Goal: Use online tool/utility: Utilize a website feature to perform a specific function

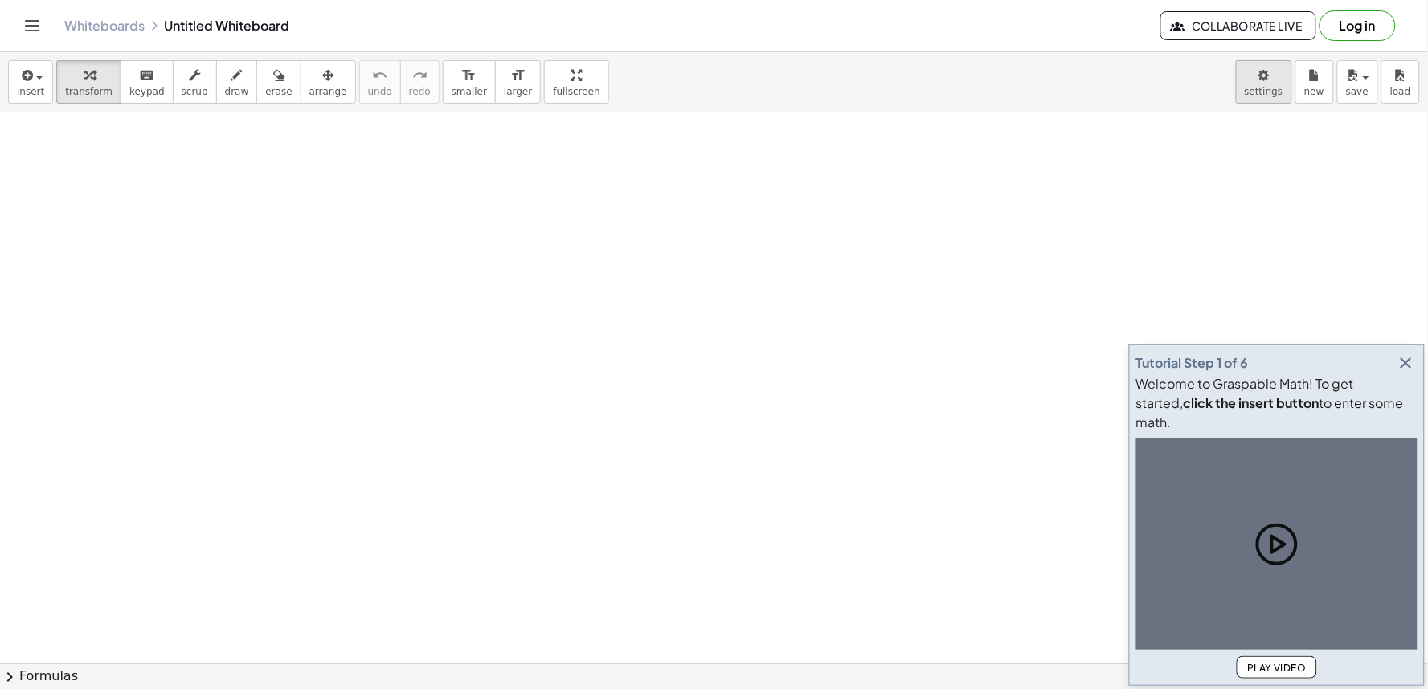
click at [1409, 373] on icon "button" at bounding box center [1406, 363] width 19 height 19
click at [1271, 84] on body "Graspable Math Activities Get Started Activity Bank Assigned Work Classes White…" at bounding box center [714, 344] width 1428 height 689
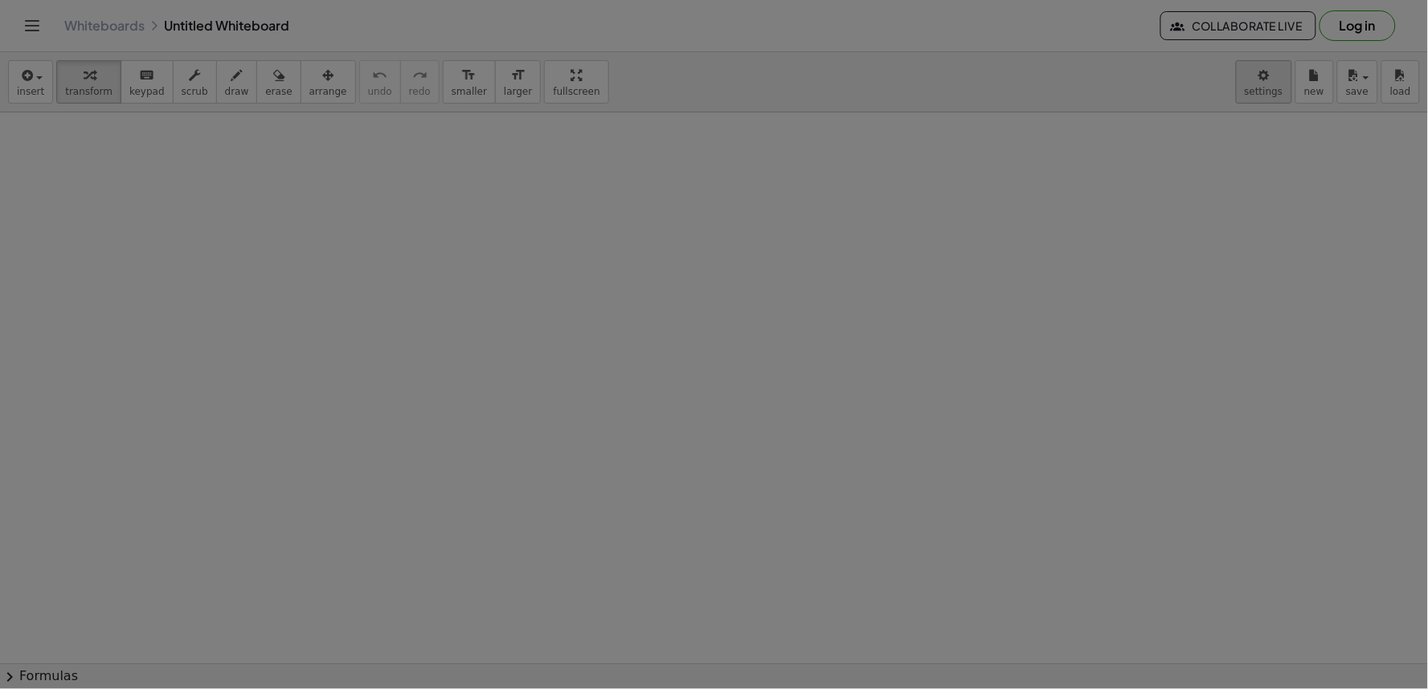
click at [1271, 84] on div at bounding box center [714, 344] width 1428 height 689
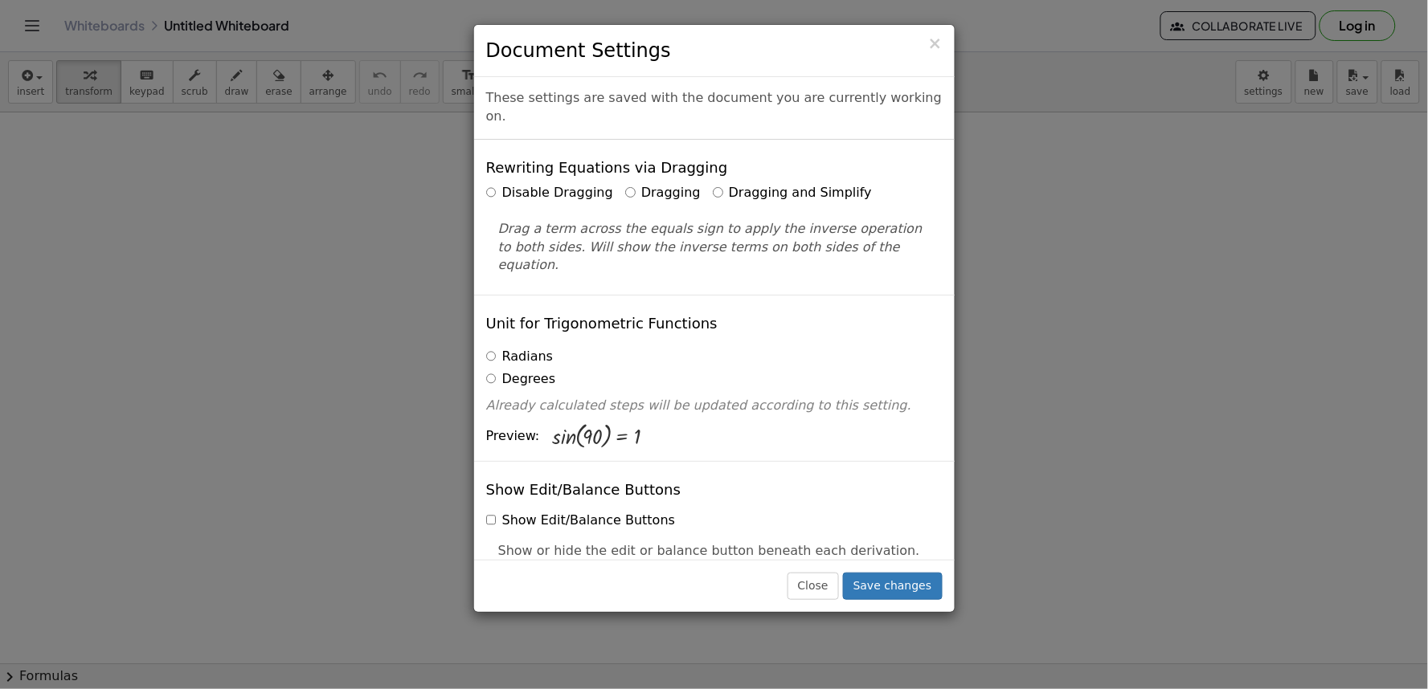
click at [773, 184] on label "Dragging and Simplify" at bounding box center [792, 193] width 159 height 18
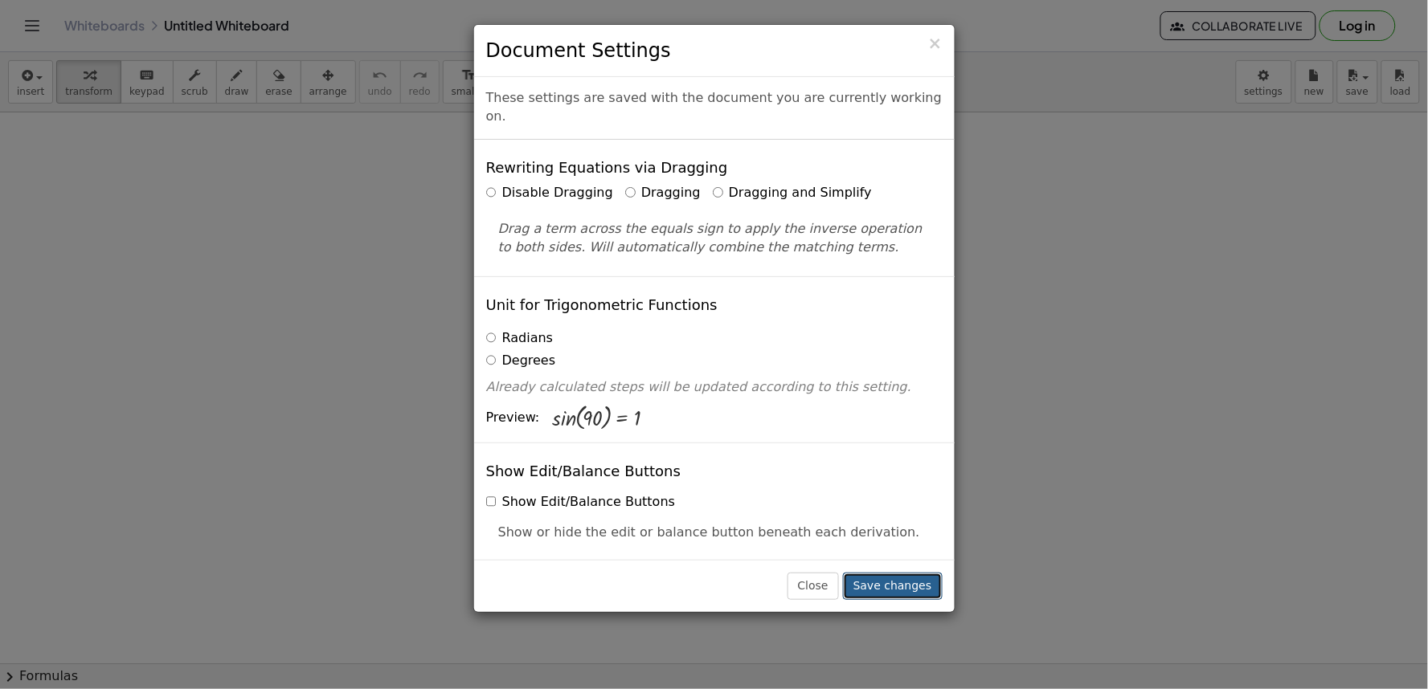
click at [902, 585] on button "Save changes" at bounding box center [893, 586] width 100 height 27
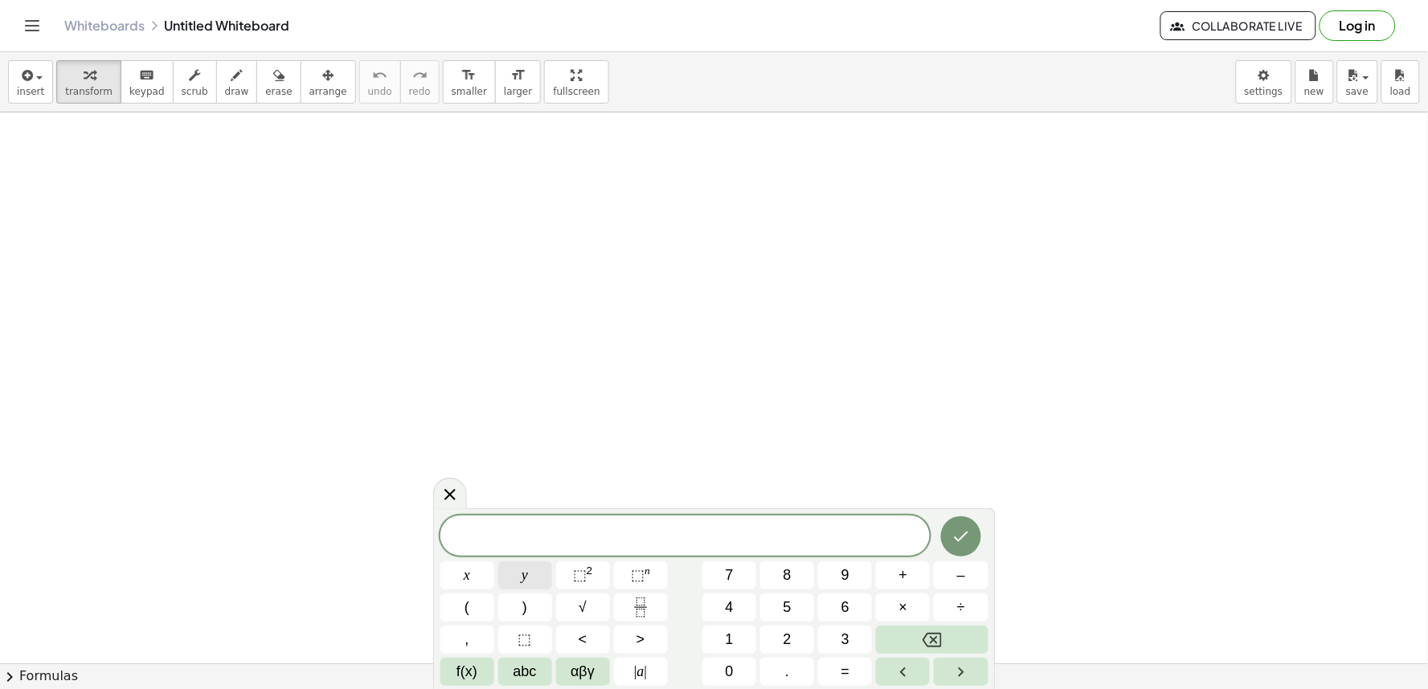
click at [515, 573] on button "y" at bounding box center [525, 576] width 54 height 28
click at [902, 572] on span "+" at bounding box center [903, 576] width 9 height 22
click at [796, 644] on button "2" at bounding box center [787, 640] width 54 height 28
click at [485, 567] on button "x" at bounding box center [467, 576] width 54 height 28
click at [834, 661] on button "=" at bounding box center [845, 672] width 54 height 28
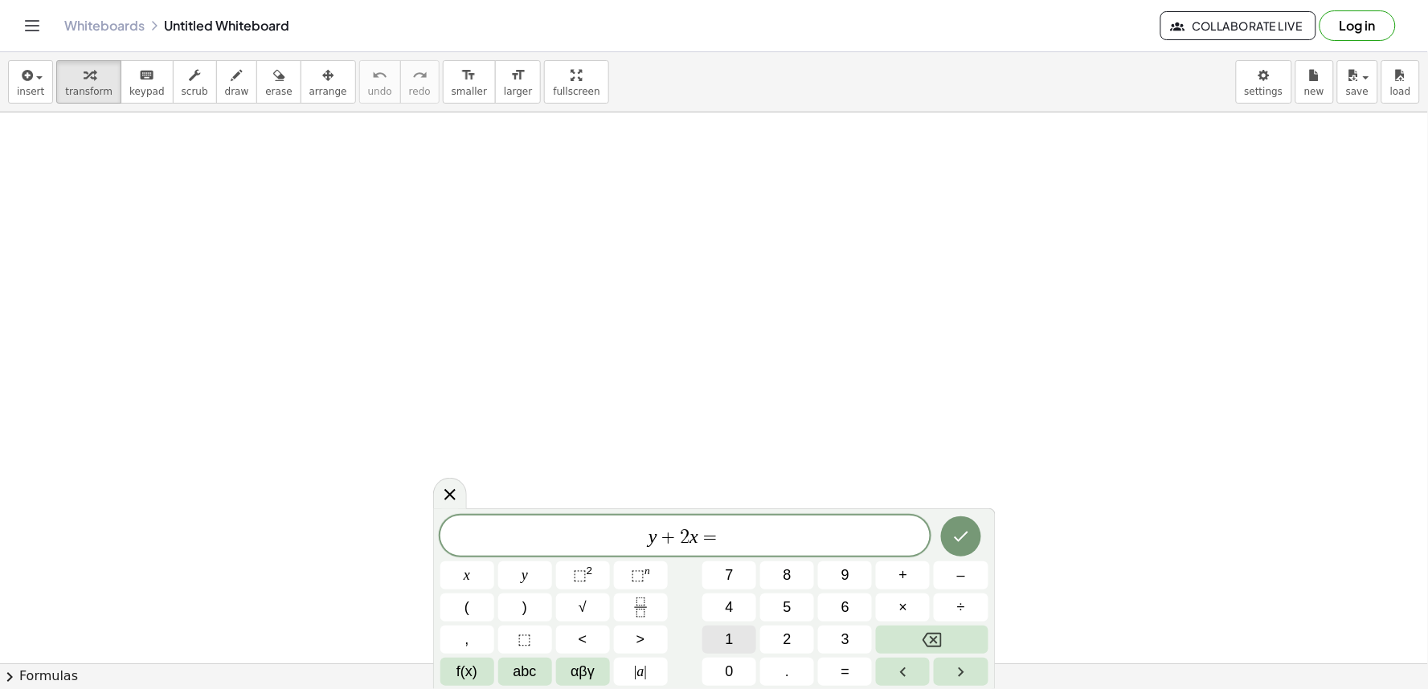
click at [738, 638] on button "1" at bounding box center [729, 640] width 54 height 28
click at [734, 665] on button "0" at bounding box center [729, 672] width 54 height 28
click at [959, 524] on button "Done" at bounding box center [961, 537] width 40 height 40
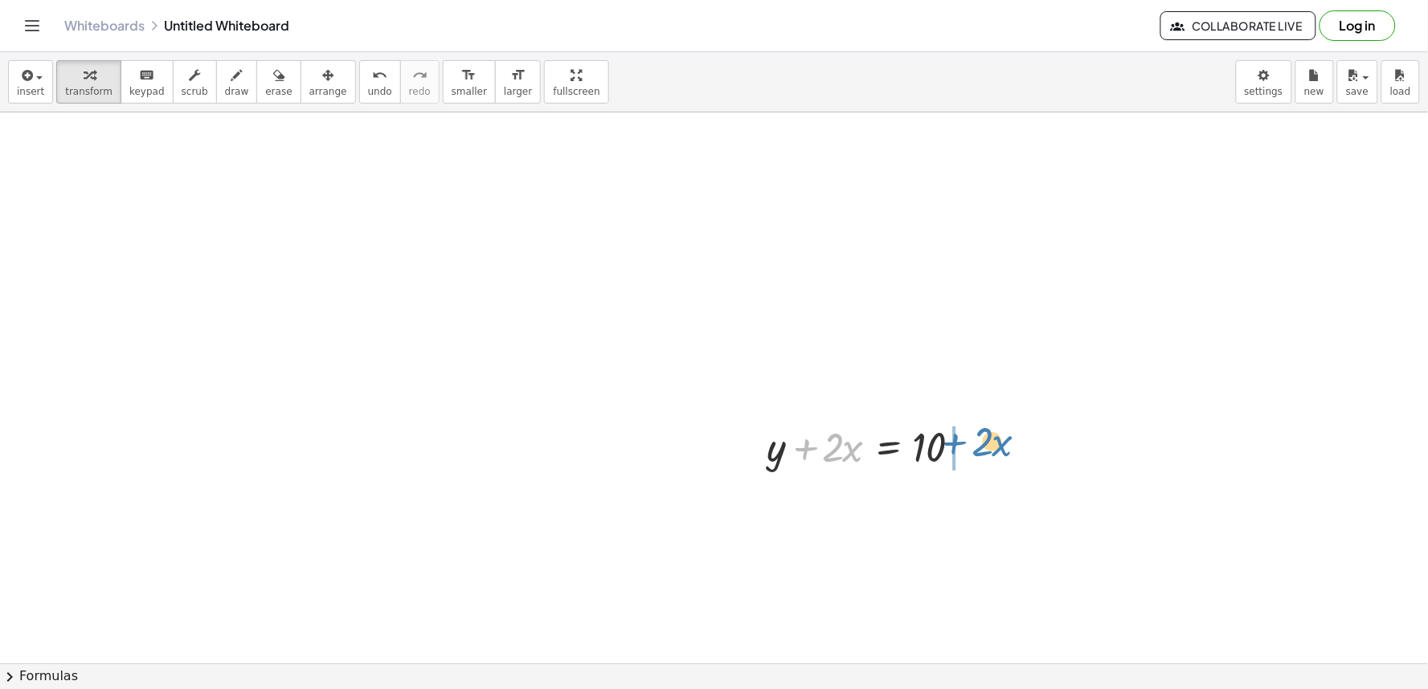
drag, startPoint x: 805, startPoint y: 444, endPoint x: 955, endPoint y: 439, distance: 149.6
click at [955, 439] on div at bounding box center [874, 446] width 230 height 55
drag, startPoint x: 968, startPoint y: 502, endPoint x: 973, endPoint y: 489, distance: 14.5
click at [973, 491] on div at bounding box center [912, 500] width 306 height 55
click at [968, 503] on div at bounding box center [912, 500] width 306 height 55
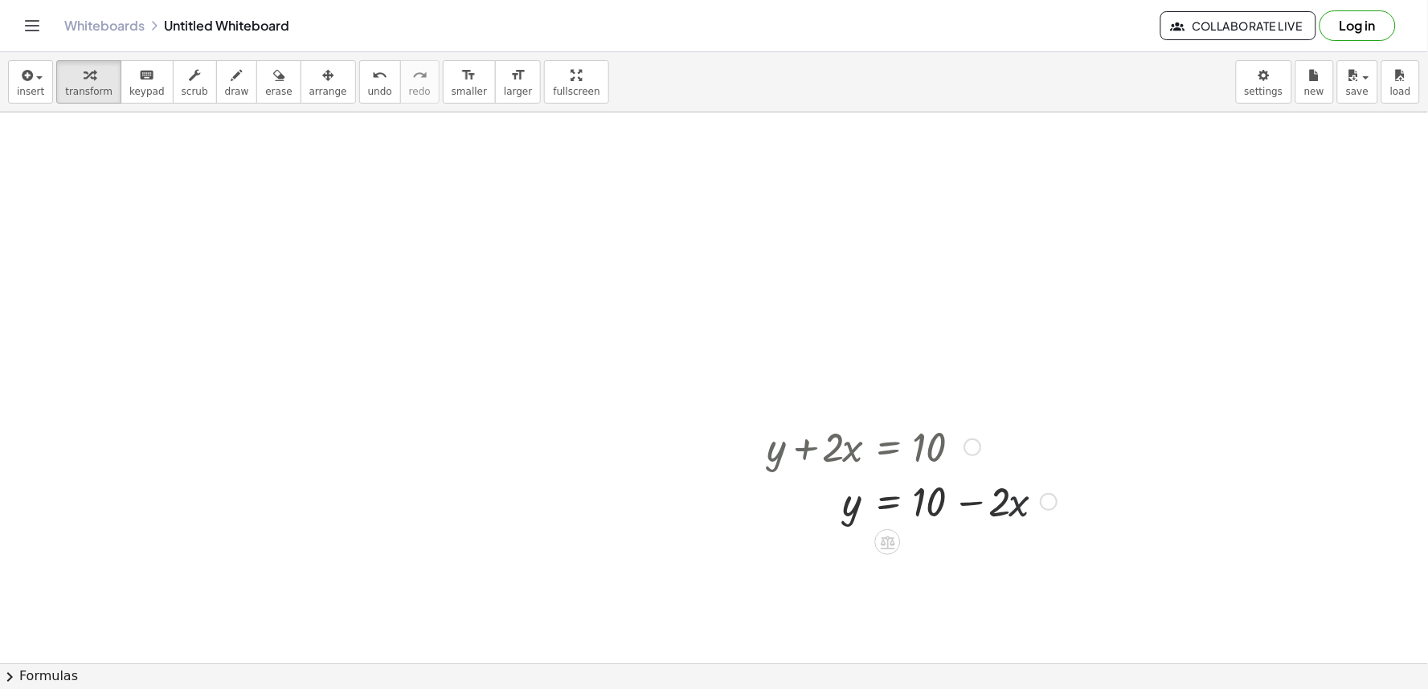
click at [1013, 511] on div at bounding box center [912, 500] width 306 height 55
click at [1012, 503] on div at bounding box center [912, 500] width 306 height 55
click at [933, 509] on div at bounding box center [912, 500] width 306 height 55
drag, startPoint x: 880, startPoint y: 495, endPoint x: 886, endPoint y: 479, distance: 17.3
click at [885, 483] on div at bounding box center [912, 500] width 306 height 55
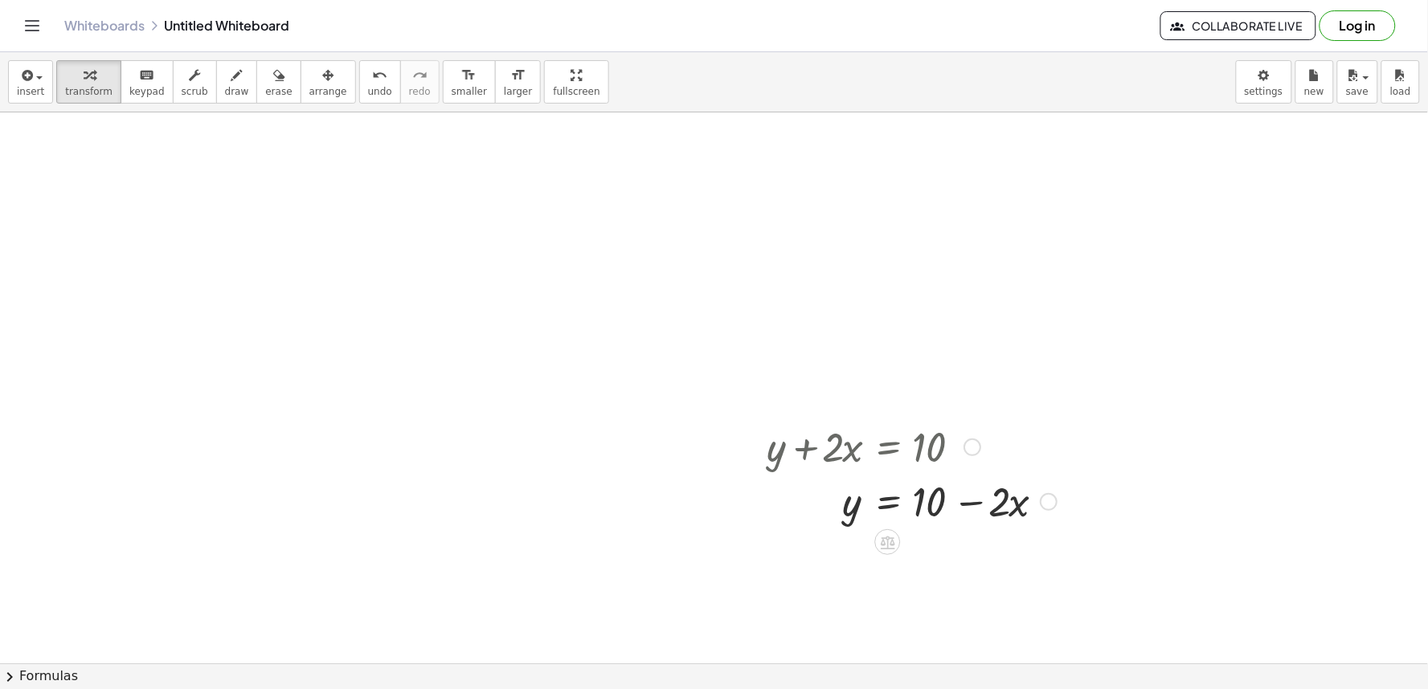
click at [889, 500] on div at bounding box center [912, 500] width 306 height 55
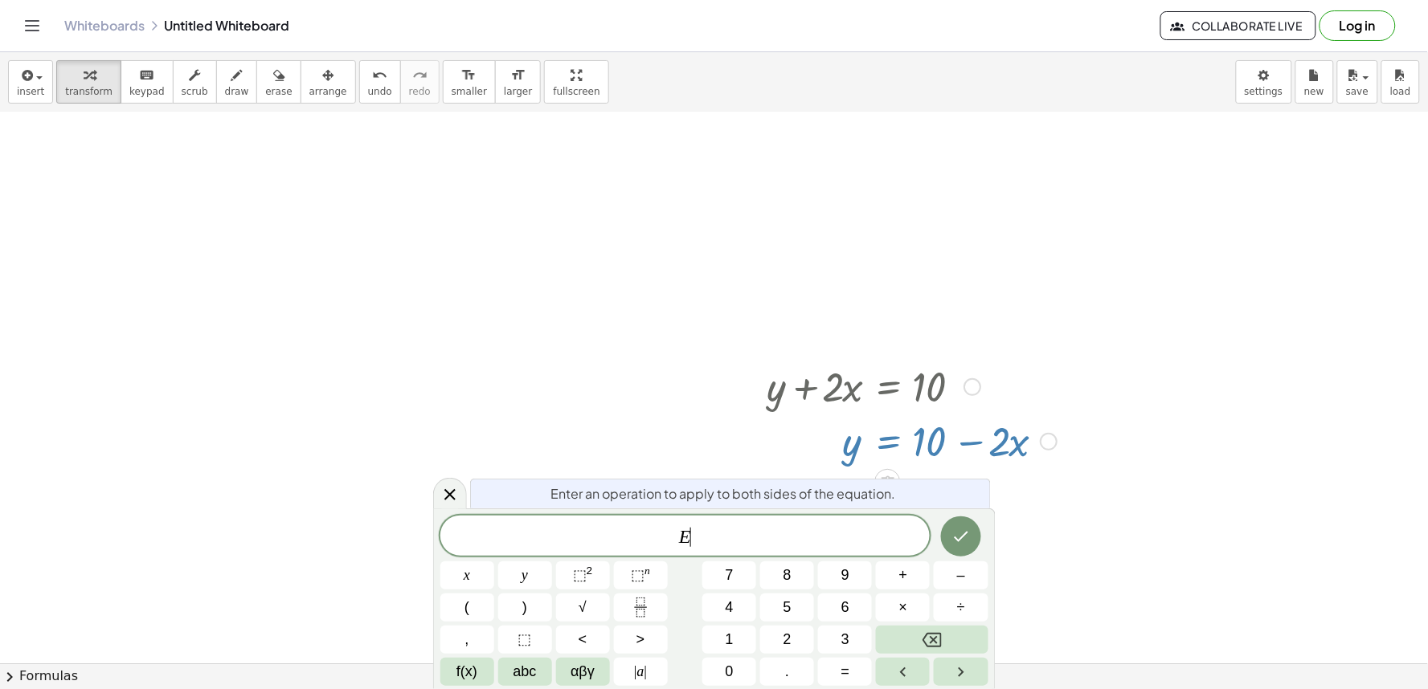
scroll to position [63, 0]
click at [458, 491] on icon at bounding box center [449, 494] width 19 height 19
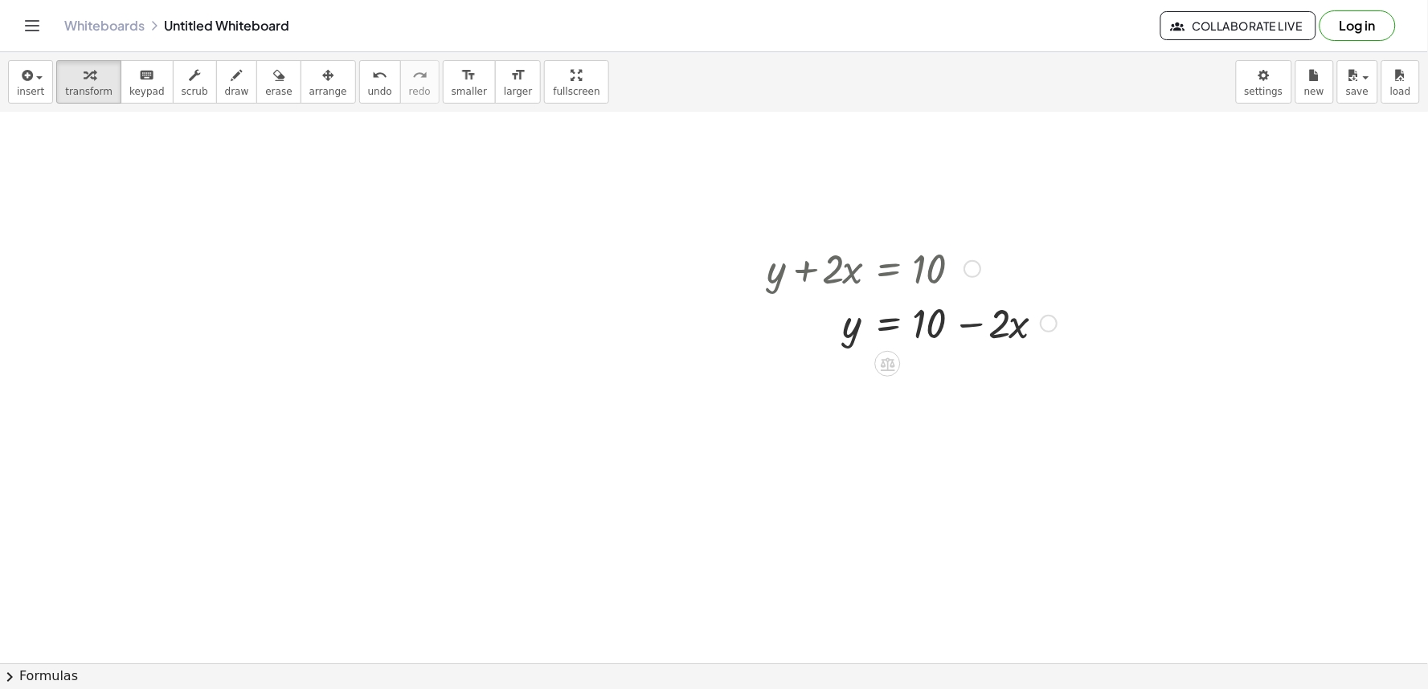
scroll to position [268, 0]
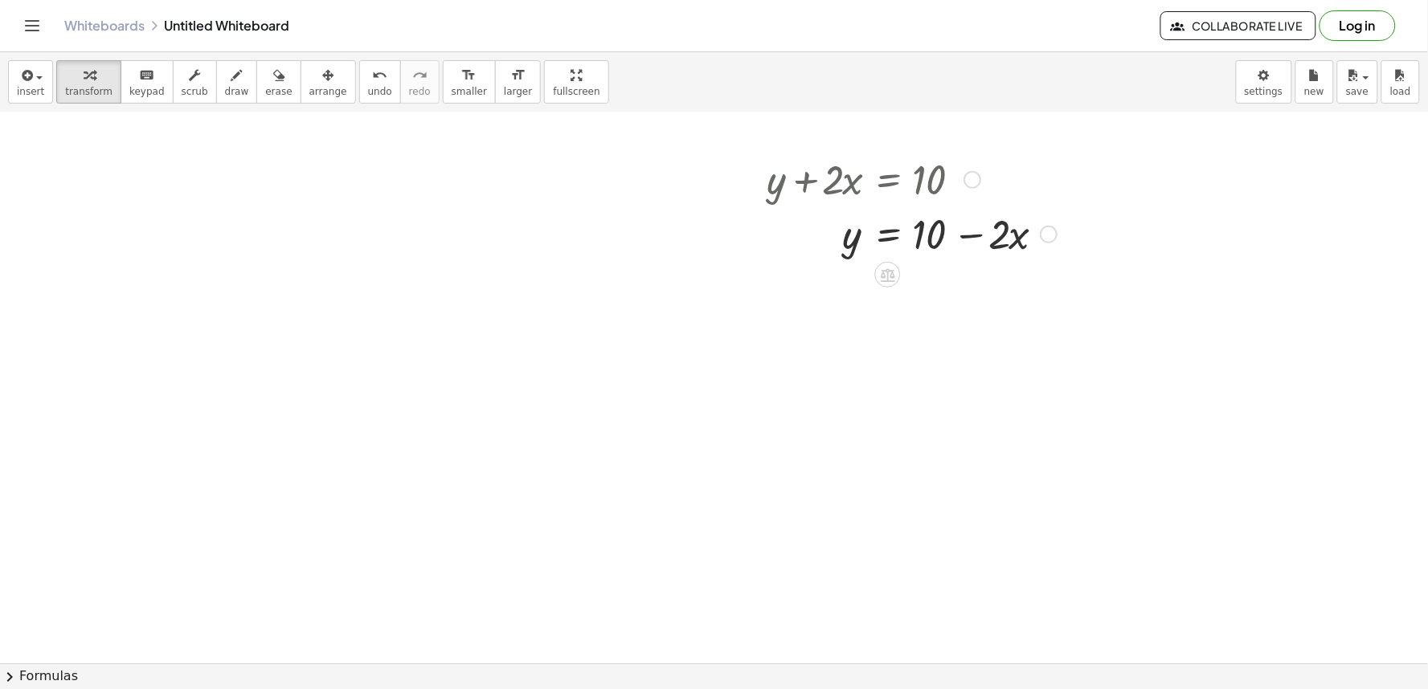
click at [969, 228] on div at bounding box center [912, 233] width 306 height 55
drag, startPoint x: 969, startPoint y: 228, endPoint x: 959, endPoint y: 231, distance: 9.9
drag, startPoint x: 959, startPoint y: 231, endPoint x: 886, endPoint y: 387, distance: 173.3
click at [886, 387] on div at bounding box center [714, 449] width 1428 height 1208
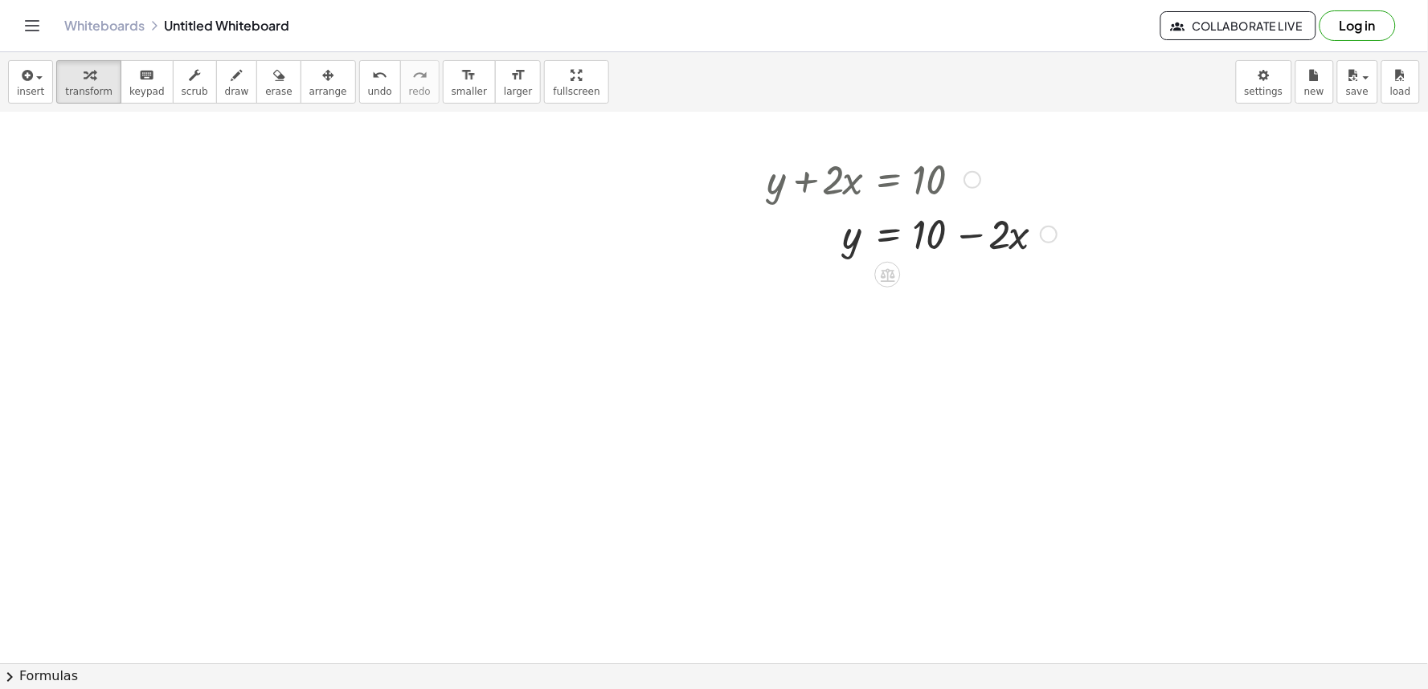
click at [992, 242] on div at bounding box center [912, 233] width 306 height 55
click at [970, 230] on div at bounding box center [912, 233] width 306 height 55
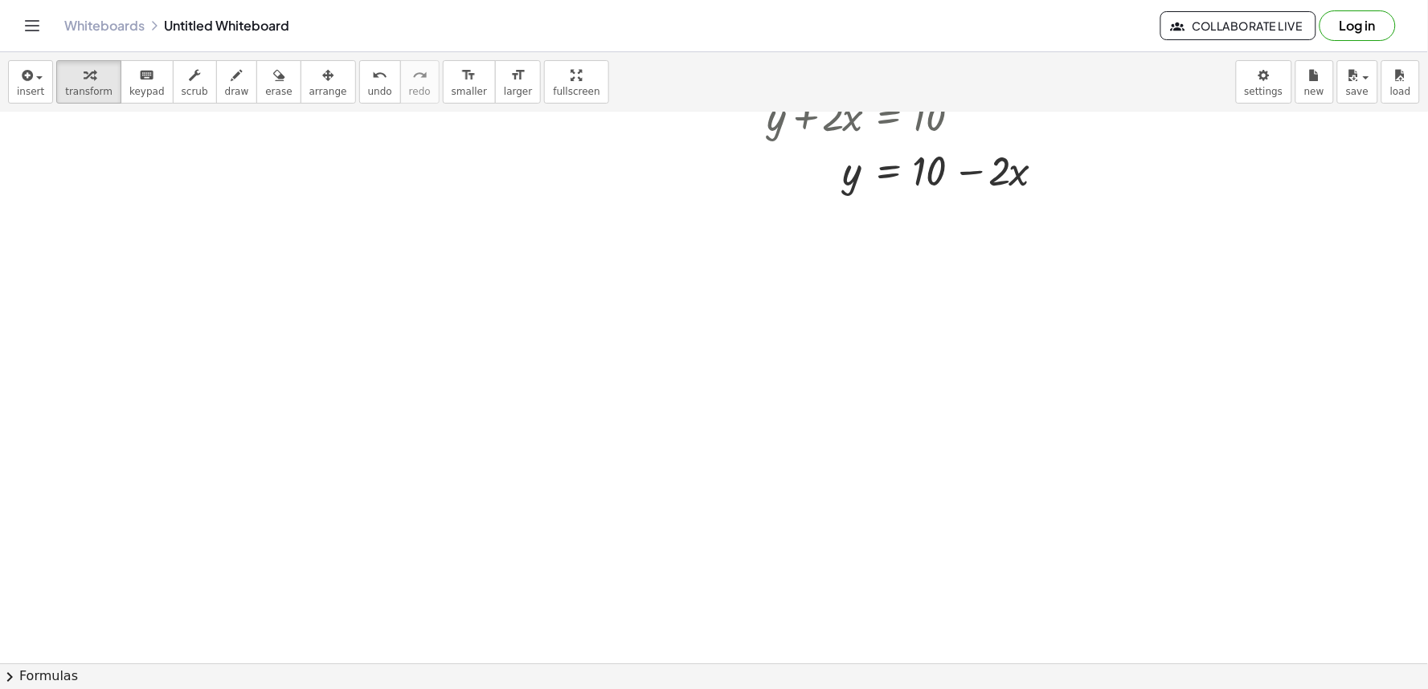
scroll to position [446, 0]
drag, startPoint x: 0, startPoint y: 34, endPoint x: 0, endPoint y: 0, distance: 33.7
drag, startPoint x: 0, startPoint y: 0, endPoint x: 569, endPoint y: 374, distance: 681.1
drag, startPoint x: 569, startPoint y: 374, endPoint x: 644, endPoint y: 539, distance: 180.9
click at [632, 536] on div at bounding box center [714, 271] width 1428 height 1208
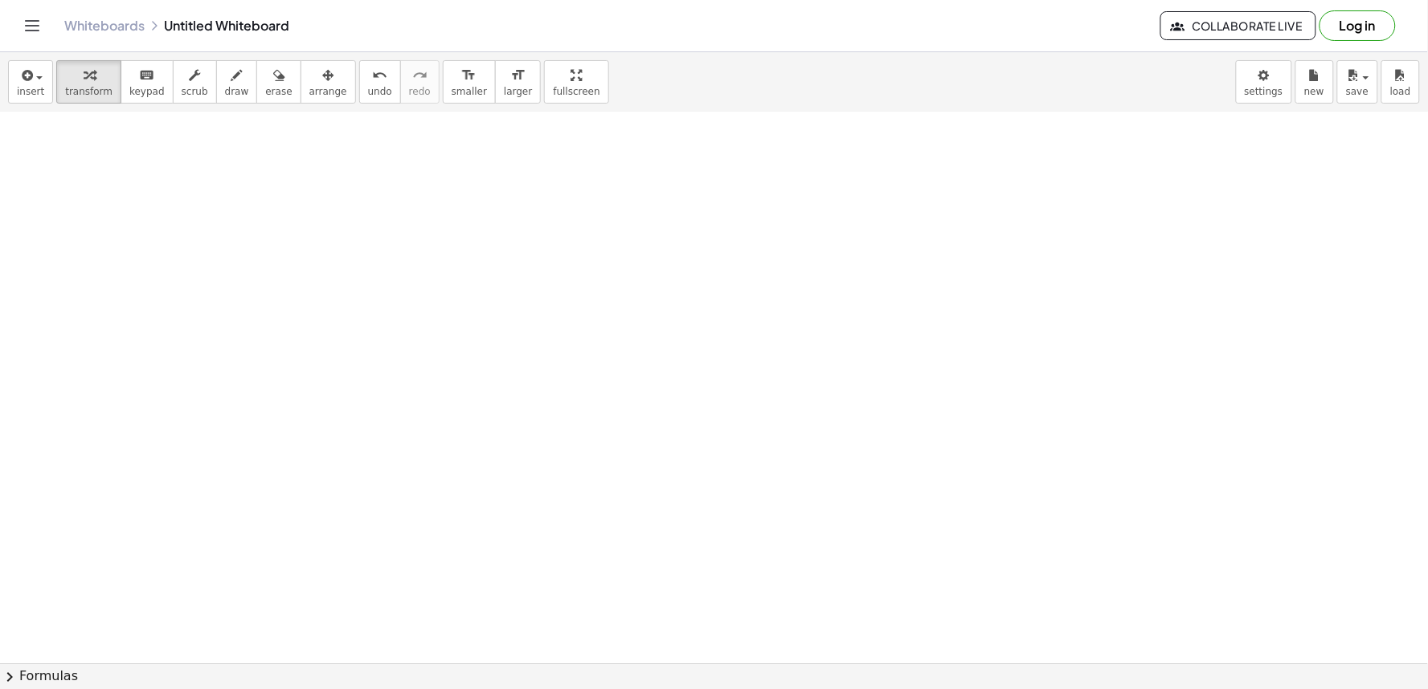
drag, startPoint x: 640, startPoint y: 529, endPoint x: 598, endPoint y: 483, distance: 62.5
click at [598, 483] on div at bounding box center [714, 271] width 1428 height 1208
drag, startPoint x: 598, startPoint y: 483, endPoint x: 601, endPoint y: 523, distance: 40.3
click at [601, 523] on div at bounding box center [714, 271] width 1428 height 1208
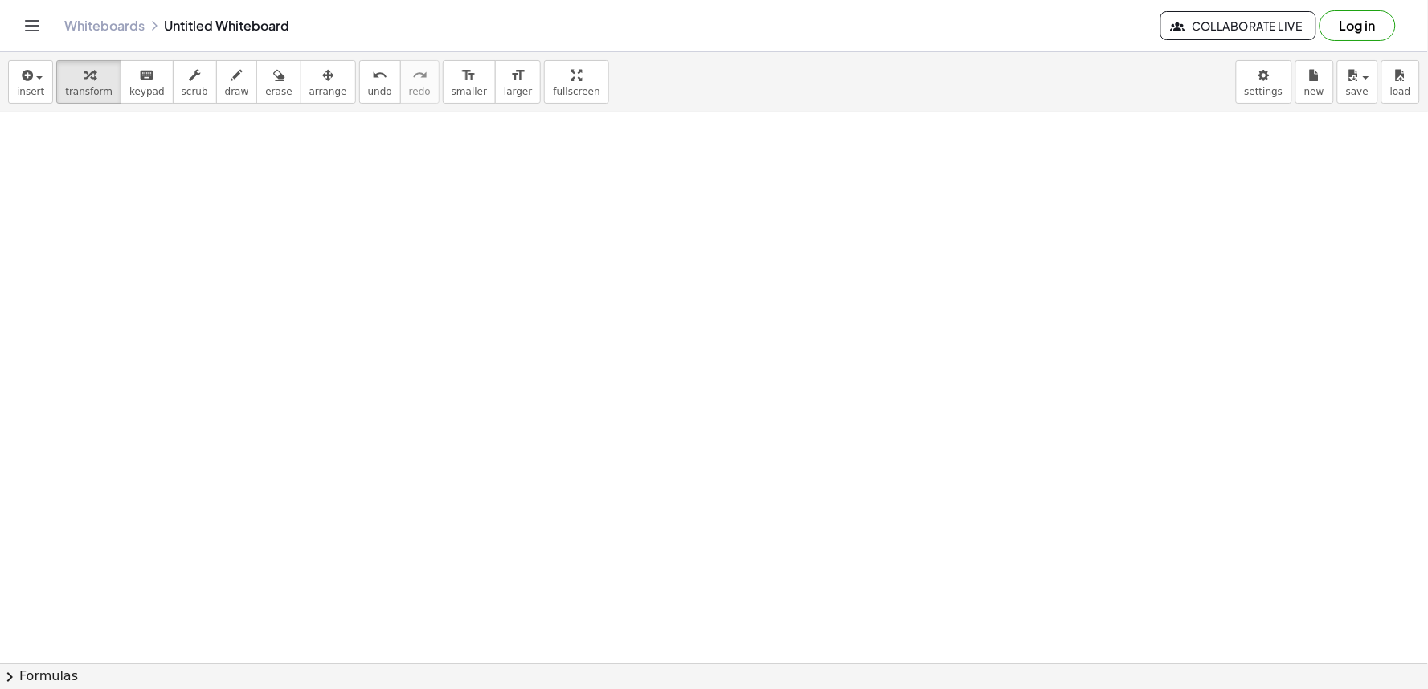
click at [601, 523] on div at bounding box center [714, 271] width 1428 height 1208
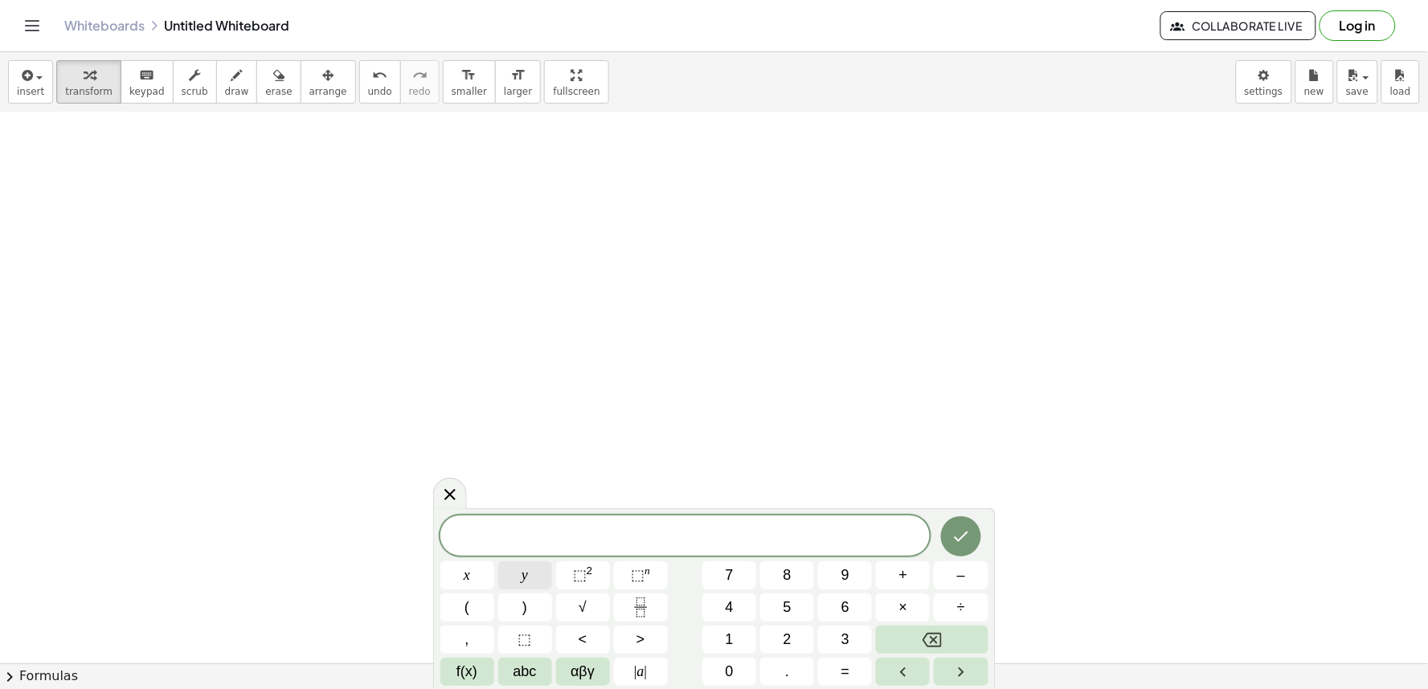
click at [527, 583] on span "y" at bounding box center [525, 576] width 6 height 22
click at [963, 577] on span "–" at bounding box center [961, 576] width 8 height 22
click at [770, 605] on button "5" at bounding box center [787, 608] width 54 height 28
click at [485, 569] on button "x" at bounding box center [467, 576] width 54 height 28
click at [837, 678] on button "=" at bounding box center [845, 672] width 54 height 28
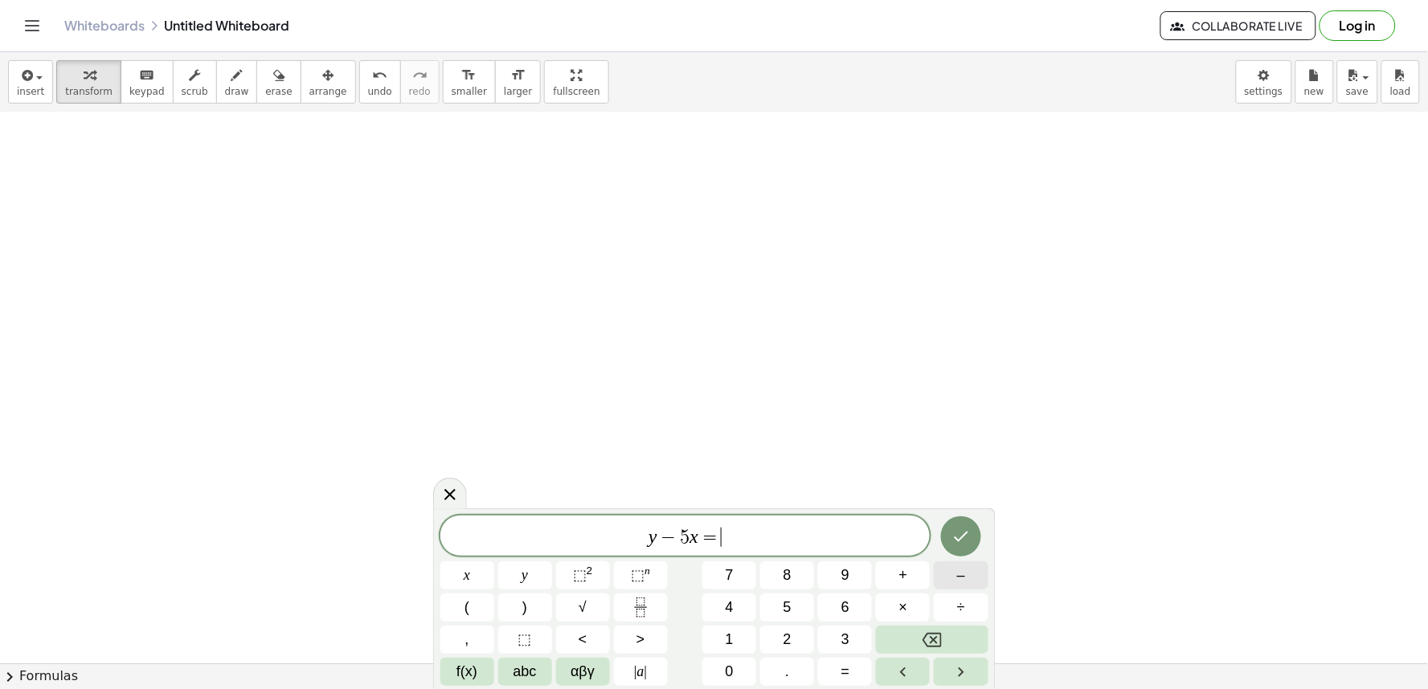
click at [946, 565] on button "–" at bounding box center [961, 576] width 54 height 28
click at [794, 640] on button "2" at bounding box center [787, 640] width 54 height 28
click at [972, 528] on button "Done" at bounding box center [961, 537] width 40 height 40
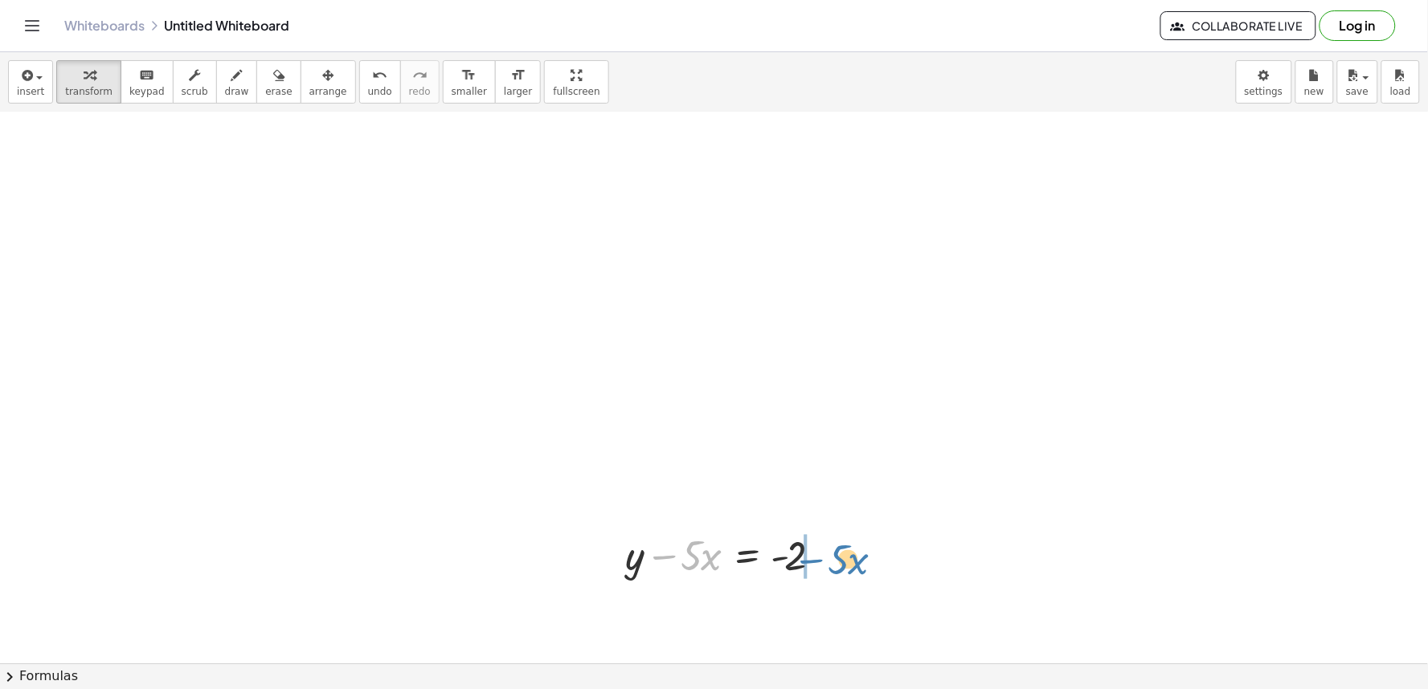
drag, startPoint x: 662, startPoint y: 550, endPoint x: 816, endPoint y: 549, distance: 154.3
click at [816, 550] on div at bounding box center [728, 554] width 223 height 55
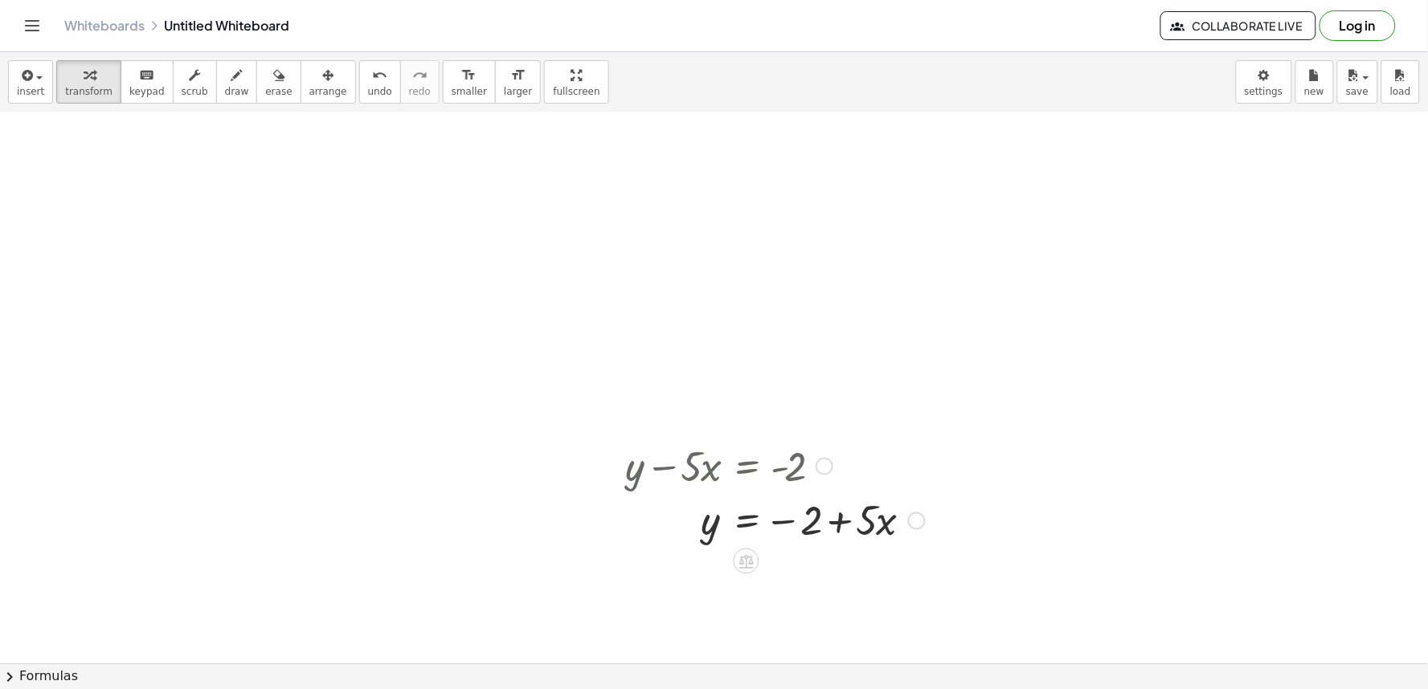
click at [834, 516] on div at bounding box center [775, 520] width 316 height 55
click at [781, 519] on div at bounding box center [775, 520] width 316 height 55
click at [775, 514] on div at bounding box center [775, 520] width 316 height 55
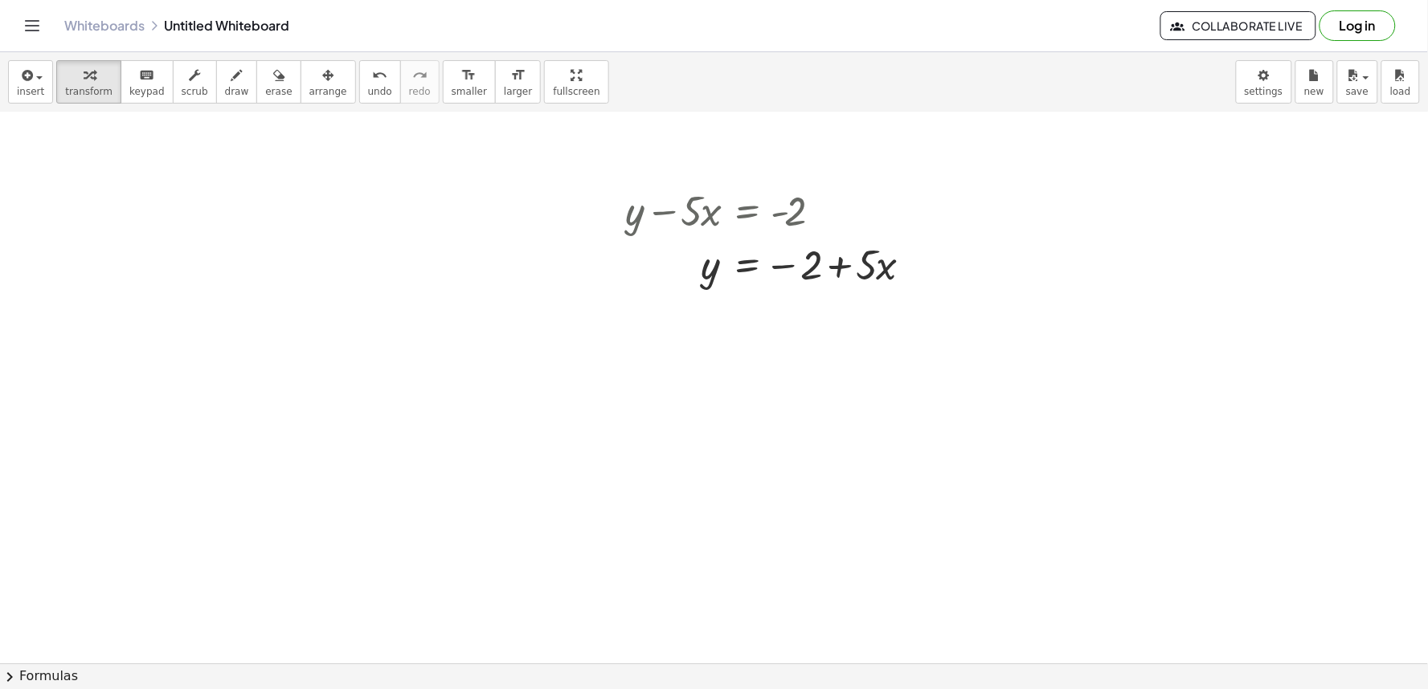
scroll to position [834, 0]
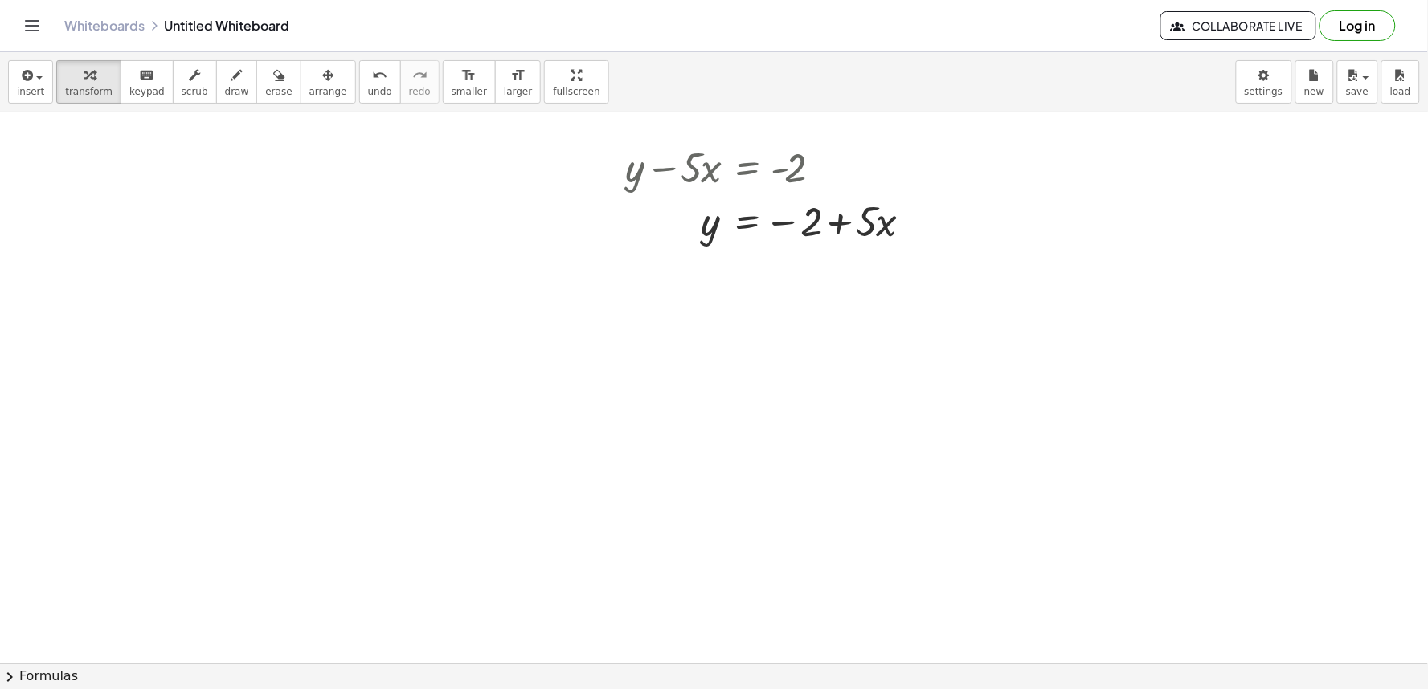
click at [680, 535] on div at bounding box center [714, 105] width 1428 height 1655
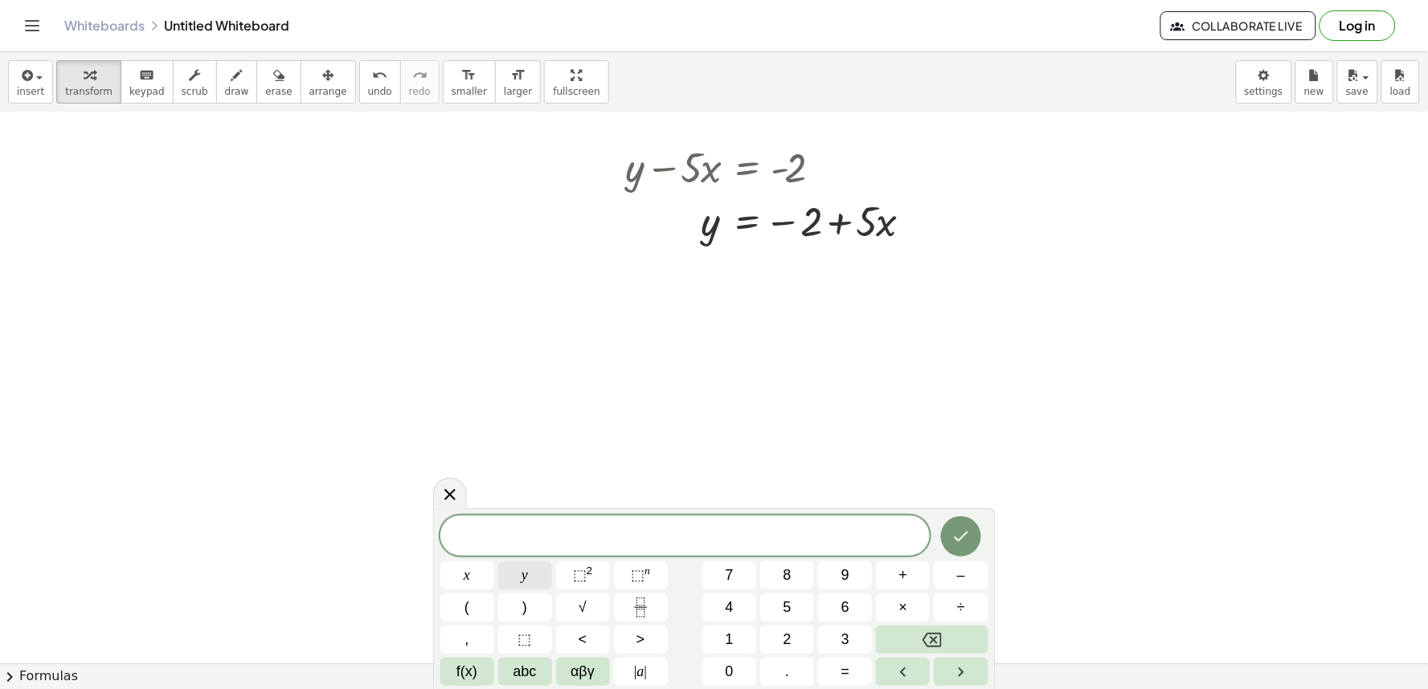
click at [542, 565] on button "y" at bounding box center [525, 576] width 54 height 28
click at [894, 571] on button "+" at bounding box center [903, 576] width 54 height 28
click at [861, 617] on button "6" at bounding box center [845, 608] width 54 height 28
click at [464, 579] on span "x" at bounding box center [467, 576] width 6 height 22
click at [853, 668] on button "=" at bounding box center [845, 672] width 54 height 28
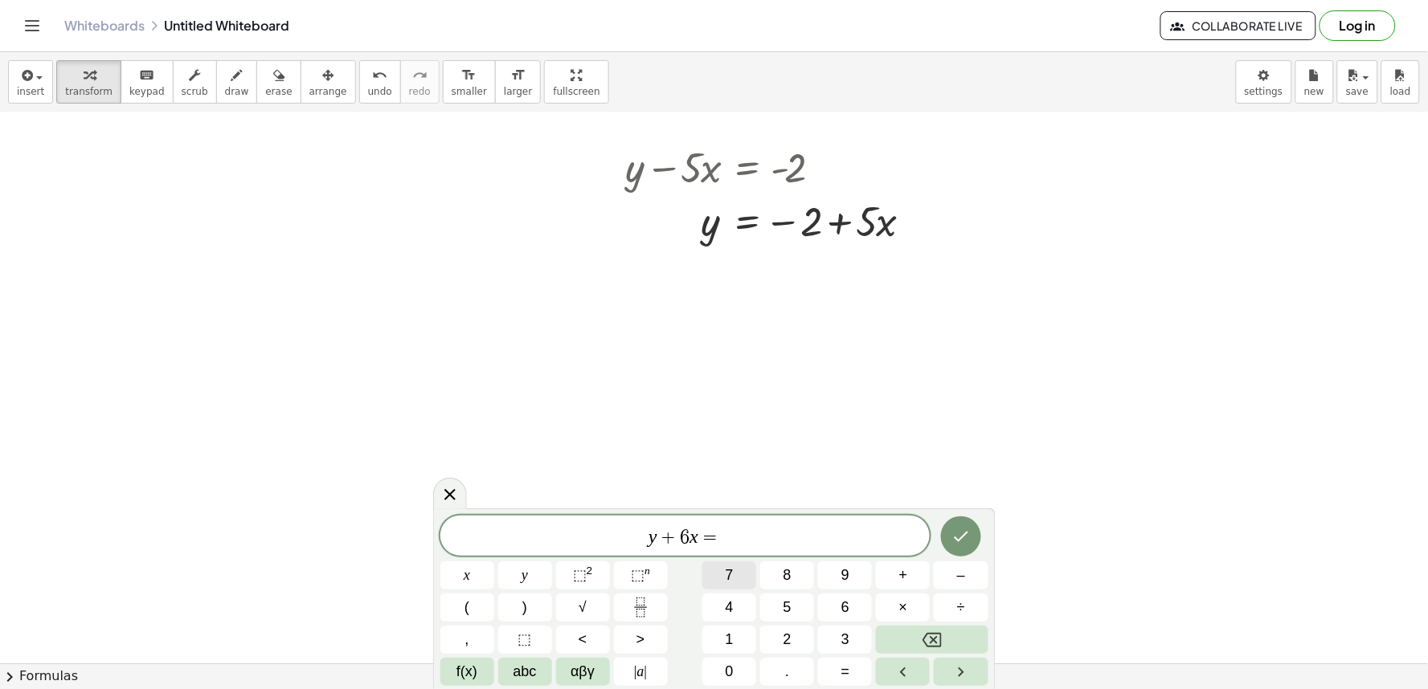
click at [716, 577] on button "7" at bounding box center [729, 576] width 54 height 28
click at [964, 540] on icon "Done" at bounding box center [960, 536] width 19 height 19
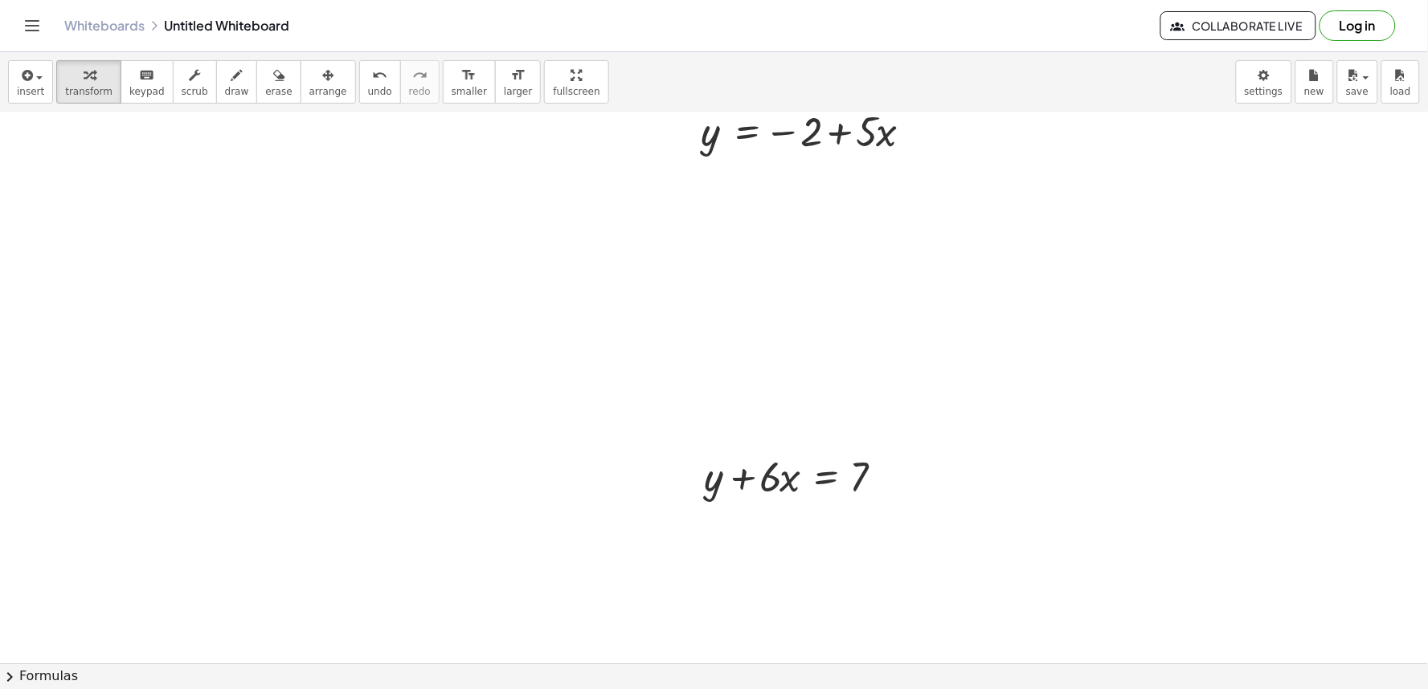
scroll to position [1013, 0]
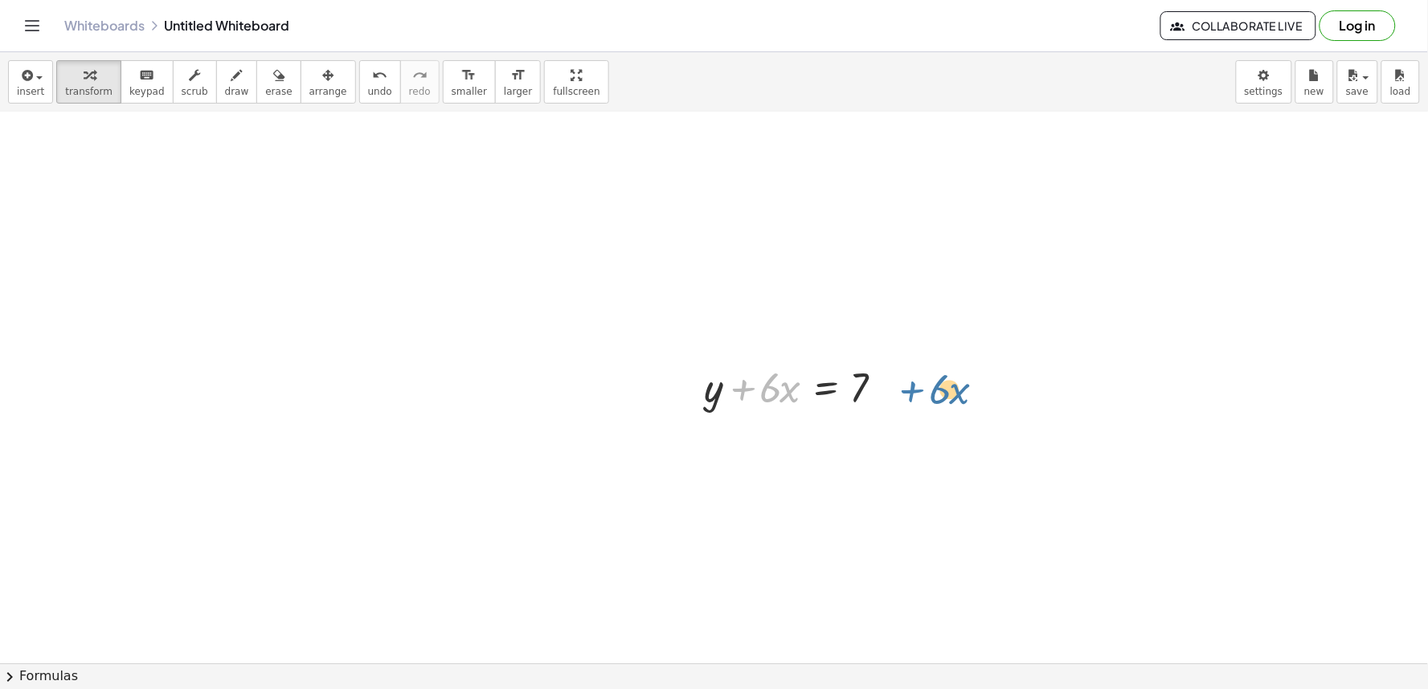
drag, startPoint x: 750, startPoint y: 383, endPoint x: 926, endPoint y: 382, distance: 176.8
drag, startPoint x: 739, startPoint y: 387, endPoint x: 885, endPoint y: 386, distance: 145.5
click at [887, 391] on div at bounding box center [801, 387] width 210 height 55
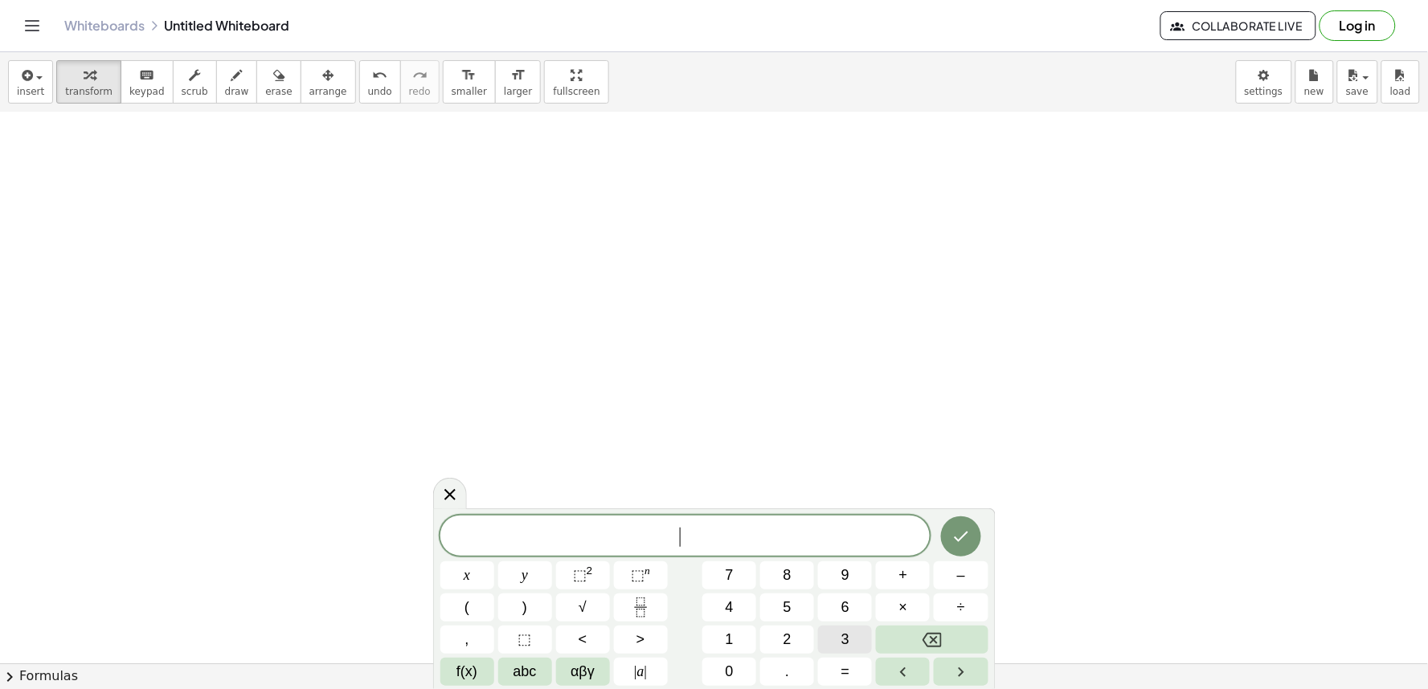
click at [833, 630] on button "3" at bounding box center [845, 640] width 54 height 28
click at [517, 559] on div "3 x y ⬚ 2 ⬚ n 7 8 9 + – ( ) √ 4 5 6 × ÷ , ⬚ < > 1 2 3 f(x) abc αβγ | a | 0 . =" at bounding box center [714, 601] width 548 height 170
click at [513, 565] on button "y" at bounding box center [525, 576] width 54 height 28
click at [922, 566] on button "+" at bounding box center [903, 576] width 54 height 28
click at [733, 629] on span "1" at bounding box center [730, 640] width 8 height 22
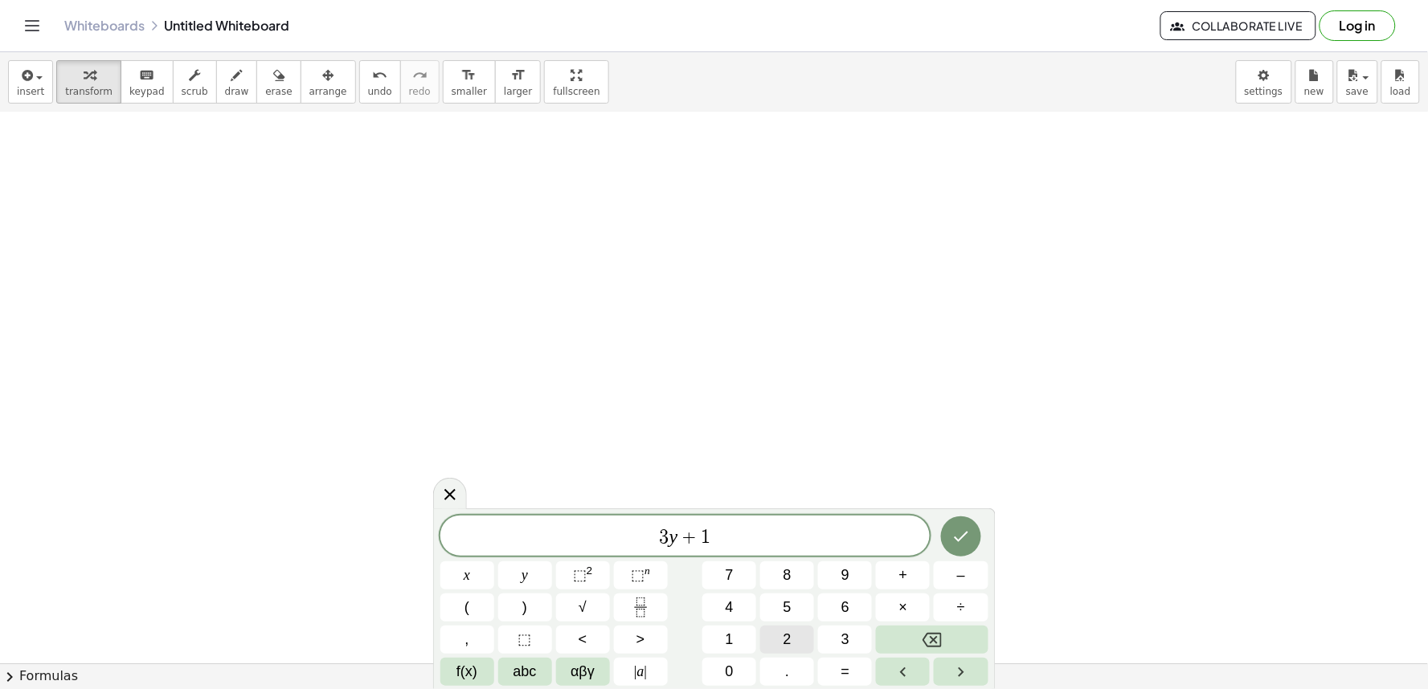
click at [788, 626] on button "2" at bounding box center [787, 640] width 54 height 28
click at [852, 684] on button "=" at bounding box center [845, 672] width 54 height 28
click at [718, 633] on button "1" at bounding box center [729, 640] width 54 height 28
click at [732, 658] on button "0" at bounding box center [729, 672] width 54 height 28
click at [920, 598] on div "3 y + 1 2 = 1 0 ​ x y ⬚ 2 ⬚ n 7 8 9 + – ( ) √ 4 5 6 × ÷ , ⬚ < > 1 2 3 f(x) abc …" at bounding box center [714, 601] width 548 height 170
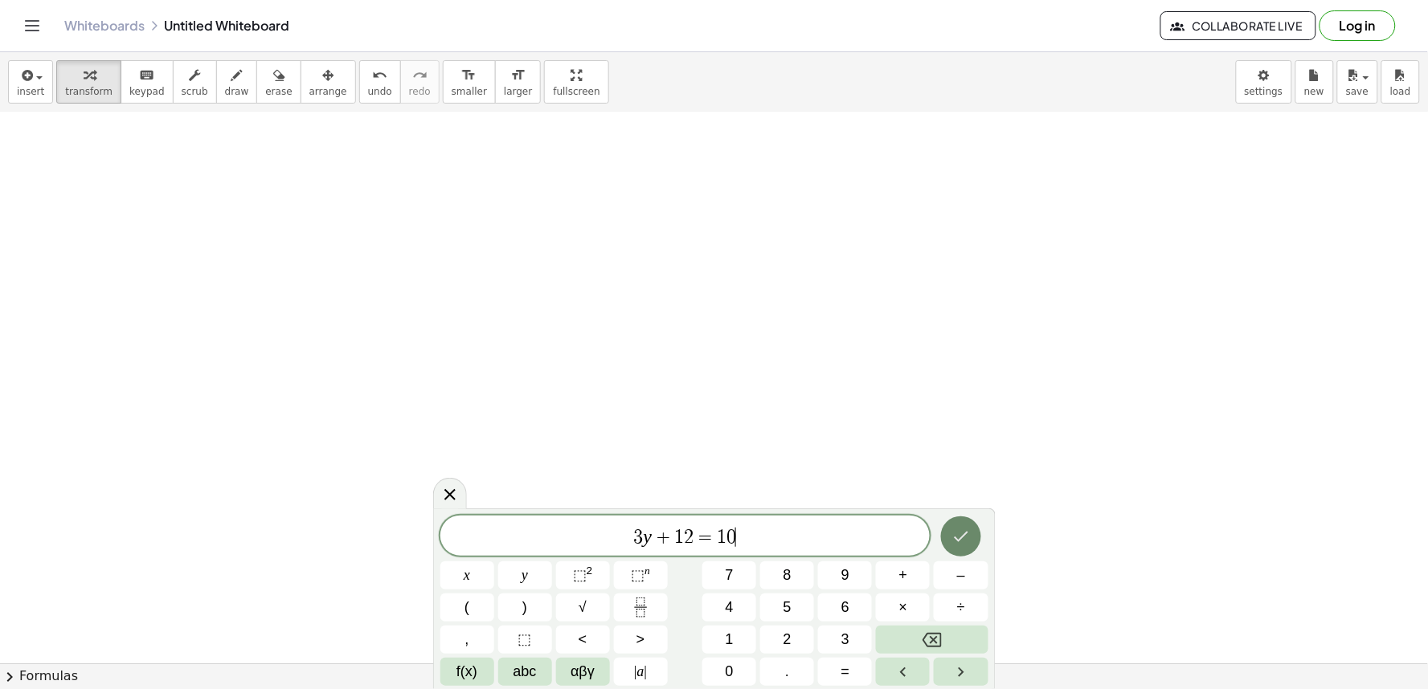
click at [967, 528] on icon "Done" at bounding box center [960, 536] width 19 height 19
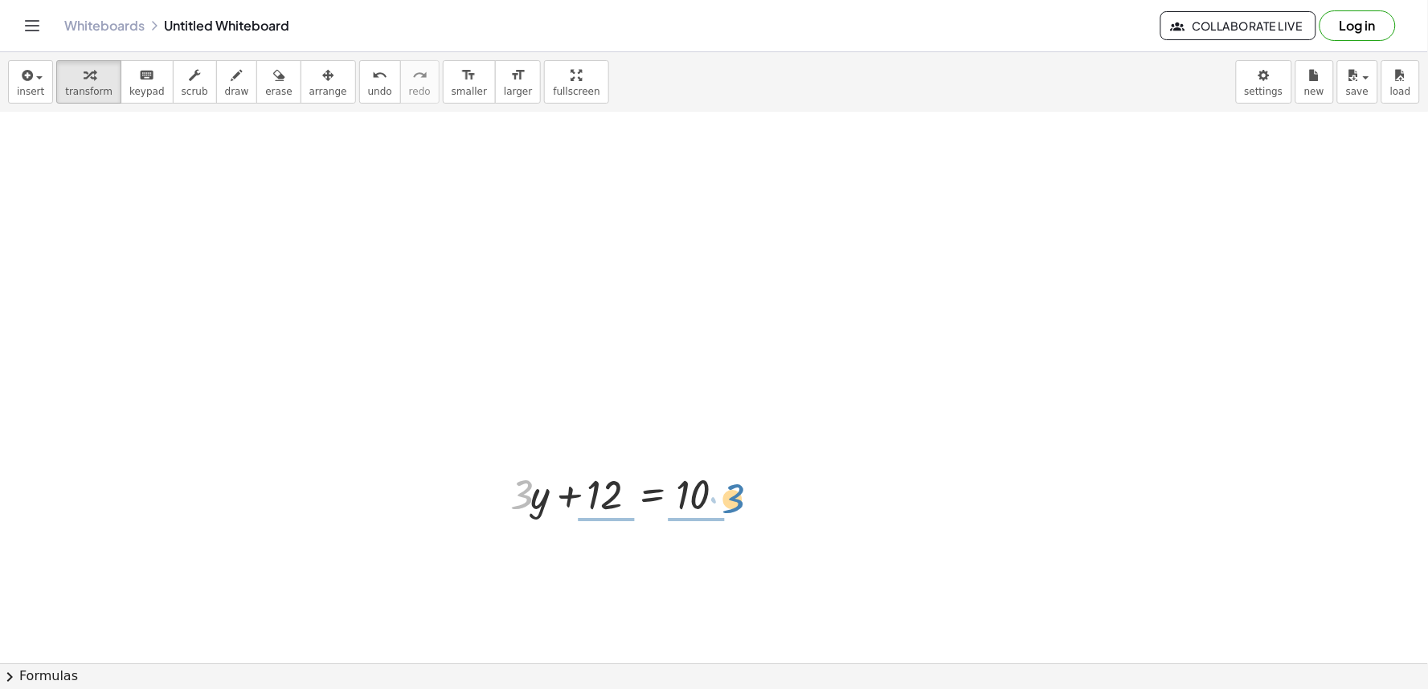
drag, startPoint x: 522, startPoint y: 501, endPoint x: 734, endPoint y: 505, distance: 212.2
click at [734, 505] on div at bounding box center [627, 493] width 250 height 55
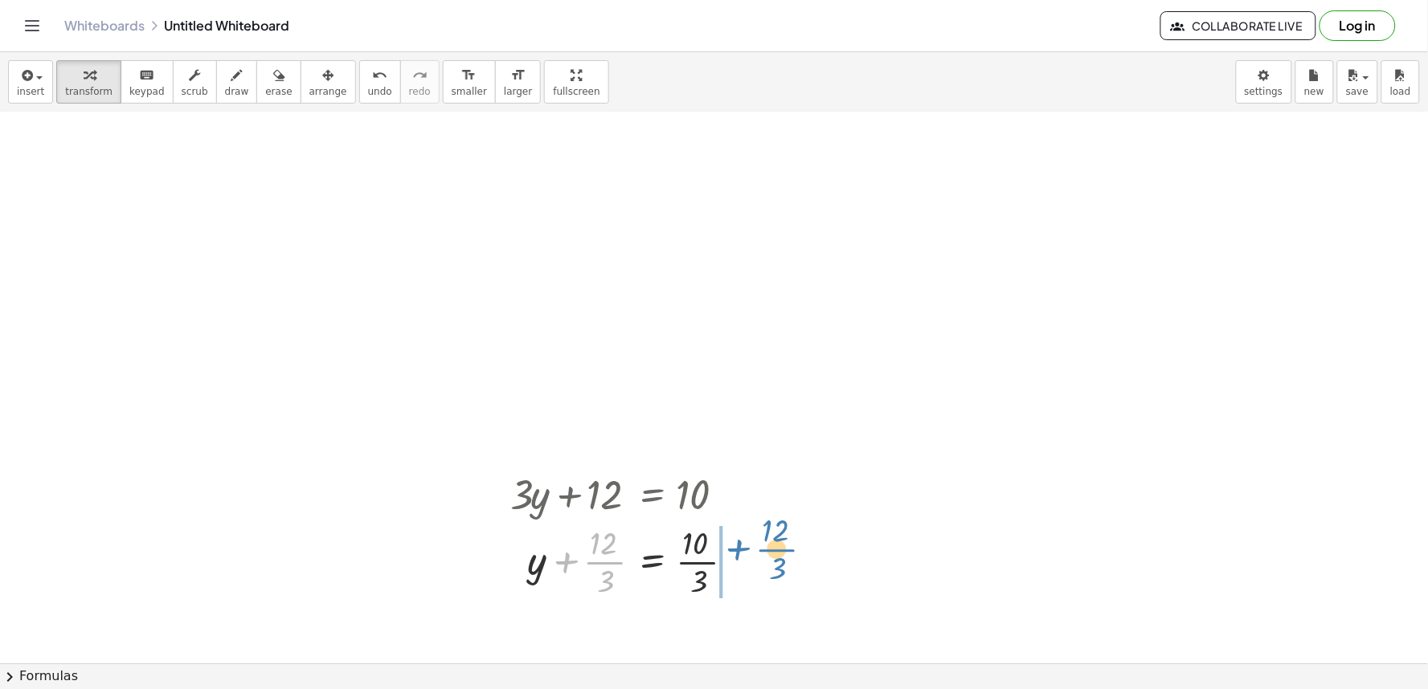
drag, startPoint x: 603, startPoint y: 560, endPoint x: 778, endPoint y: 547, distance: 175.6
click at [743, 558] on div at bounding box center [668, 561] width 333 height 80
click at [706, 559] on div at bounding box center [628, 561] width 252 height 80
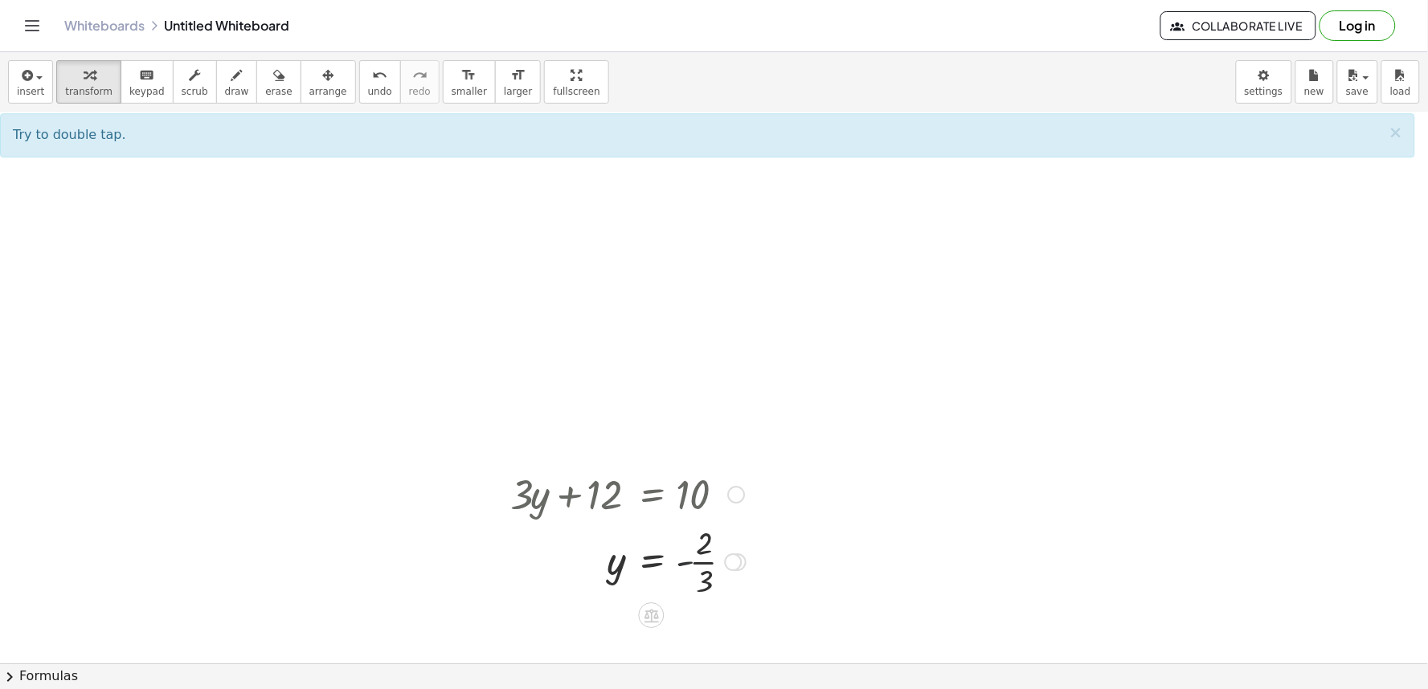
click at [679, 558] on div at bounding box center [628, 561] width 252 height 80
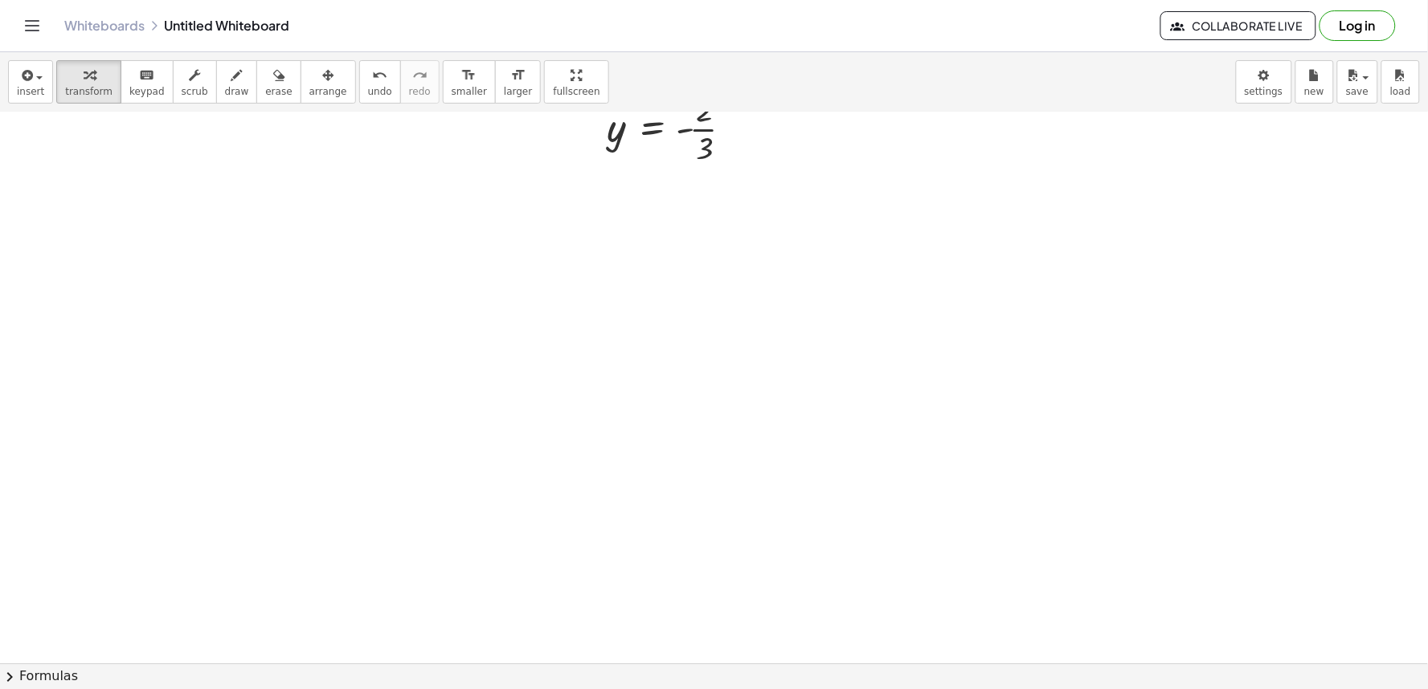
scroll to position [2012, 0]
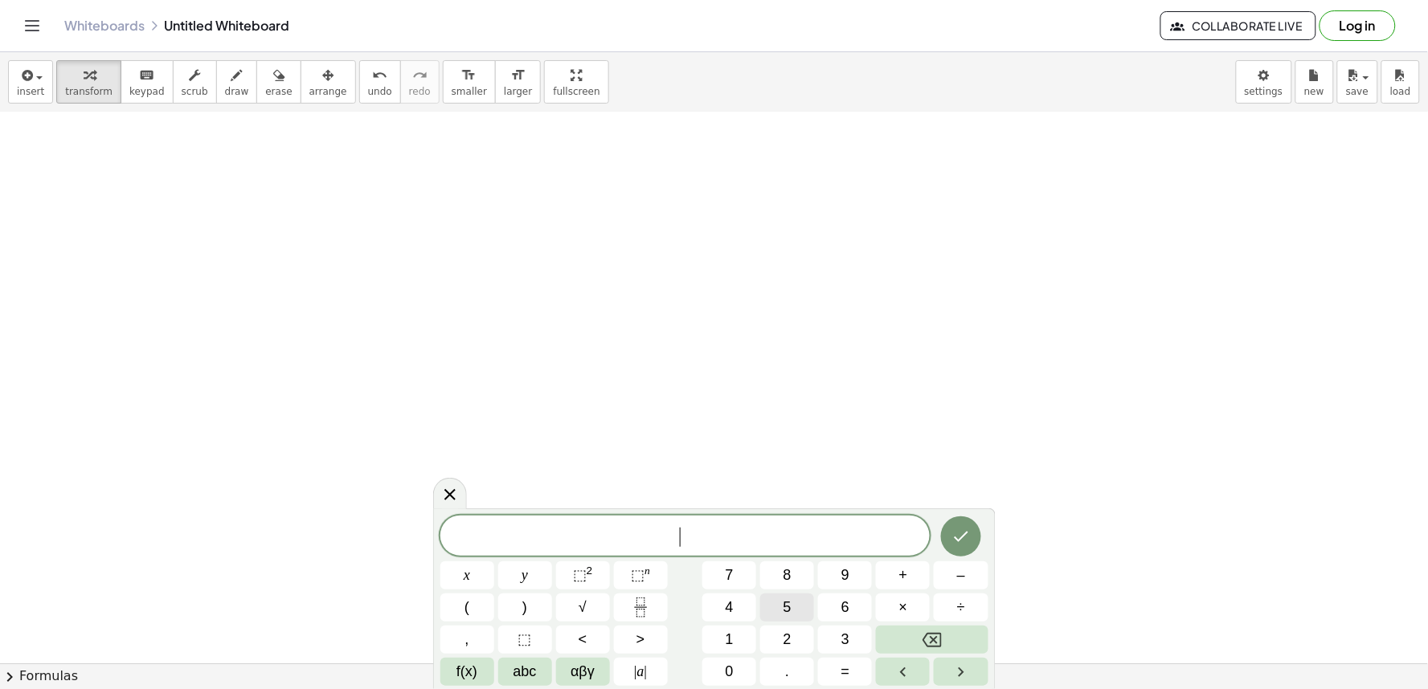
click at [782, 600] on button "5" at bounding box center [787, 608] width 54 height 28
click at [542, 574] on button "y" at bounding box center [525, 576] width 54 height 28
click at [954, 572] on button "–" at bounding box center [961, 576] width 54 height 28
click at [775, 601] on button "5" at bounding box center [787, 608] width 54 height 28
click at [499, 568] on div "5 y − 5 ​ x y ⬚ 2 ⬚ n 7 8 9 + – ( ) √ 4 5 6 × ÷ , ⬚ < > 1 2 3 f(x) abc αβγ | a …" at bounding box center [714, 601] width 548 height 170
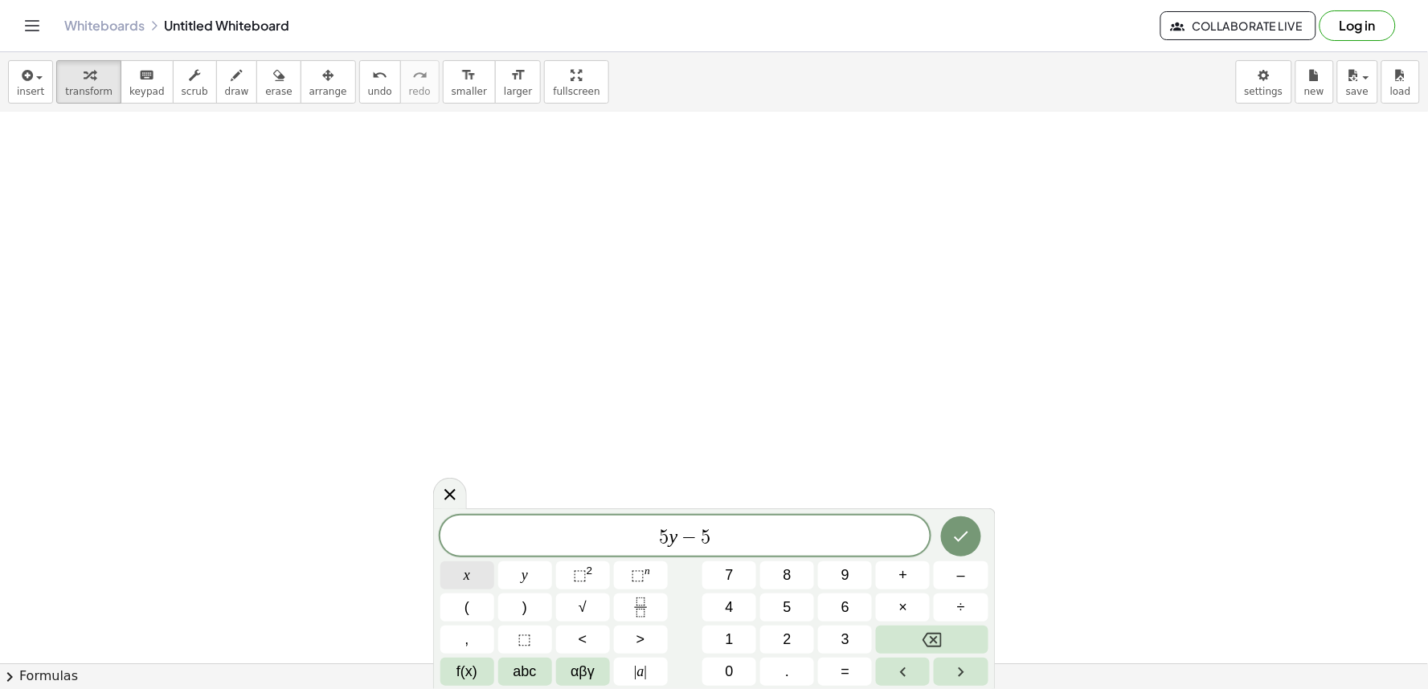
click at [480, 573] on button "x" at bounding box center [467, 576] width 54 height 28
click at [832, 665] on button "=" at bounding box center [845, 672] width 54 height 28
click at [946, 571] on button "–" at bounding box center [961, 576] width 54 height 28
click at [782, 640] on button "2" at bounding box center [787, 640] width 54 height 28
click at [719, 670] on button "0" at bounding box center [729, 672] width 54 height 28
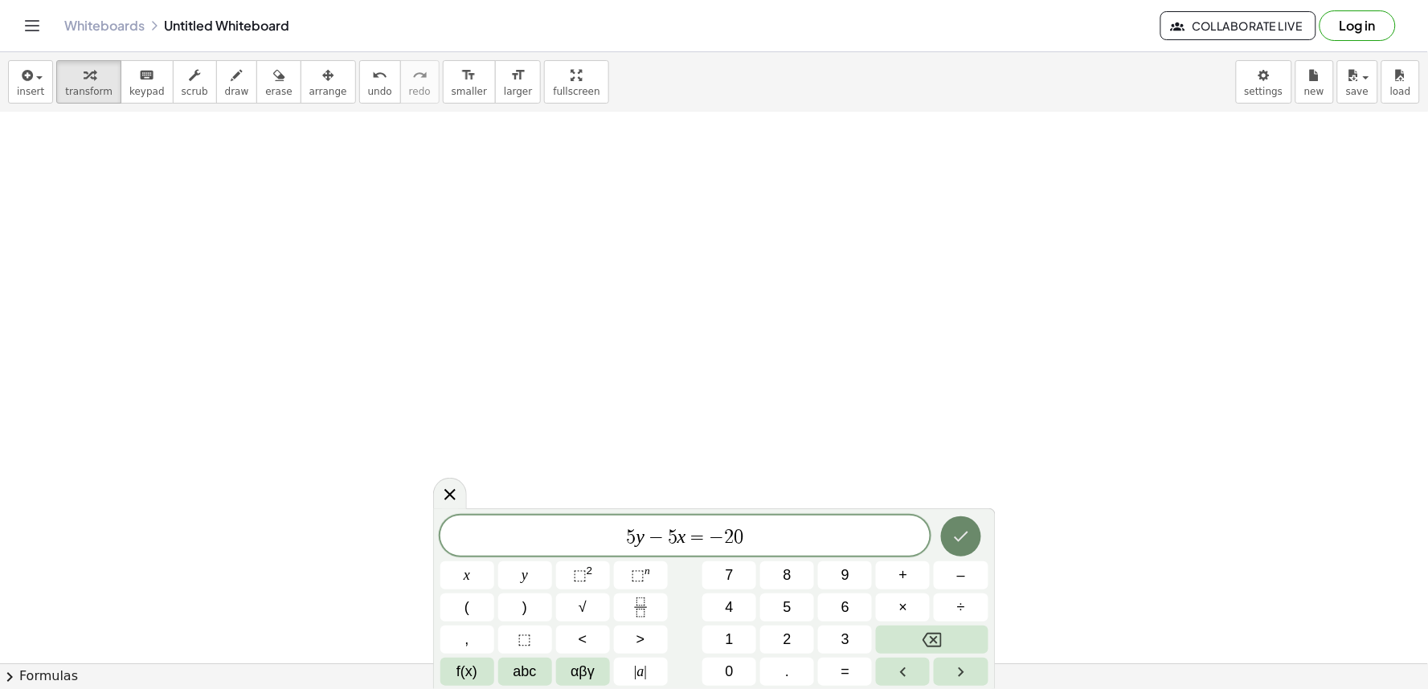
click at [955, 538] on icon "Done" at bounding box center [961, 537] width 14 height 10
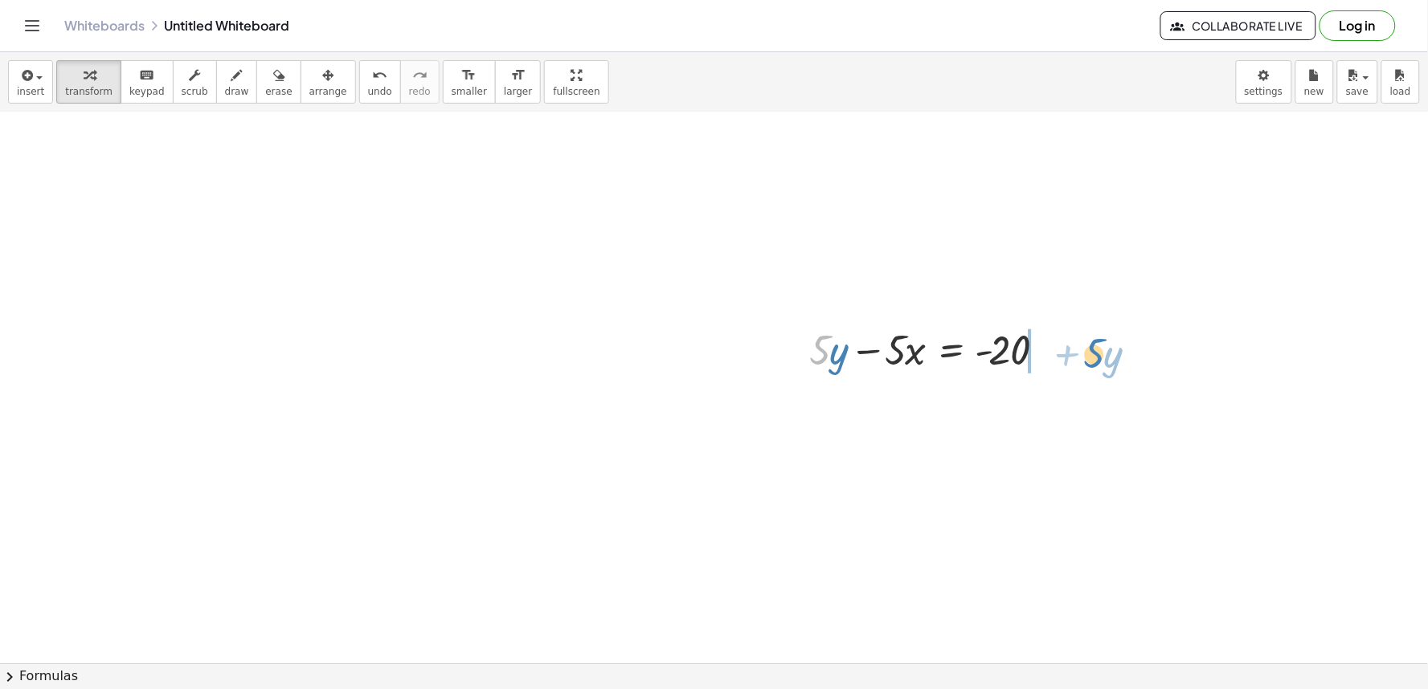
drag, startPoint x: 817, startPoint y: 351, endPoint x: 1073, endPoint y: 358, distance: 255.6
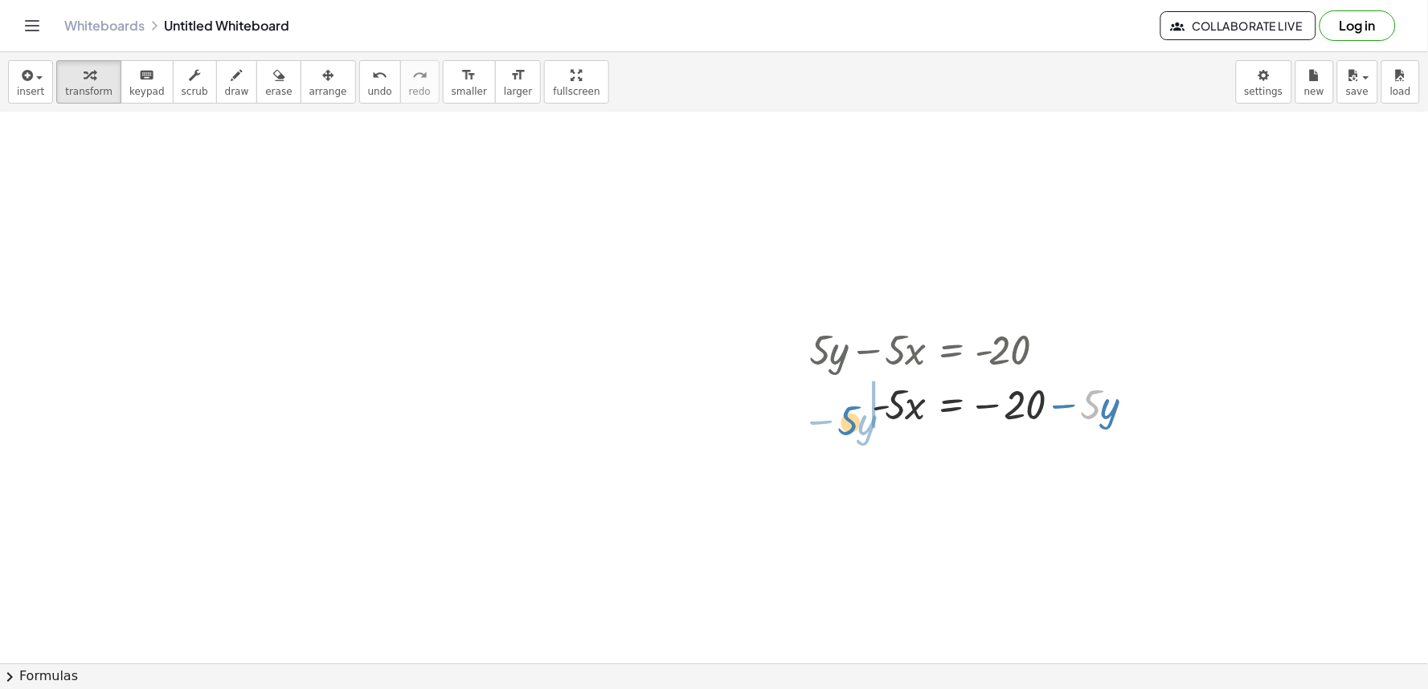
drag, startPoint x: 1095, startPoint y: 410, endPoint x: 830, endPoint y: 403, distance: 265.3
click at [842, 416] on div at bounding box center [979, 403] width 356 height 55
drag, startPoint x: 820, startPoint y: 394, endPoint x: 1055, endPoint y: 399, distance: 234.7
click at [1055, 399] on div at bounding box center [933, 403] width 264 height 55
drag, startPoint x: 1086, startPoint y: 395, endPoint x: 872, endPoint y: 408, distance: 214.1
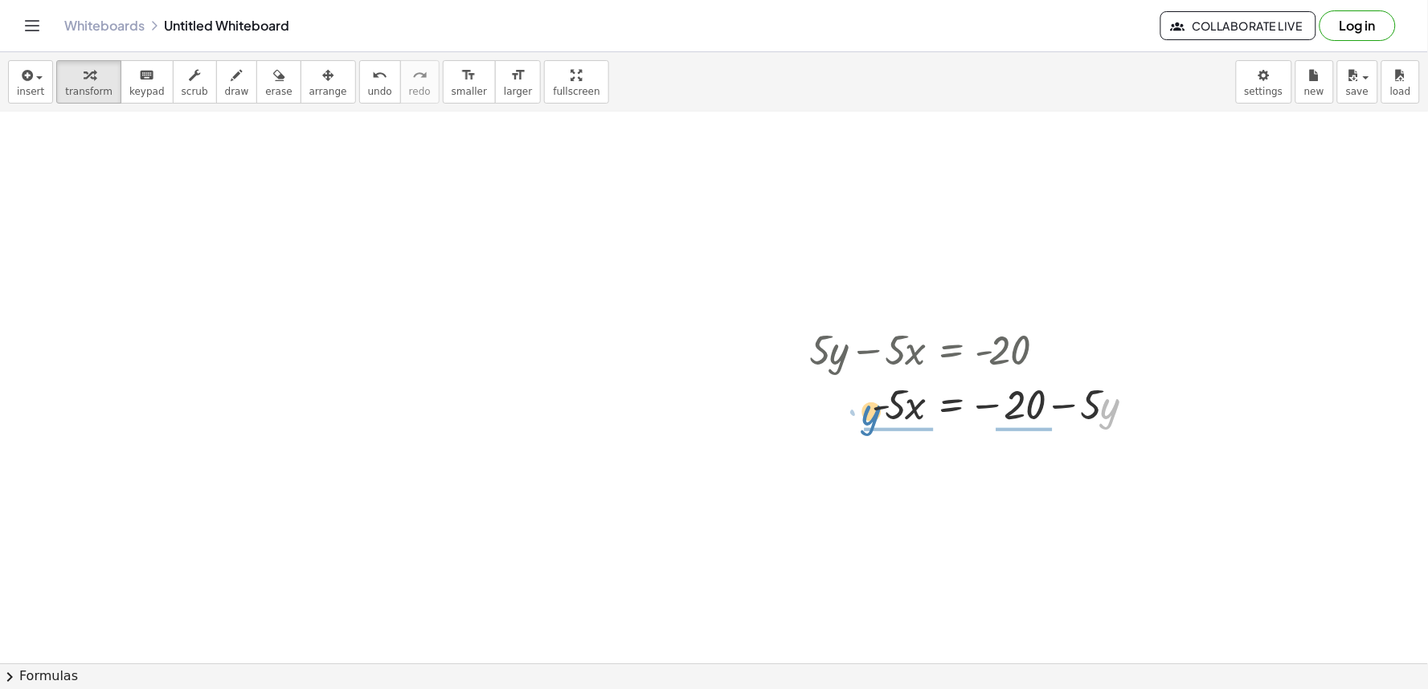
click at [872, 408] on div at bounding box center [979, 403] width 356 height 55
click at [996, 468] on div at bounding box center [979, 471] width 356 height 80
click at [1049, 468] on div at bounding box center [979, 471] width 356 height 80
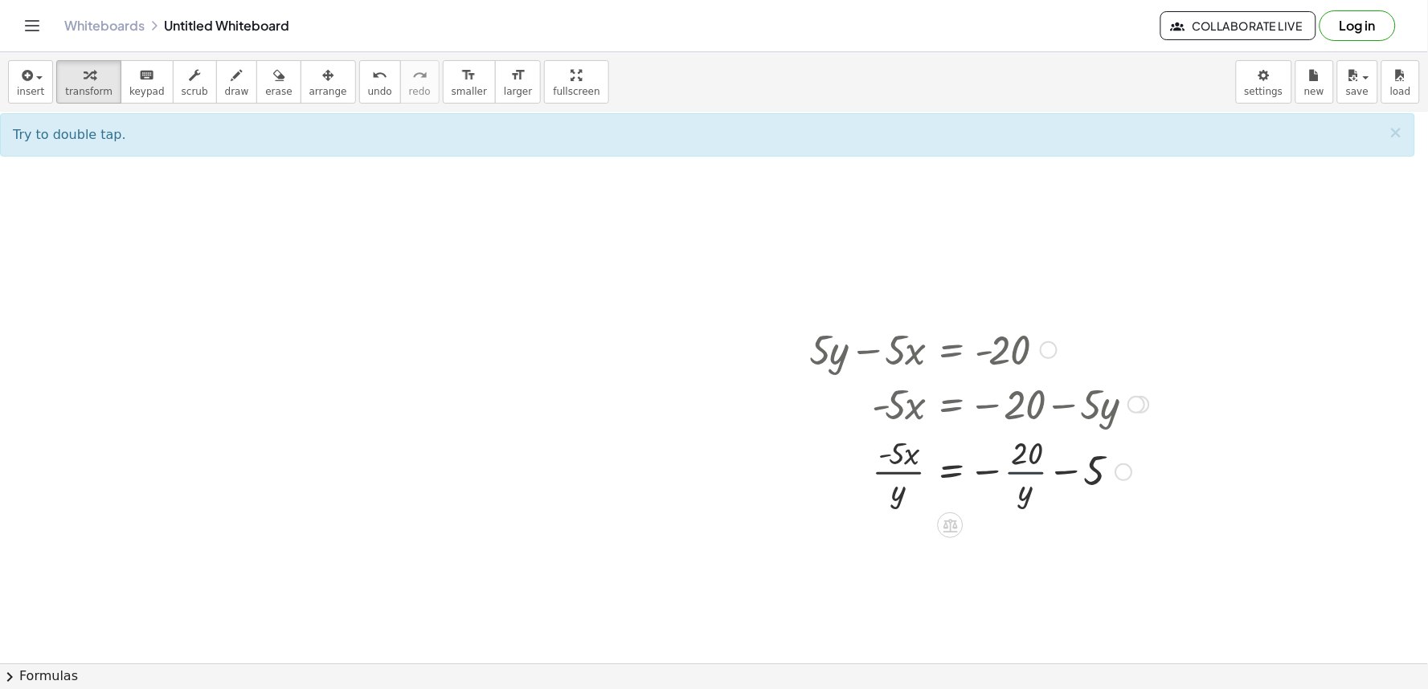
click at [1059, 472] on div at bounding box center [979, 471] width 356 height 80
drag, startPoint x: 939, startPoint y: 470, endPoint x: 1190, endPoint y: 303, distance: 302.0
click at [855, 500] on div at bounding box center [979, 471] width 356 height 80
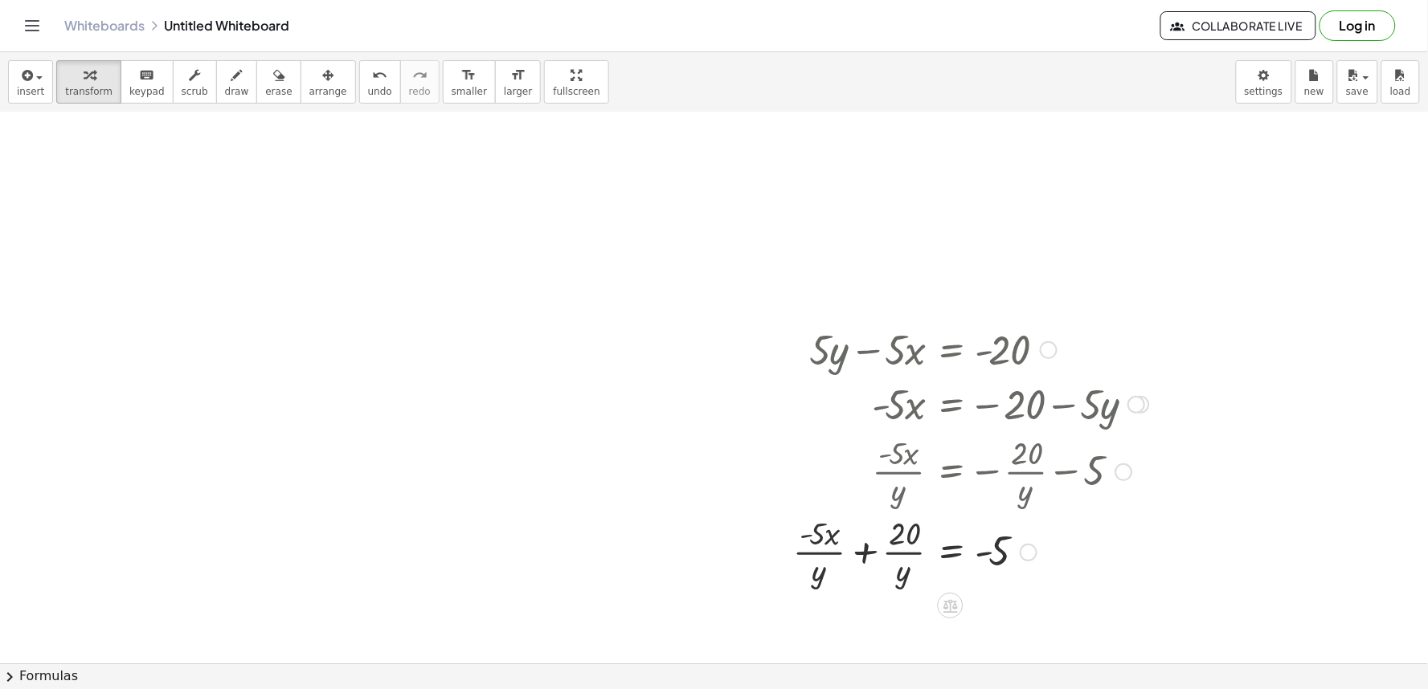
click at [865, 542] on div at bounding box center [971, 551] width 372 height 80
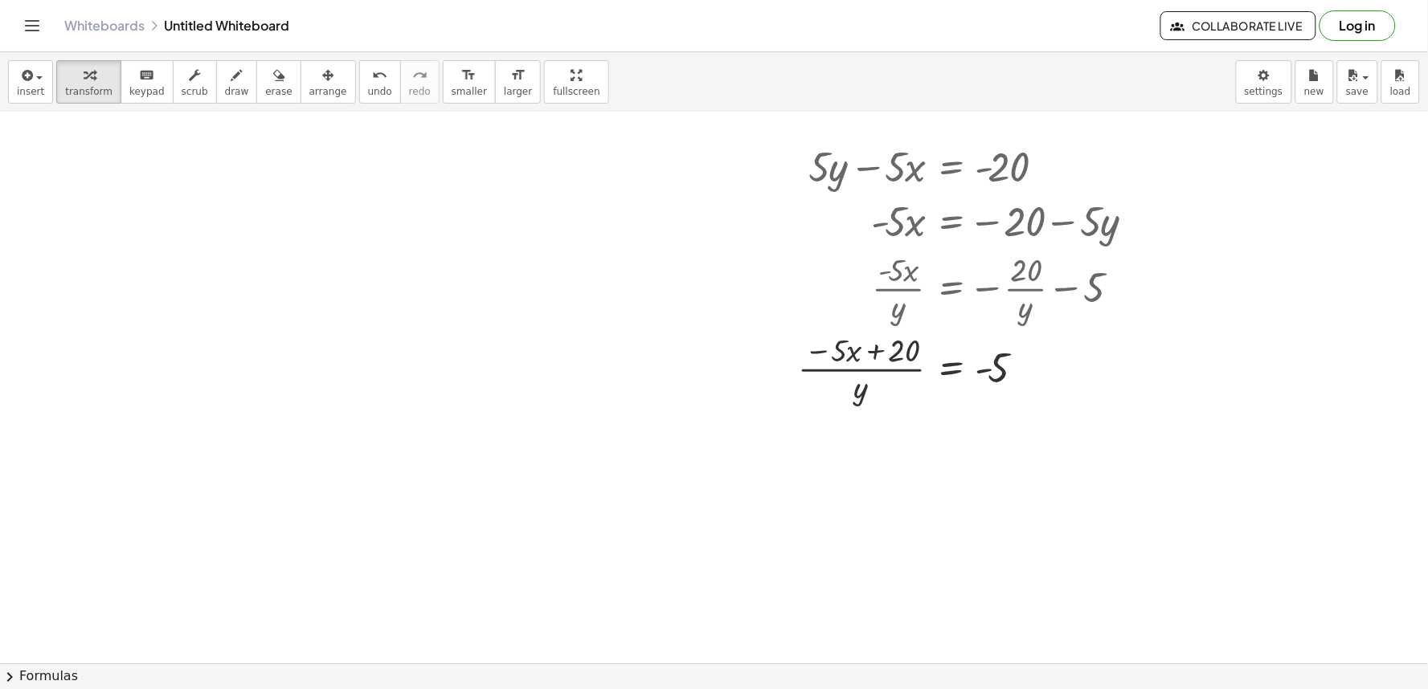
scroll to position [2207, 0]
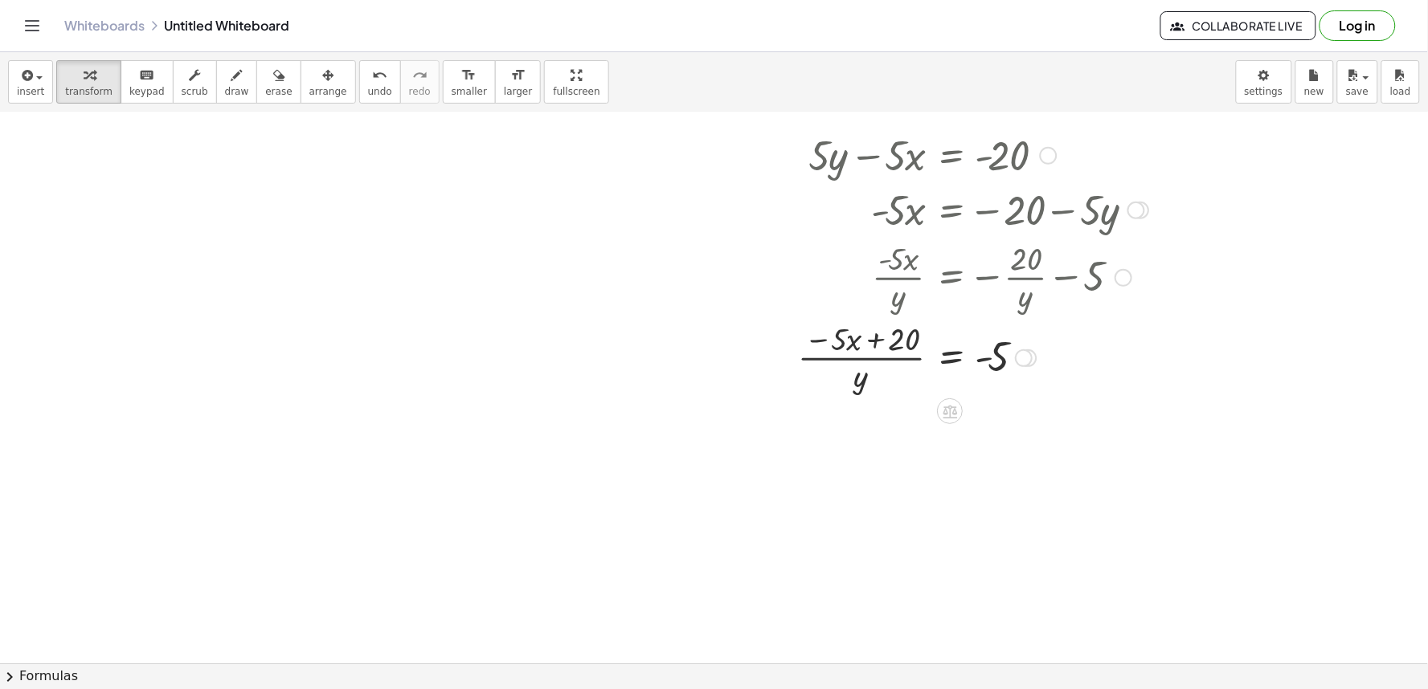
click at [868, 342] on div at bounding box center [973, 357] width 366 height 80
click at [869, 360] on div at bounding box center [973, 357] width 366 height 80
drag, startPoint x: 959, startPoint y: 344, endPoint x: 857, endPoint y: 359, distance: 103.2
click at [873, 363] on div at bounding box center [973, 357] width 366 height 80
drag, startPoint x: 865, startPoint y: 438, endPoint x: 865, endPoint y: 450, distance: 12.1
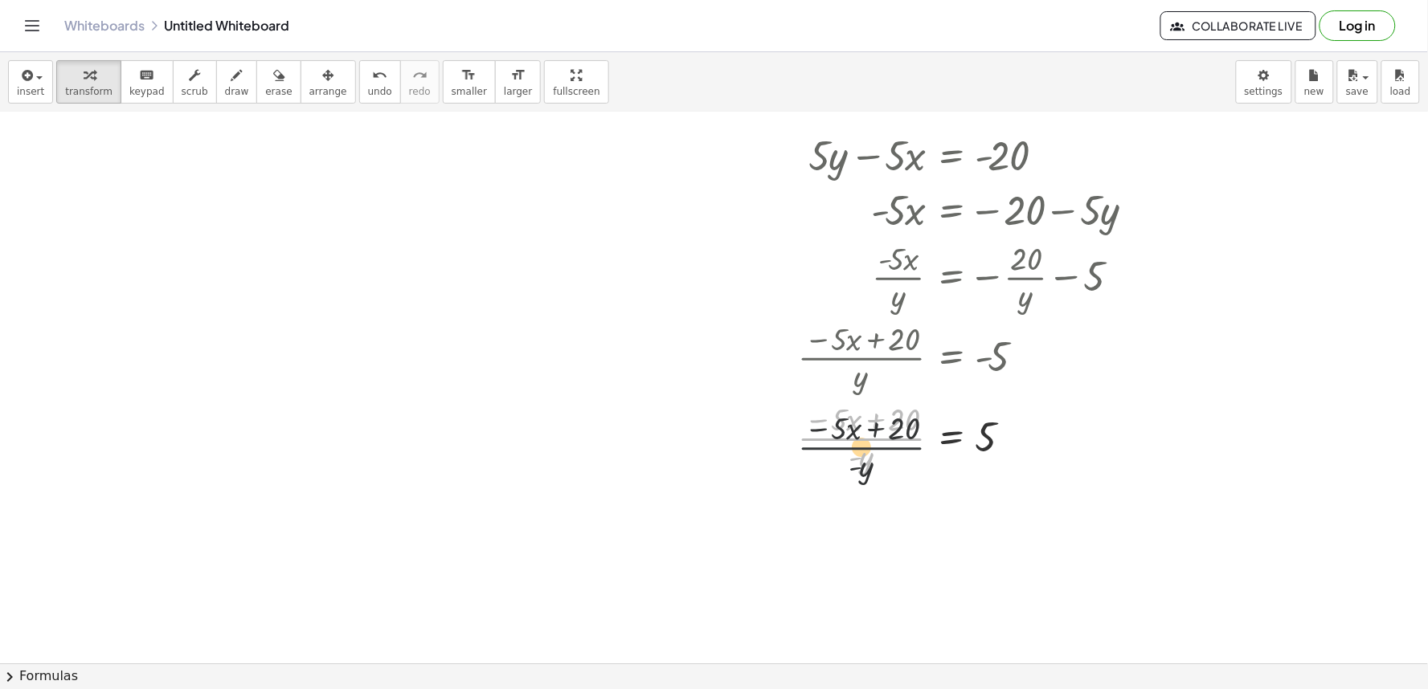
click at [865, 450] on div at bounding box center [973, 437] width 366 height 80
click at [869, 430] on div at bounding box center [973, 437] width 366 height 80
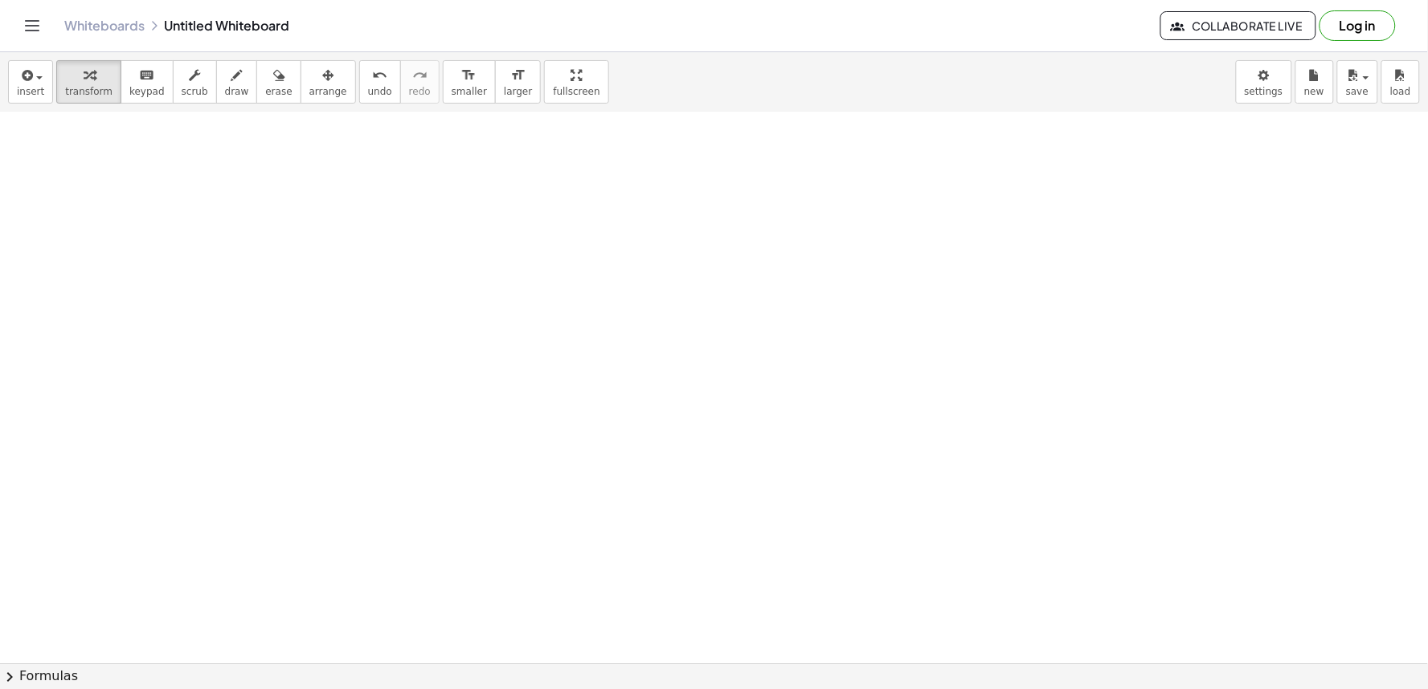
scroll to position [2758, 0]
drag, startPoint x: 719, startPoint y: 382, endPoint x: 759, endPoint y: 382, distance: 40.2
drag, startPoint x: 759, startPoint y: 382, endPoint x: 761, endPoint y: 391, distance: 9.8
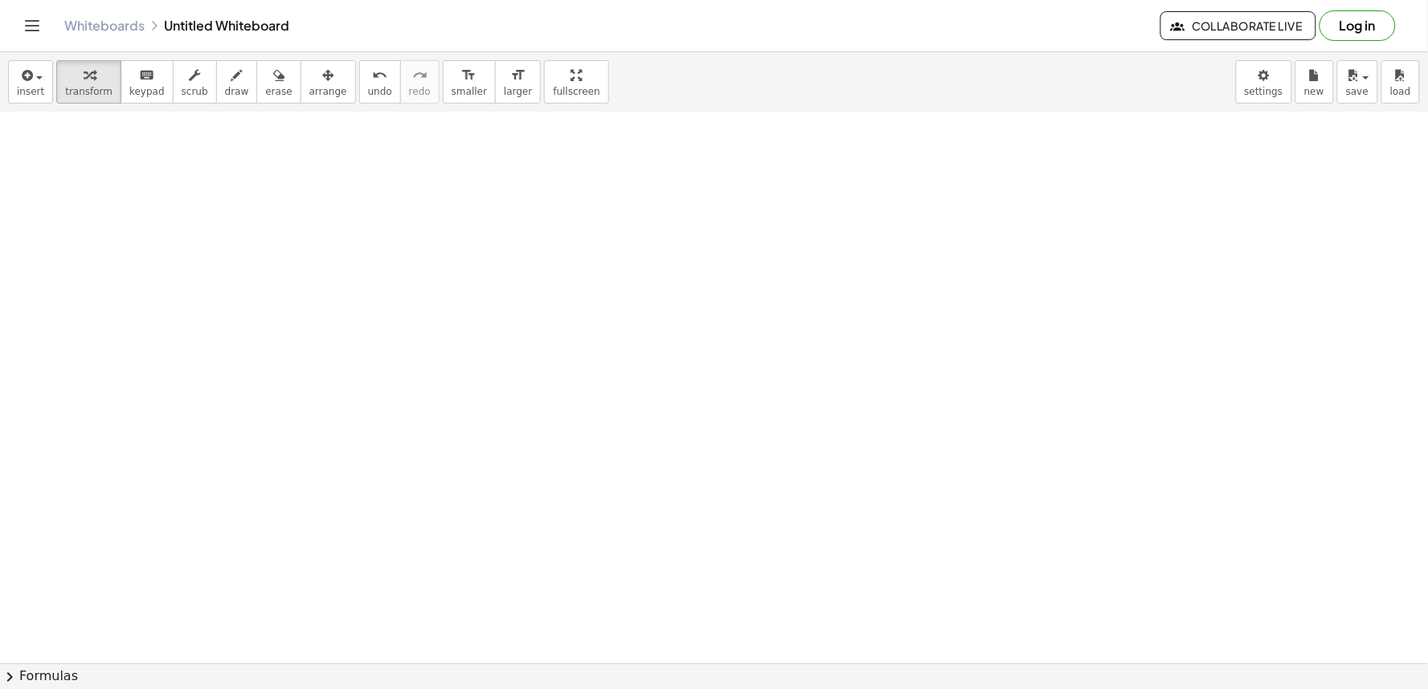
drag, startPoint x: 751, startPoint y: 242, endPoint x: 742, endPoint y: 229, distance: 15.6
drag, startPoint x: 732, startPoint y: 269, endPoint x: 731, endPoint y: 277, distance: 8.1
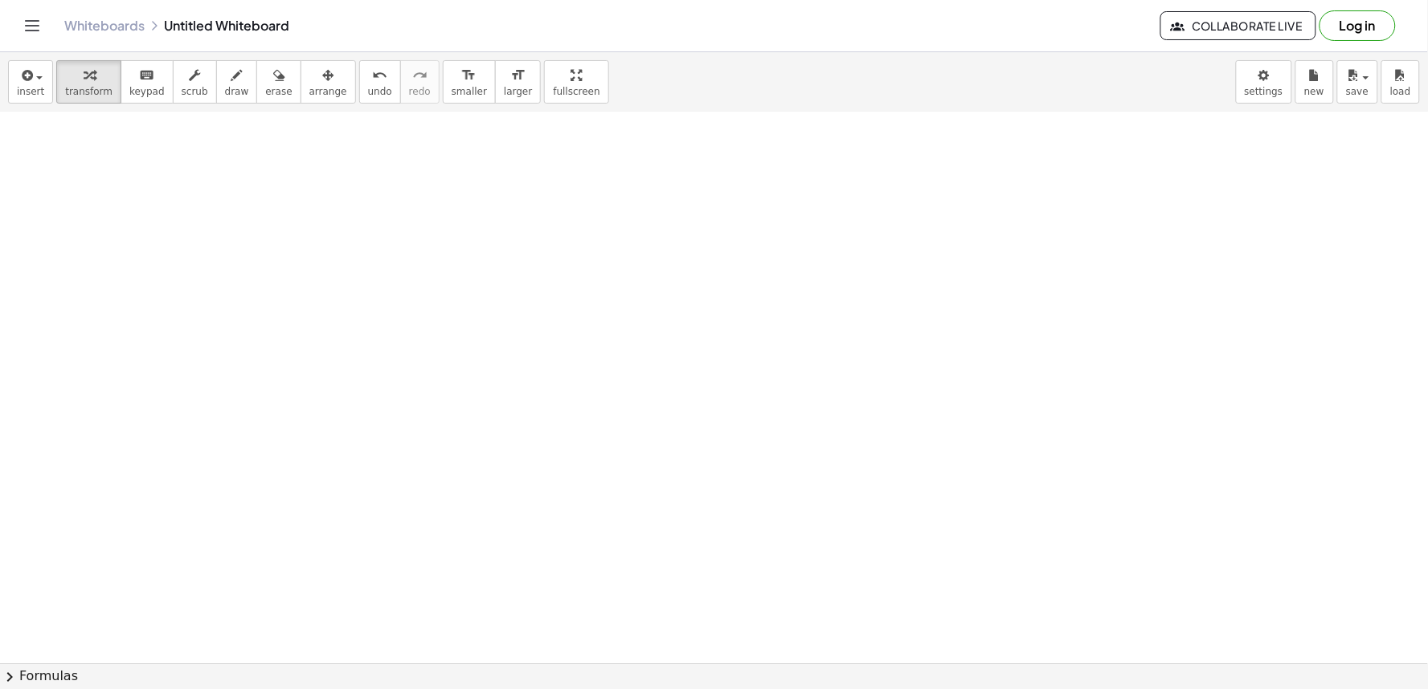
drag, startPoint x: 766, startPoint y: 344, endPoint x: 763, endPoint y: 379, distance: 35.4
drag, startPoint x: 763, startPoint y: 379, endPoint x: 751, endPoint y: 416, distance: 38.9
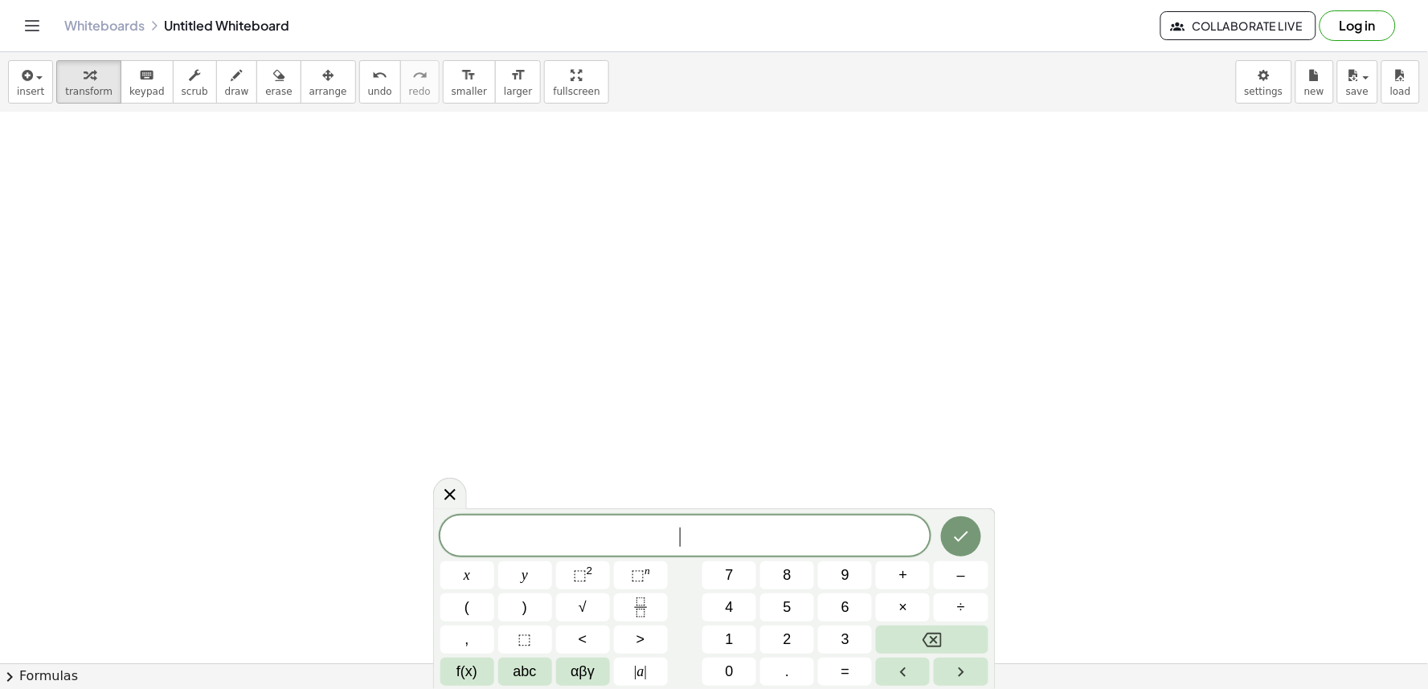
click at [726, 576] on span "7" at bounding box center [730, 576] width 8 height 22
click at [529, 562] on button "y" at bounding box center [525, 576] width 54 height 28
click at [951, 571] on button "–" at bounding box center [961, 576] width 54 height 28
click at [777, 633] on button "2" at bounding box center [787, 640] width 54 height 28
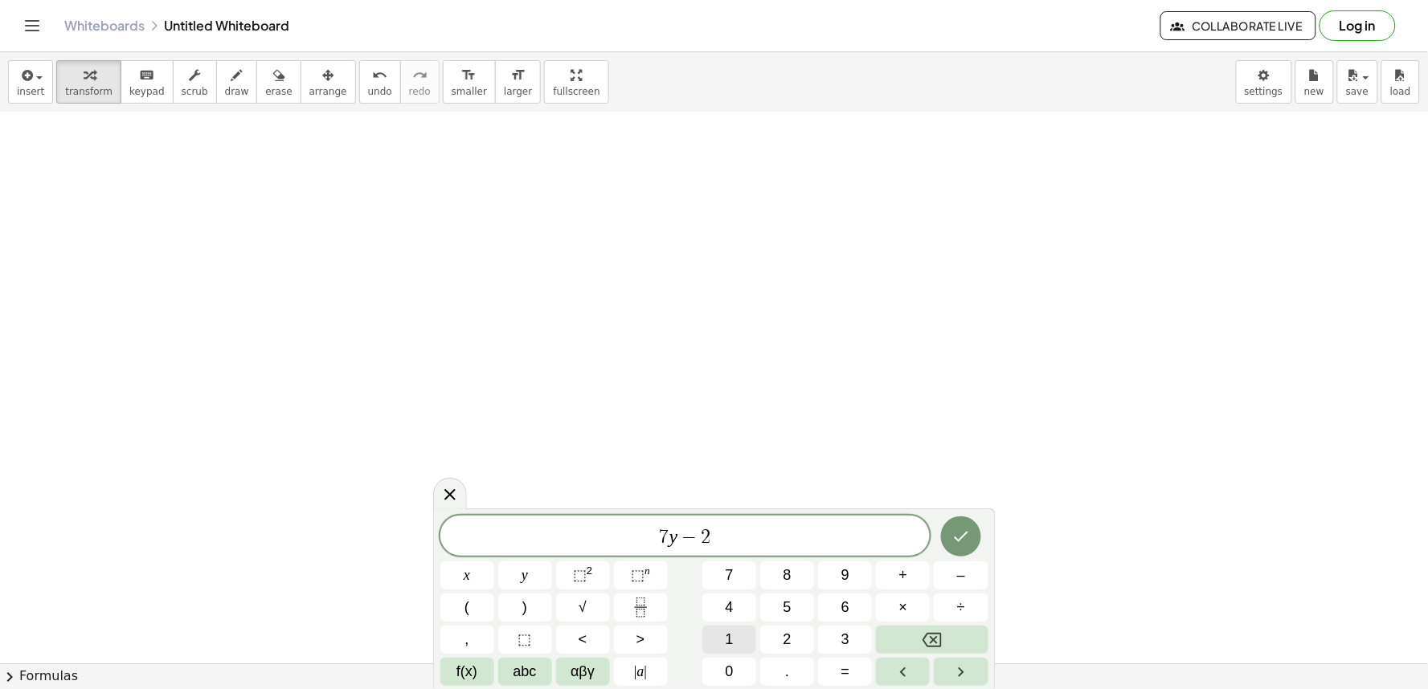
click at [710, 623] on div "7 y − 2 ​ x y ⬚ 2 ⬚ n 7 8 9 + – ( ) √ 4 5 6 × ÷ , ⬚ < > 1 2 3 f(x) abc αβγ | a …" at bounding box center [714, 601] width 548 height 170
click at [719, 629] on button "1" at bounding box center [729, 640] width 54 height 28
click at [479, 571] on button "x" at bounding box center [467, 576] width 54 height 28
click at [829, 661] on button "=" at bounding box center [845, 672] width 54 height 28
click at [726, 572] on button "7" at bounding box center [729, 576] width 54 height 28
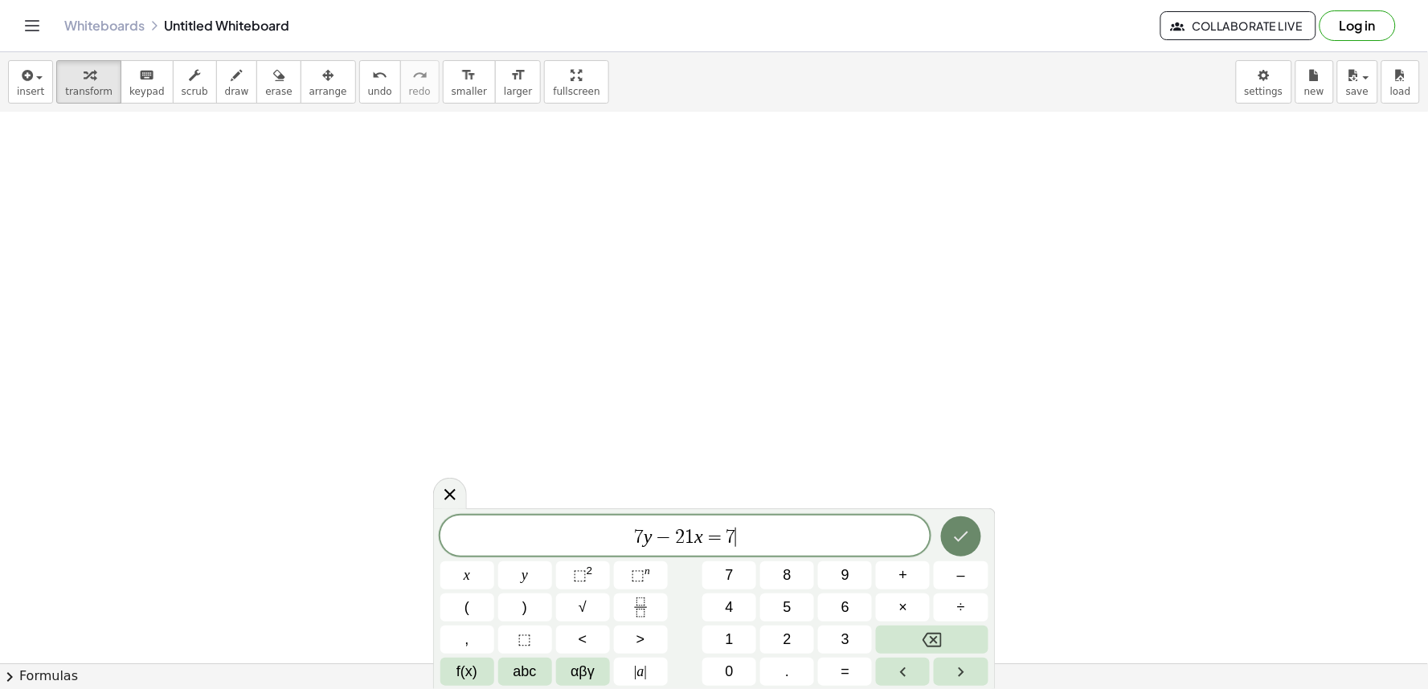
click at [953, 538] on icon "Done" at bounding box center [960, 536] width 19 height 19
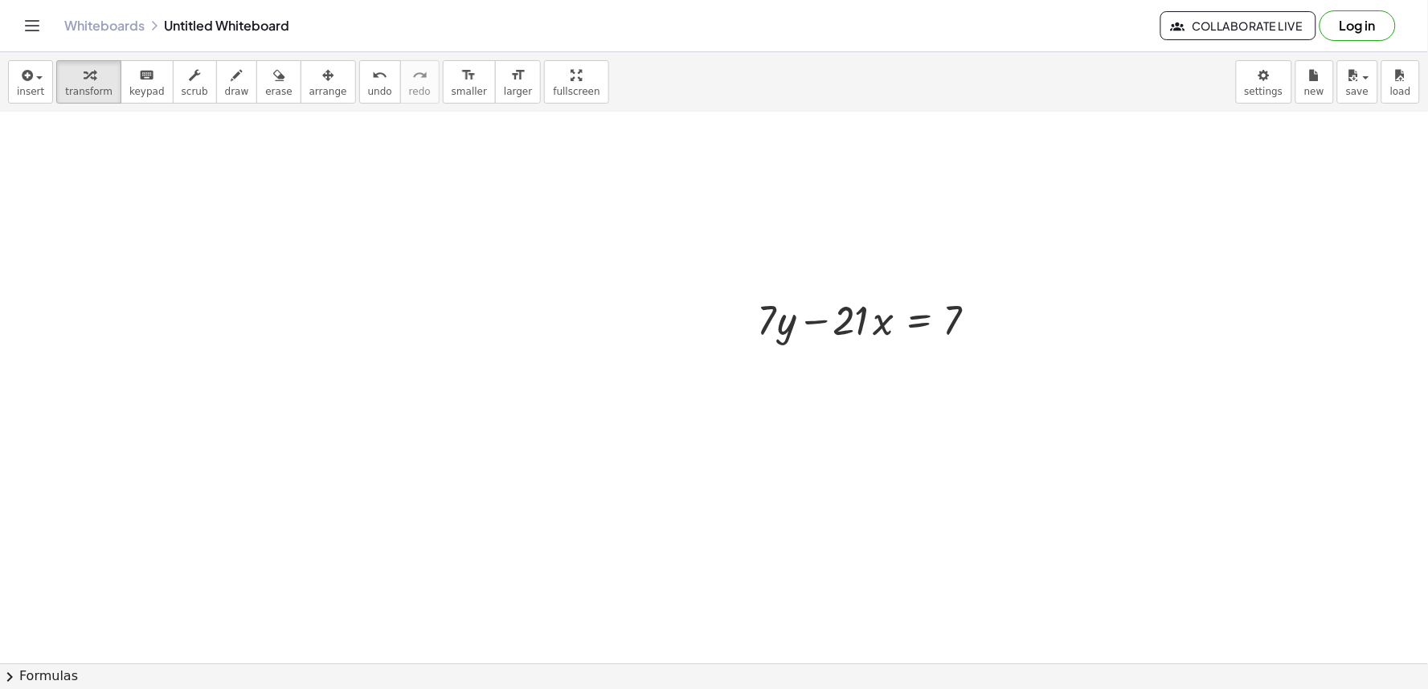
scroll to position [2936, 0]
drag, startPoint x: 756, startPoint y: 261, endPoint x: 772, endPoint y: 261, distance: 16.1
click at [772, 261] on div at bounding box center [761, 278] width 24 height 63
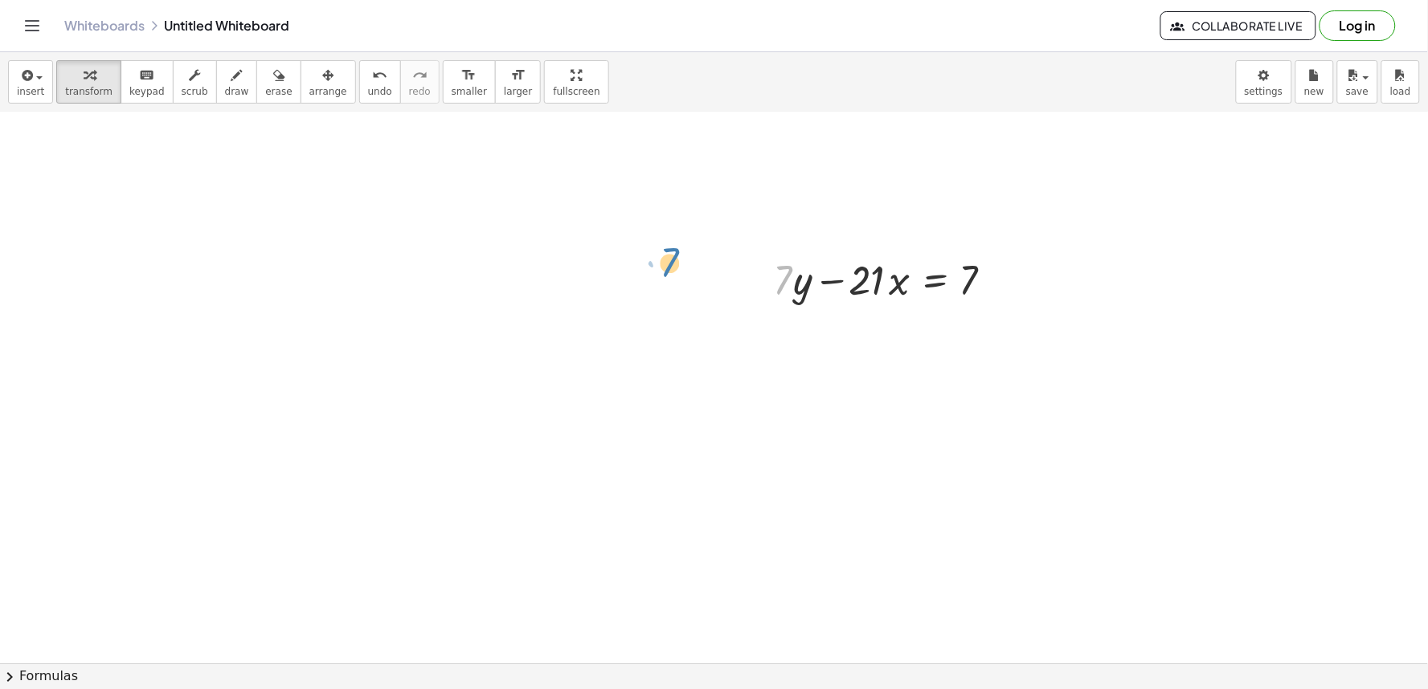
drag, startPoint x: 777, startPoint y: 274, endPoint x: 680, endPoint y: 268, distance: 97.4
drag, startPoint x: 773, startPoint y: 266, endPoint x: 962, endPoint y: 256, distance: 189.1
click at [962, 256] on div at bounding box center [890, 279] width 250 height 55
click at [876, 341] on div at bounding box center [894, 346] width 258 height 80
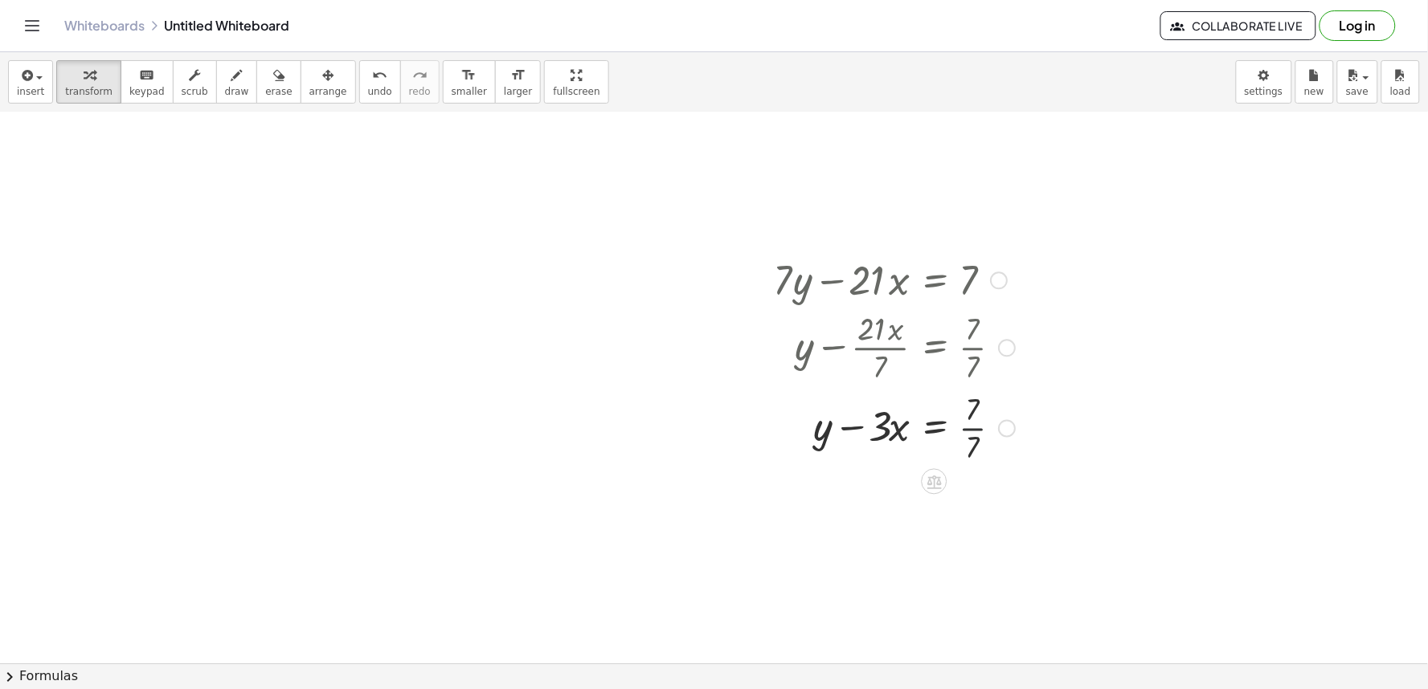
click at [968, 427] on div at bounding box center [894, 427] width 258 height 80
drag, startPoint x: 881, startPoint y: 419, endPoint x: 878, endPoint y: 406, distance: 13.1
click at [880, 405] on div at bounding box center [894, 426] width 258 height 55
drag, startPoint x: 853, startPoint y: 426, endPoint x: 967, endPoint y: 427, distance: 114.9
click at [975, 422] on div at bounding box center [894, 426] width 258 height 55
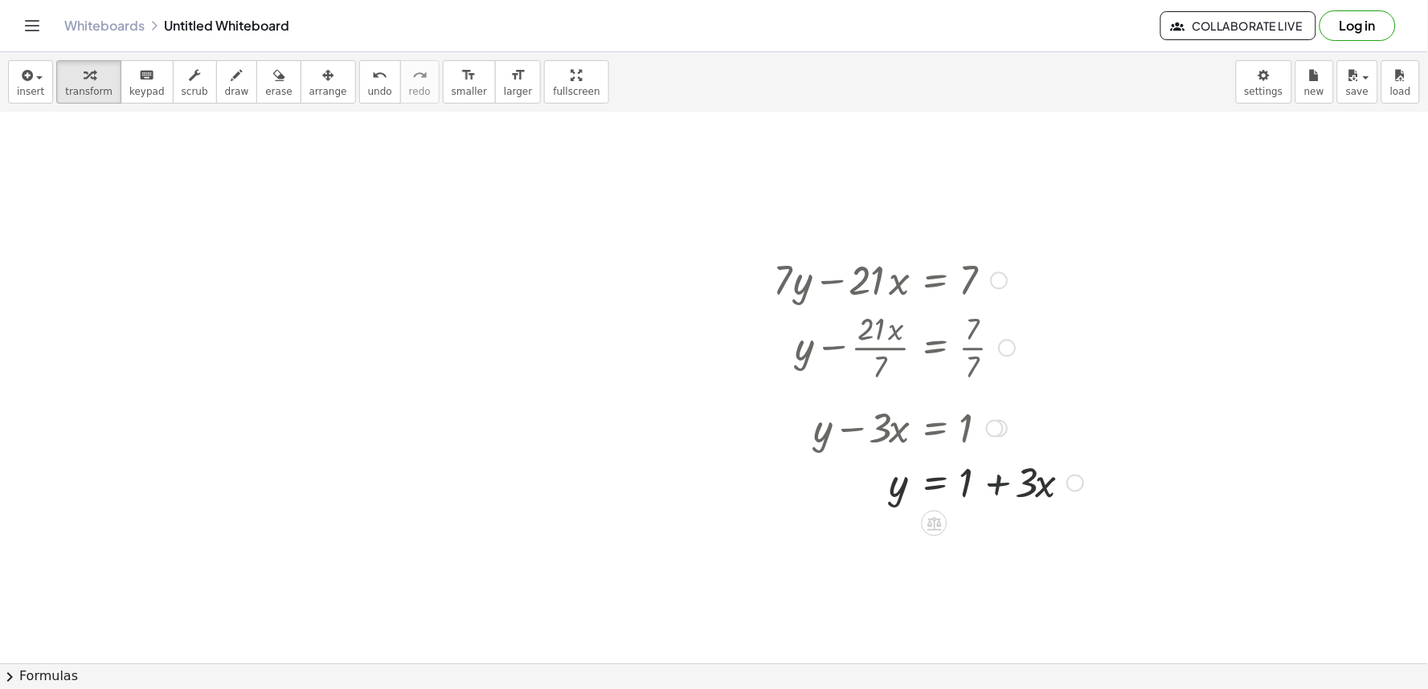
click at [996, 479] on div at bounding box center [928, 481] width 326 height 55
click at [944, 485] on div at bounding box center [928, 481] width 326 height 55
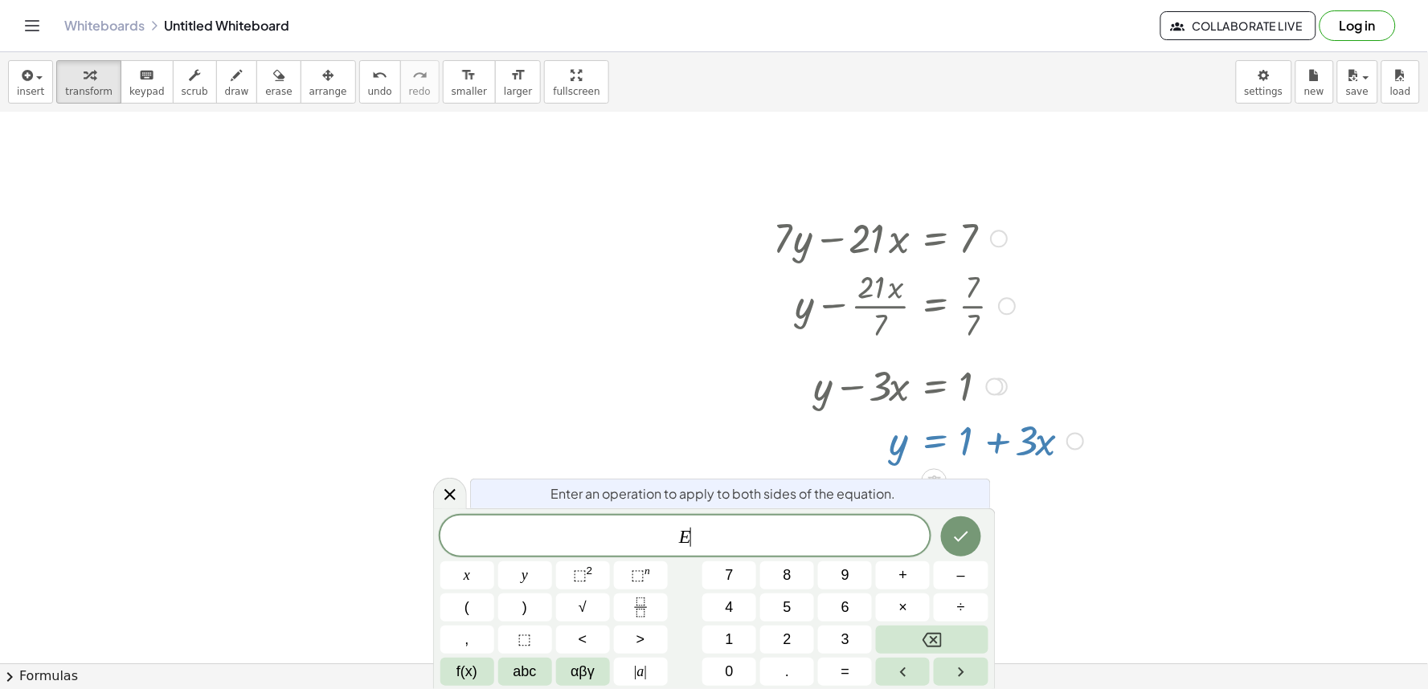
scroll to position [2981, 0]
click at [447, 496] on icon at bounding box center [449, 494] width 19 height 19
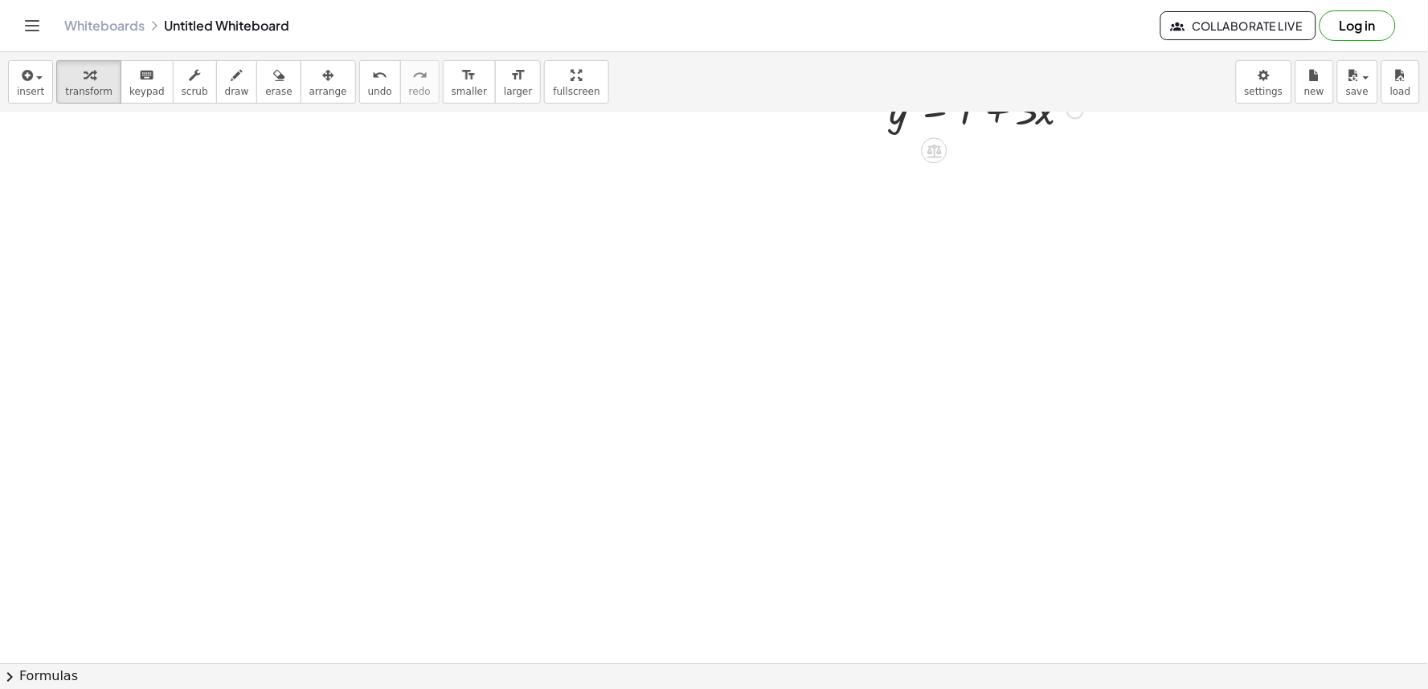
scroll to position [3488, 0]
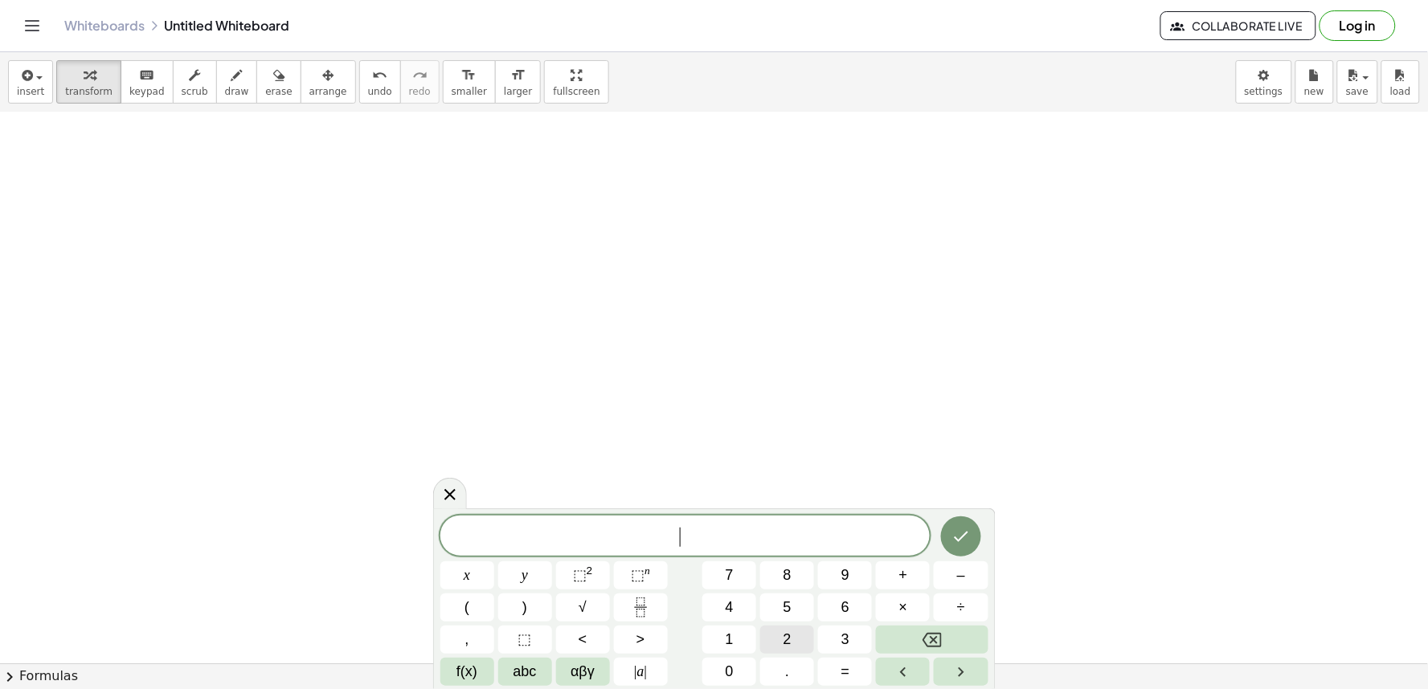
click at [760, 632] on button "2" at bounding box center [787, 640] width 54 height 28
click at [448, 492] on icon at bounding box center [449, 494] width 19 height 19
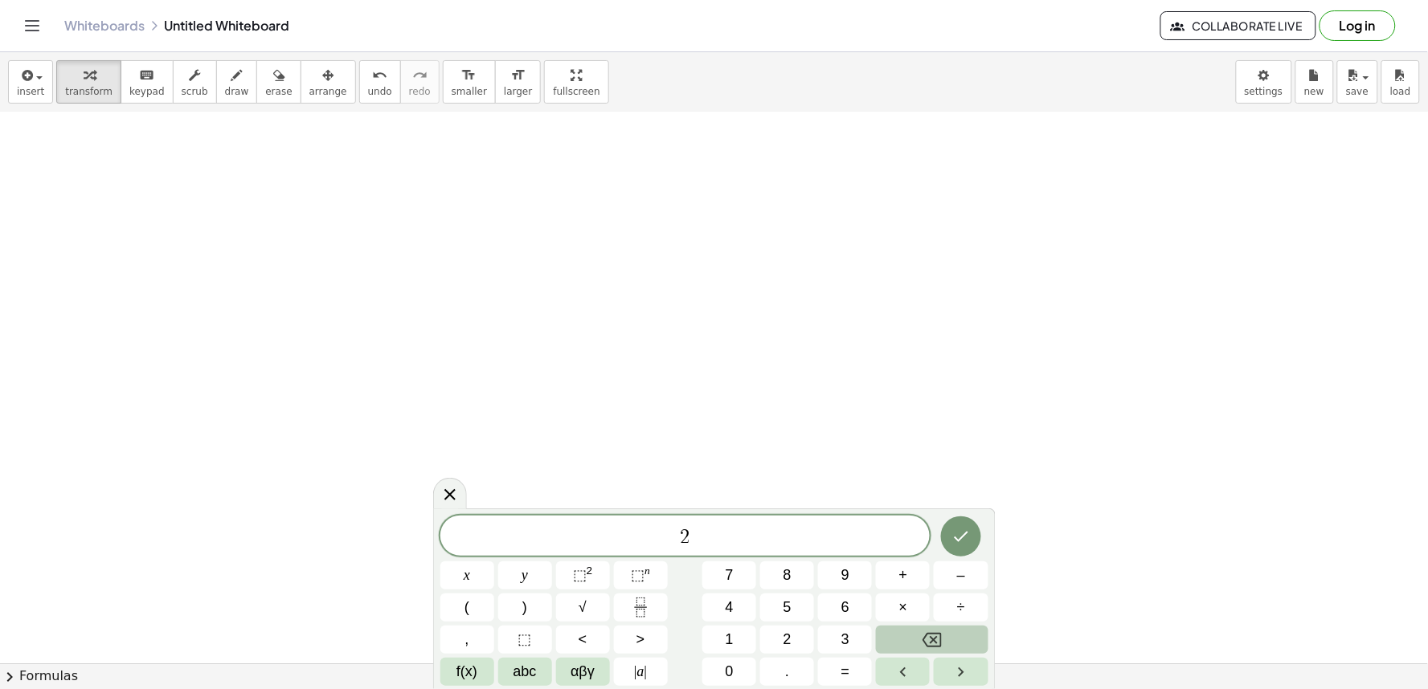
click at [951, 645] on button "Backspace" at bounding box center [932, 640] width 112 height 28
click at [943, 641] on button "Backspace" at bounding box center [932, 640] width 112 height 28
click at [935, 637] on icon "Backspace" at bounding box center [931, 640] width 19 height 19
click at [783, 576] on span "8" at bounding box center [787, 576] width 8 height 22
click at [974, 599] on button "÷" at bounding box center [961, 608] width 54 height 28
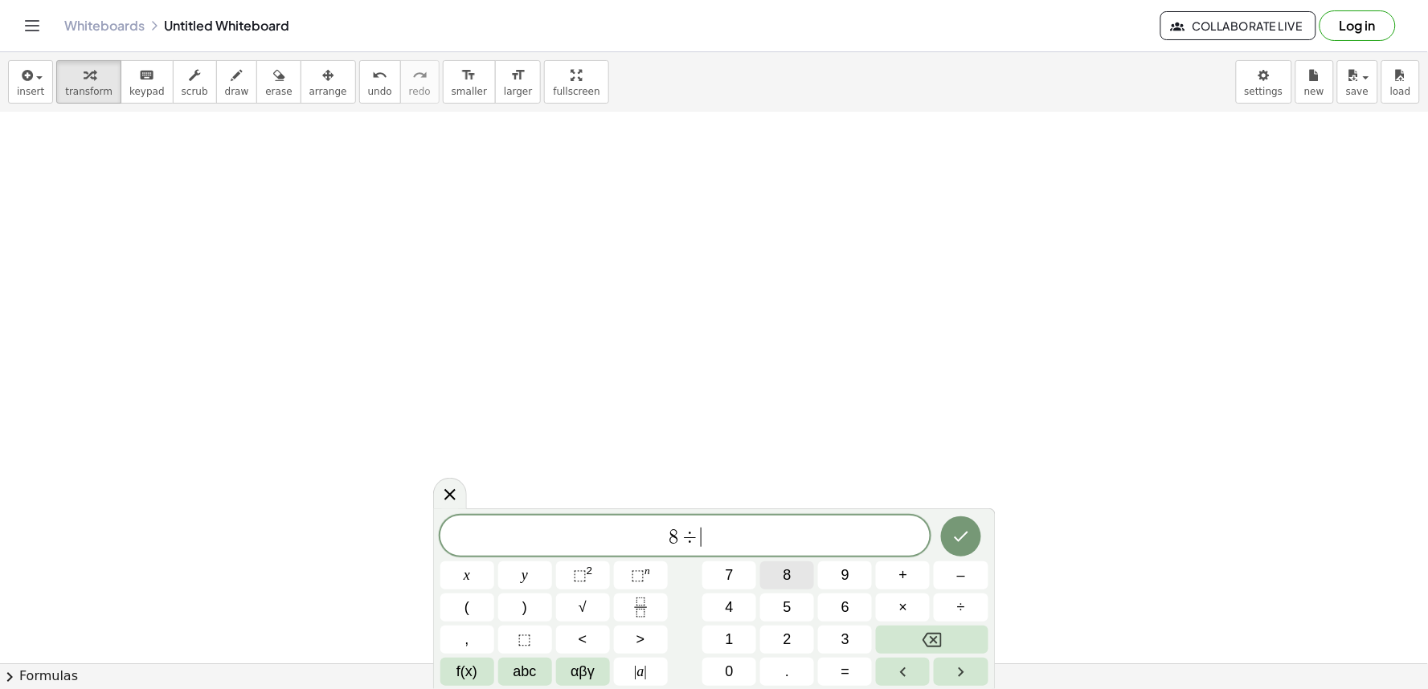
click at [781, 571] on button "8" at bounding box center [787, 576] width 54 height 28
click at [967, 534] on icon "Done" at bounding box center [961, 537] width 14 height 10
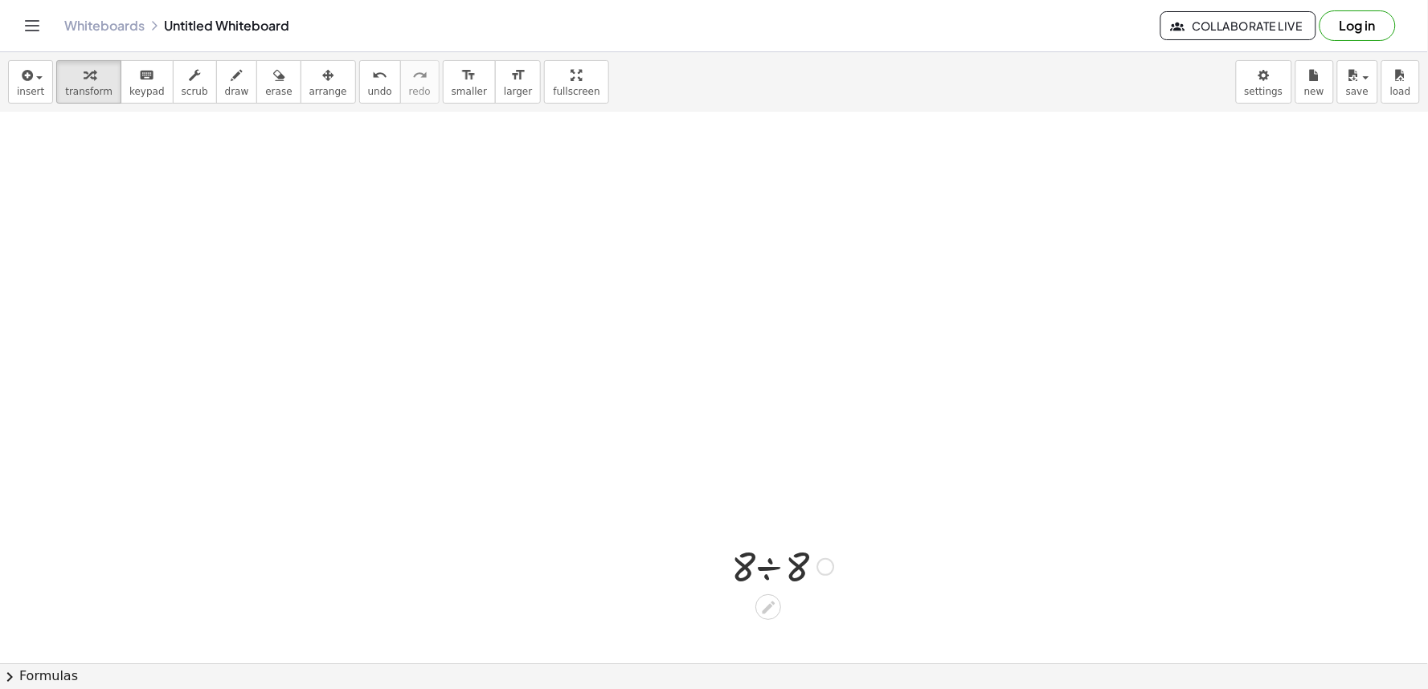
click at [775, 565] on div at bounding box center [782, 565] width 119 height 55
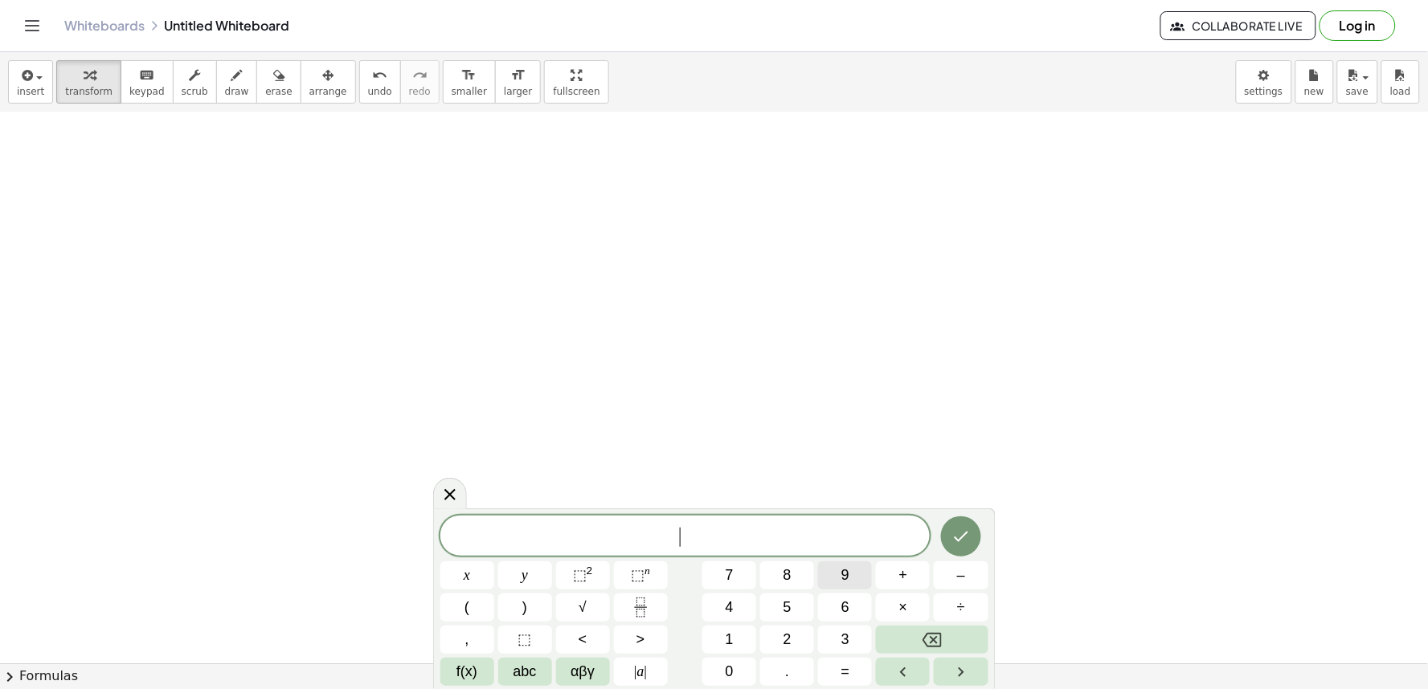
click at [857, 577] on button "9" at bounding box center [845, 576] width 54 height 28
click at [597, 571] on button "⬚ 2" at bounding box center [583, 576] width 54 height 28
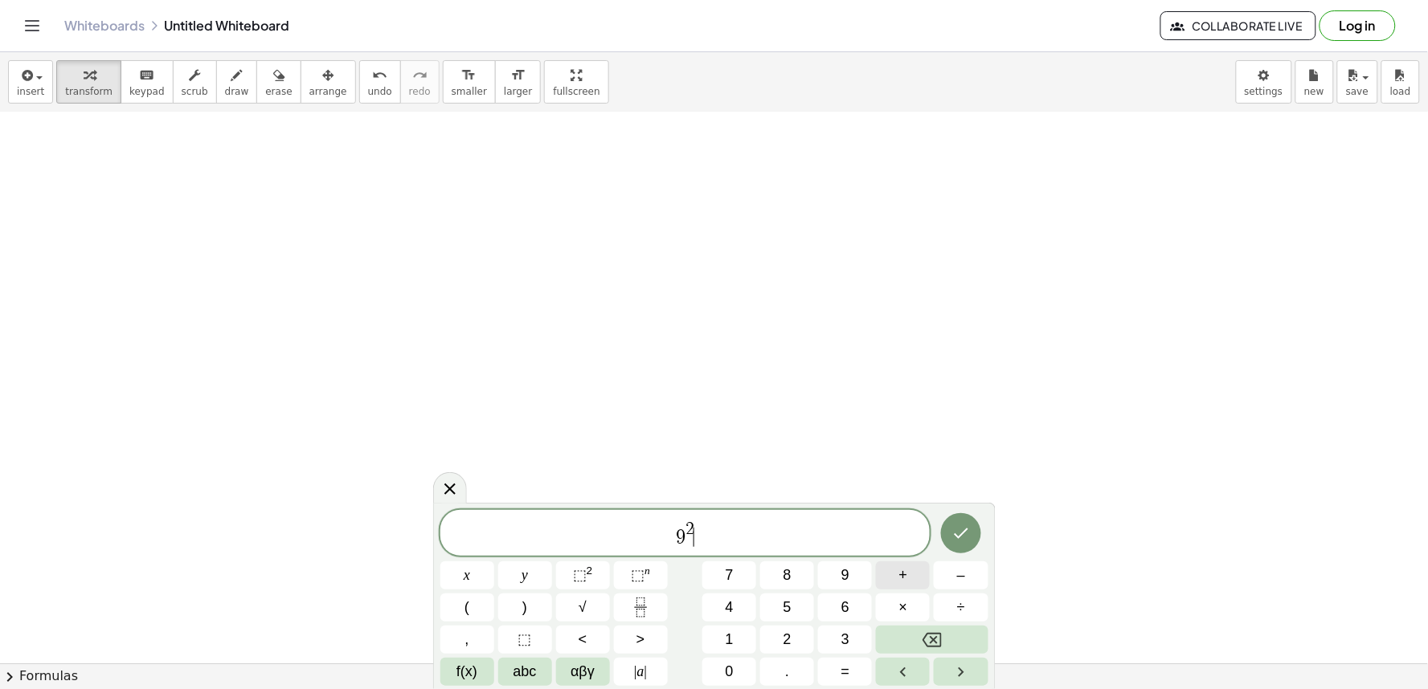
click at [898, 571] on button "+" at bounding box center [903, 576] width 54 height 28
click at [641, 600] on icon "Fraction" at bounding box center [641, 608] width 20 height 20
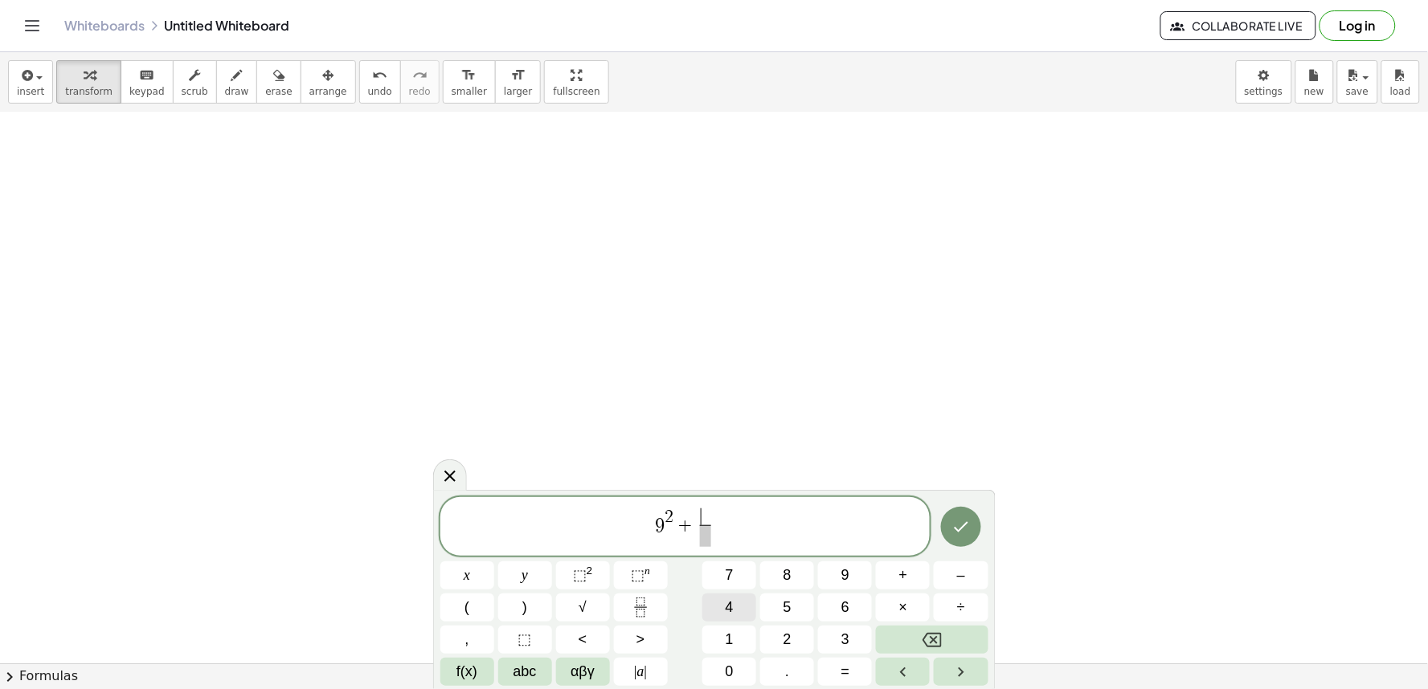
click at [725, 600] on button "4" at bounding box center [729, 608] width 54 height 28
click at [706, 541] on span at bounding box center [706, 537] width 12 height 22
click at [773, 571] on button "8" at bounding box center [787, 576] width 54 height 28
click at [536, 565] on button "y" at bounding box center [525, 576] width 54 height 28
click at [933, 638] on icon "Backspace" at bounding box center [931, 640] width 19 height 19
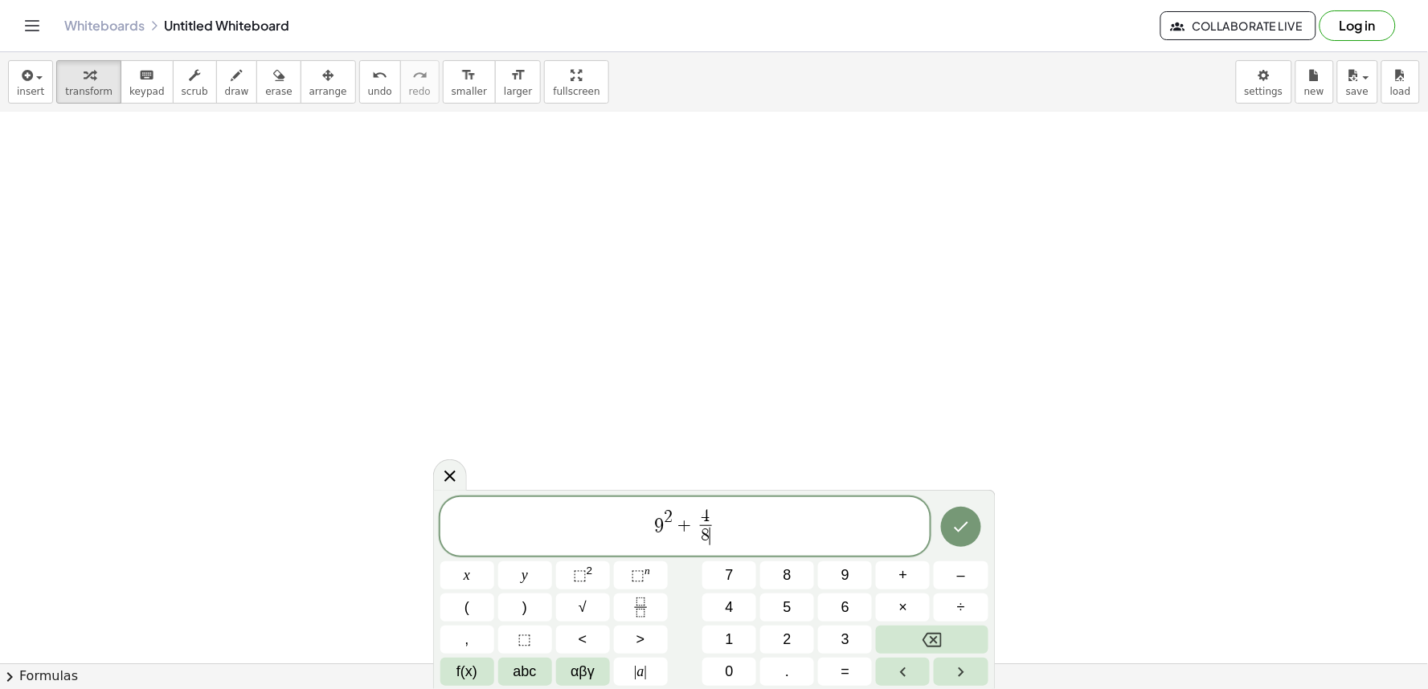
click at [710, 526] on span "8 ​" at bounding box center [706, 537] width 12 height 22
click at [713, 523] on span "4 8 ​ ​" at bounding box center [705, 528] width 19 height 39
drag, startPoint x: 692, startPoint y: 531, endPoint x: 719, endPoint y: 532, distance: 27.3
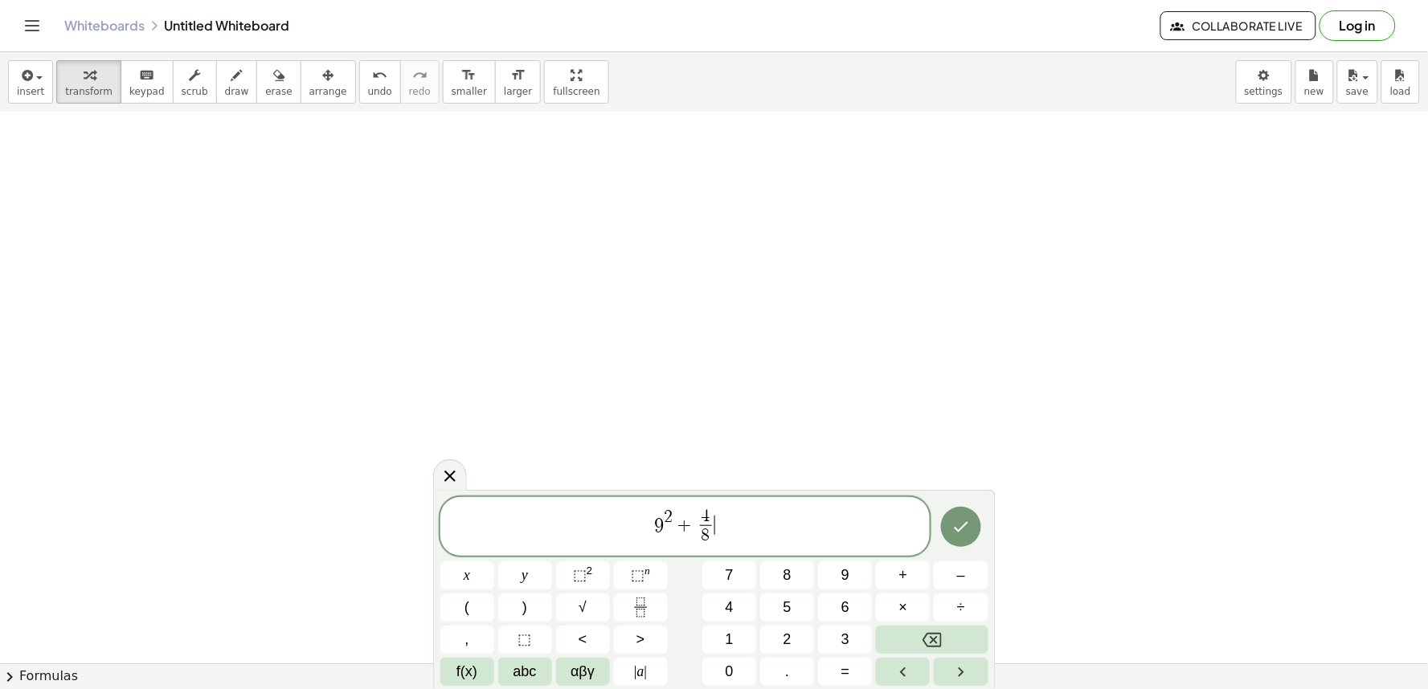
click at [719, 532] on span "9 2 + 4 8 ​ ​" at bounding box center [685, 528] width 490 height 43
click at [542, 567] on button "y" at bounding box center [525, 576] width 54 height 28
click at [959, 572] on span "–" at bounding box center [961, 576] width 8 height 22
click at [783, 614] on div "9 2 + 4 8 ​ y − ​ x y ⬚ 2 ⬚ n 7 8 9 + – ( ) √ 4 5 6 × ÷ , ⬚ < > 1 2 3 f(x) abc …" at bounding box center [714, 592] width 548 height 190
click at [857, 663] on button "=" at bounding box center [845, 672] width 54 height 28
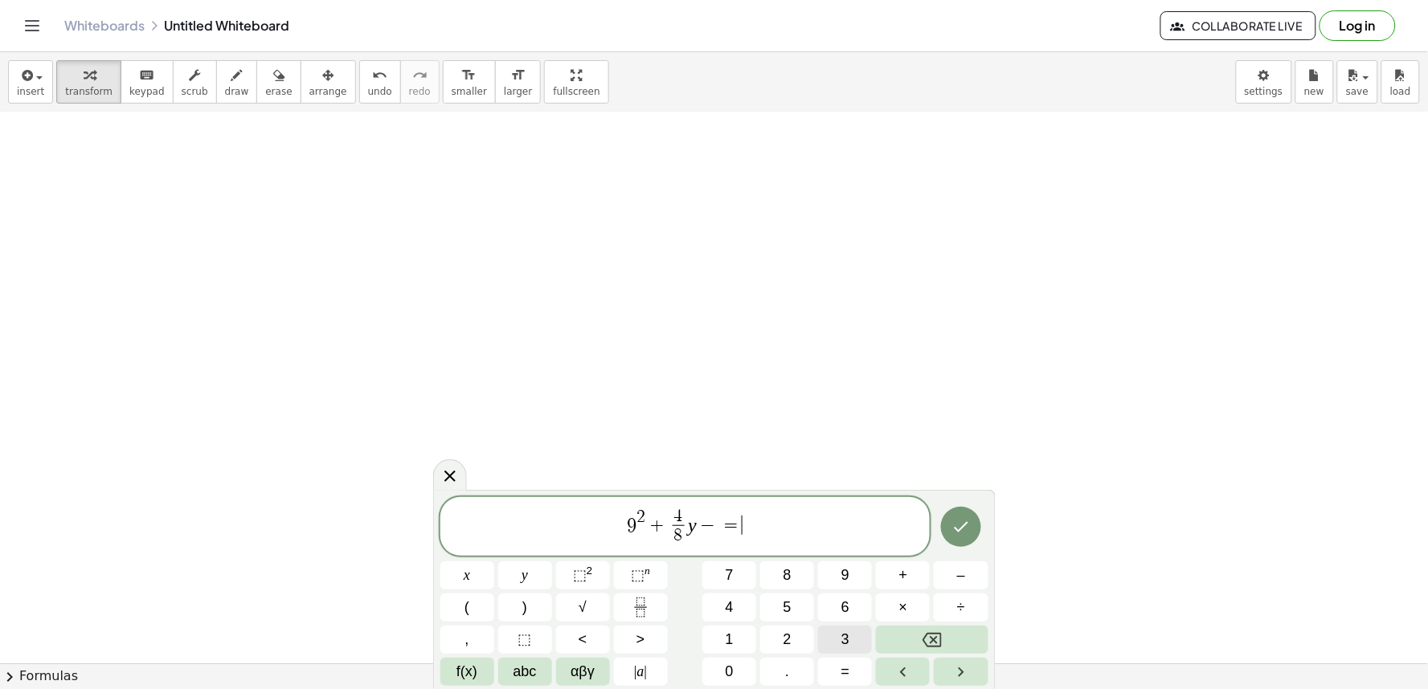
click at [845, 630] on span "3" at bounding box center [845, 640] width 8 height 22
click at [960, 534] on icon "Done" at bounding box center [960, 526] width 19 height 19
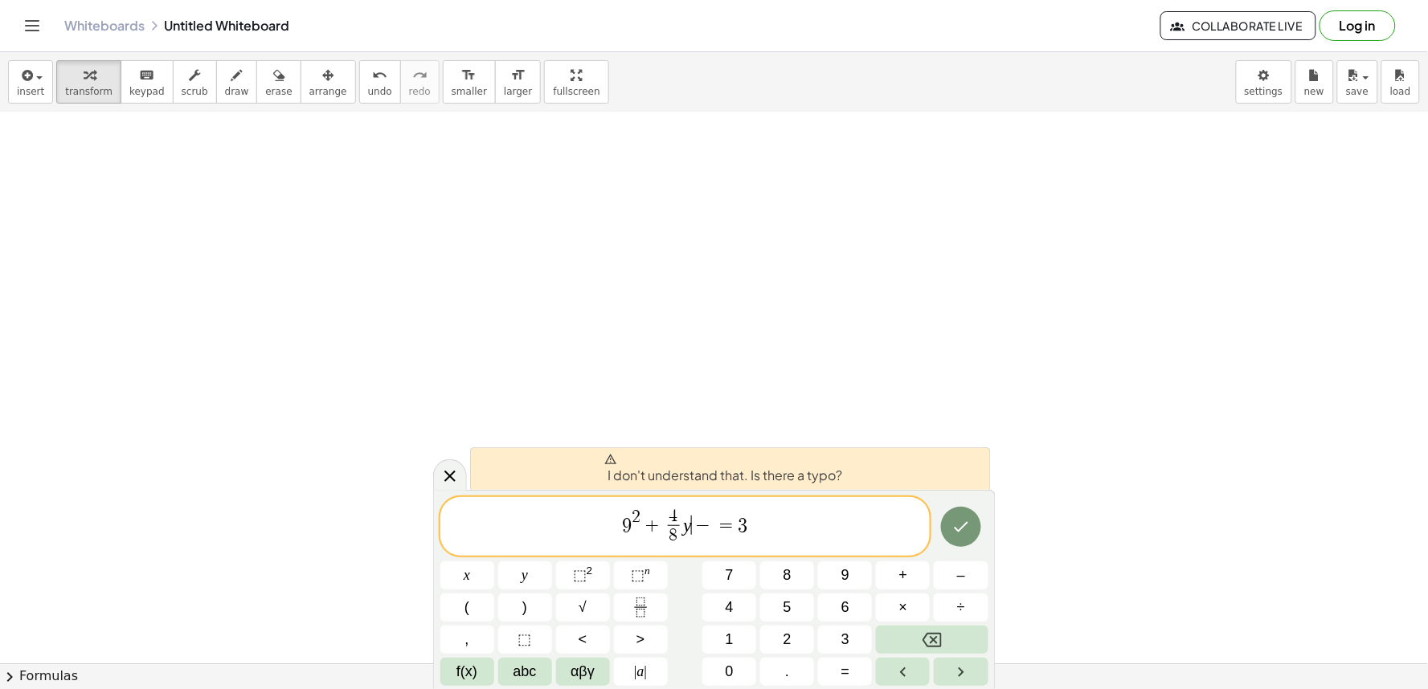
click at [689, 521] on var "y" at bounding box center [687, 524] width 9 height 21
click at [931, 628] on button "Backspace" at bounding box center [932, 640] width 112 height 28
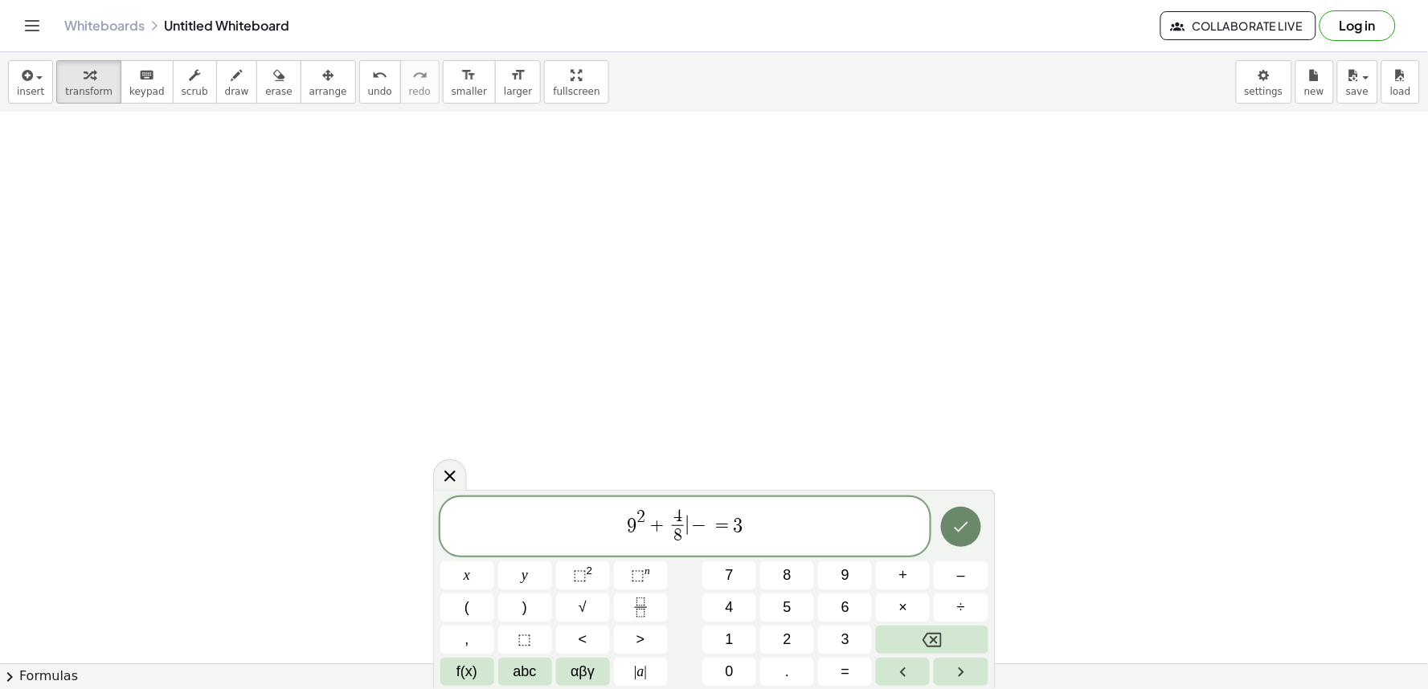
click at [963, 511] on button "Done" at bounding box center [961, 527] width 40 height 40
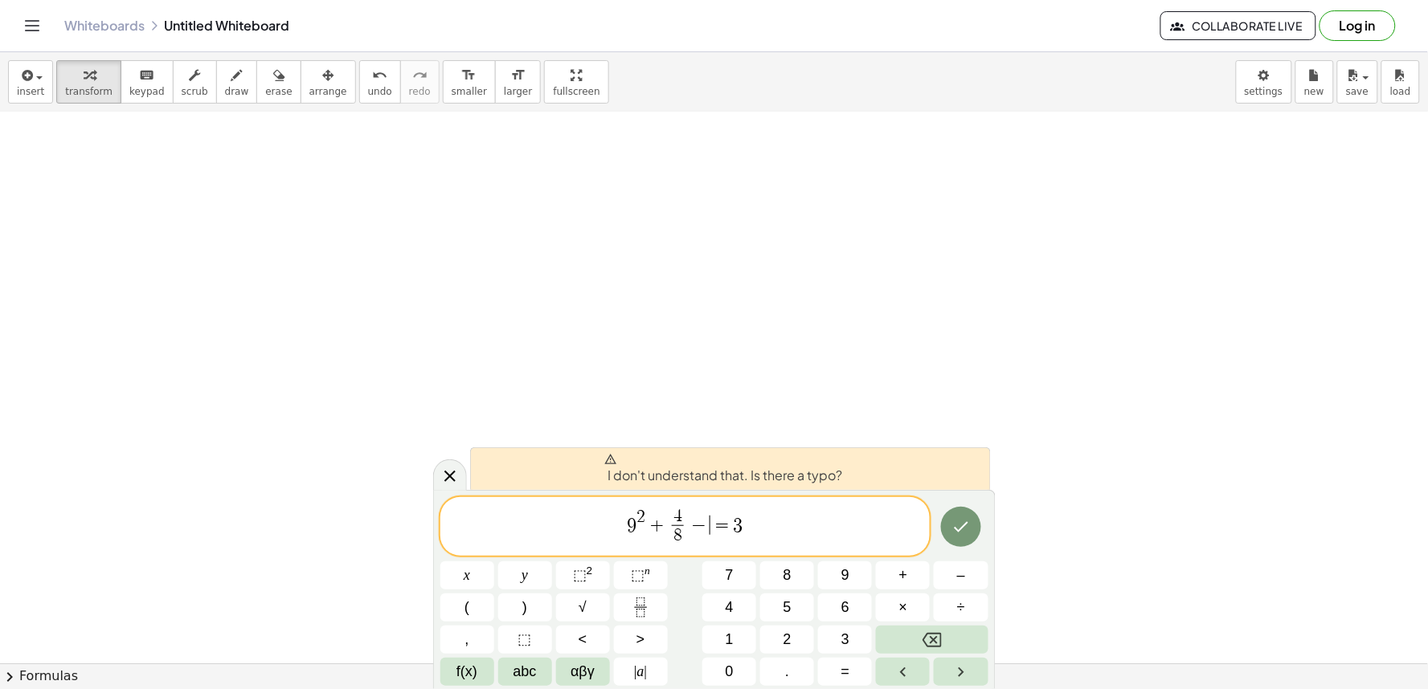
click at [709, 527] on span "−" at bounding box center [699, 525] width 23 height 19
click at [922, 629] on button "Backspace" at bounding box center [932, 640] width 112 height 28
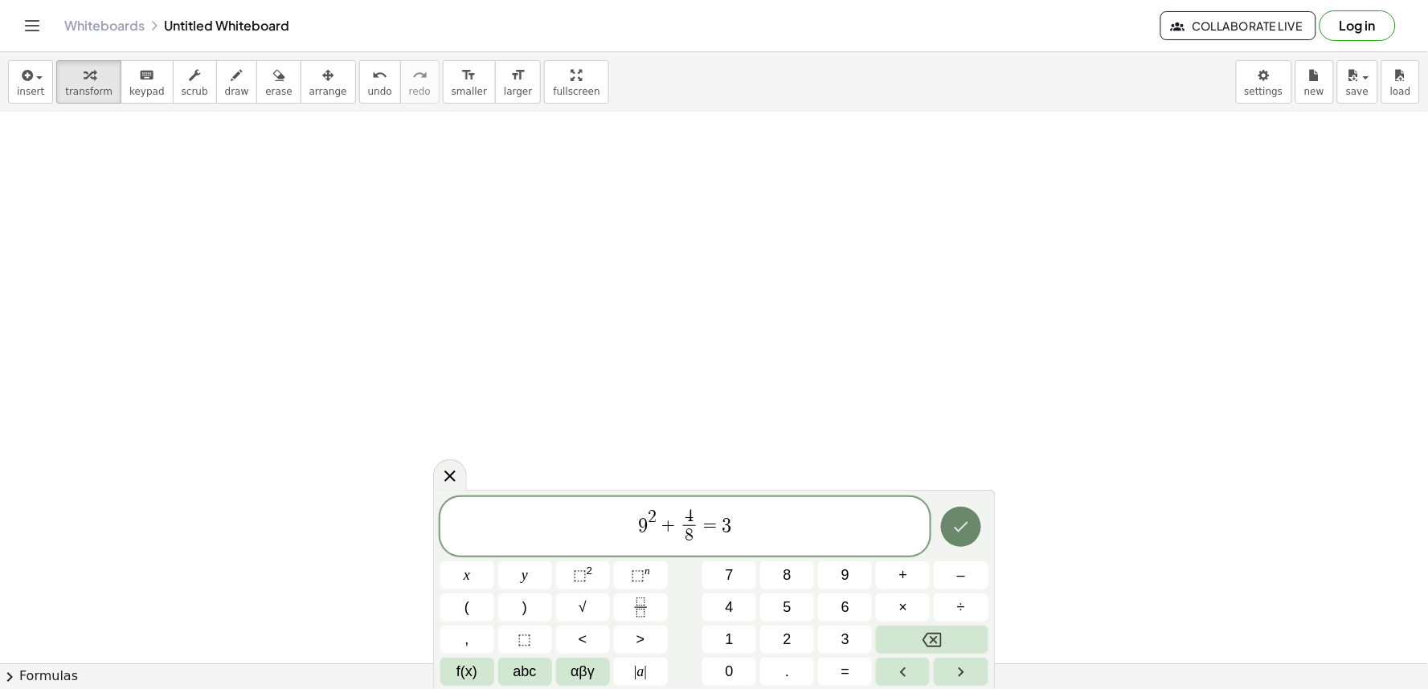
click at [966, 519] on icon "Done" at bounding box center [960, 526] width 19 height 19
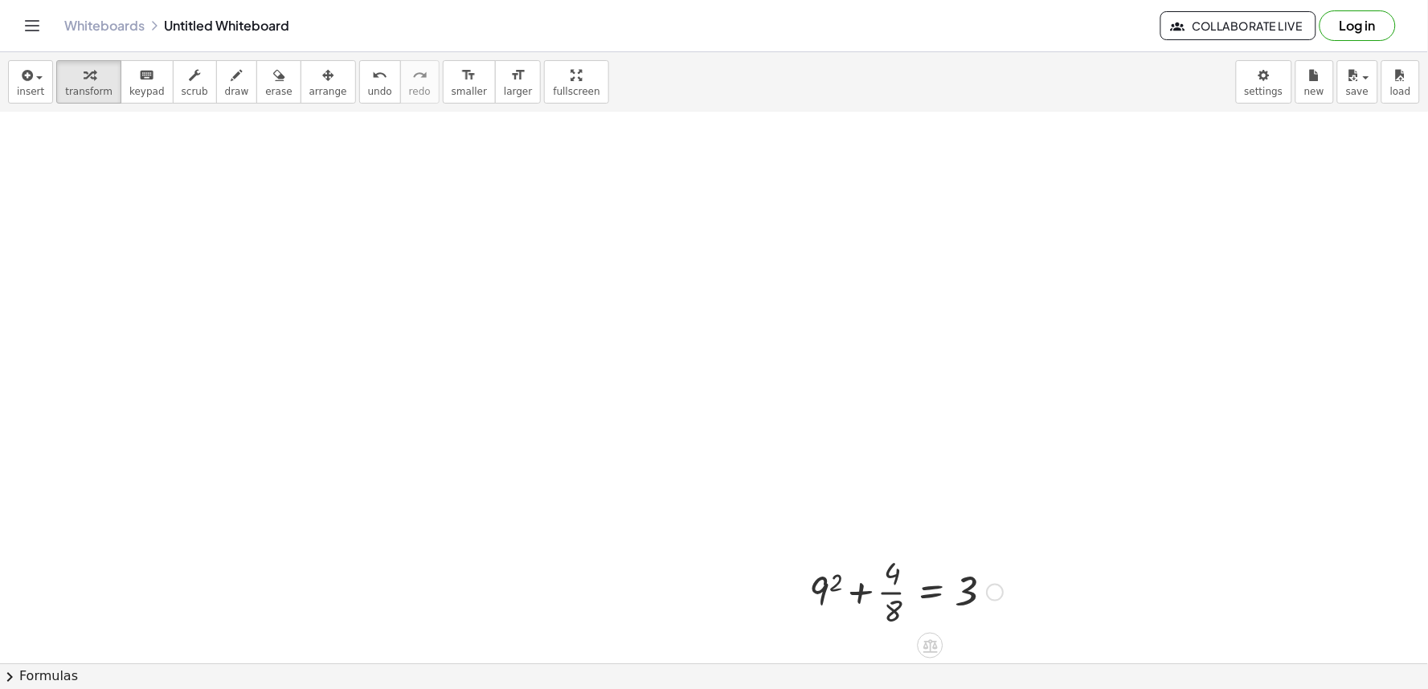
click at [865, 587] on div at bounding box center [906, 591] width 210 height 80
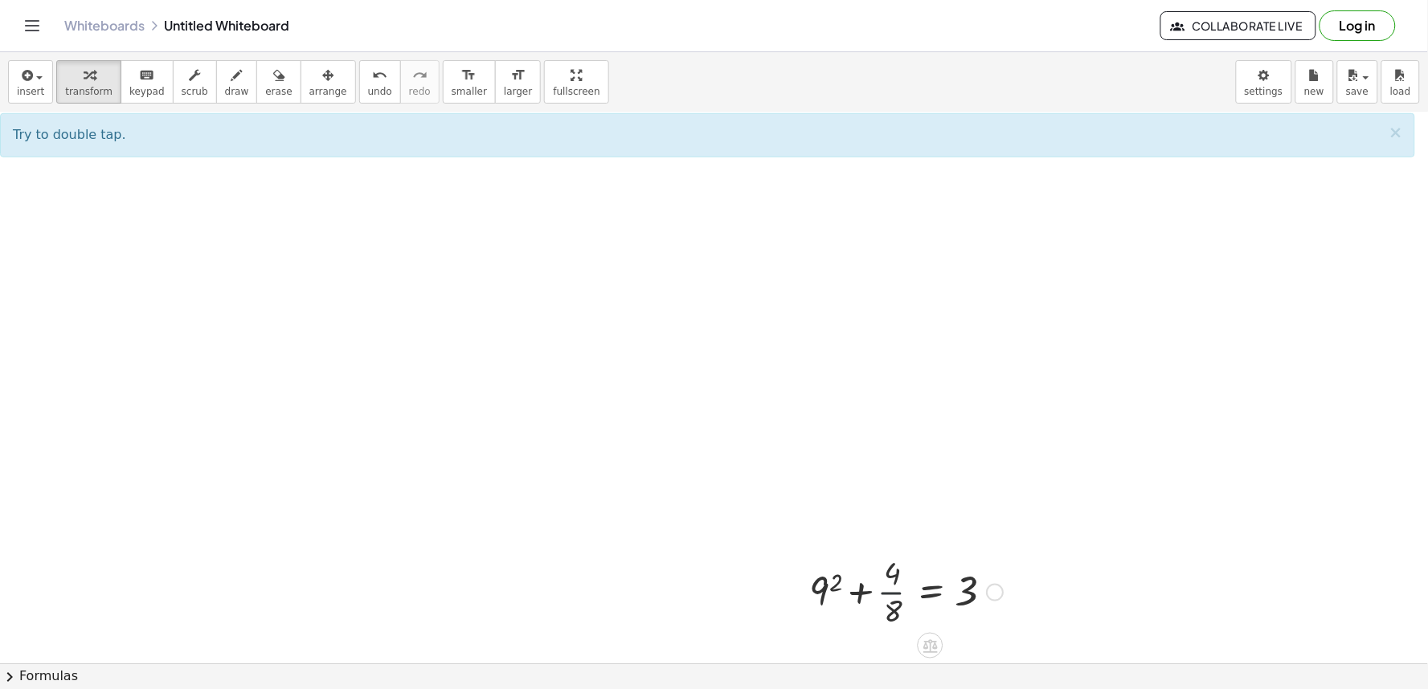
click at [889, 592] on div at bounding box center [906, 591] width 210 height 80
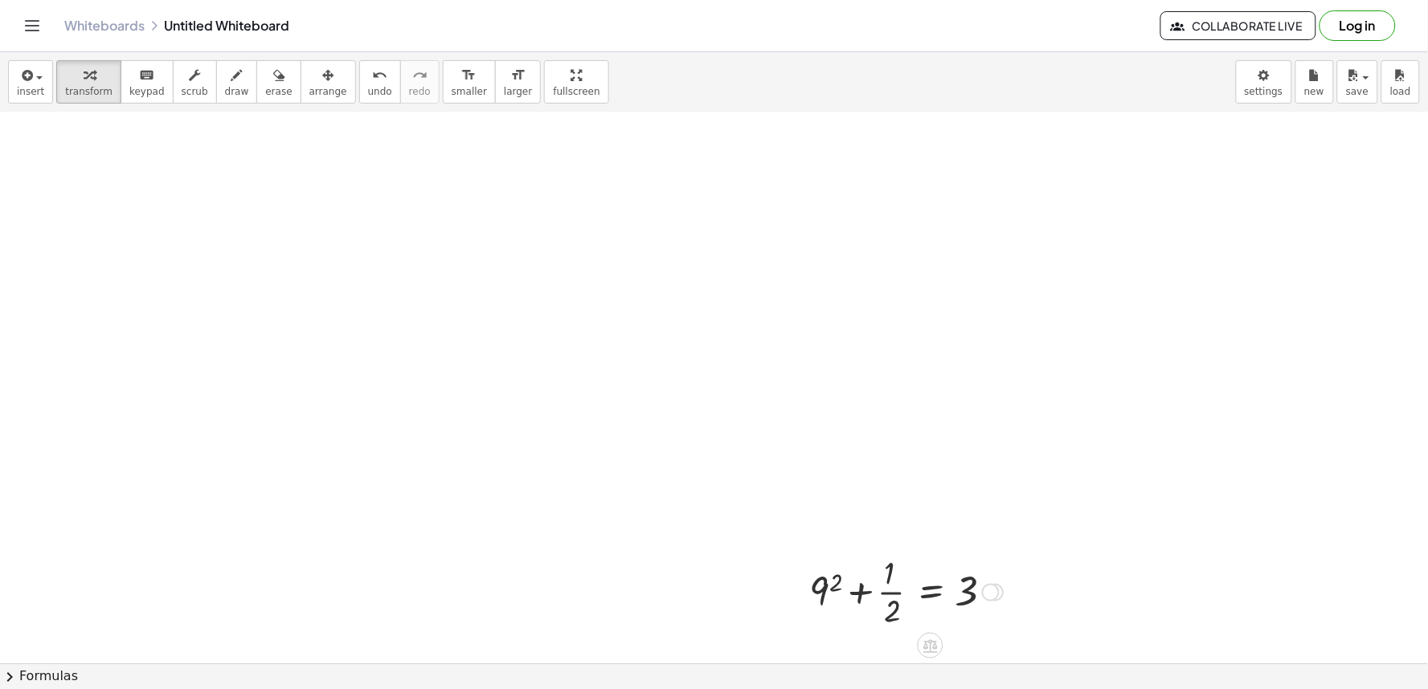
click at [890, 585] on div at bounding box center [906, 591] width 210 height 80
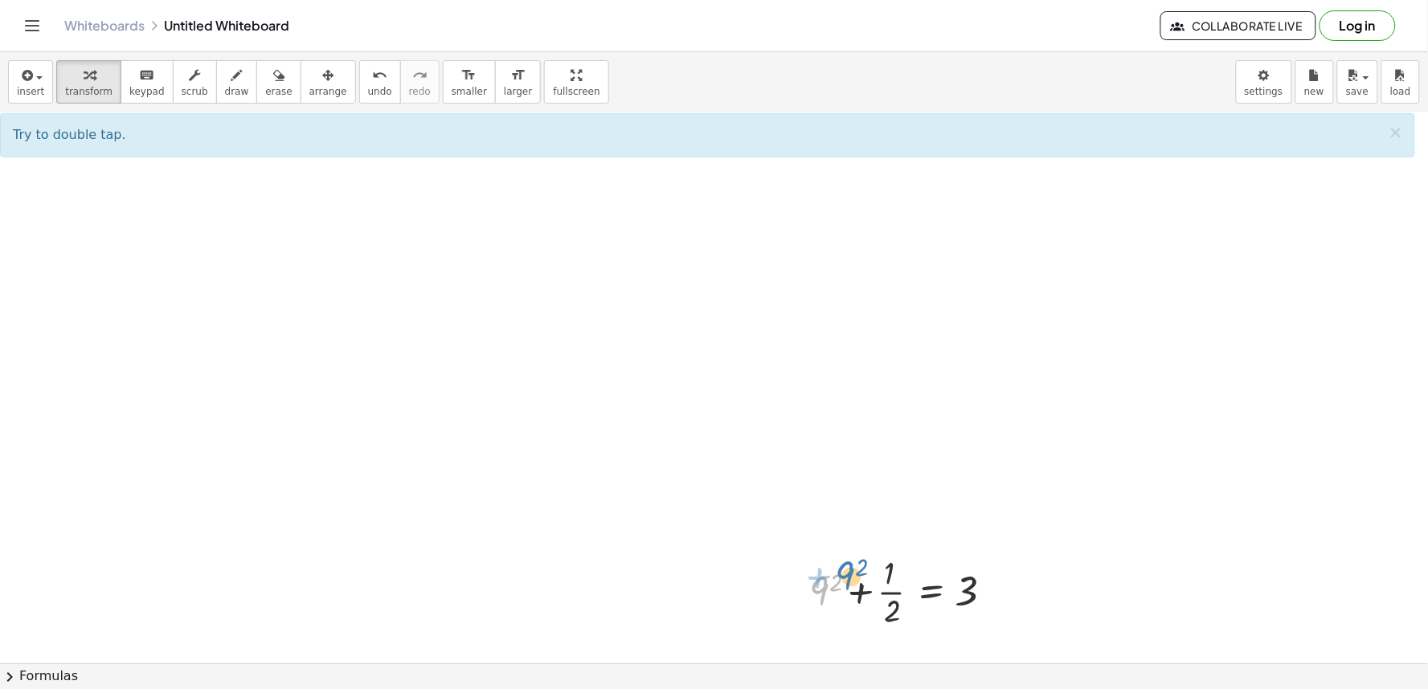
click at [822, 588] on div at bounding box center [906, 591] width 210 height 80
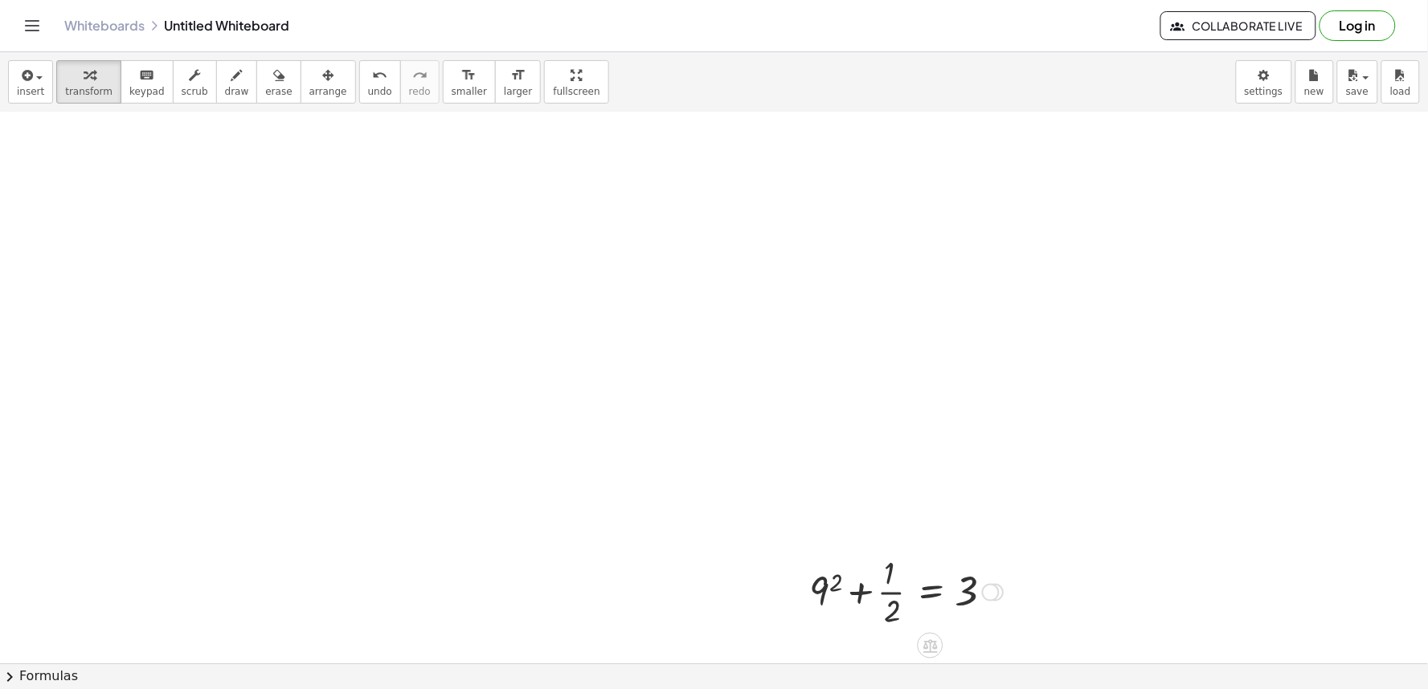
click at [833, 575] on div at bounding box center [906, 591] width 210 height 80
drag, startPoint x: 816, startPoint y: 588, endPoint x: 888, endPoint y: 591, distance: 72.4
click at [869, 589] on div at bounding box center [902, 591] width 218 height 80
click at [858, 590] on div at bounding box center [902, 591] width 218 height 80
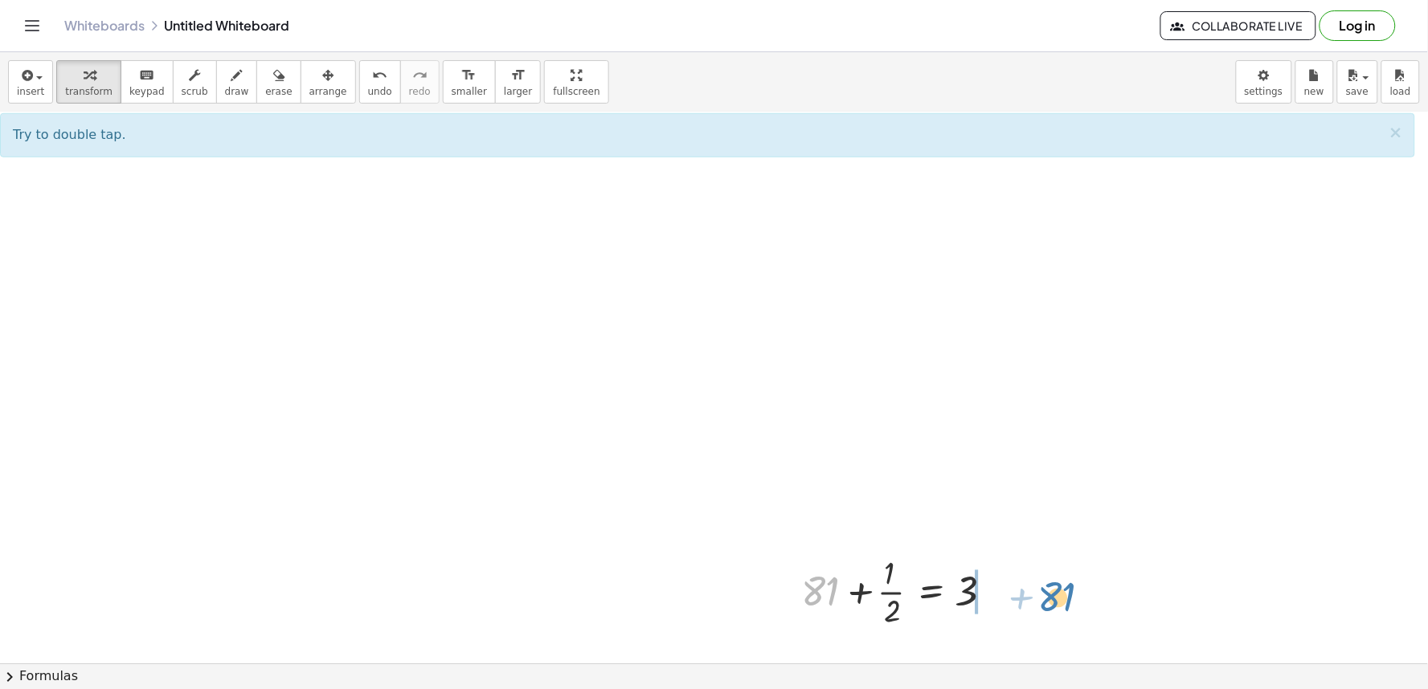
drag, startPoint x: 821, startPoint y: 585, endPoint x: 992, endPoint y: 593, distance: 171.3
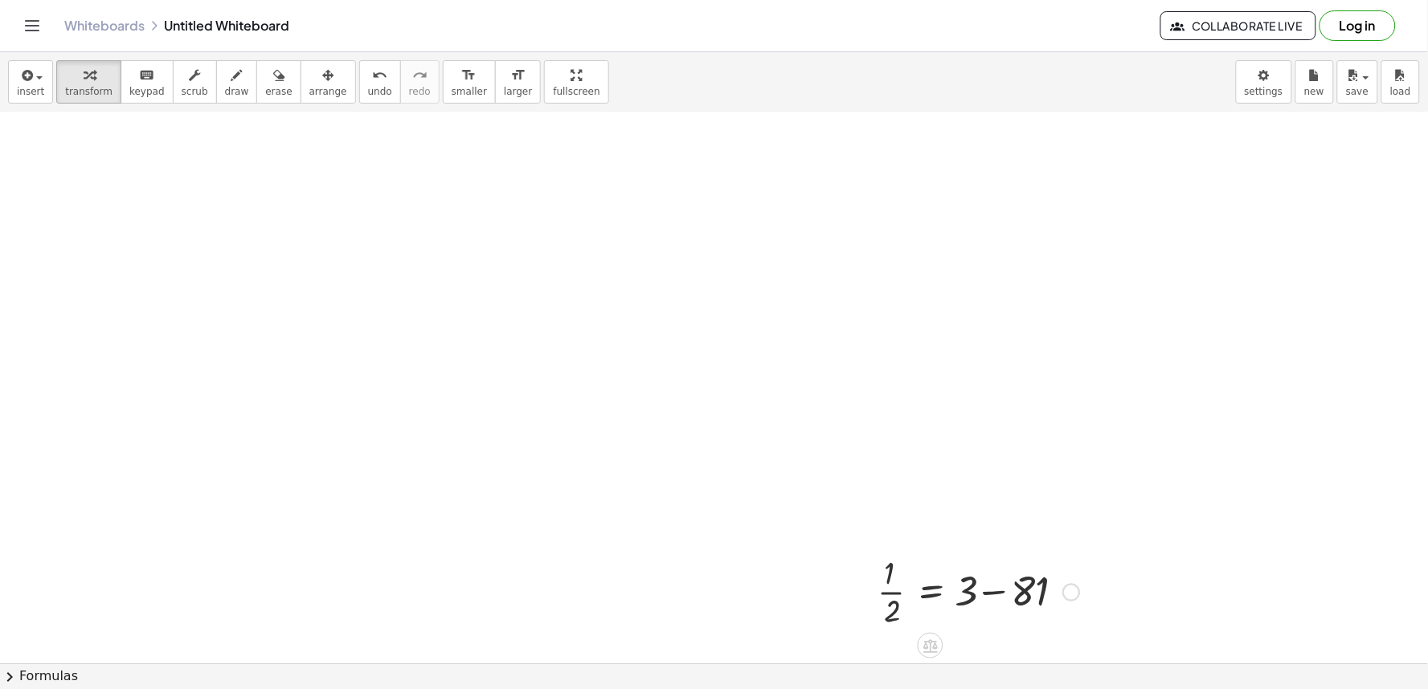
click at [1003, 590] on div at bounding box center [978, 591] width 218 height 80
drag, startPoint x: 881, startPoint y: 584, endPoint x: 996, endPoint y: 577, distance: 115.1
click at [996, 577] on div at bounding box center [956, 591] width 175 height 80
drag, startPoint x: 973, startPoint y: 575, endPoint x: 984, endPoint y: 587, distance: 16.5
click at [977, 584] on div at bounding box center [1000, 591] width 247 height 80
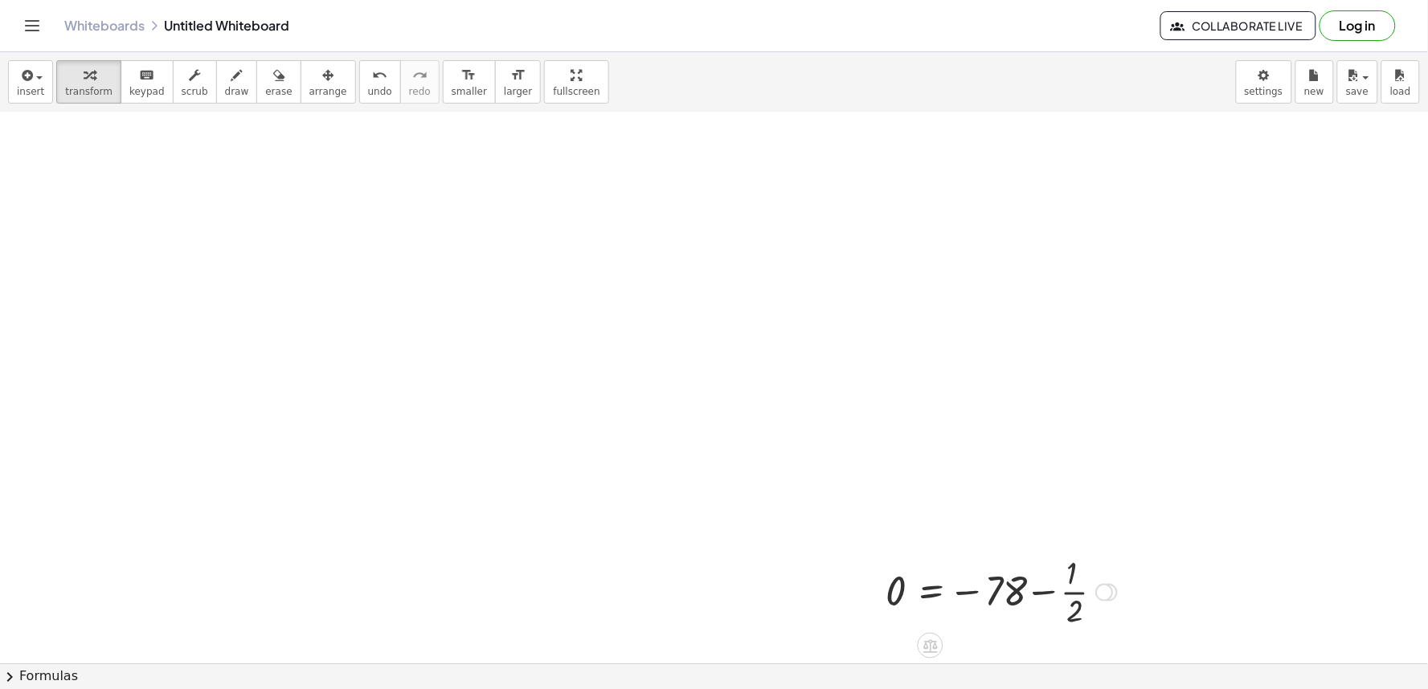
click at [1043, 590] on div at bounding box center [1000, 591] width 247 height 80
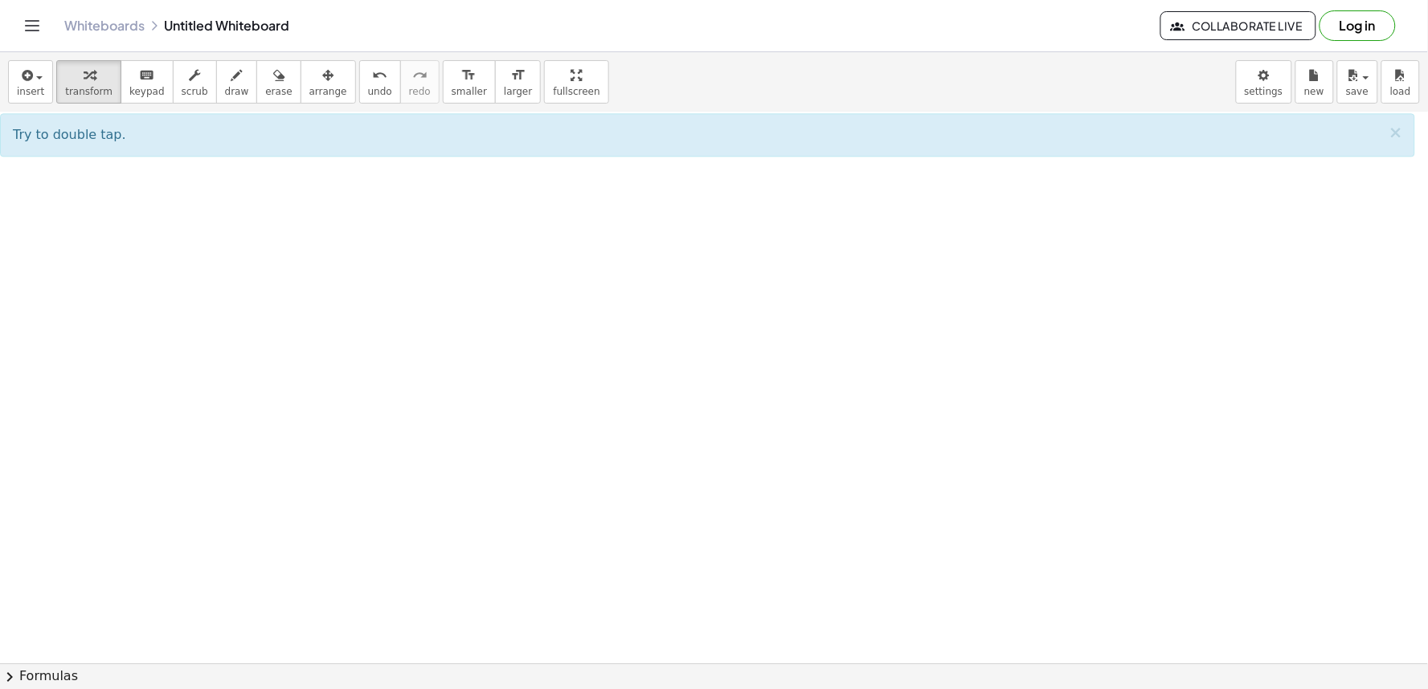
scroll to position [4859, 0]
click at [1395, 123] on span "×" at bounding box center [1396, 132] width 14 height 19
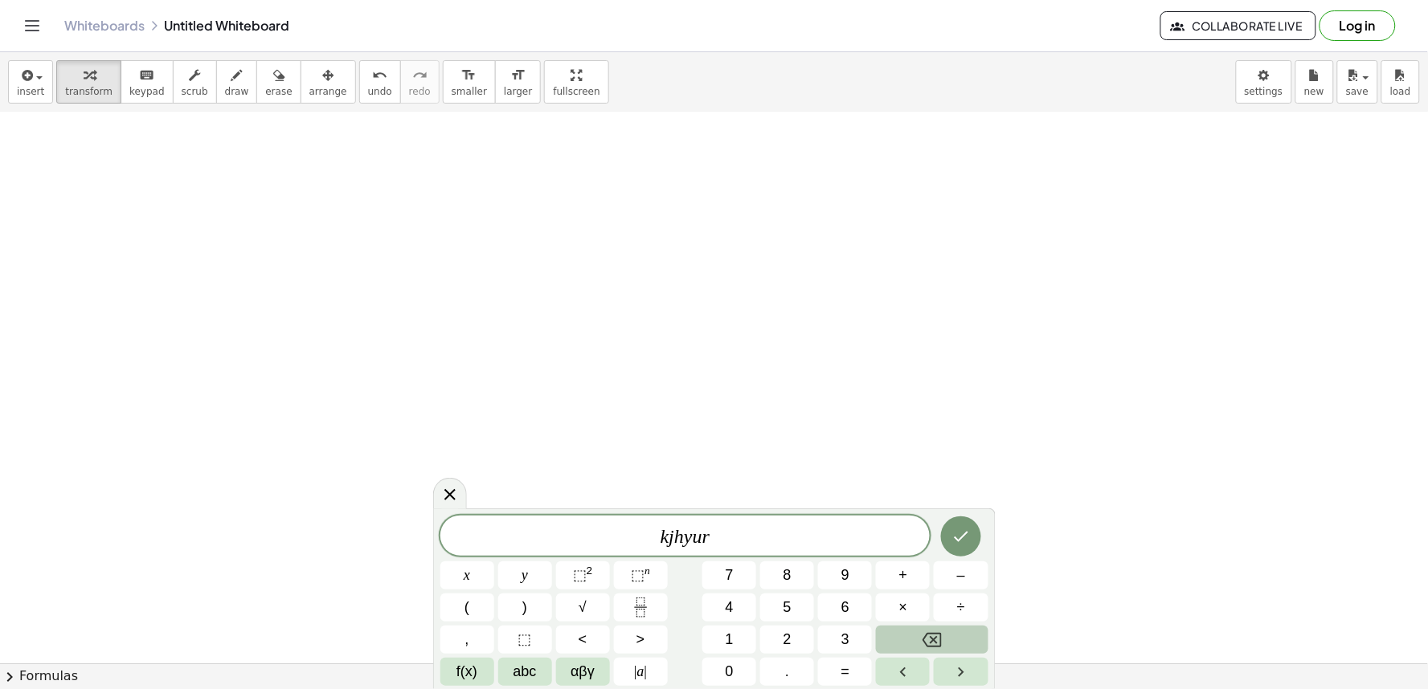
click at [948, 636] on button "Backspace" at bounding box center [932, 640] width 112 height 28
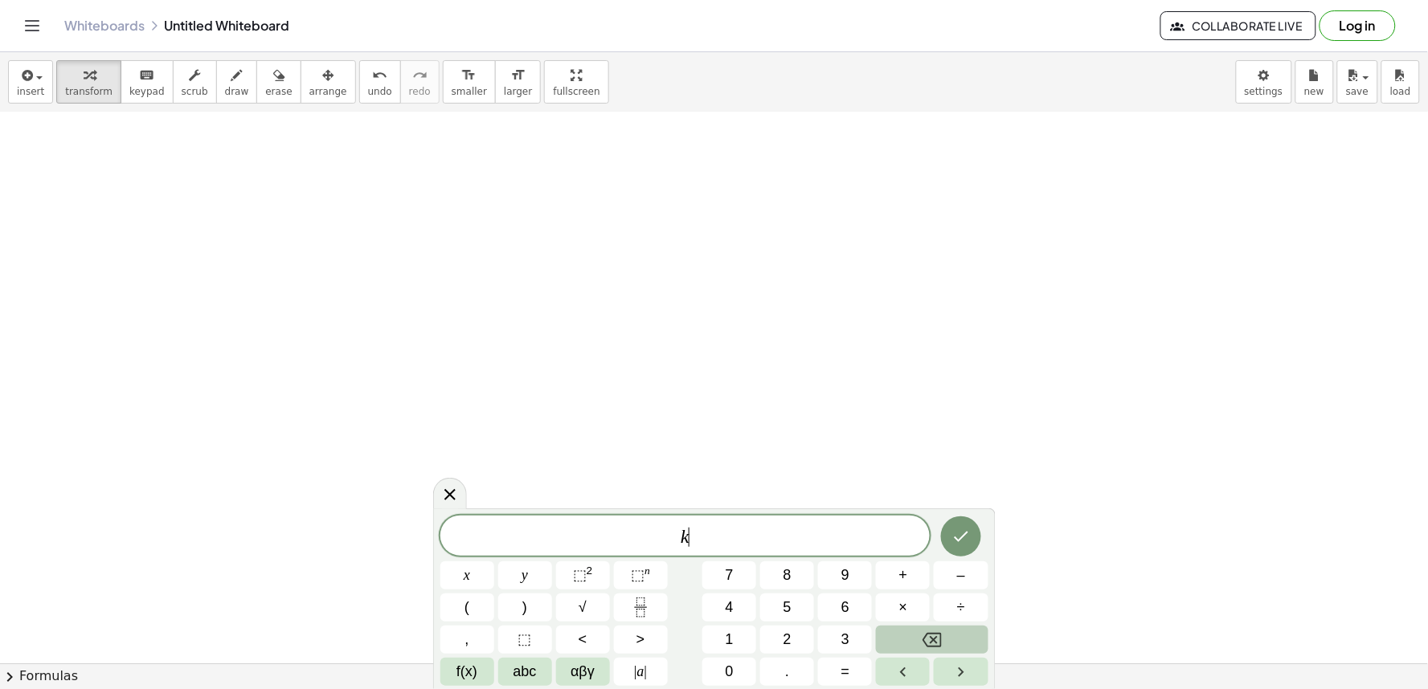
click at [948, 636] on button "Backspace" at bounding box center [932, 640] width 112 height 28
click at [832, 596] on button "6" at bounding box center [845, 608] width 54 height 28
click at [736, 604] on button "4" at bounding box center [729, 608] width 54 height 28
click at [585, 571] on span "⬚" at bounding box center [580, 575] width 14 height 16
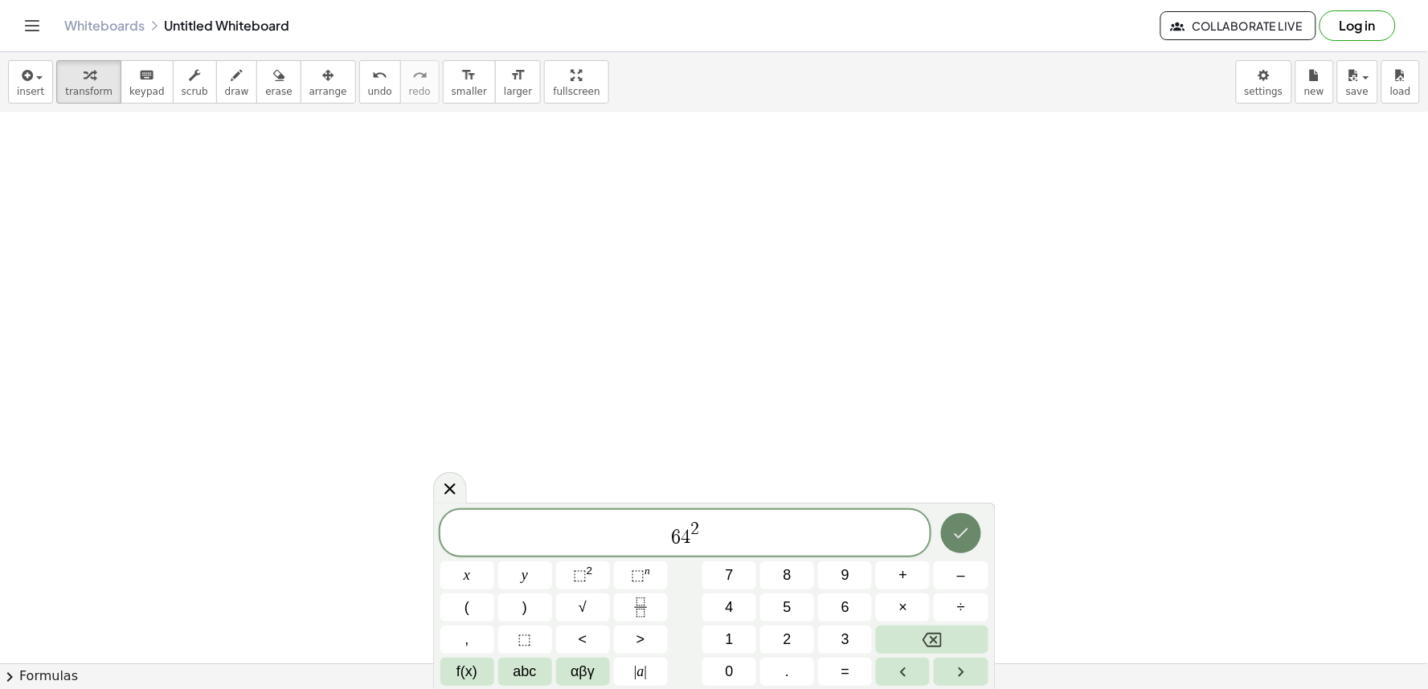
click at [948, 526] on button "Done" at bounding box center [961, 533] width 40 height 40
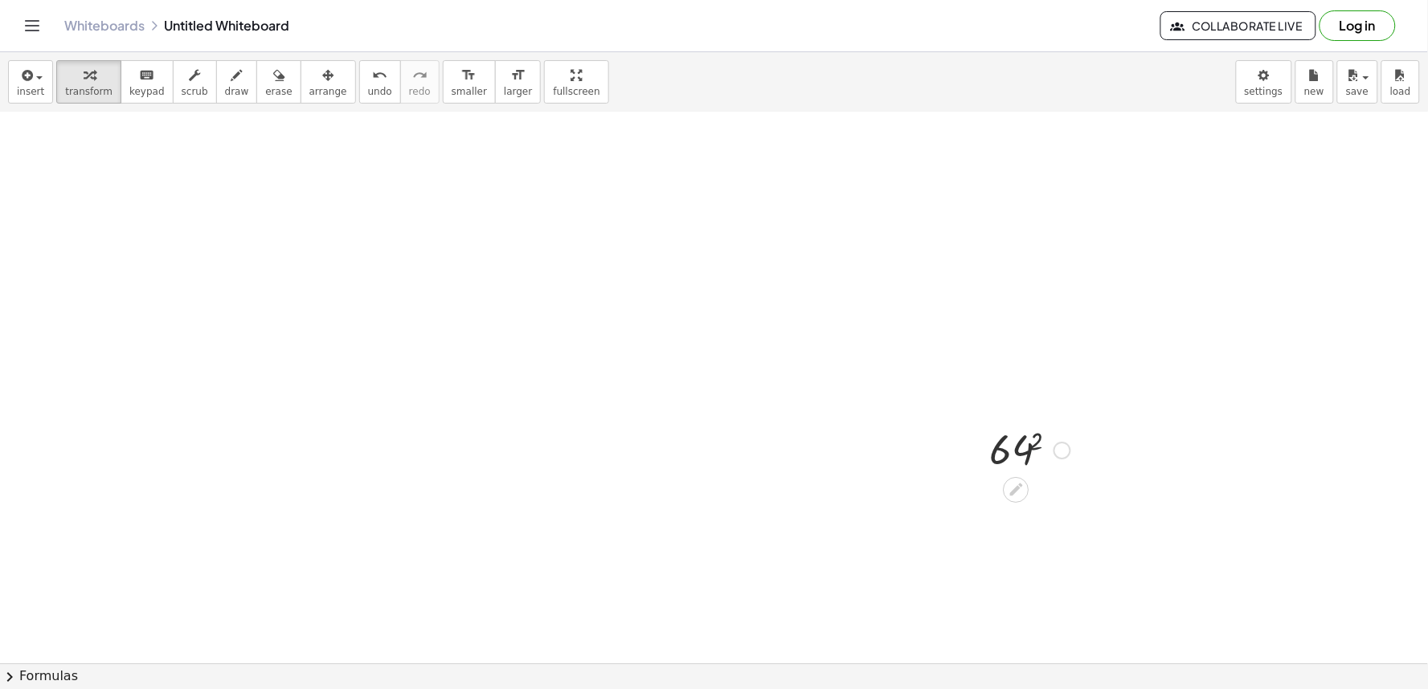
click at [1037, 438] on div at bounding box center [1030, 449] width 96 height 53
click at [1013, 487] on div at bounding box center [1029, 502] width 125 height 53
click at [1017, 499] on div at bounding box center [1029, 502] width 125 height 53
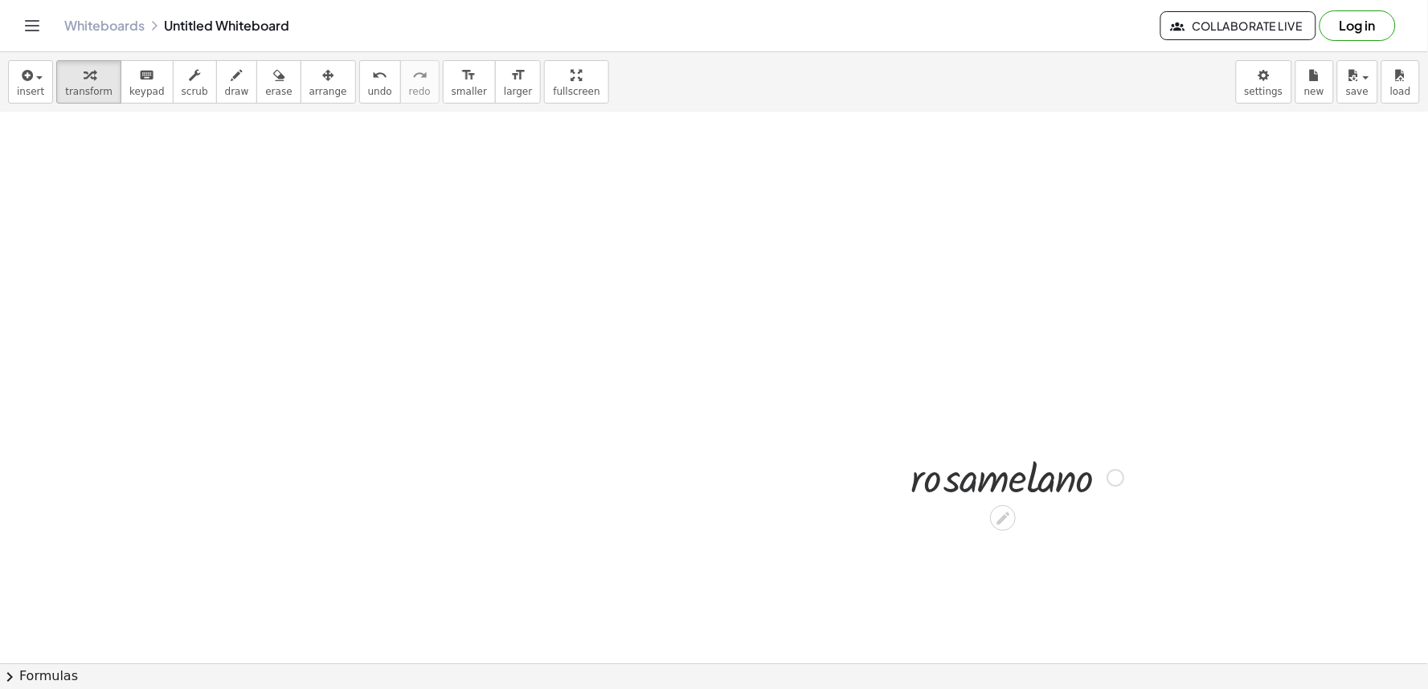
drag, startPoint x: 960, startPoint y: 494, endPoint x: 994, endPoint y: 452, distance: 53.7
click at [965, 462] on div at bounding box center [1017, 476] width 230 height 55
click at [231, 79] on icon "button" at bounding box center [236, 75] width 11 height 19
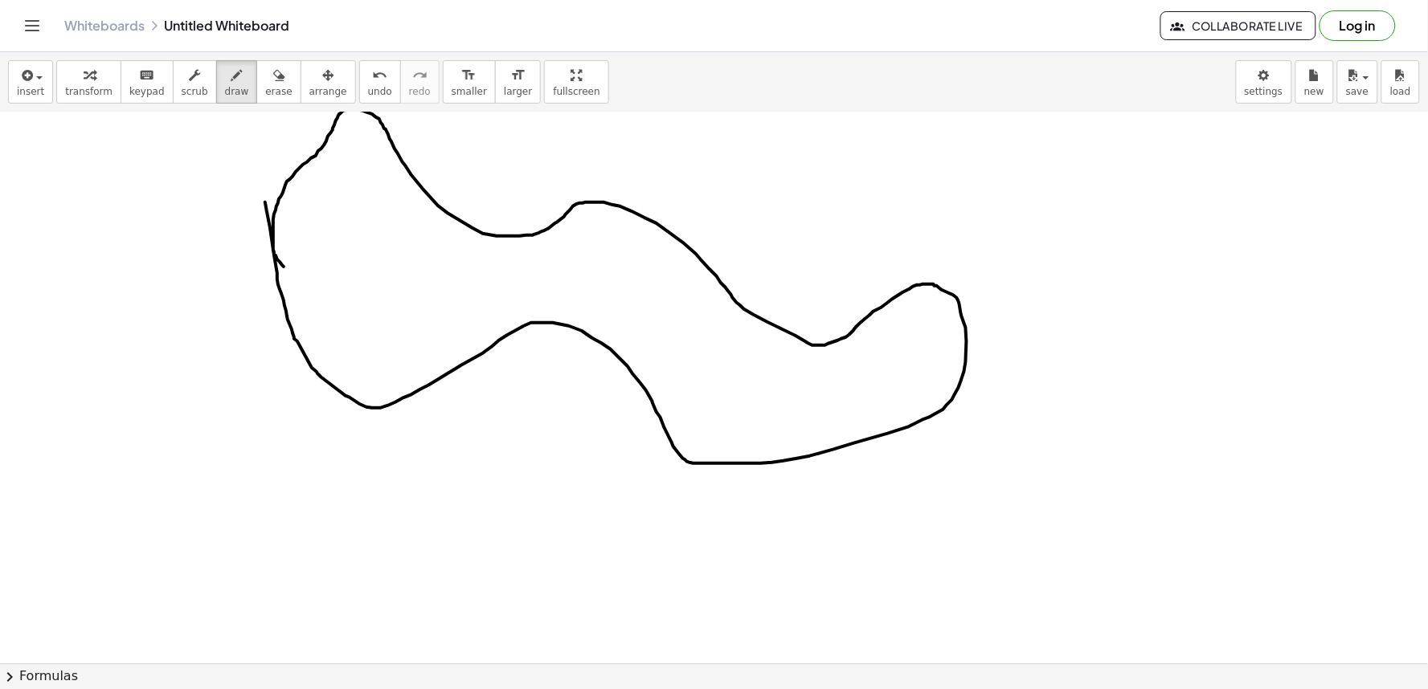
drag, startPoint x: 270, startPoint y: 227, endPoint x: 284, endPoint y: 268, distance: 42.7
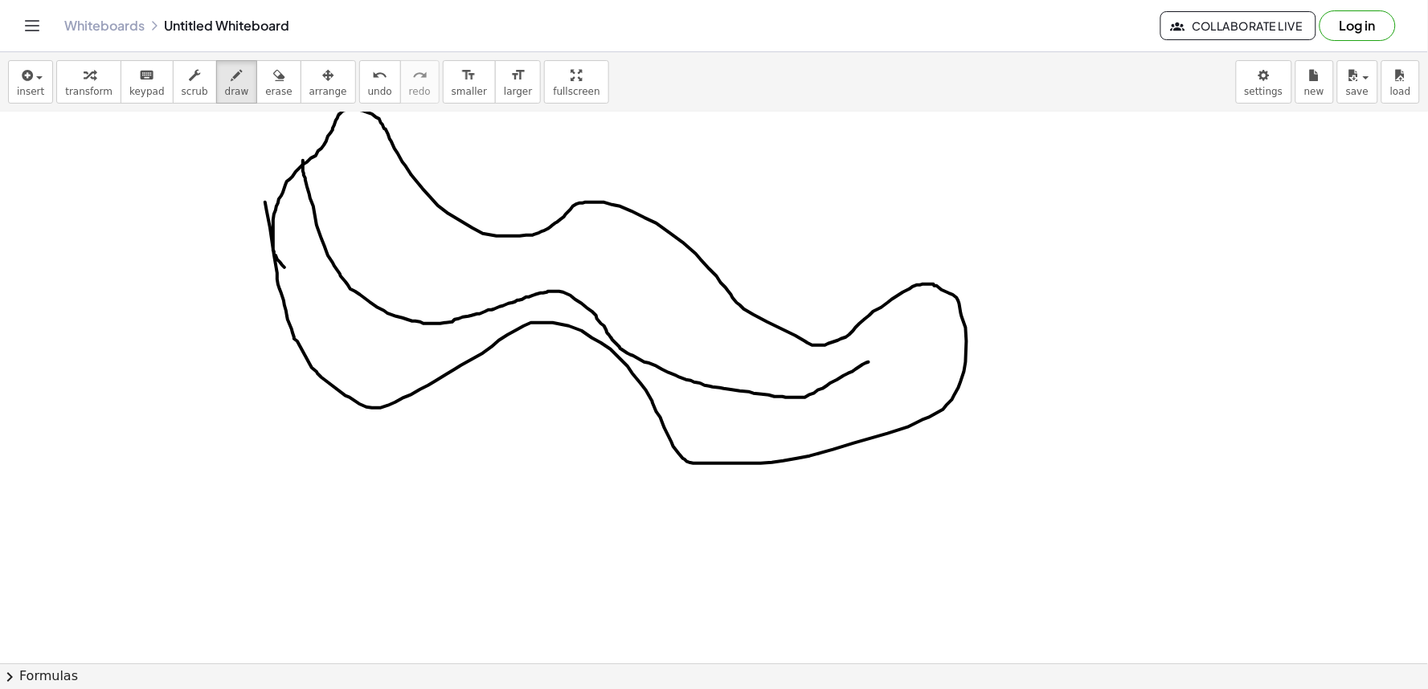
drag, startPoint x: 303, startPoint y: 161, endPoint x: 873, endPoint y: 360, distance: 603.6
drag, startPoint x: 710, startPoint y: 252, endPoint x: 922, endPoint y: 391, distance: 253.4
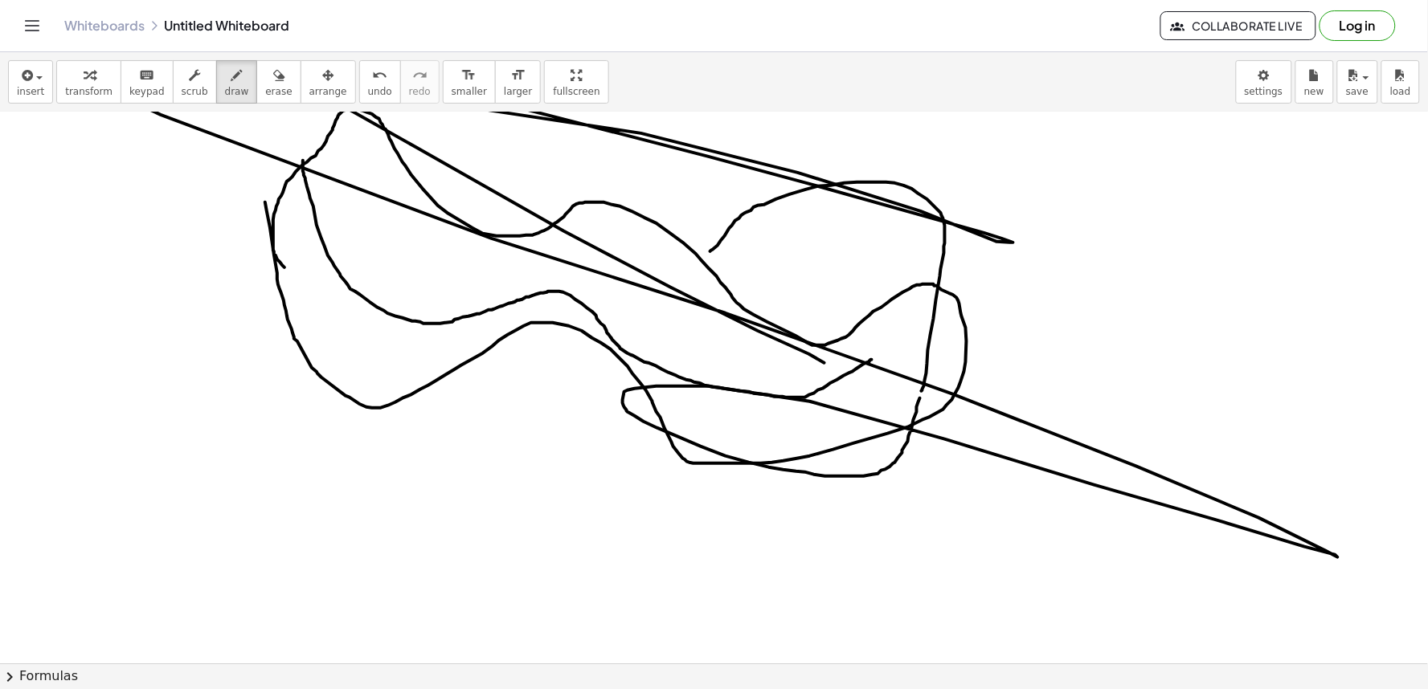
drag, startPoint x: 917, startPoint y: 407, endPoint x: 794, endPoint y: 365, distance: 130.1
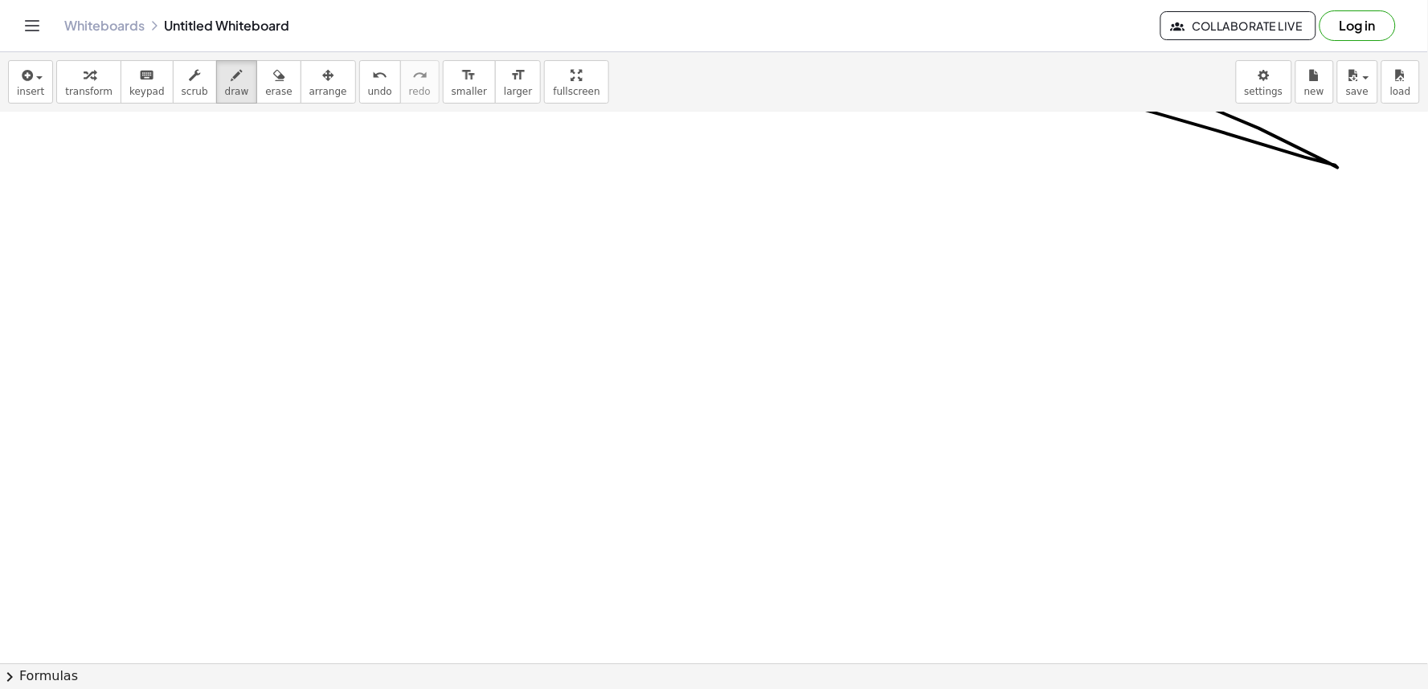
scroll to position [6335, 0]
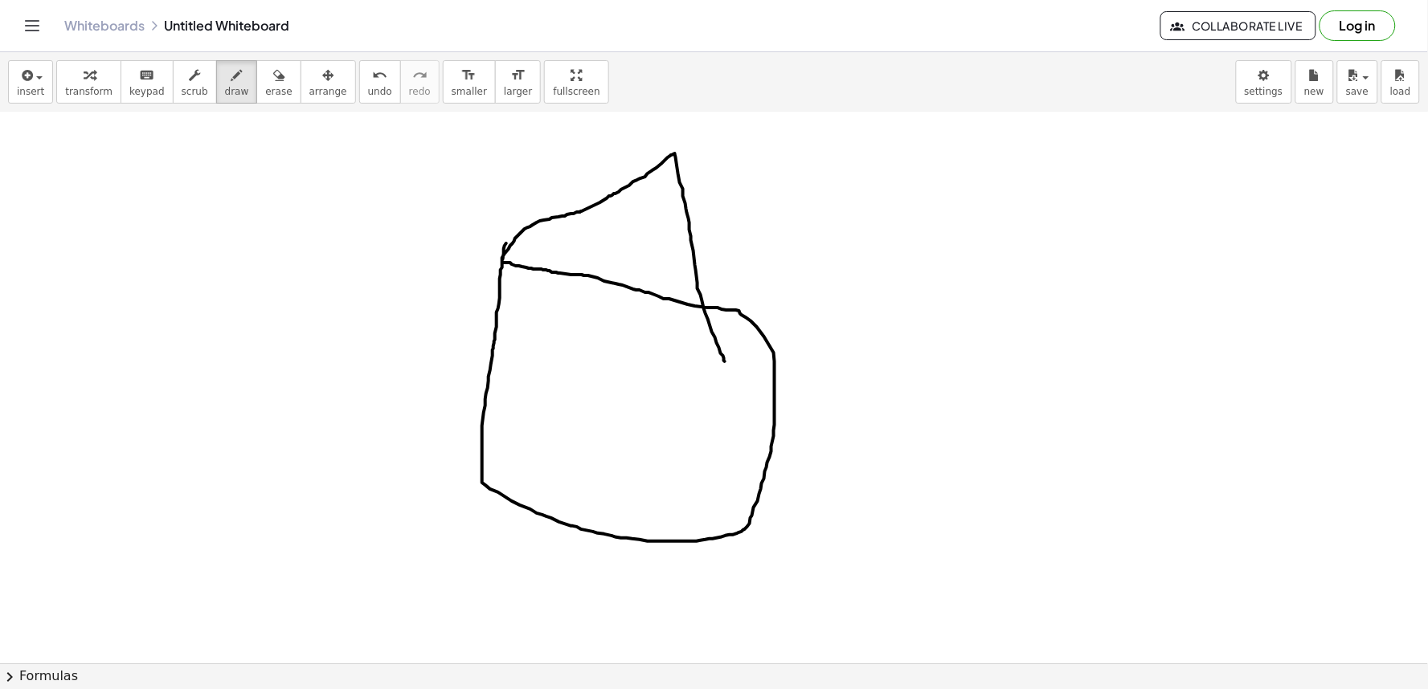
drag, startPoint x: 504, startPoint y: 250, endPoint x: 725, endPoint y: 362, distance: 248.0
drag, startPoint x: 1082, startPoint y: 452, endPoint x: 292, endPoint y: 129, distance: 853.8
click at [292, 129] on div "insert select one: Math Expression Function Text Youtube Video Graphing Geometr…" at bounding box center [714, 370] width 1428 height 637
drag, startPoint x: 263, startPoint y: 87, endPoint x: 583, endPoint y: 250, distance: 359.0
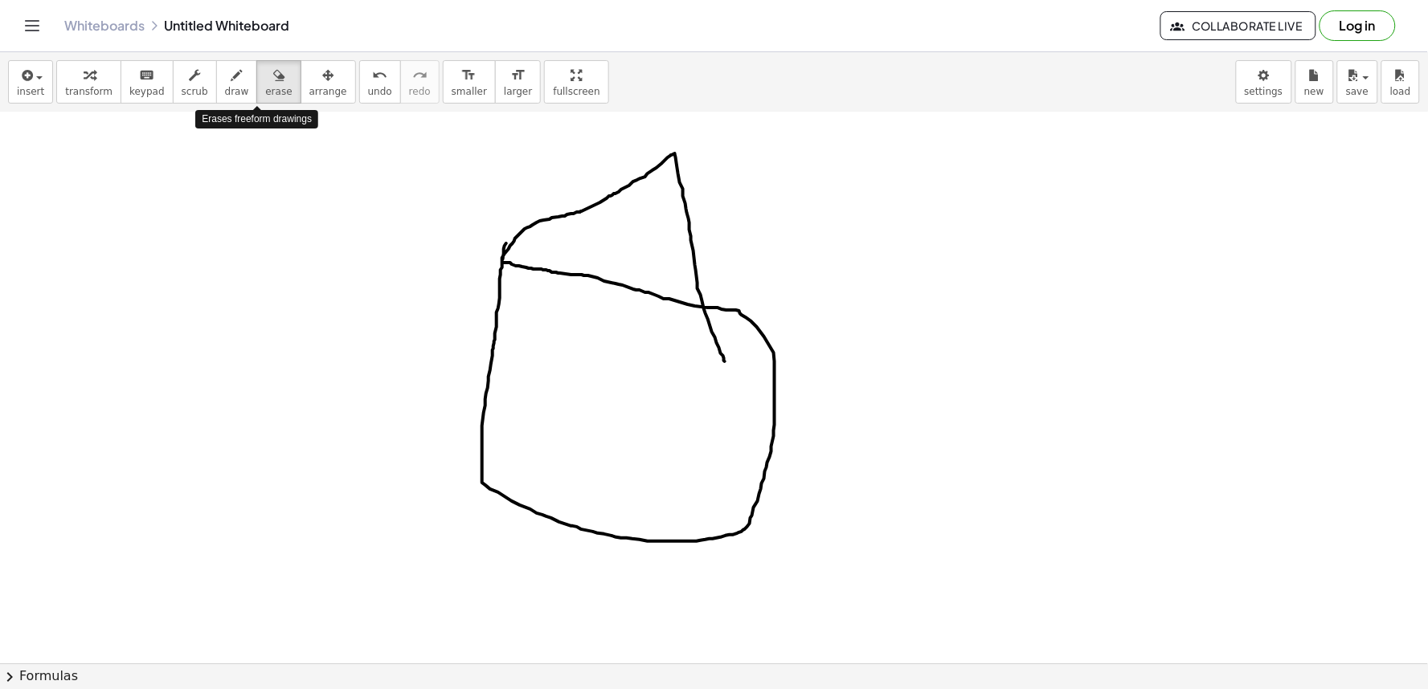
click at [486, 207] on div "insert select one: Math Expression Function Text Youtube Video Graphing Geometr…" at bounding box center [714, 370] width 1428 height 637
click at [265, 92] on span "erase" at bounding box center [278, 91] width 27 height 11
drag, startPoint x: 257, startPoint y: 92, endPoint x: 221, endPoint y: 223, distance: 136.7
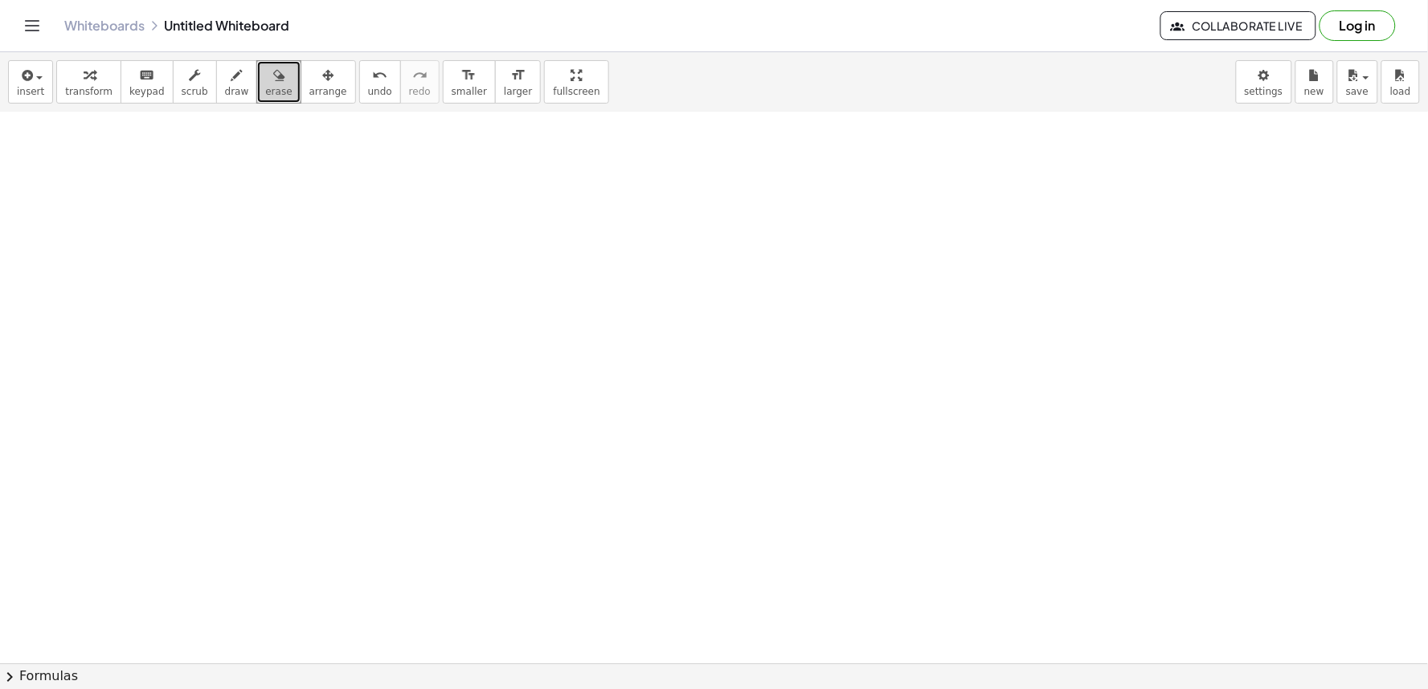
scroll to position [6976, 0]
click at [225, 89] on span "draw" at bounding box center [237, 91] width 24 height 11
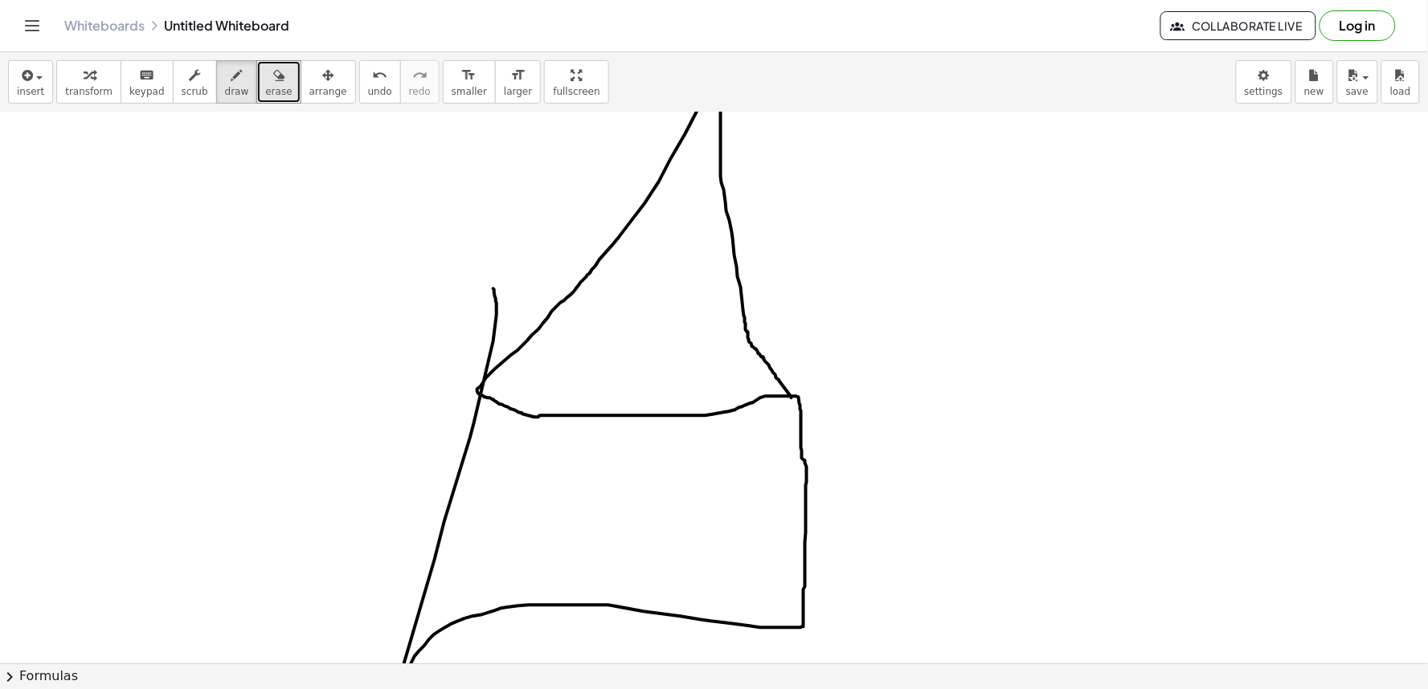
drag, startPoint x: 493, startPoint y: 289, endPoint x: 791, endPoint y: 399, distance: 317.5
drag, startPoint x: 485, startPoint y: 439, endPoint x: 419, endPoint y: 476, distance: 76.3
drag, startPoint x: 794, startPoint y: 432, endPoint x: 817, endPoint y: 534, distance: 103.9
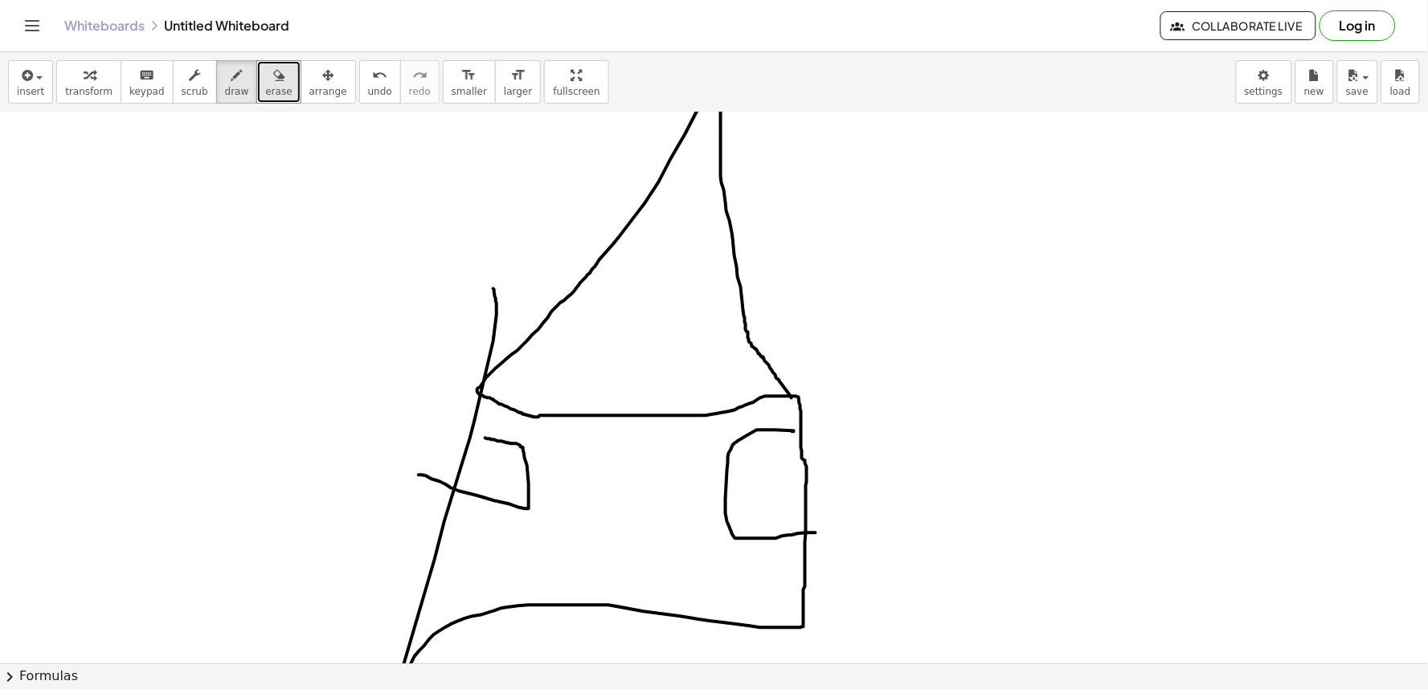
drag, startPoint x: 576, startPoint y: 515, endPoint x: 671, endPoint y: 607, distance: 131.8
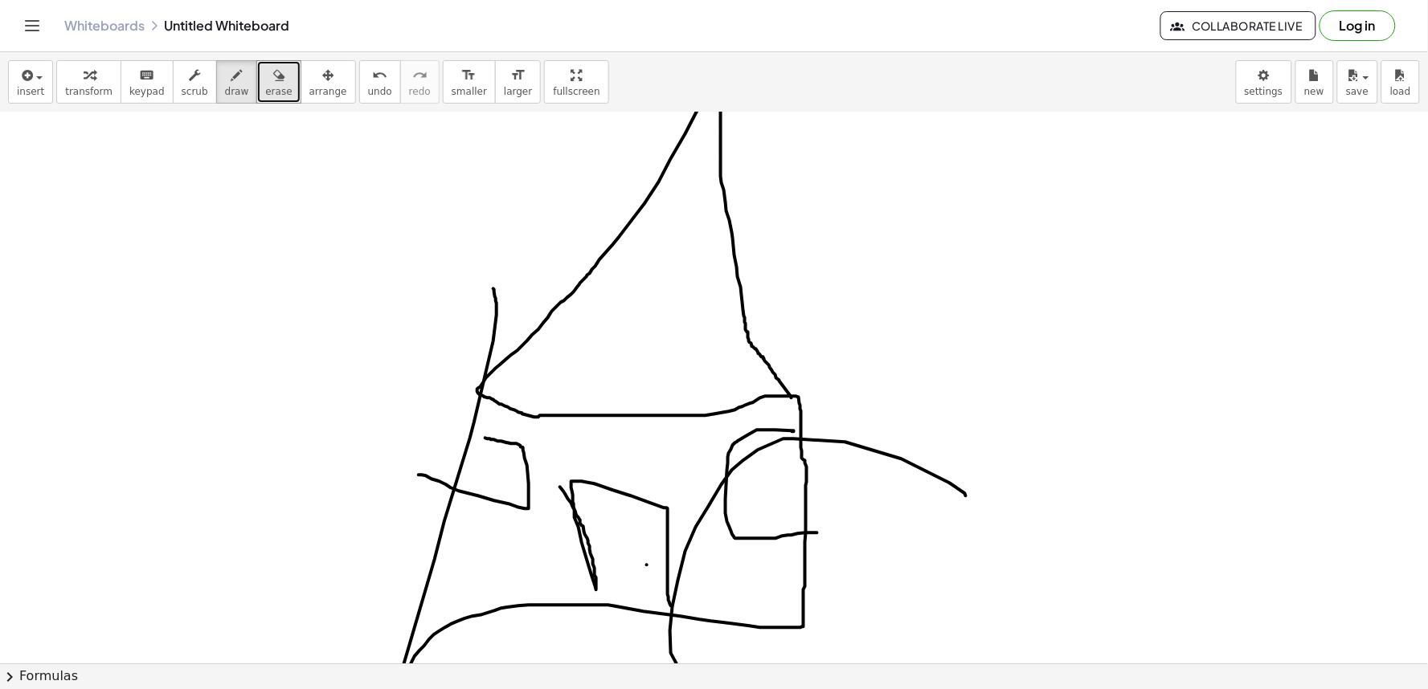
drag, startPoint x: 845, startPoint y: 443, endPoint x: 1427, endPoint y: 595, distance: 601.5
click at [1427, 639] on div "+ y + · 2 · x = 10 y · 2 · x = 10 + − + y − · 5 · x = - 2 y · 5 · x = − 2 + + y…" at bounding box center [714, 387] width 1428 height 551
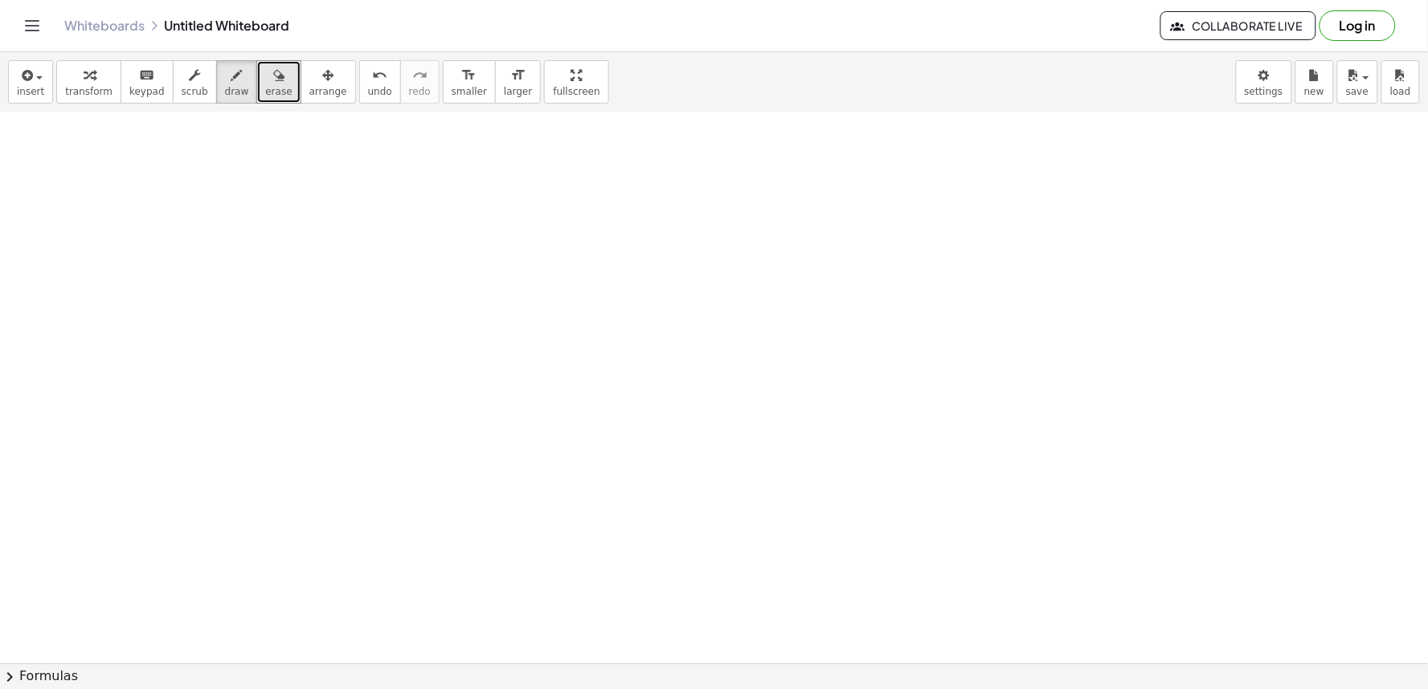
scroll to position [8183, 0]
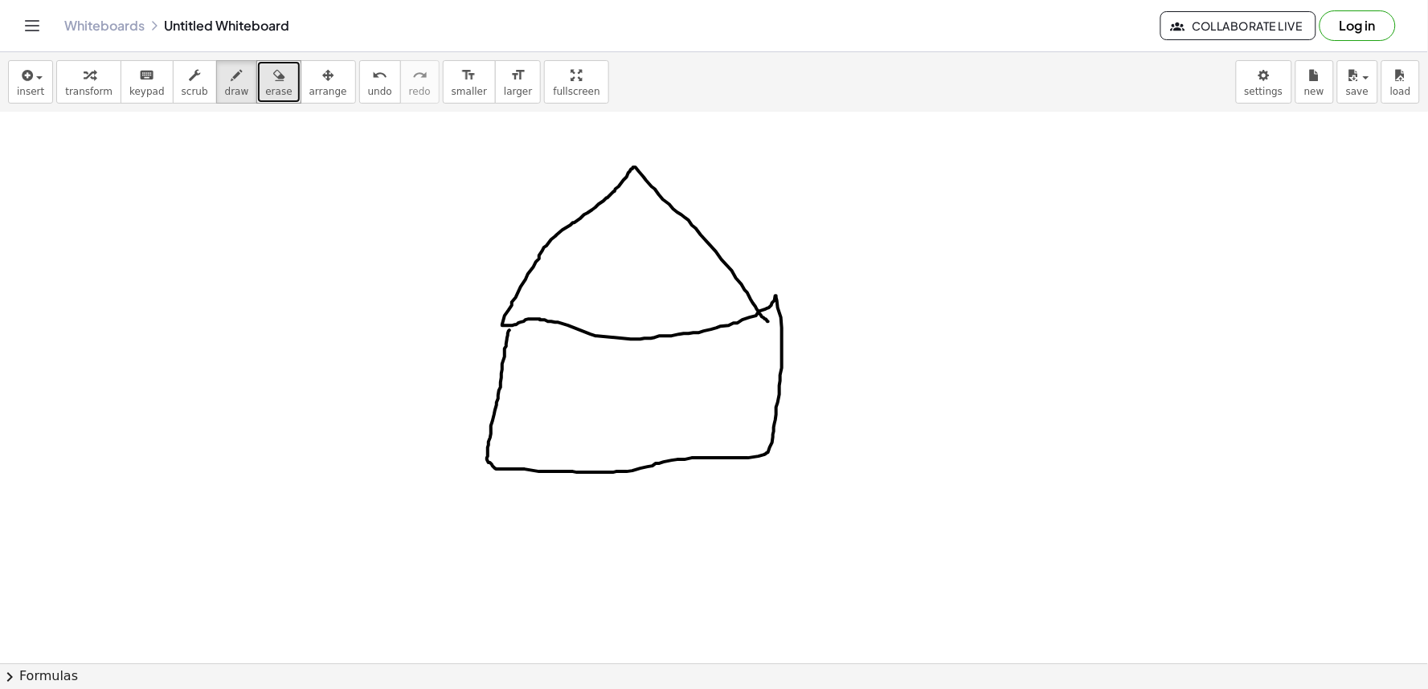
drag, startPoint x: 509, startPoint y: 330, endPoint x: 768, endPoint y: 321, distance: 258.9
drag, startPoint x: 501, startPoint y: 362, endPoint x: 469, endPoint y: 384, distance: 39.2
drag, startPoint x: 790, startPoint y: 346, endPoint x: 786, endPoint y: 386, distance: 39.6
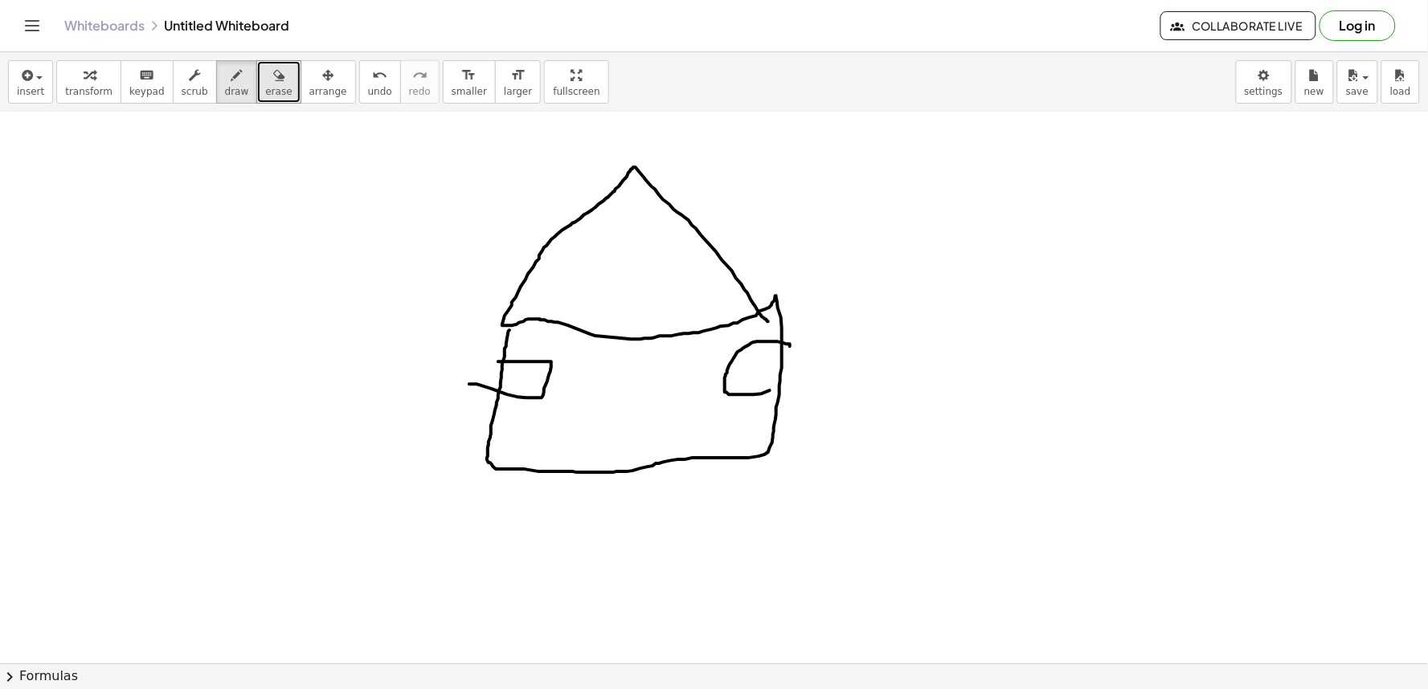
drag, startPoint x: 616, startPoint y: 414, endPoint x: 681, endPoint y: 504, distance: 111.1
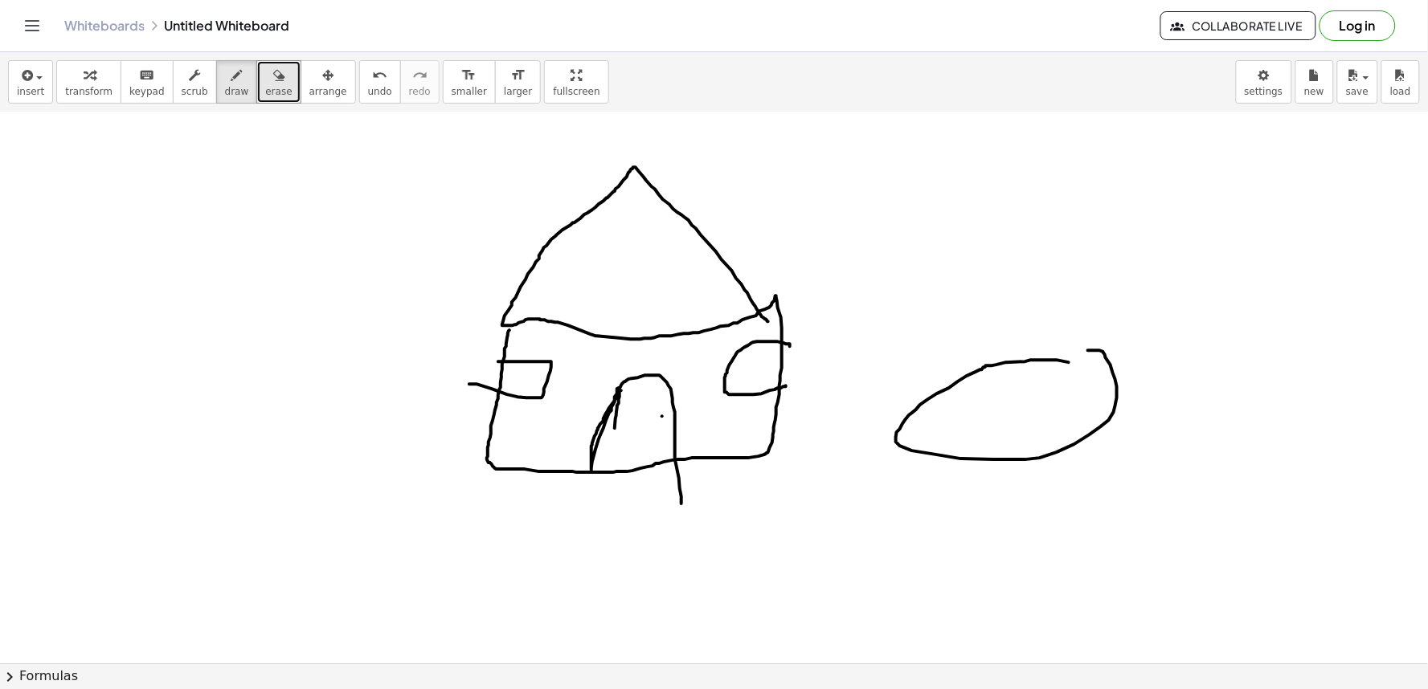
drag, startPoint x: 1031, startPoint y: 360, endPoint x: 1018, endPoint y: 366, distance: 14.0
drag, startPoint x: 854, startPoint y: 330, endPoint x: 837, endPoint y: 332, distance: 17.0
drag, startPoint x: 858, startPoint y: 350, endPoint x: 862, endPoint y: 429, distance: 79.7
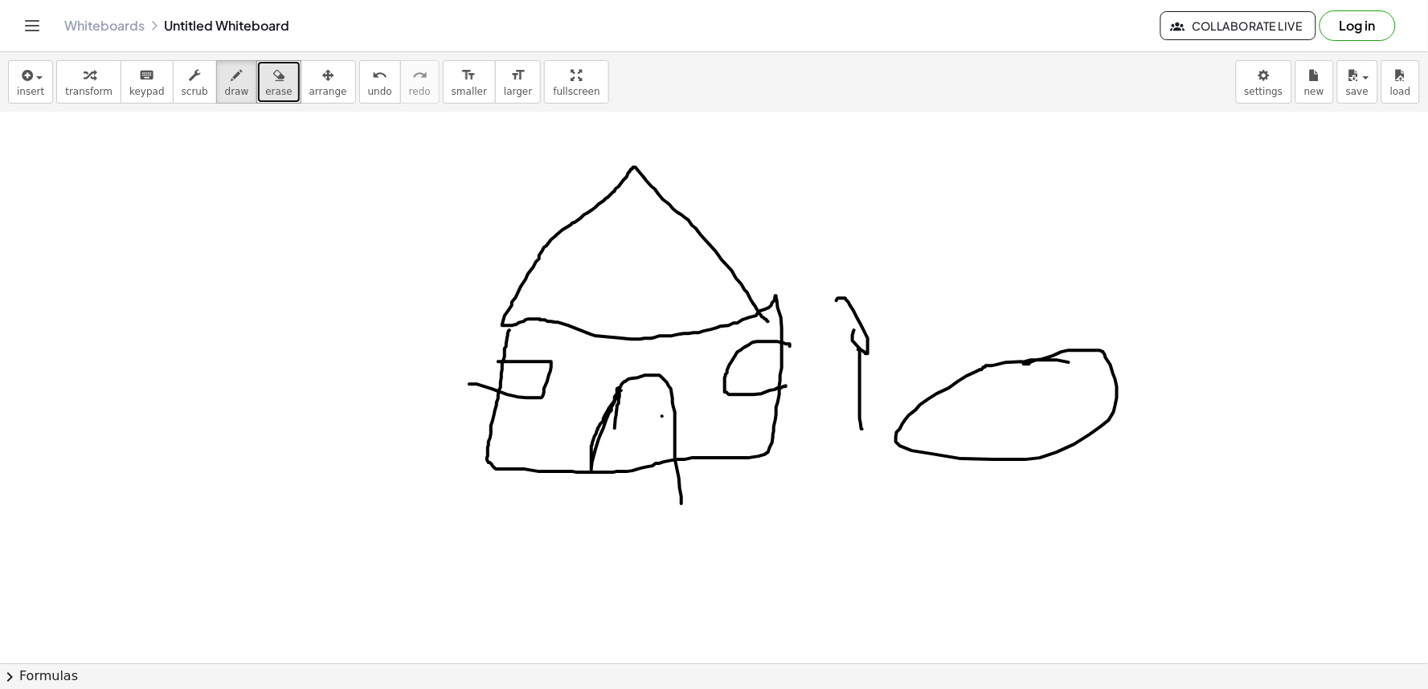
drag, startPoint x: 865, startPoint y: 405, endPoint x: 931, endPoint y: 342, distance: 90.4
drag, startPoint x: 847, startPoint y: 384, endPoint x: 802, endPoint y: 333, distance: 68.3
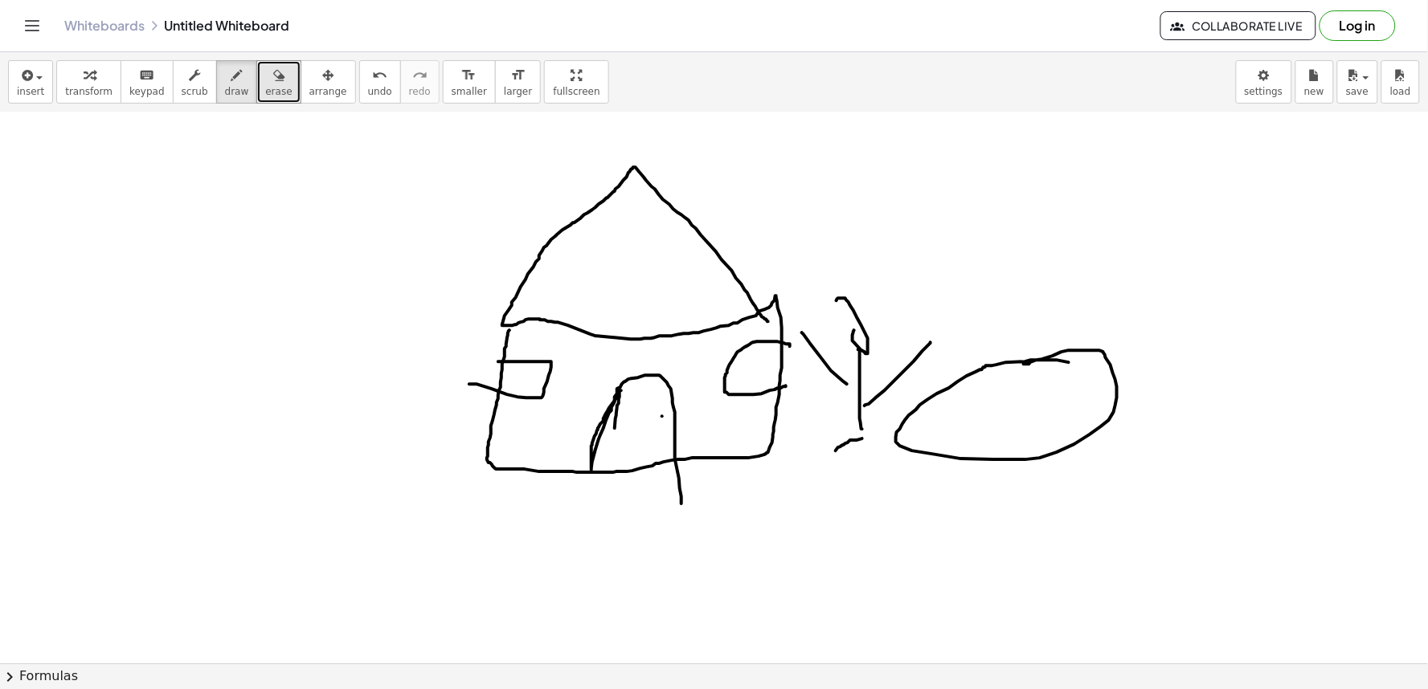
drag, startPoint x: 845, startPoint y: 444, endPoint x: 833, endPoint y: 452, distance: 13.8
drag, startPoint x: 861, startPoint y: 436, endPoint x: 890, endPoint y: 468, distance: 42.6
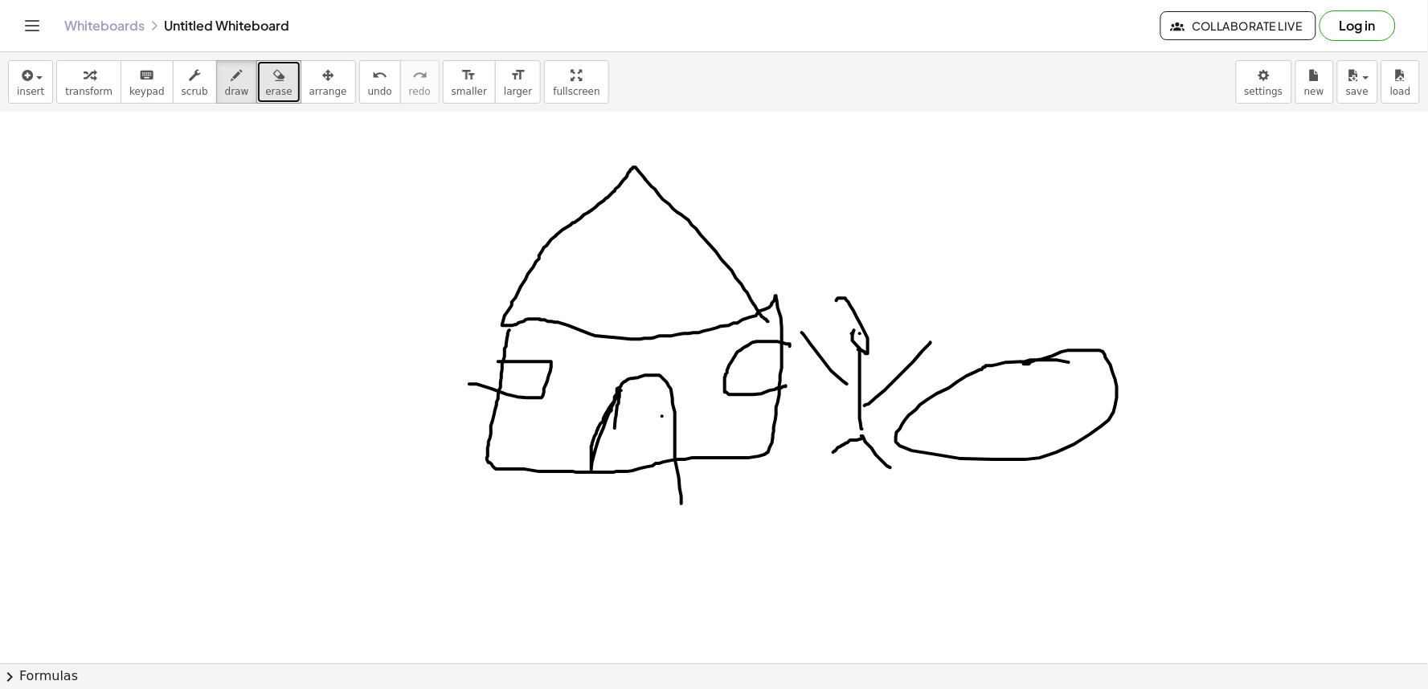
drag, startPoint x: 857, startPoint y: 344, endPoint x: 865, endPoint y: 343, distance: 8.9
drag, startPoint x: 824, startPoint y: 285, endPoint x: 870, endPoint y: 352, distance: 81.4
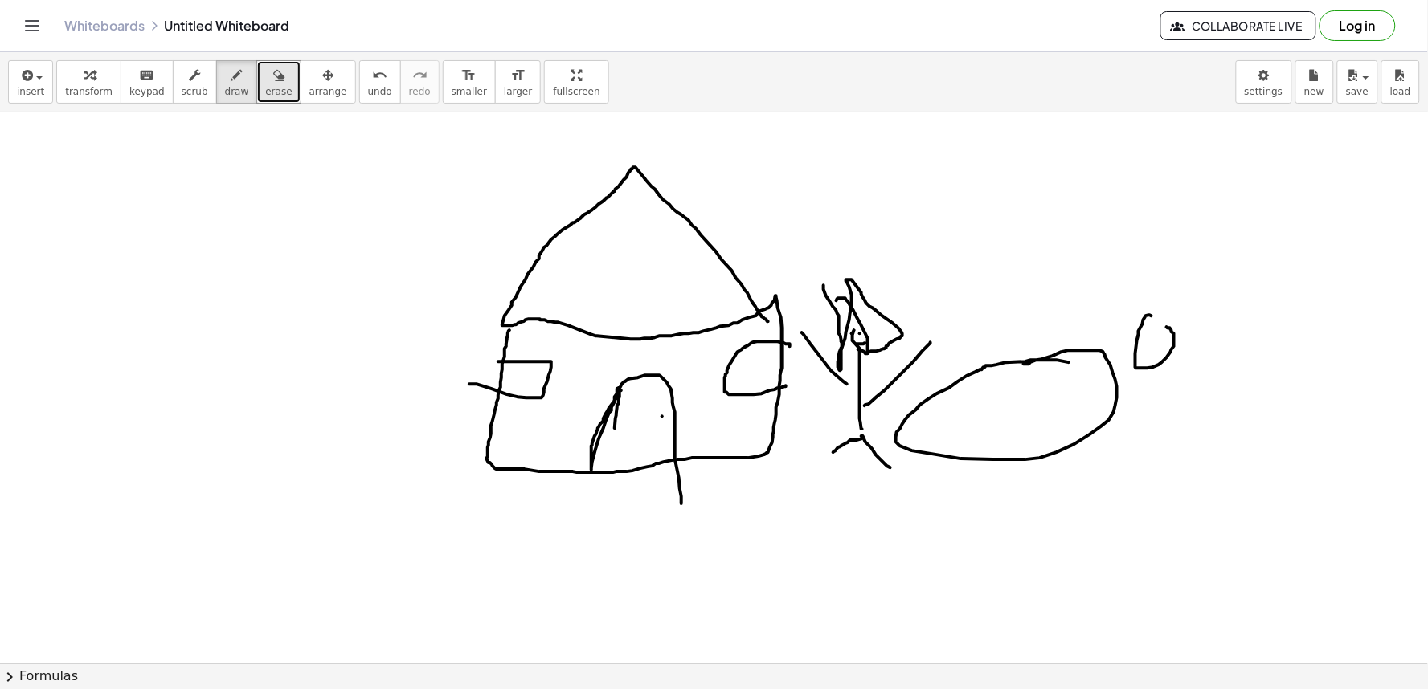
drag, startPoint x: 1151, startPoint y: 316, endPoint x: 1163, endPoint y: 325, distance: 14.3
drag, startPoint x: 1144, startPoint y: 305, endPoint x: 1164, endPoint y: 339, distance: 38.9
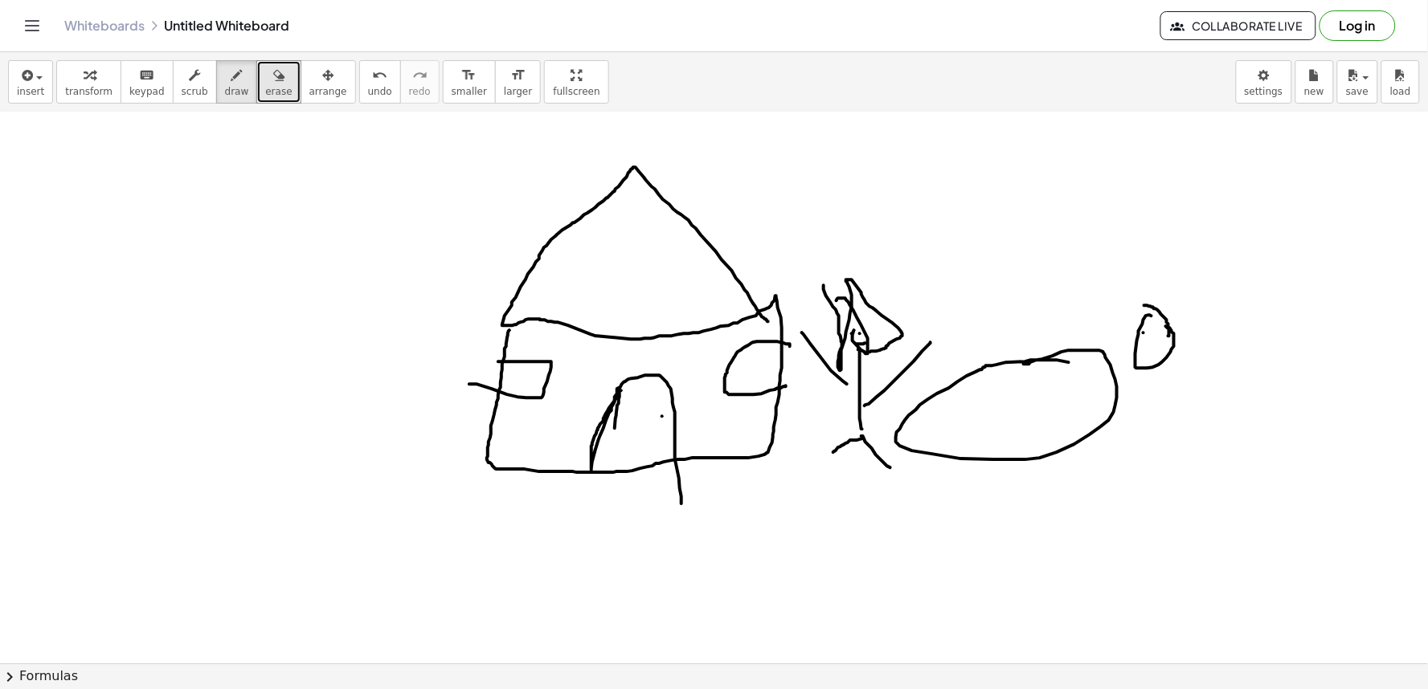
drag, startPoint x: 1154, startPoint y: 348, endPoint x: 1162, endPoint y: 346, distance: 8.2
drag, startPoint x: 1151, startPoint y: 371, endPoint x: 1165, endPoint y: 533, distance: 162.2
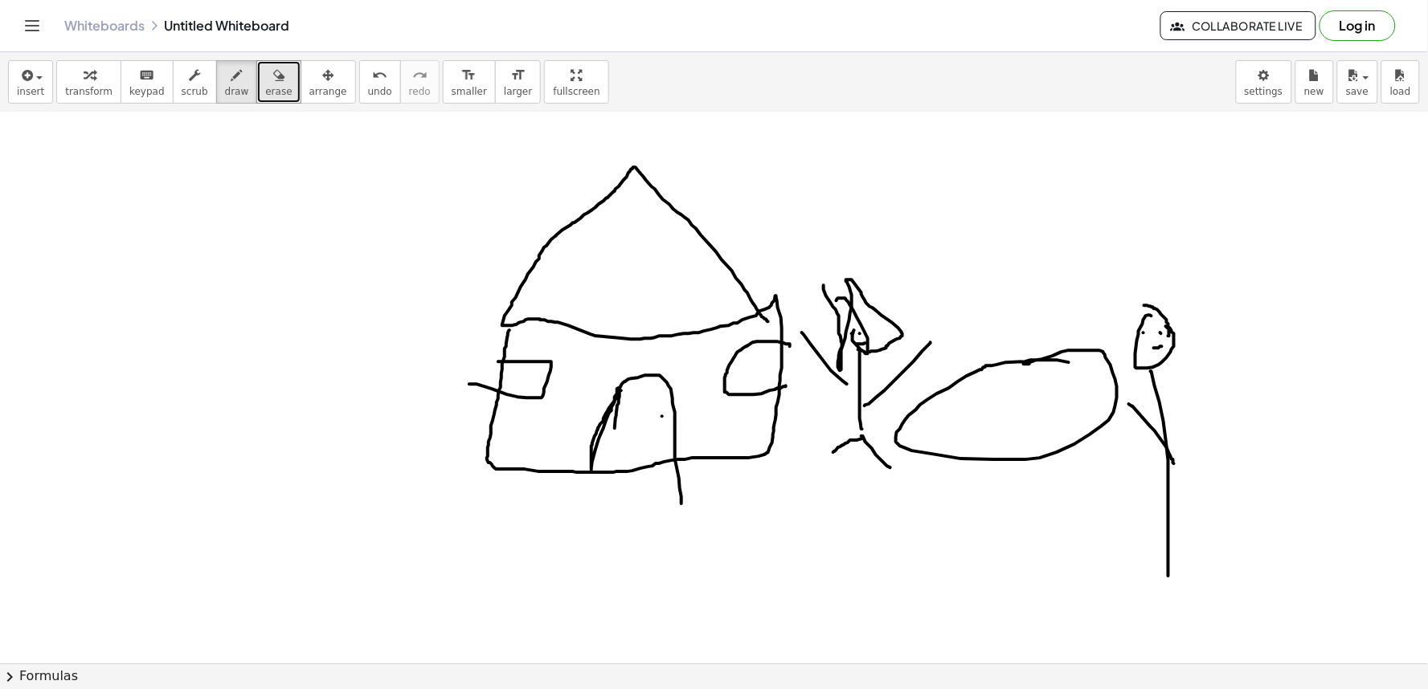
drag, startPoint x: 1163, startPoint y: 442, endPoint x: 1127, endPoint y: 403, distance: 52.9
drag, startPoint x: 1193, startPoint y: 429, endPoint x: 1196, endPoint y: 418, distance: 11.5
drag, startPoint x: 1168, startPoint y: 571, endPoint x: 1134, endPoint y: 617, distance: 58.0
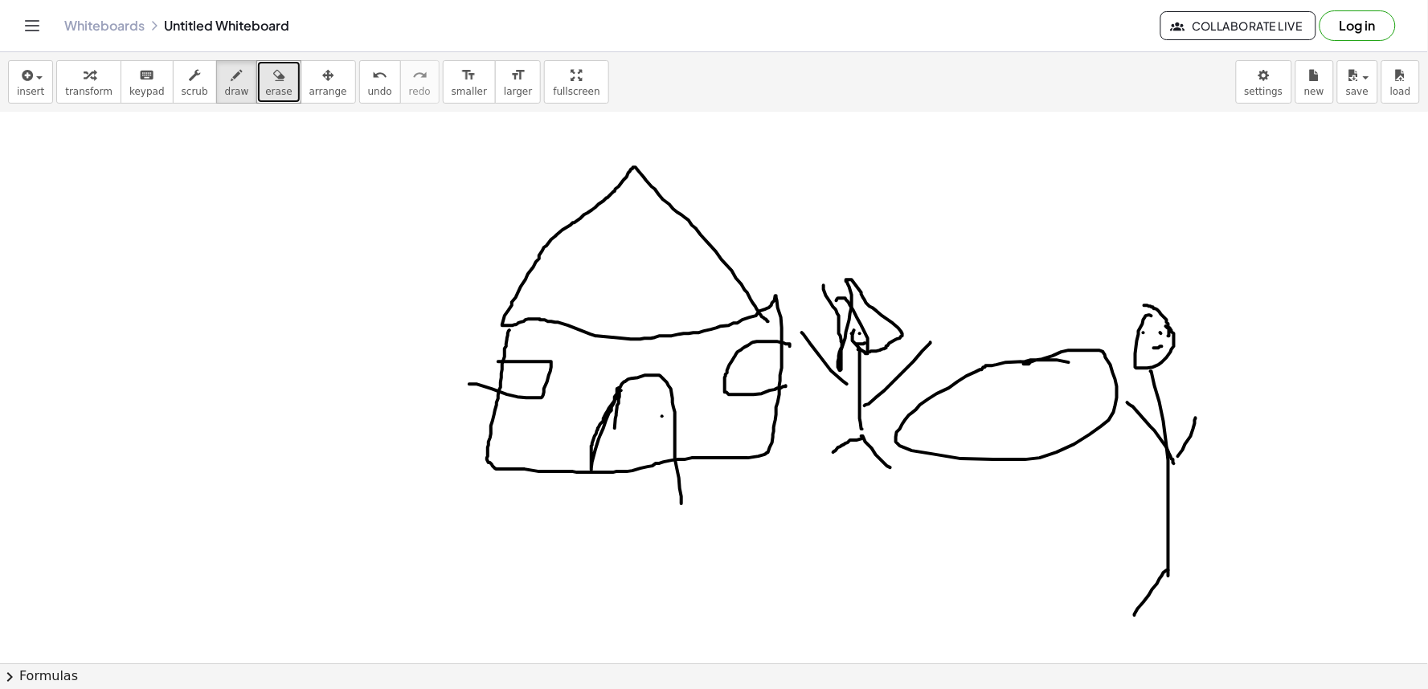
drag, startPoint x: 1181, startPoint y: 571, endPoint x: 1244, endPoint y: 608, distance: 72.8
drag, startPoint x: 1161, startPoint y: 519, endPoint x: 1175, endPoint y: 599, distance: 81.5
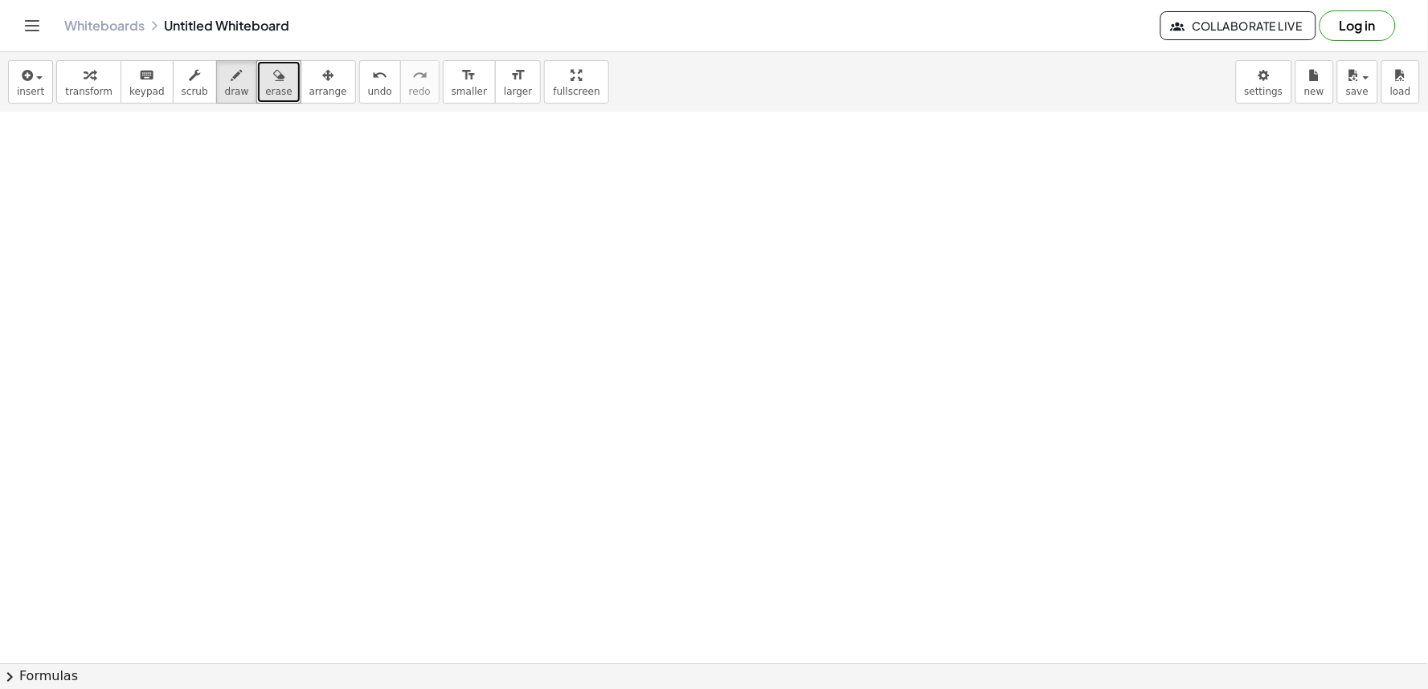
scroll to position [8840, 0]
drag, startPoint x: 847, startPoint y: 314, endPoint x: 817, endPoint y: 415, distance: 104.8
drag, startPoint x: 895, startPoint y: 317, endPoint x: 890, endPoint y: 451, distance: 134.3
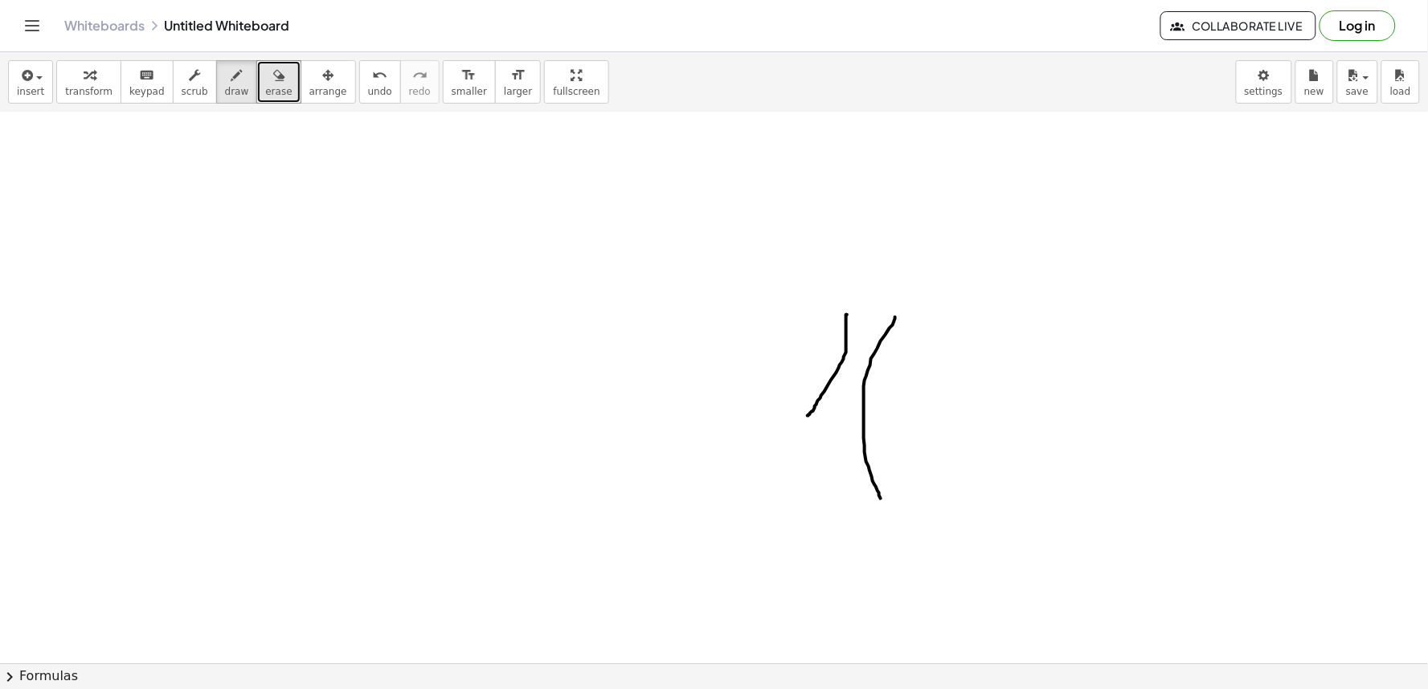
drag, startPoint x: 826, startPoint y: 387, endPoint x: 832, endPoint y: 463, distance: 75.7
drag, startPoint x: 894, startPoint y: 312, endPoint x: 922, endPoint y: 286, distance: 38.1
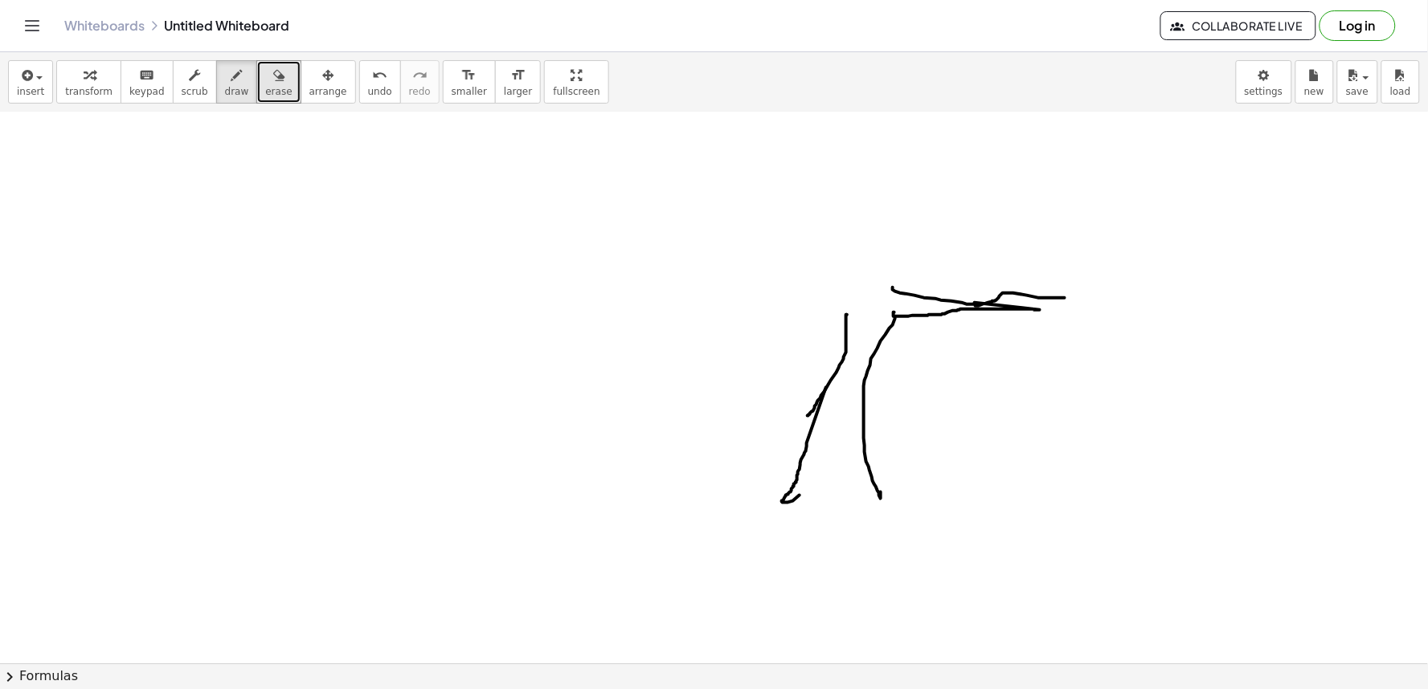
drag, startPoint x: 893, startPoint y: 287, endPoint x: 1065, endPoint y: 297, distance: 172.3
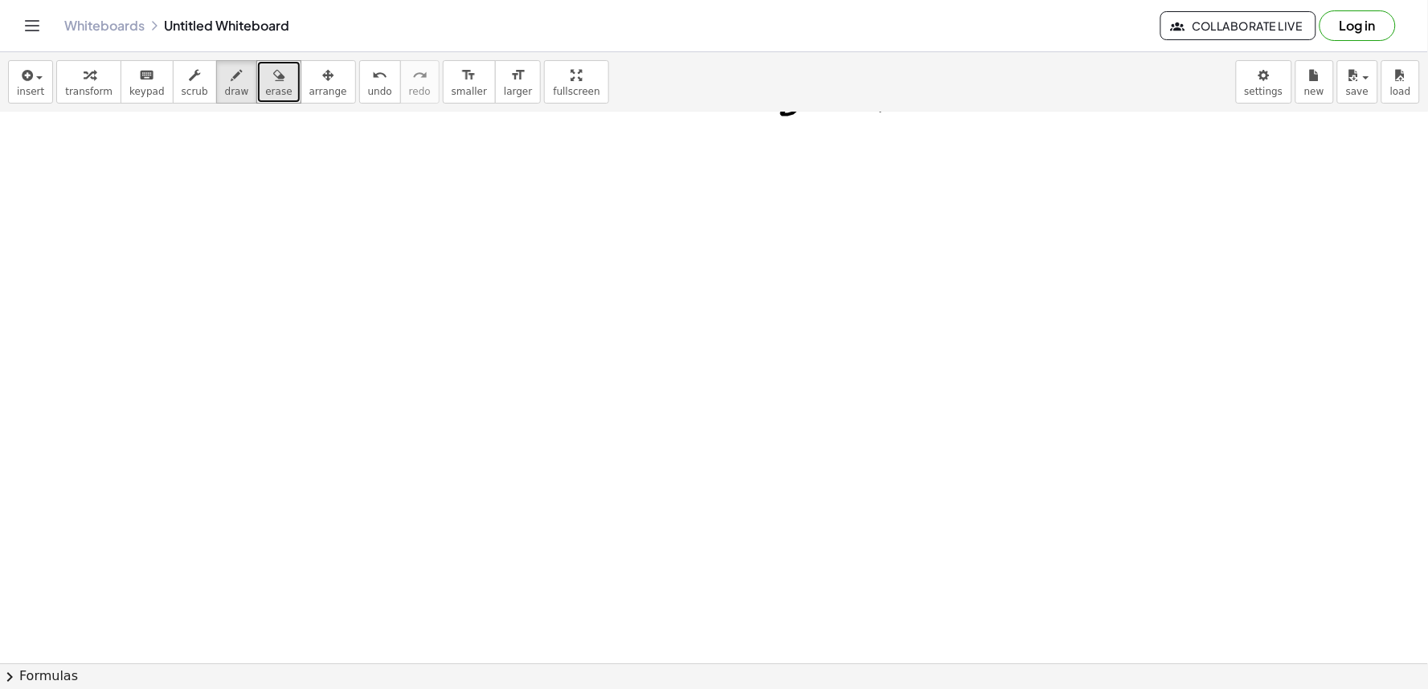
scroll to position [9391, 0]
drag, startPoint x: 644, startPoint y: 294, endPoint x: 623, endPoint y: 290, distance: 22.1
click at [143, 64] on button "keyboard keypad" at bounding box center [147, 81] width 53 height 43
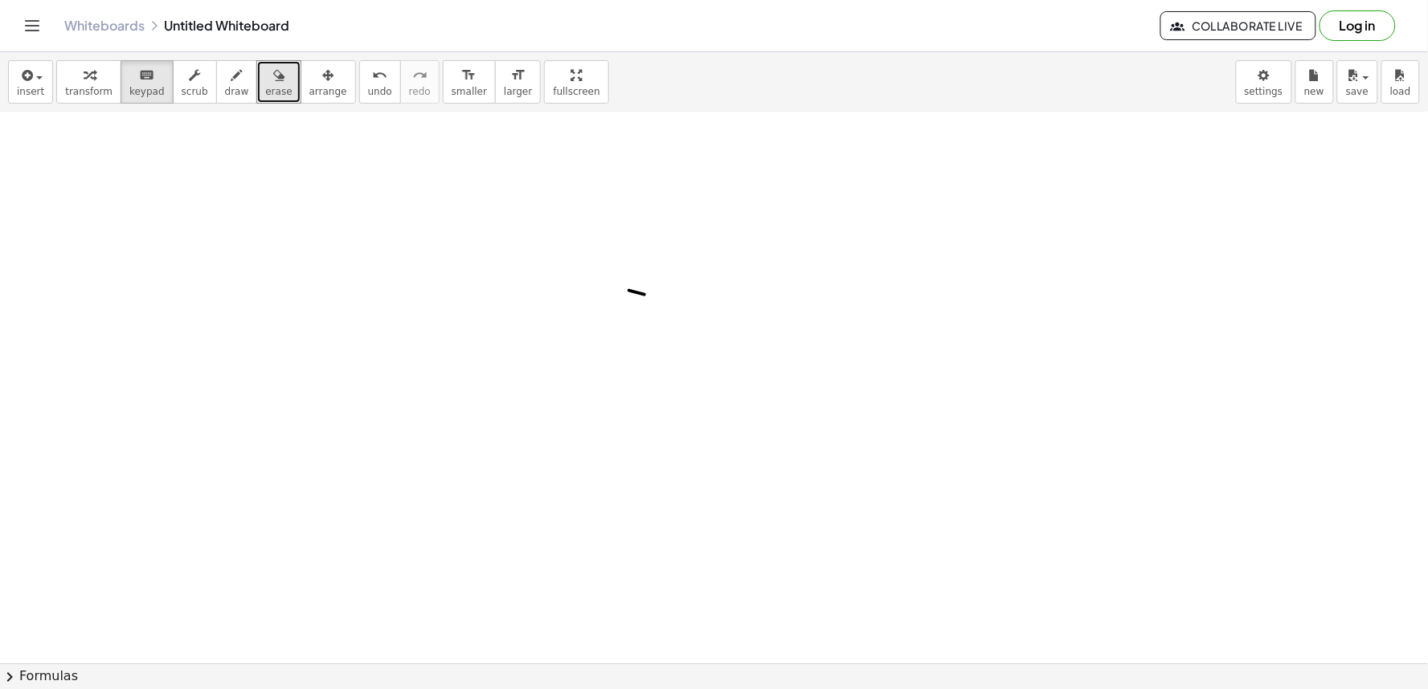
drag, startPoint x: 670, startPoint y: 466, endPoint x: 655, endPoint y: 429, distance: 40.0
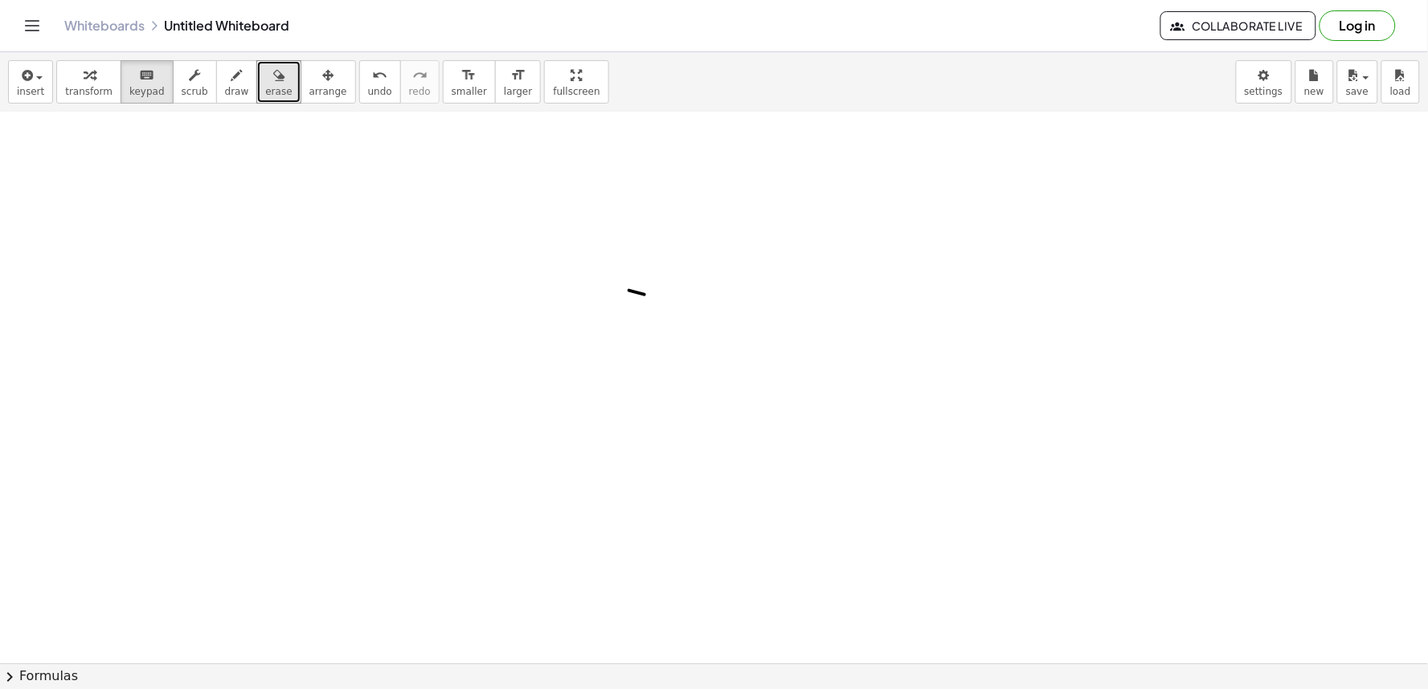
drag, startPoint x: 655, startPoint y: 423, endPoint x: 681, endPoint y: 476, distance: 58.2
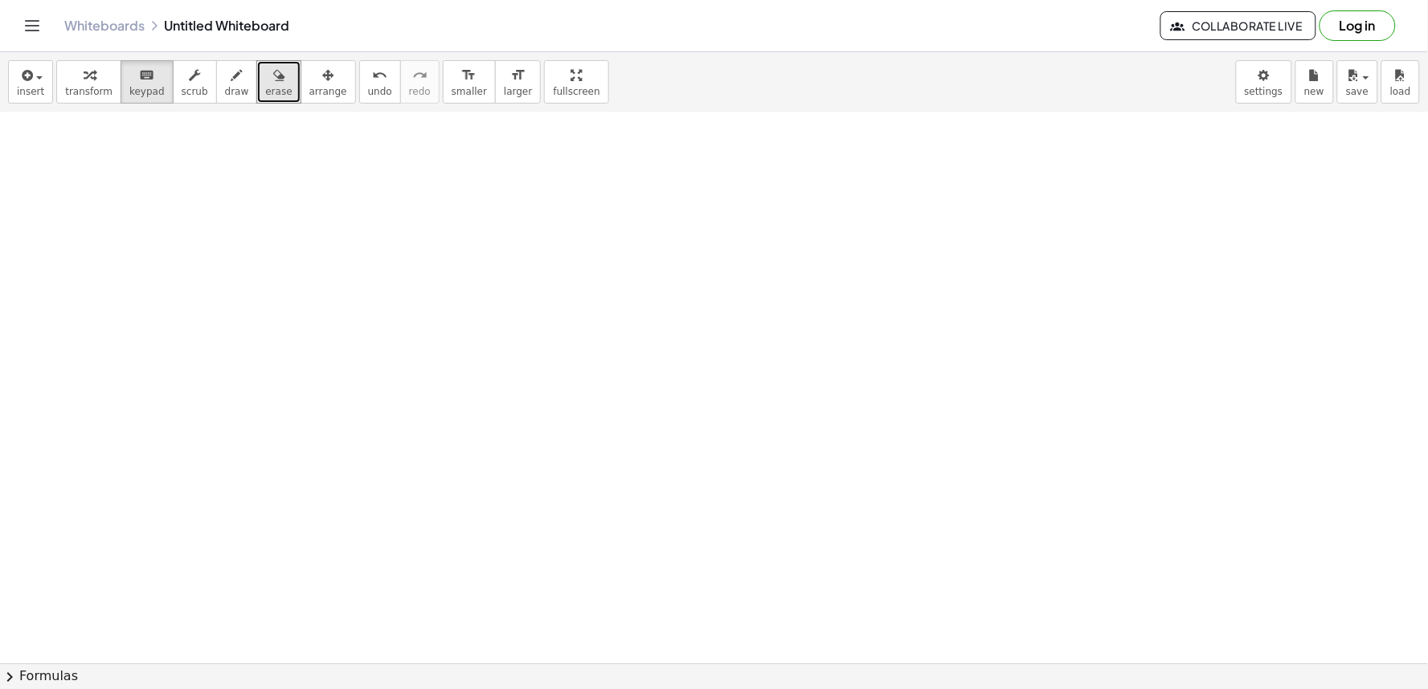
click at [90, 90] on span "transform" at bounding box center [88, 91] width 47 height 11
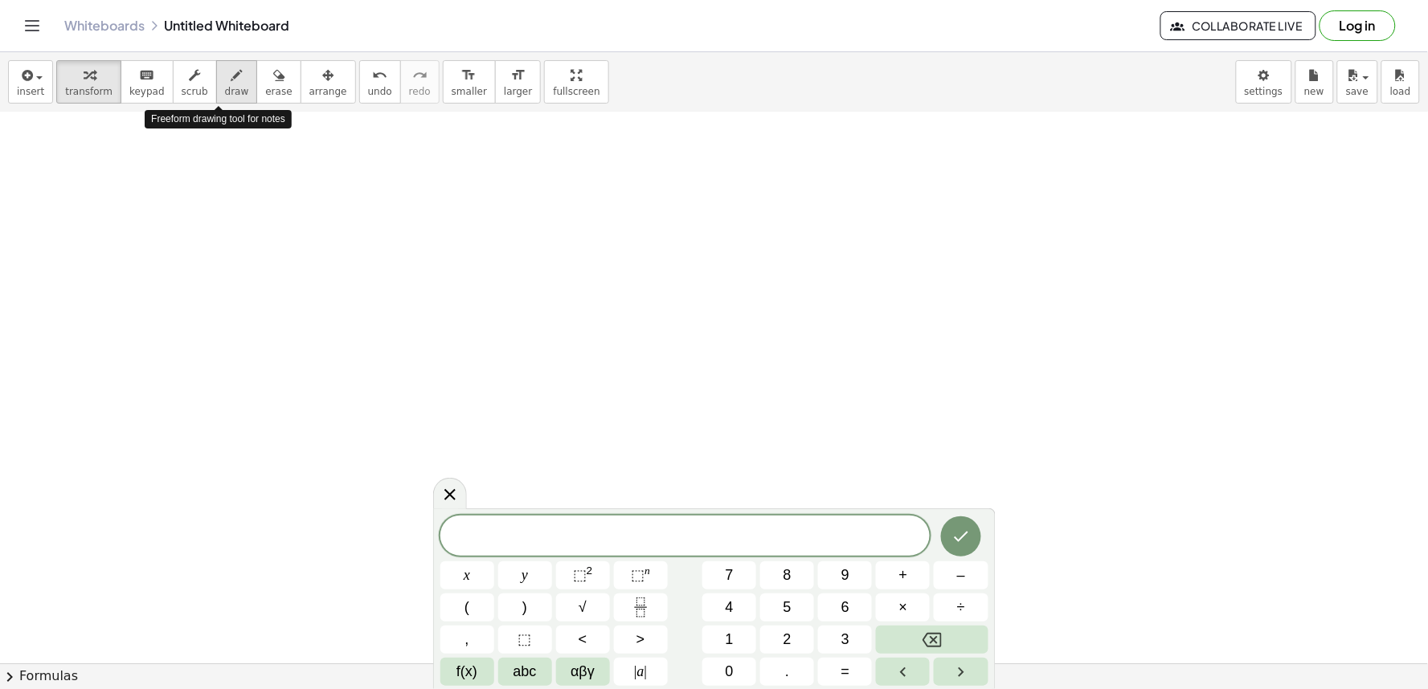
click at [231, 82] on icon "button" at bounding box center [236, 75] width 11 height 19
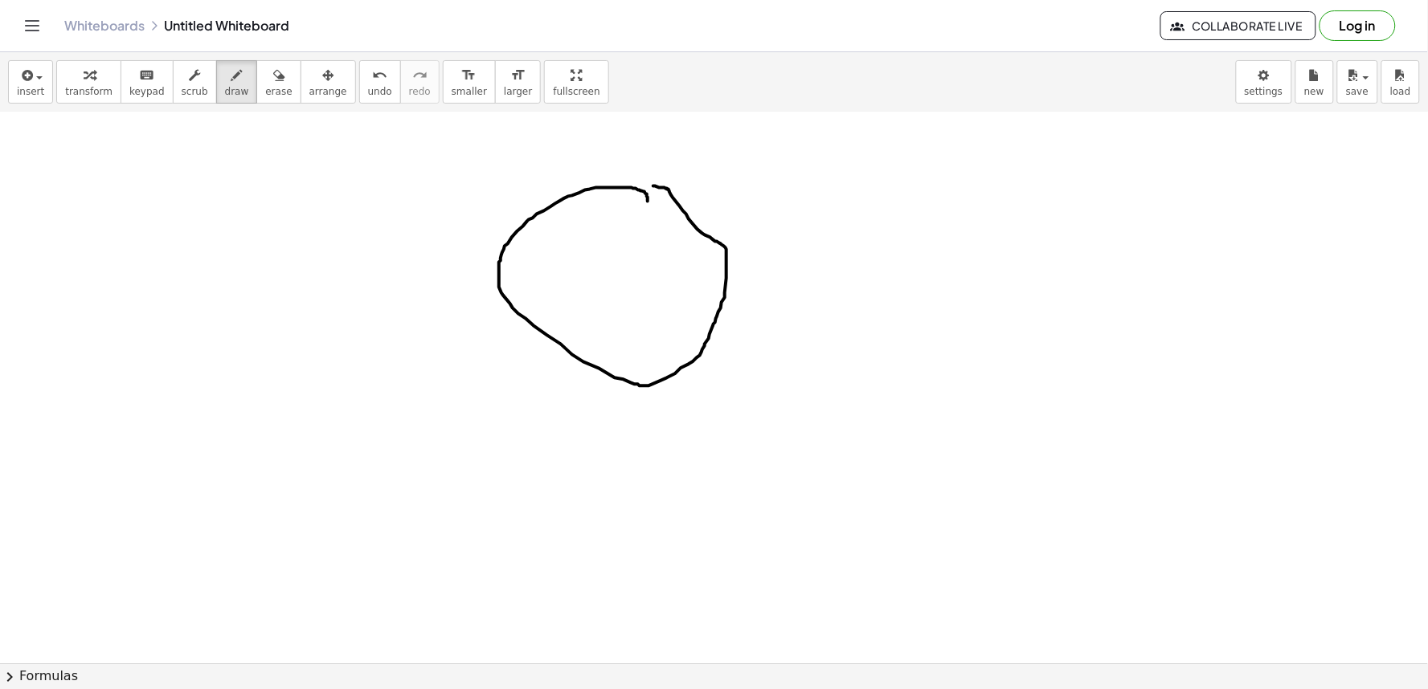
drag, startPoint x: 648, startPoint y: 198, endPoint x: 568, endPoint y: 181, distance: 81.3
drag, startPoint x: 627, startPoint y: 257, endPoint x: 600, endPoint y: 231, distance: 37.5
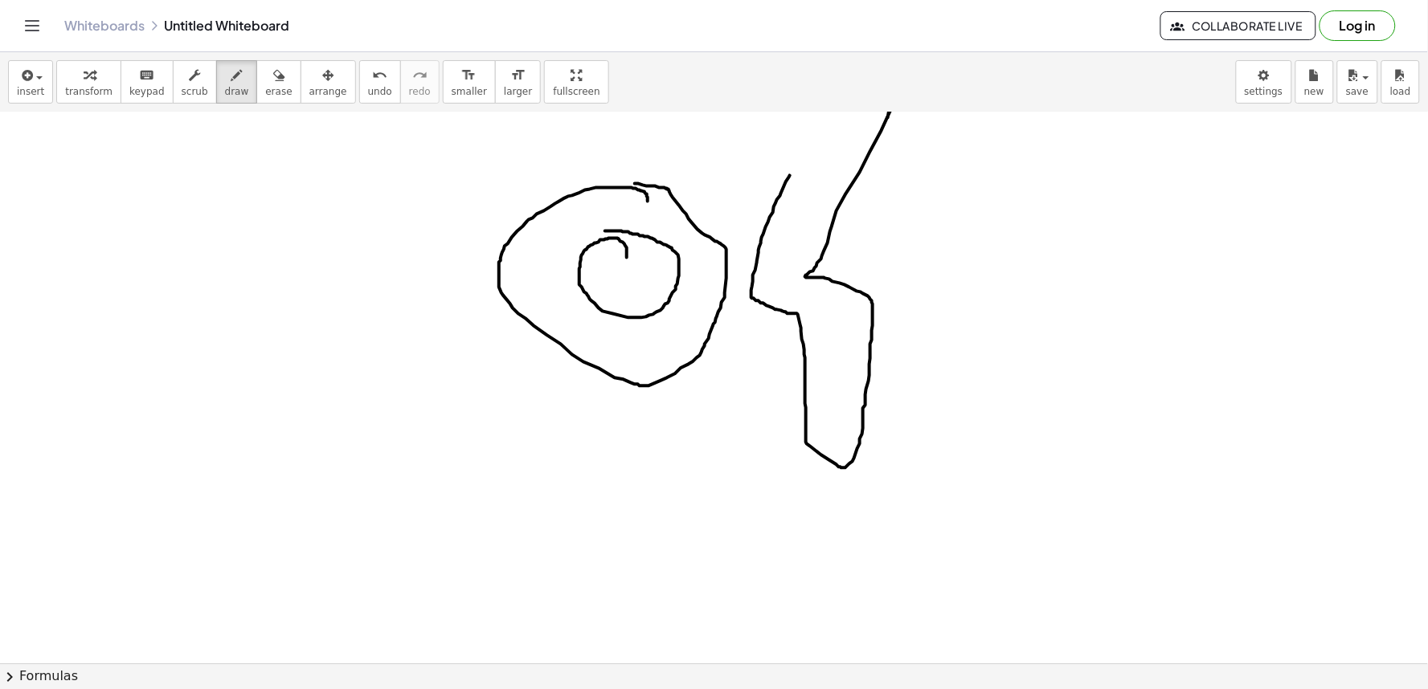
drag, startPoint x: 790, startPoint y: 175, endPoint x: 882, endPoint y: 134, distance: 101.1
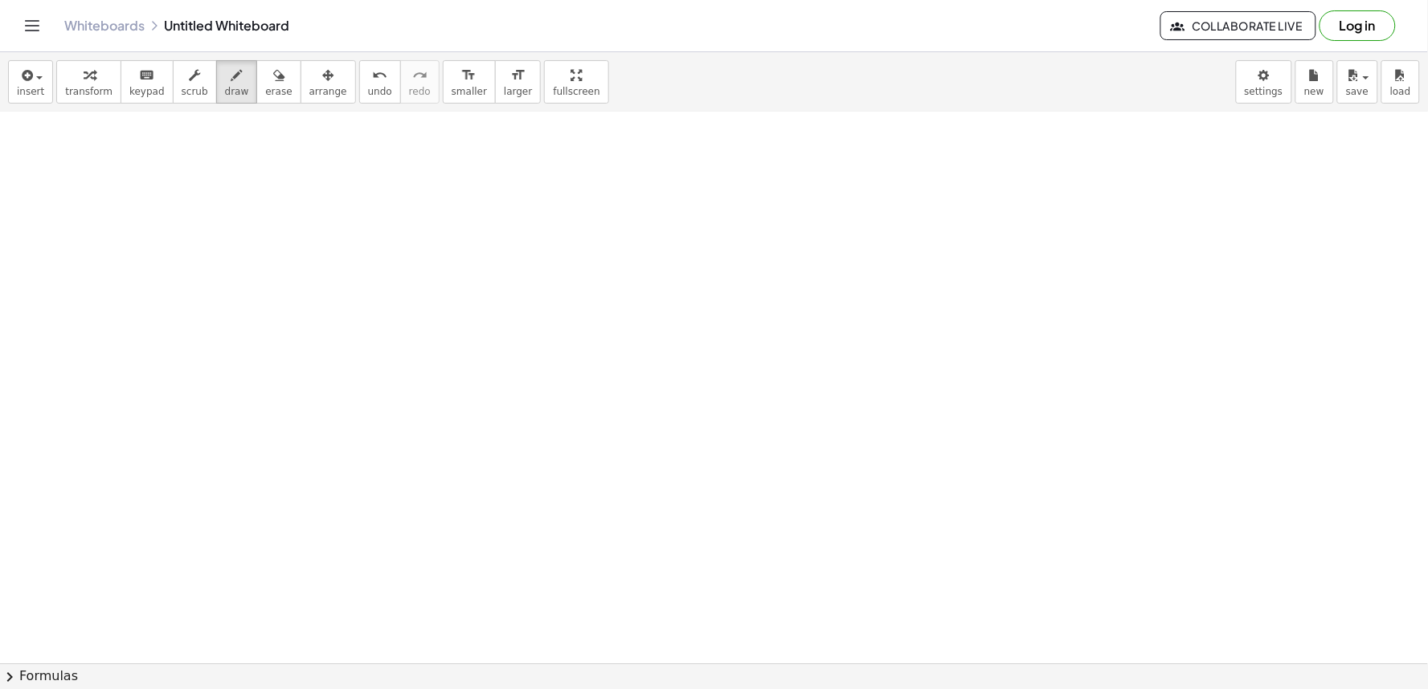
scroll to position [10478, 0]
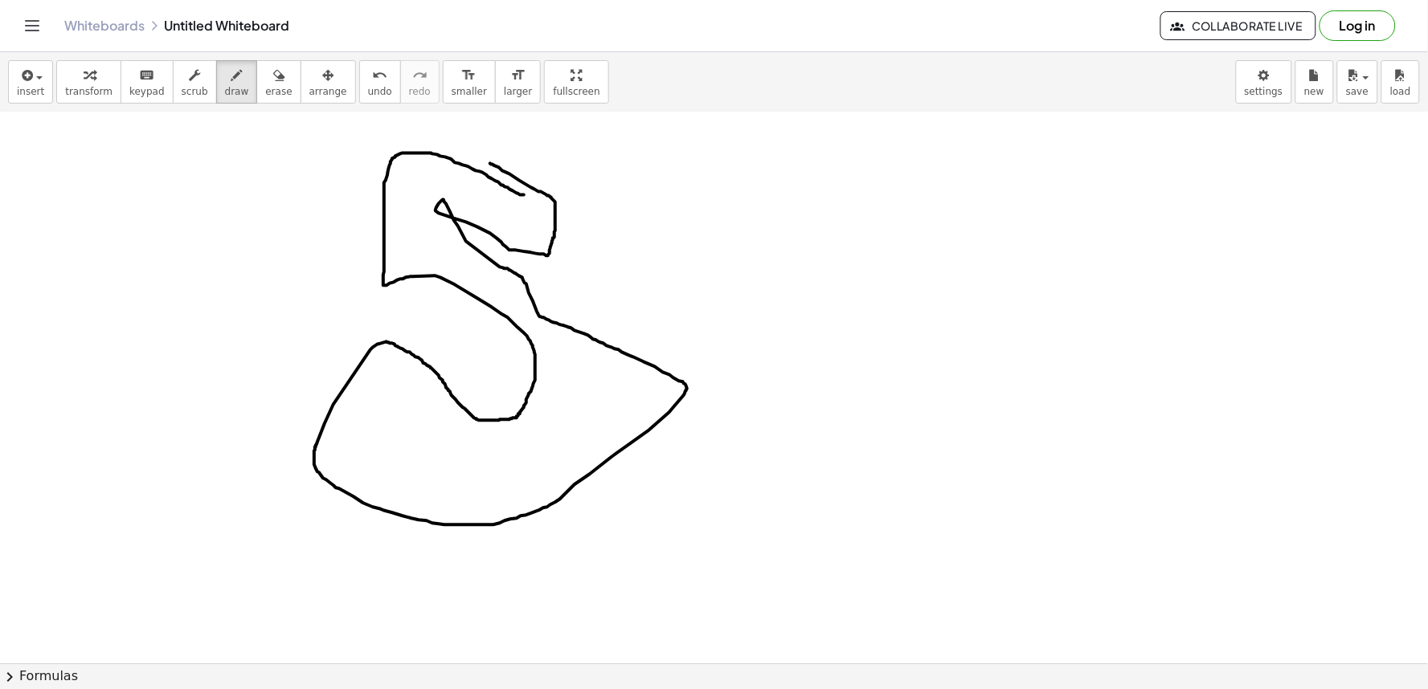
drag, startPoint x: 524, startPoint y: 194, endPoint x: 485, endPoint y: 189, distance: 39.8
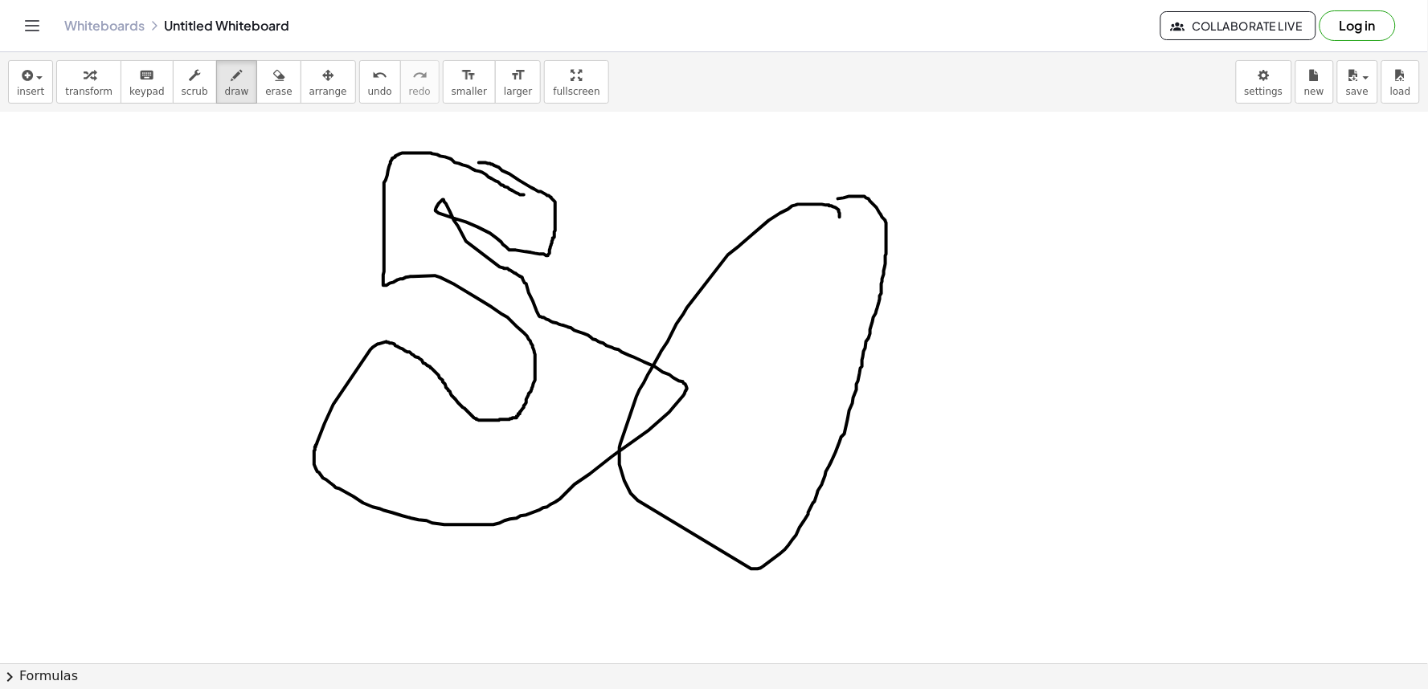
drag, startPoint x: 839, startPoint y: 211, endPoint x: 820, endPoint y: 207, distance: 19.9
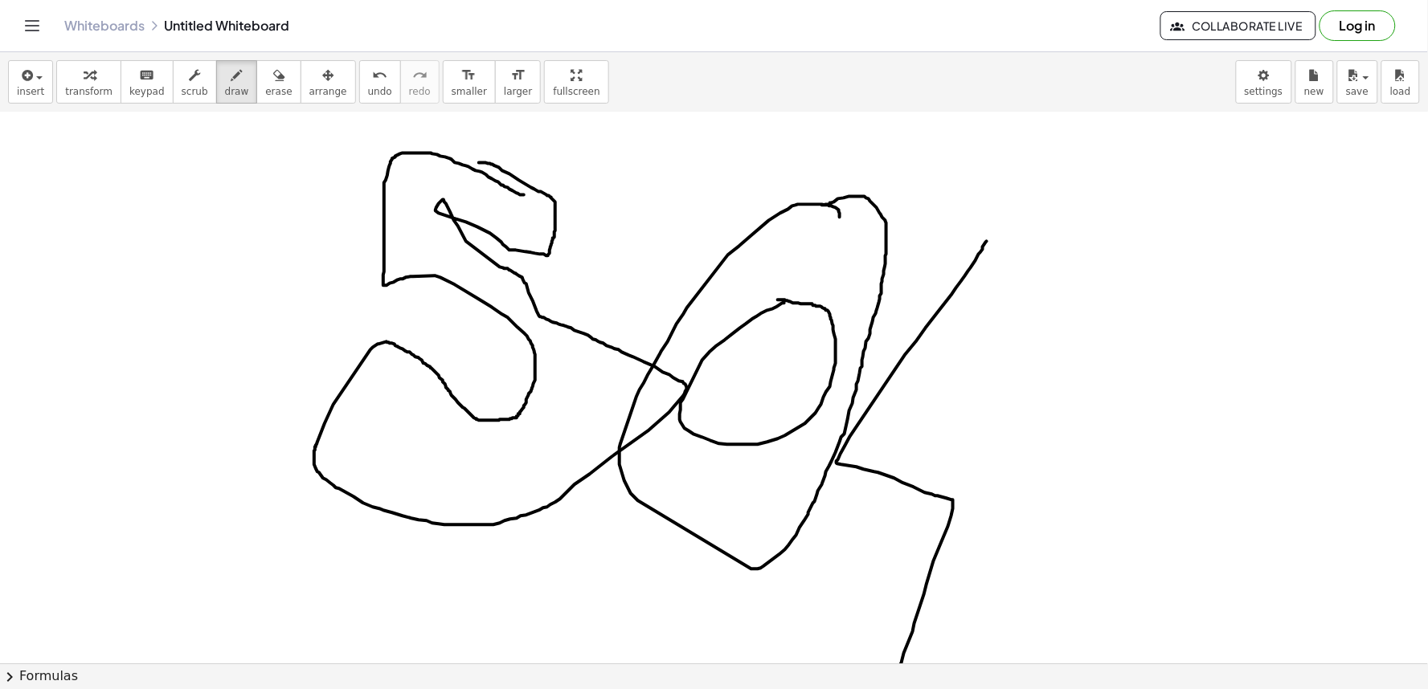
drag, startPoint x: 987, startPoint y: 241, endPoint x: 886, endPoint y: 692, distance: 462.0
click at [886, 689] on html "Graspable Math Activities Get Started Activity Bank Assigned Work Classes White…" at bounding box center [714, 344] width 1428 height 689
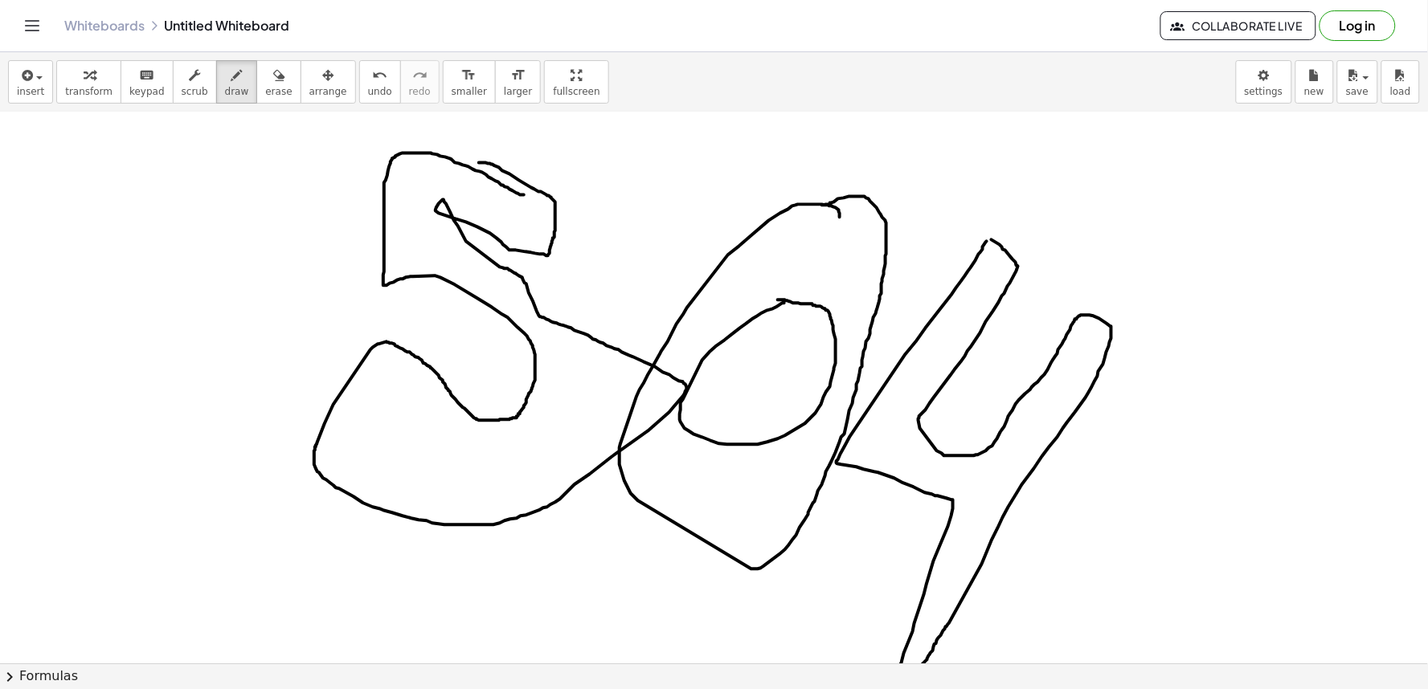
drag, startPoint x: 992, startPoint y: 239, endPoint x: 893, endPoint y: 558, distance: 333.2
click at [913, 659] on div "+ y + · 2 · x = 10 y · 2 · x = 10 + − + y − · 5 · x = - 2 y · 5 · x = − 2 + + y…" at bounding box center [714, 387] width 1428 height 551
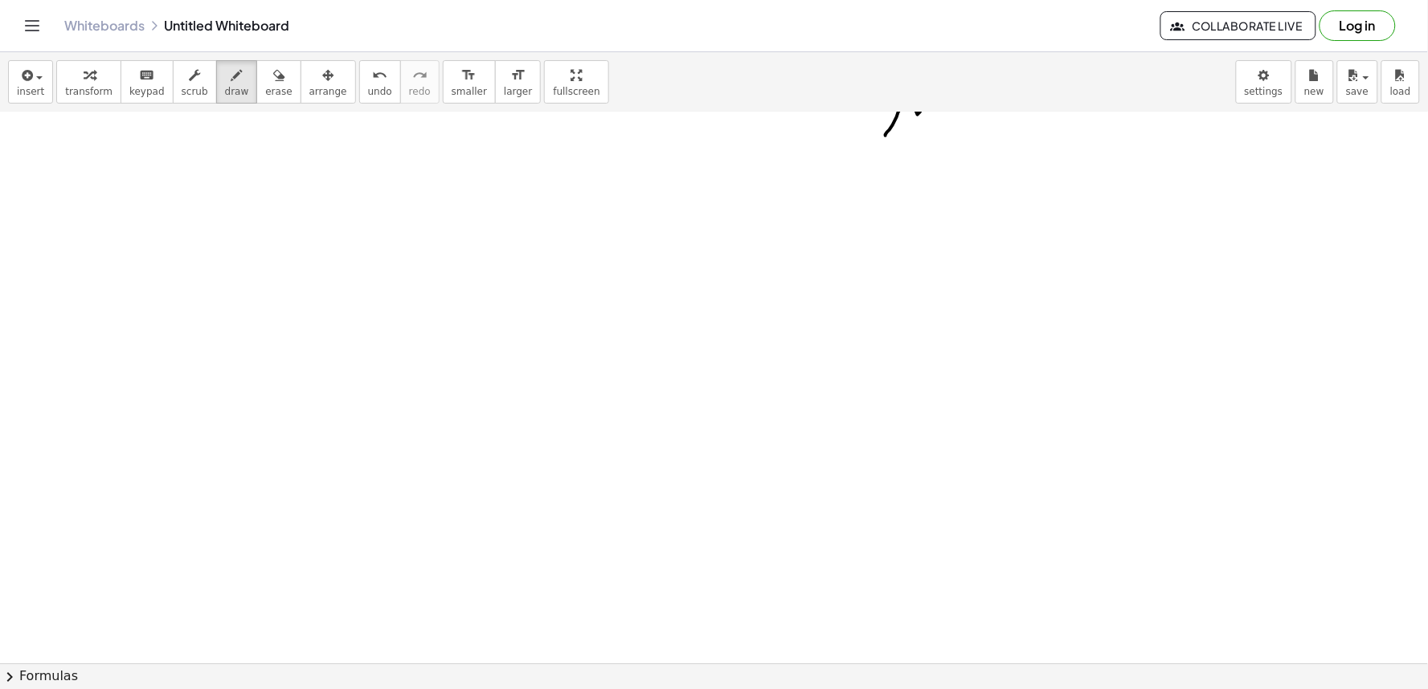
scroll to position [11046, 0]
drag, startPoint x: 479, startPoint y: 336, endPoint x: 566, endPoint y: 460, distance: 151.8
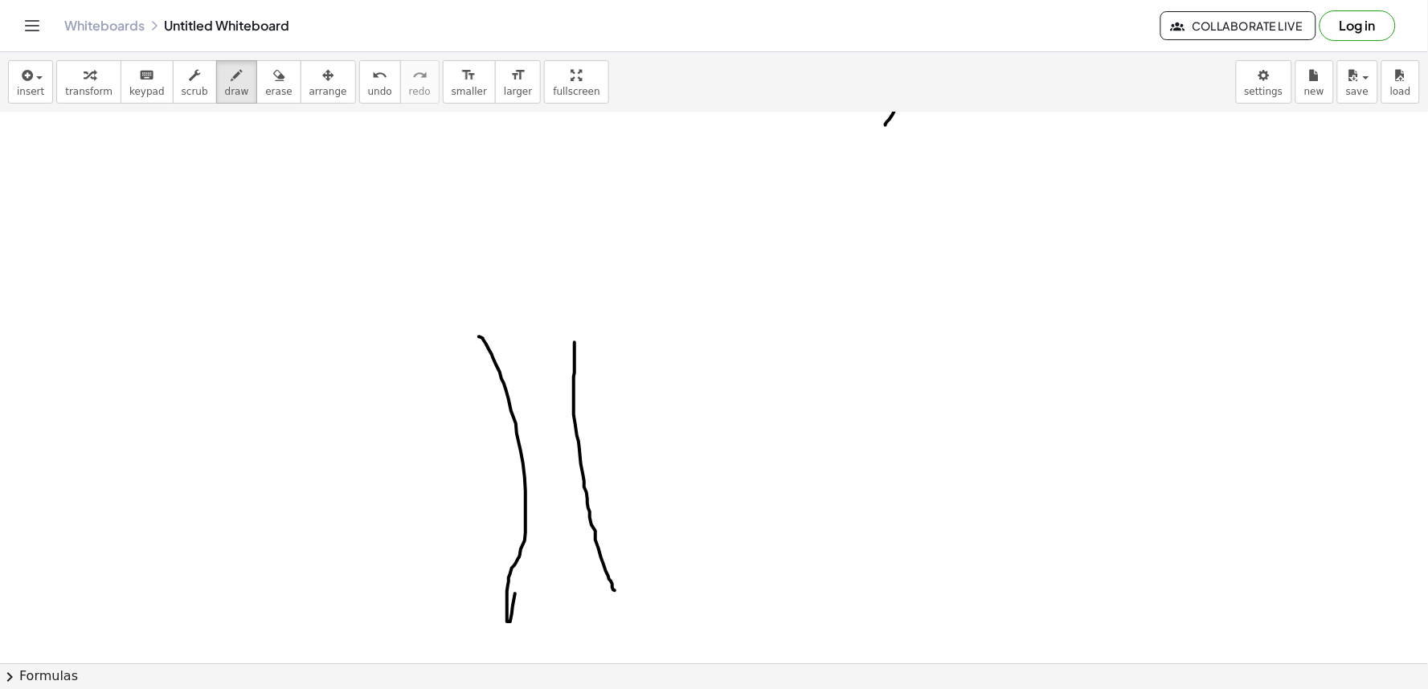
drag, startPoint x: 575, startPoint y: 342, endPoint x: 620, endPoint y: 260, distance: 93.9
drag, startPoint x: 574, startPoint y: 344, endPoint x: 810, endPoint y: 296, distance: 241.1
drag, startPoint x: 567, startPoint y: 325, endPoint x: 710, endPoint y: 249, distance: 161.4
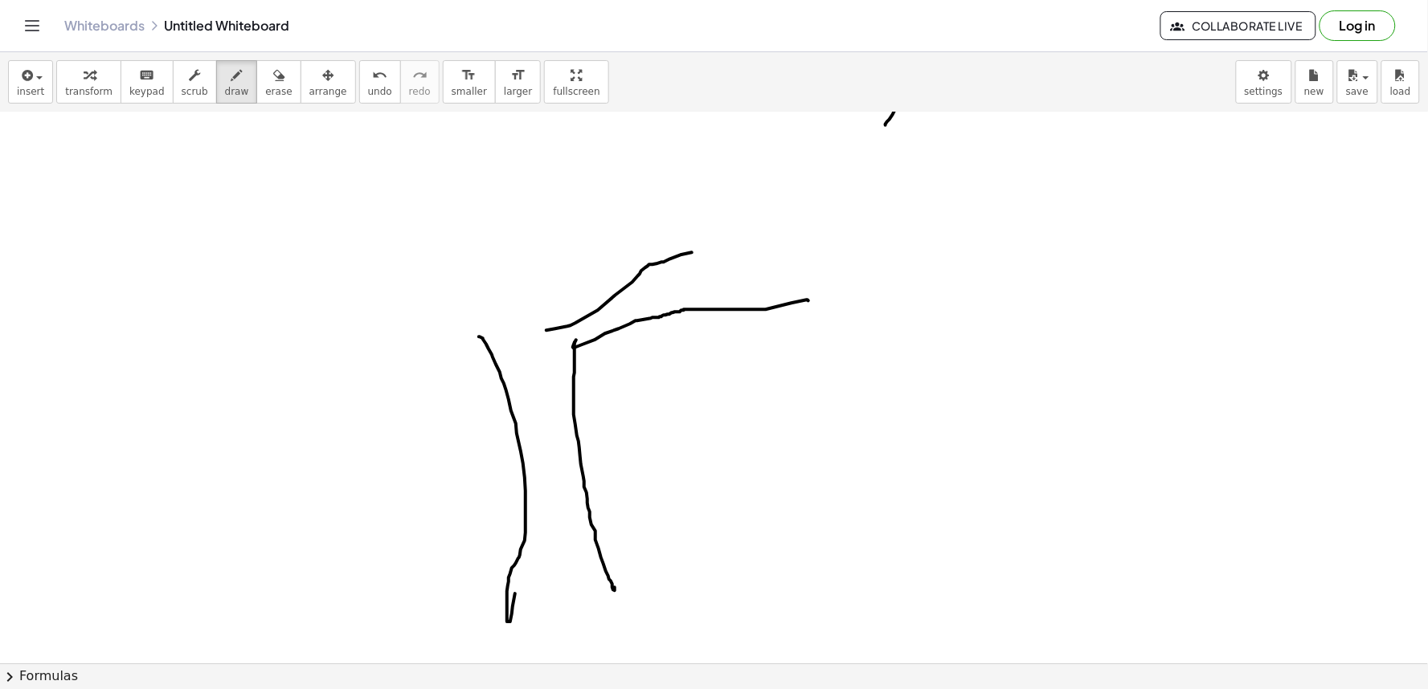
drag, startPoint x: 543, startPoint y: 325, endPoint x: 463, endPoint y: 334, distance: 80.9
drag, startPoint x: 478, startPoint y: 334, endPoint x: 387, endPoint y: 383, distance: 103.2
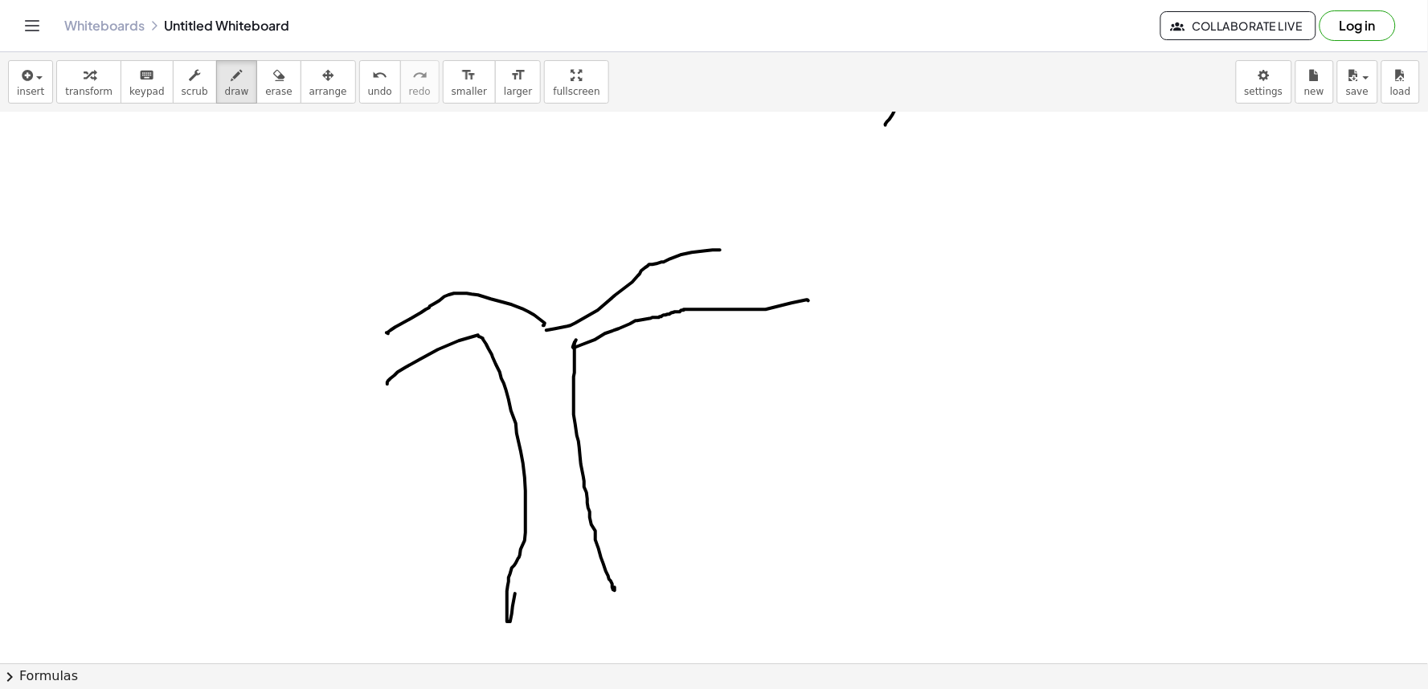
drag, startPoint x: 360, startPoint y: 379, endPoint x: 354, endPoint y: 343, distance: 36.7
drag, startPoint x: 337, startPoint y: 310, endPoint x: 443, endPoint y: 346, distance: 111.0
drag, startPoint x: 333, startPoint y: 309, endPoint x: 397, endPoint y: 268, distance: 75.8
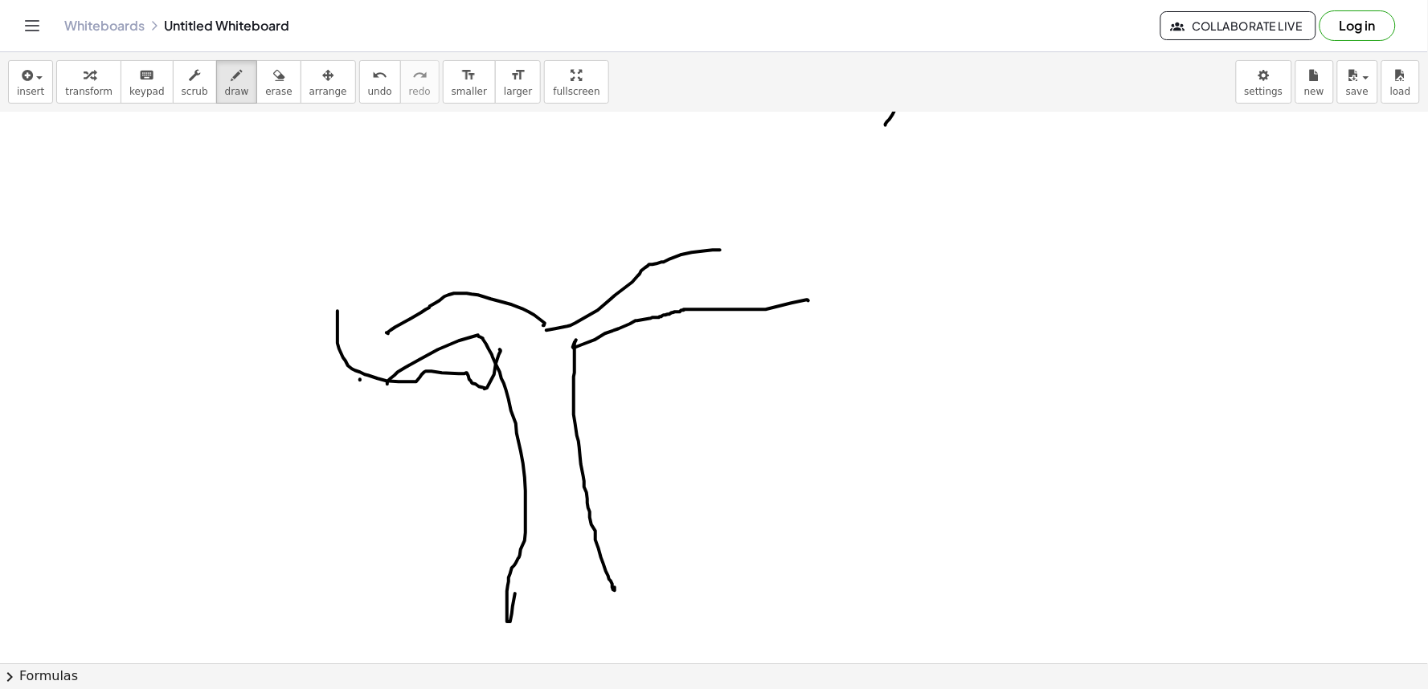
drag, startPoint x: 327, startPoint y: 281, endPoint x: 431, endPoint y: 219, distance: 121.1
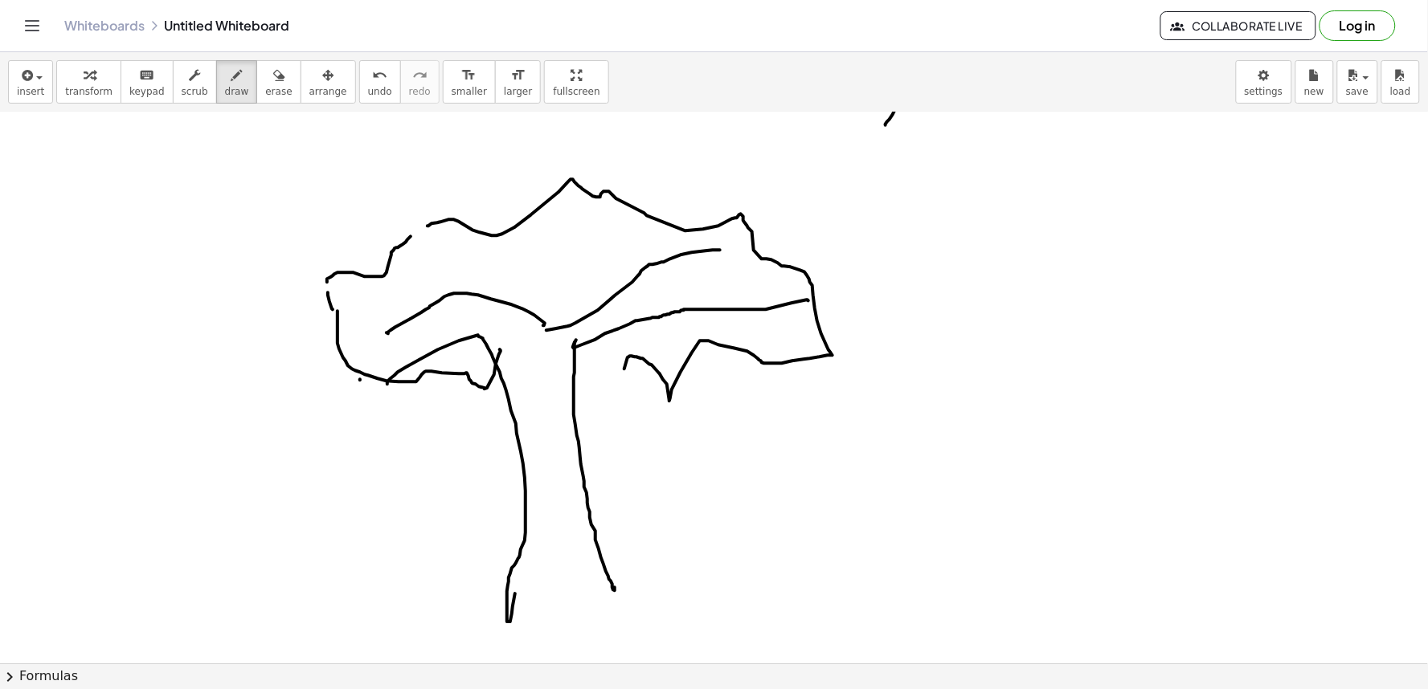
drag, startPoint x: 427, startPoint y: 225, endPoint x: 631, endPoint y: 434, distance: 291.5
drag, startPoint x: 679, startPoint y: 526, endPoint x: 677, endPoint y: 541, distance: 14.6
drag, startPoint x: 673, startPoint y: 512, endPoint x: 684, endPoint y: 528, distance: 19.2
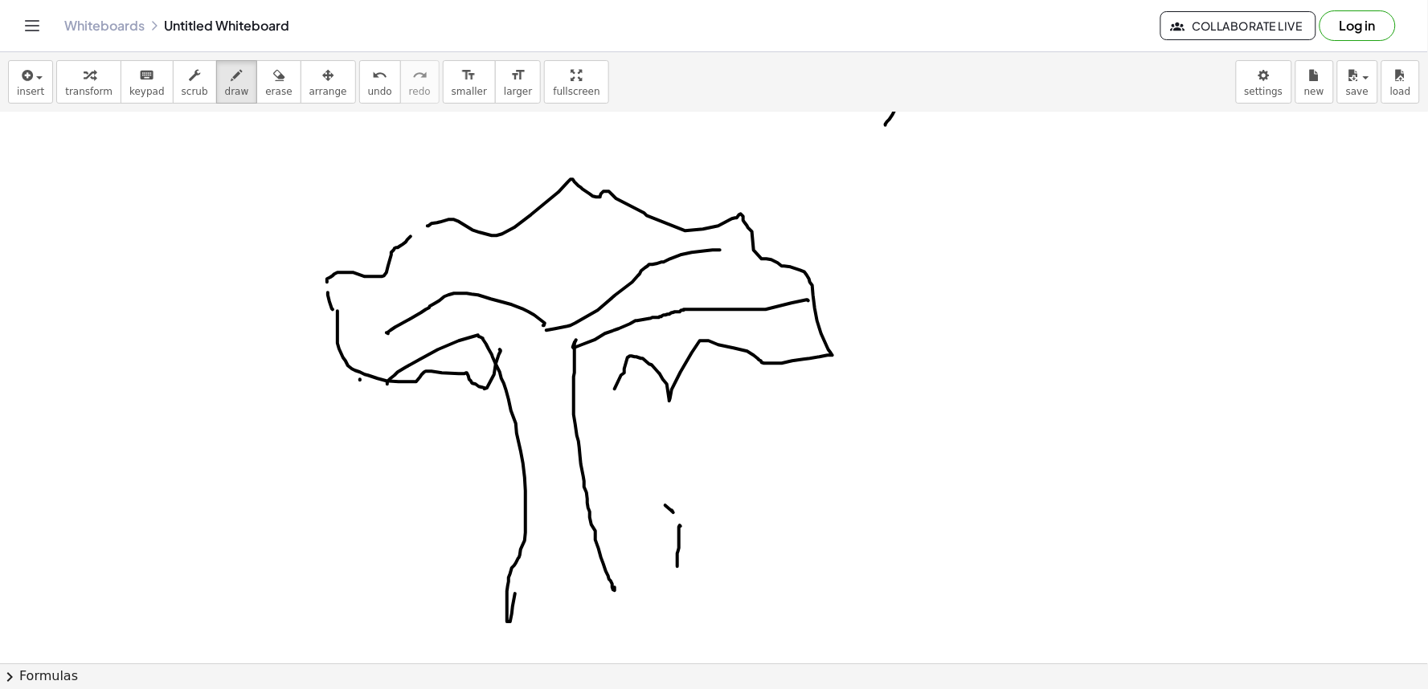
drag, startPoint x: 683, startPoint y: 524, endPoint x: 703, endPoint y: 513, distance: 23.0
drag, startPoint x: 643, startPoint y: 583, endPoint x: 672, endPoint y: 552, distance: 42.6
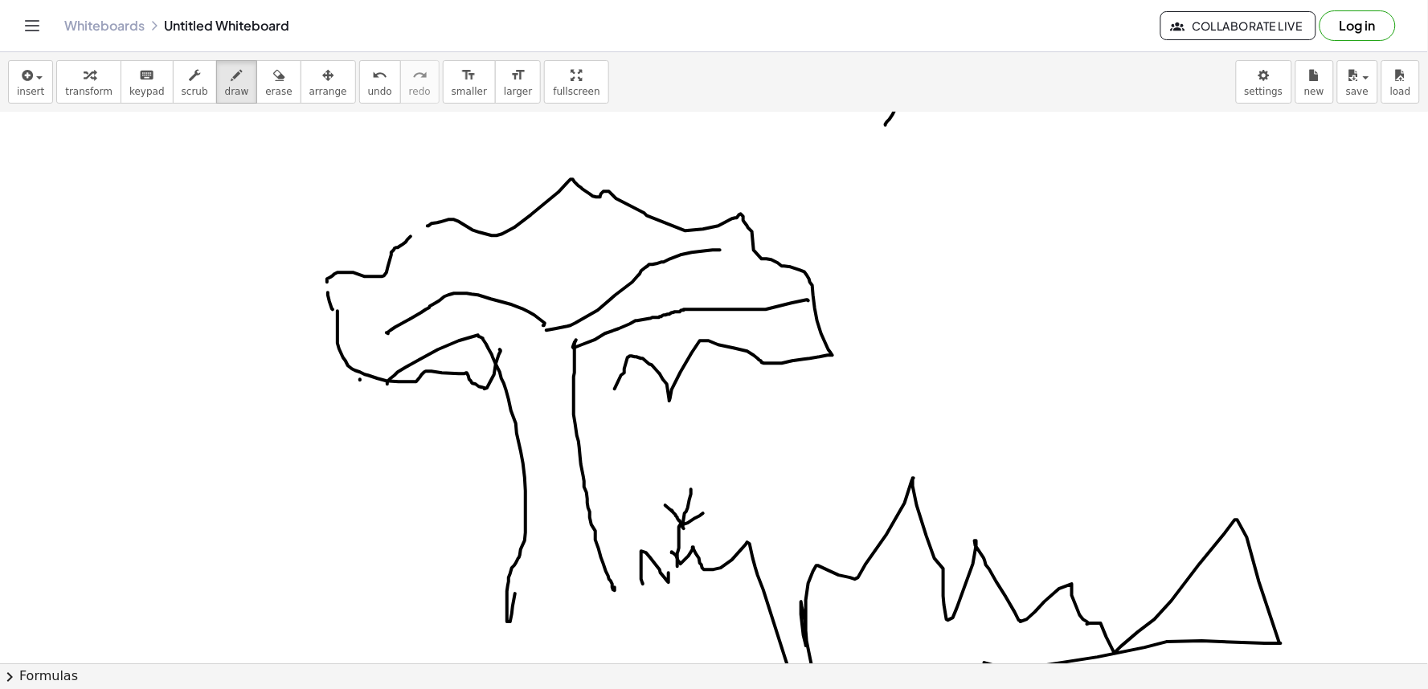
drag, startPoint x: 672, startPoint y: 552, endPoint x: 656, endPoint y: 562, distance: 19.2
drag, startPoint x: 303, startPoint y: 624, endPoint x: 463, endPoint y: 637, distance: 160.5
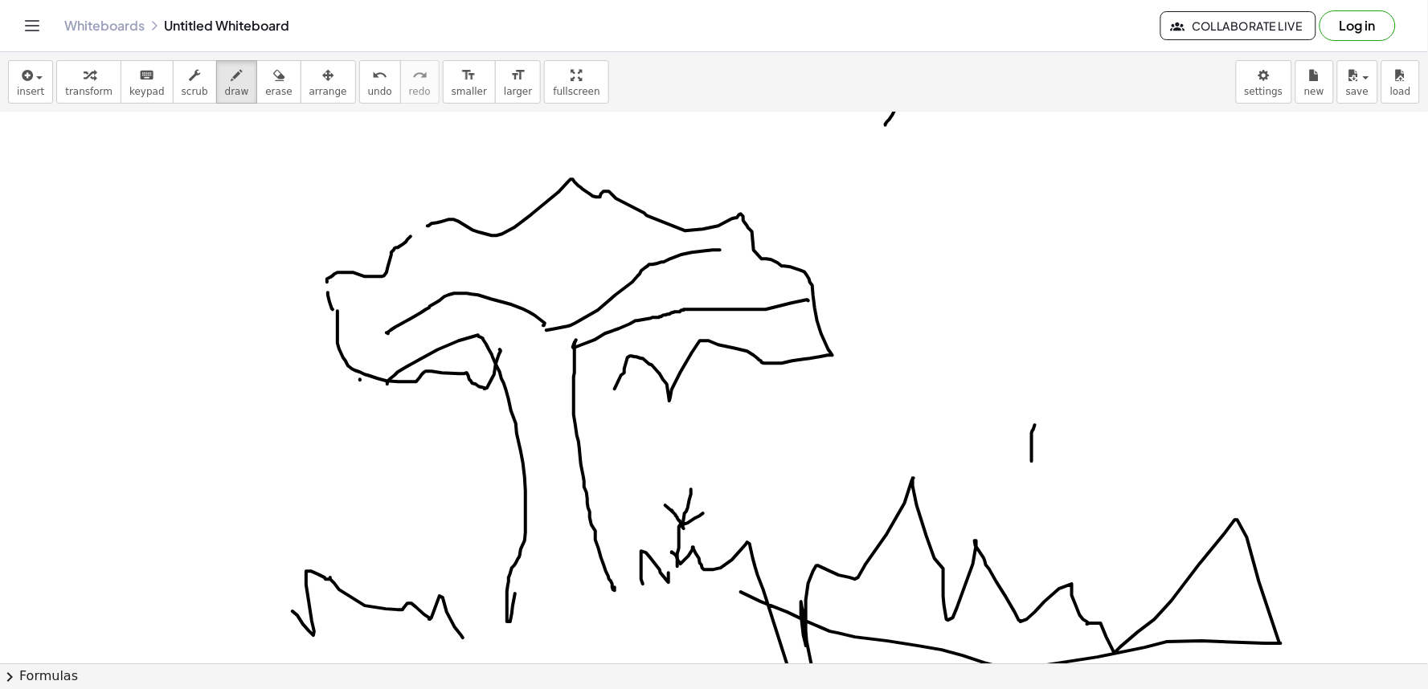
drag, startPoint x: 1035, startPoint y: 424, endPoint x: 1032, endPoint y: 462, distance: 37.9
drag, startPoint x: 1039, startPoint y: 416, endPoint x: 1094, endPoint y: 387, distance: 62.9
drag, startPoint x: 1094, startPoint y: 391, endPoint x: 1102, endPoint y: 414, distance: 24.6
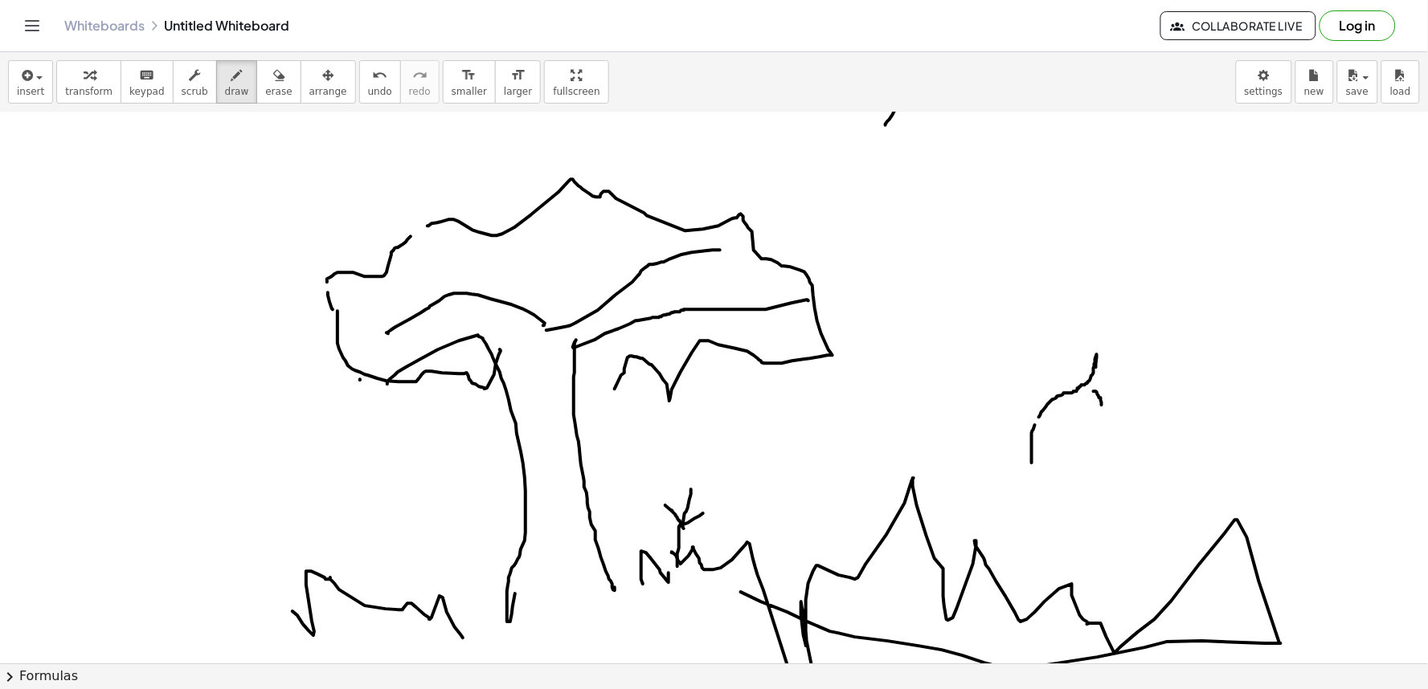
drag, startPoint x: 1091, startPoint y: 435, endPoint x: 1049, endPoint y: 452, distance: 45.1
drag, startPoint x: 1043, startPoint y: 411, endPoint x: 995, endPoint y: 382, distance: 56.2
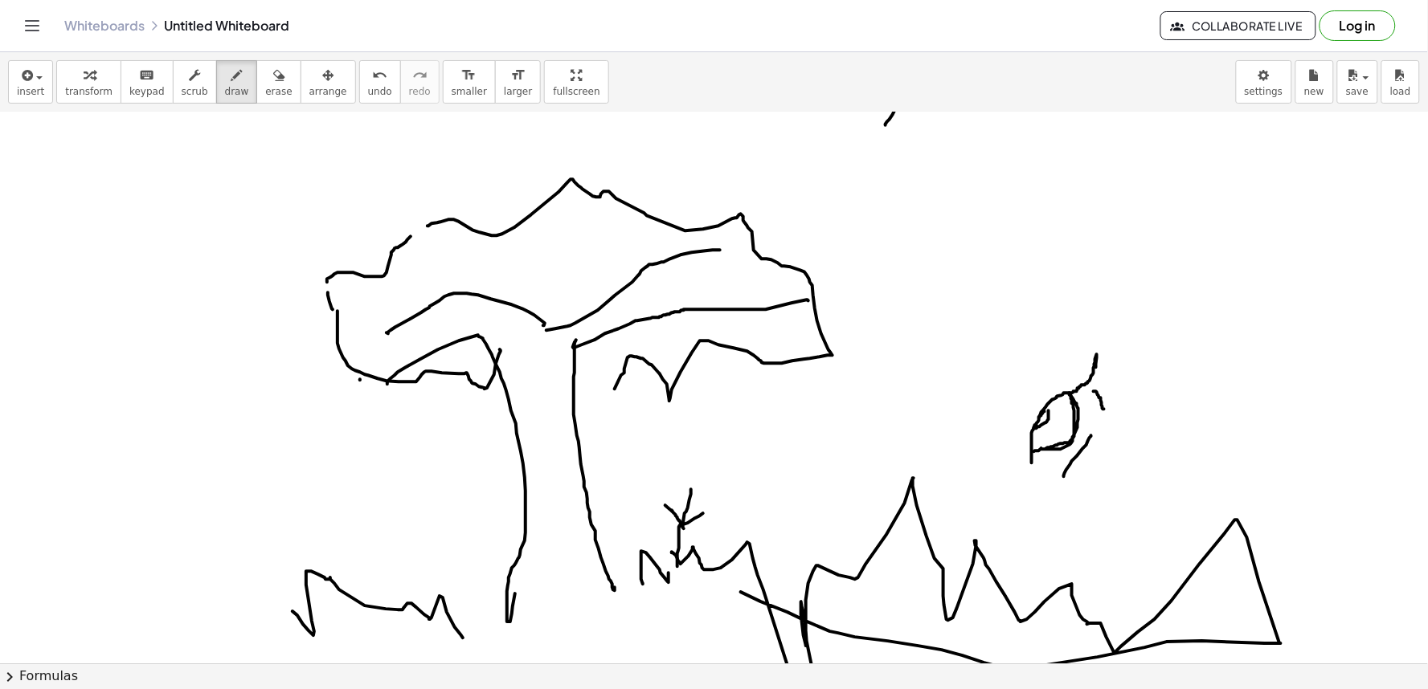
drag, startPoint x: 1049, startPoint y: 420, endPoint x: 1055, endPoint y: 407, distance: 15.1
drag, startPoint x: 1054, startPoint y: 415, endPoint x: 1050, endPoint y: 438, distance: 23.6
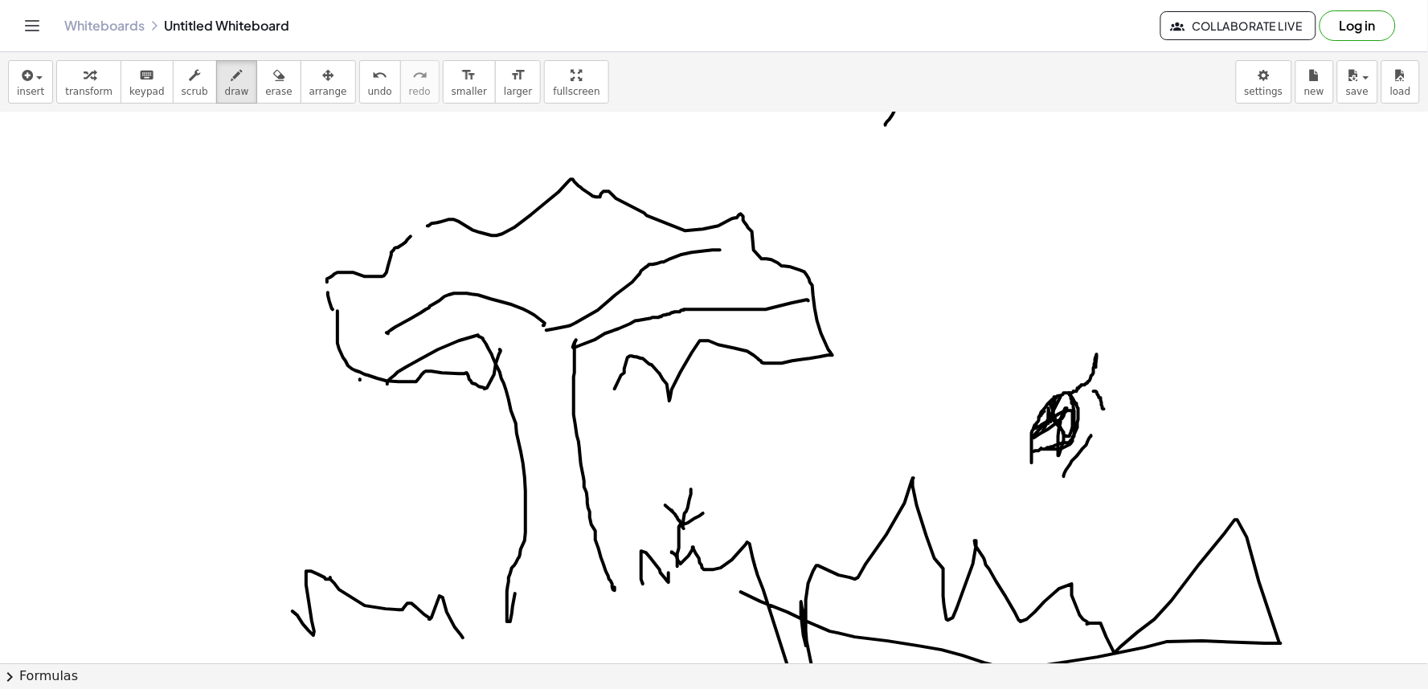
drag, startPoint x: 1031, startPoint y: 440, endPoint x: 1012, endPoint y: 460, distance: 26.7
drag, startPoint x: 1032, startPoint y: 427, endPoint x: 1003, endPoint y: 427, distance: 28.9
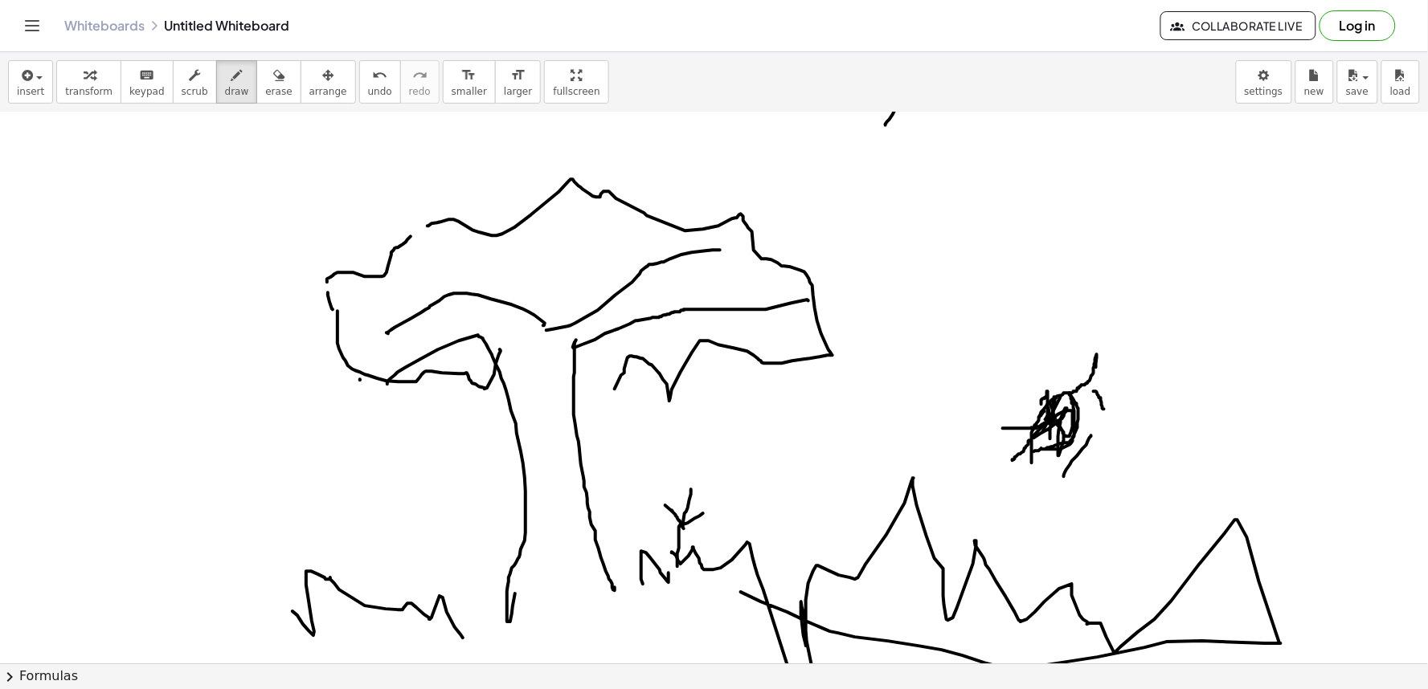
drag, startPoint x: 1046, startPoint y: 418, endPoint x: 1042, endPoint y: 404, distance: 14.2
drag, startPoint x: 1045, startPoint y: 406, endPoint x: 1061, endPoint y: 403, distance: 16.4
drag, startPoint x: 1061, startPoint y: 403, endPoint x: 1066, endPoint y: 394, distance: 9.7
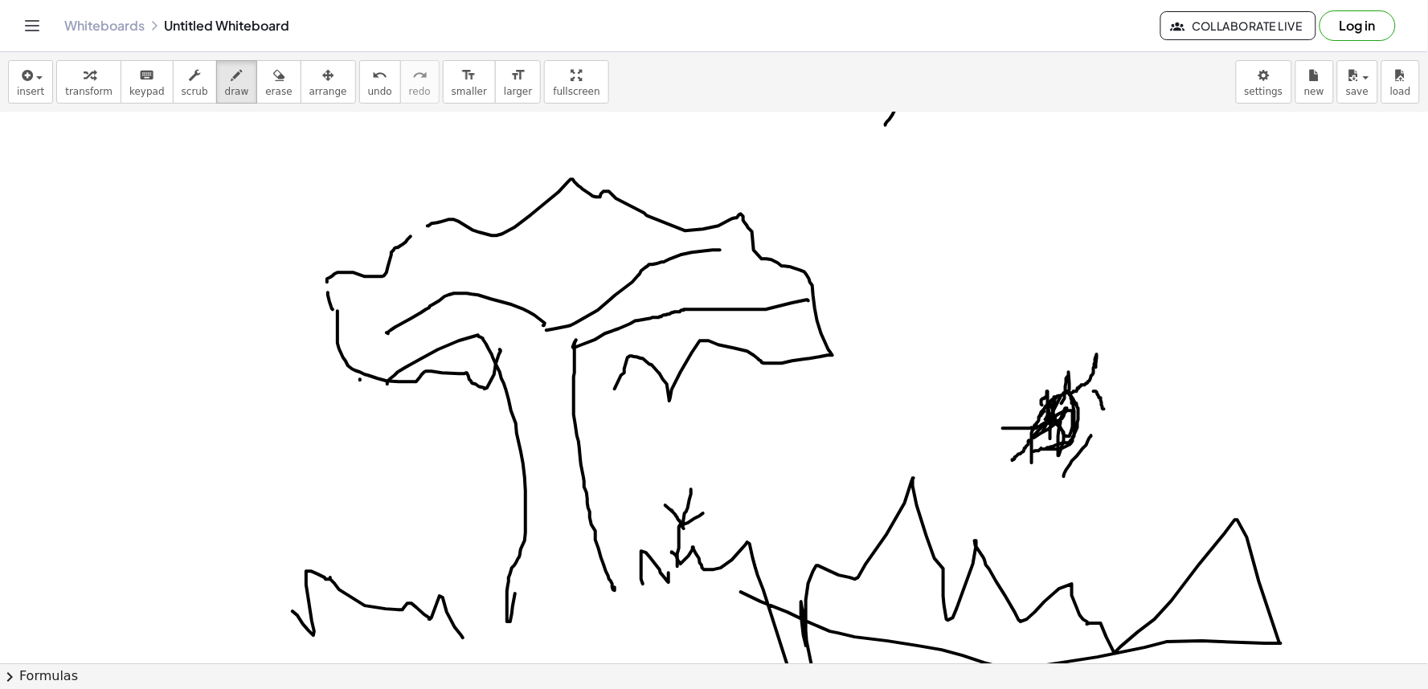
drag, startPoint x: 1078, startPoint y: 395, endPoint x: 1083, endPoint y: 375, distance: 20.1
drag
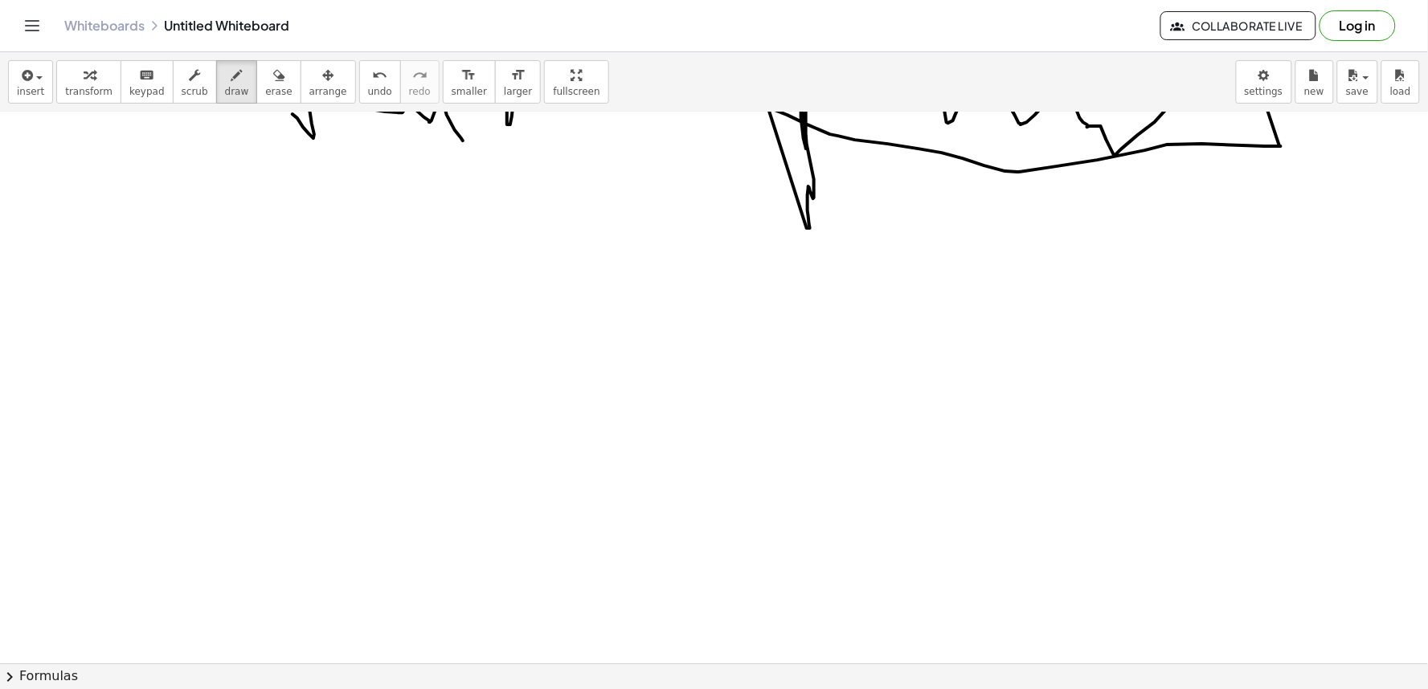
scroll to position [11582, 0]
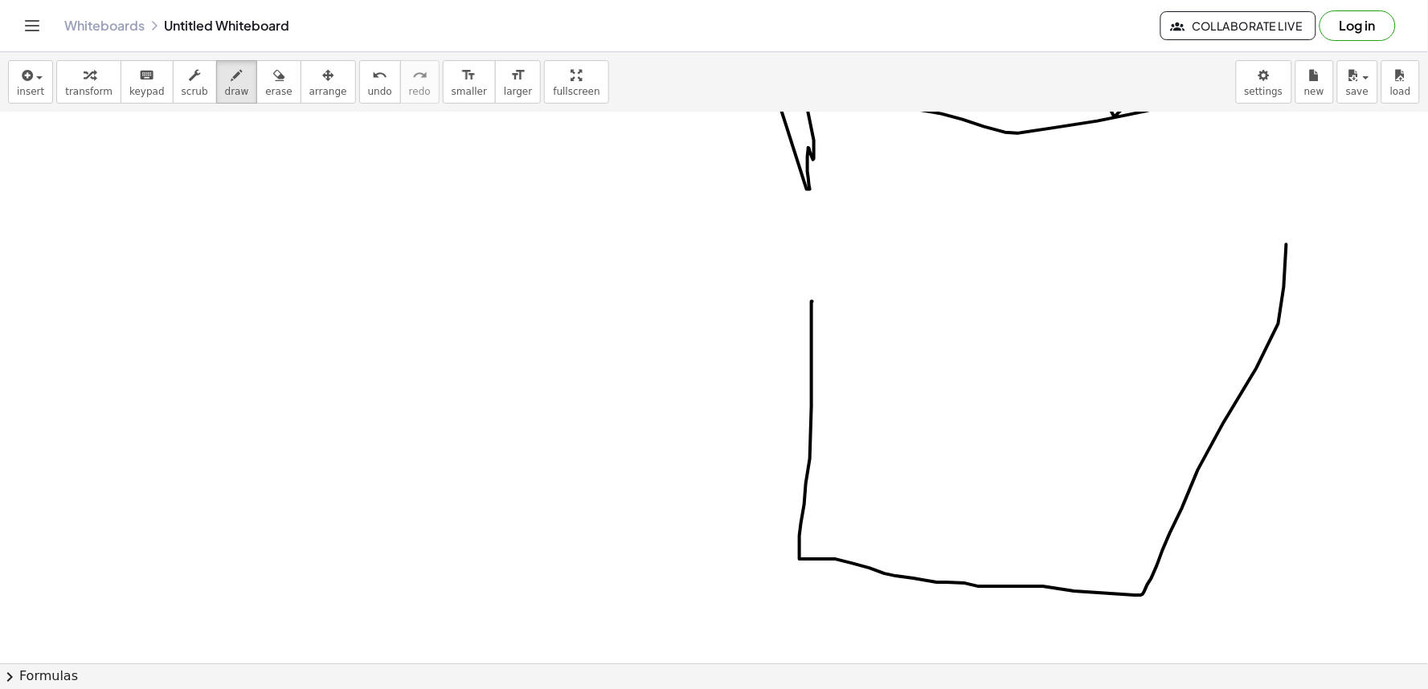
drag, startPoint x: 812, startPoint y: 303, endPoint x: 796, endPoint y: 450, distance: 147.8
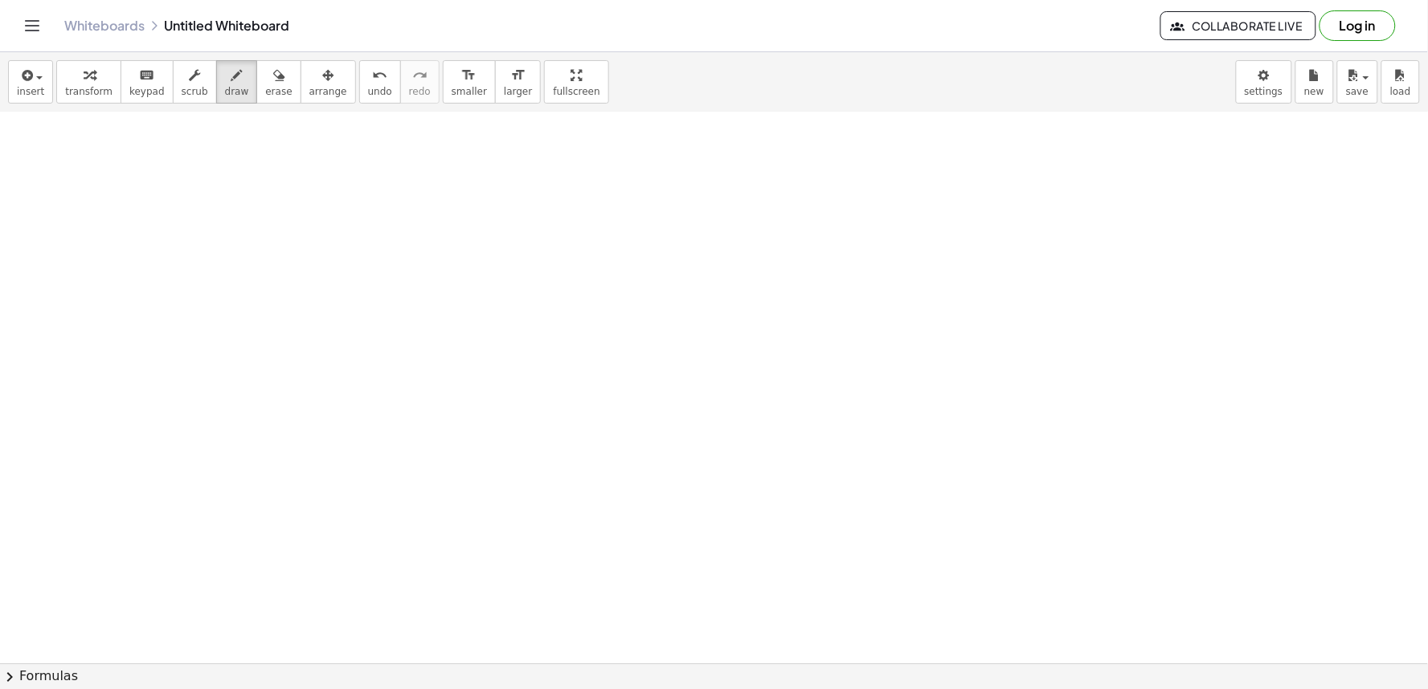
scroll to position [12417, 0]
drag, startPoint x: 712, startPoint y: 230, endPoint x: 640, endPoint y: 280, distance: 87.8
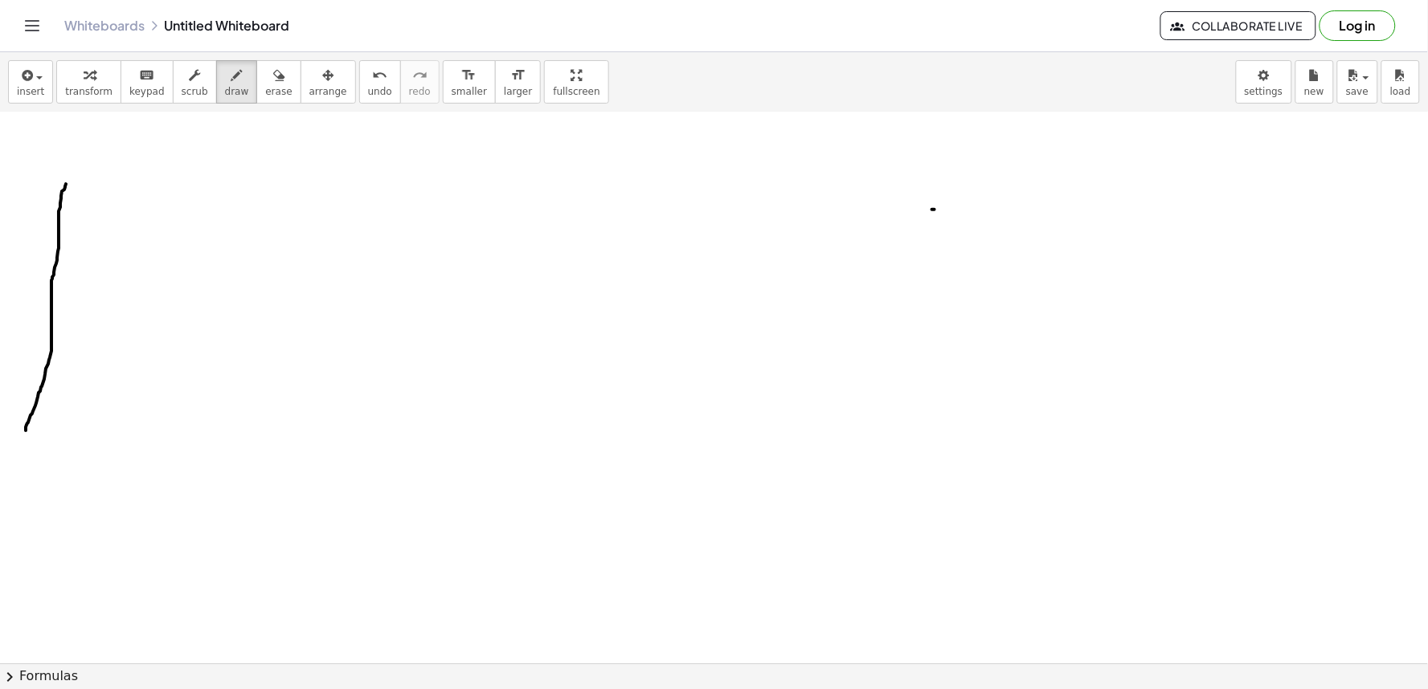
drag, startPoint x: 66, startPoint y: 183, endPoint x: 22, endPoint y: 438, distance: 258.4
drag, startPoint x: 61, startPoint y: 173, endPoint x: 111, endPoint y: 406, distance: 238.3
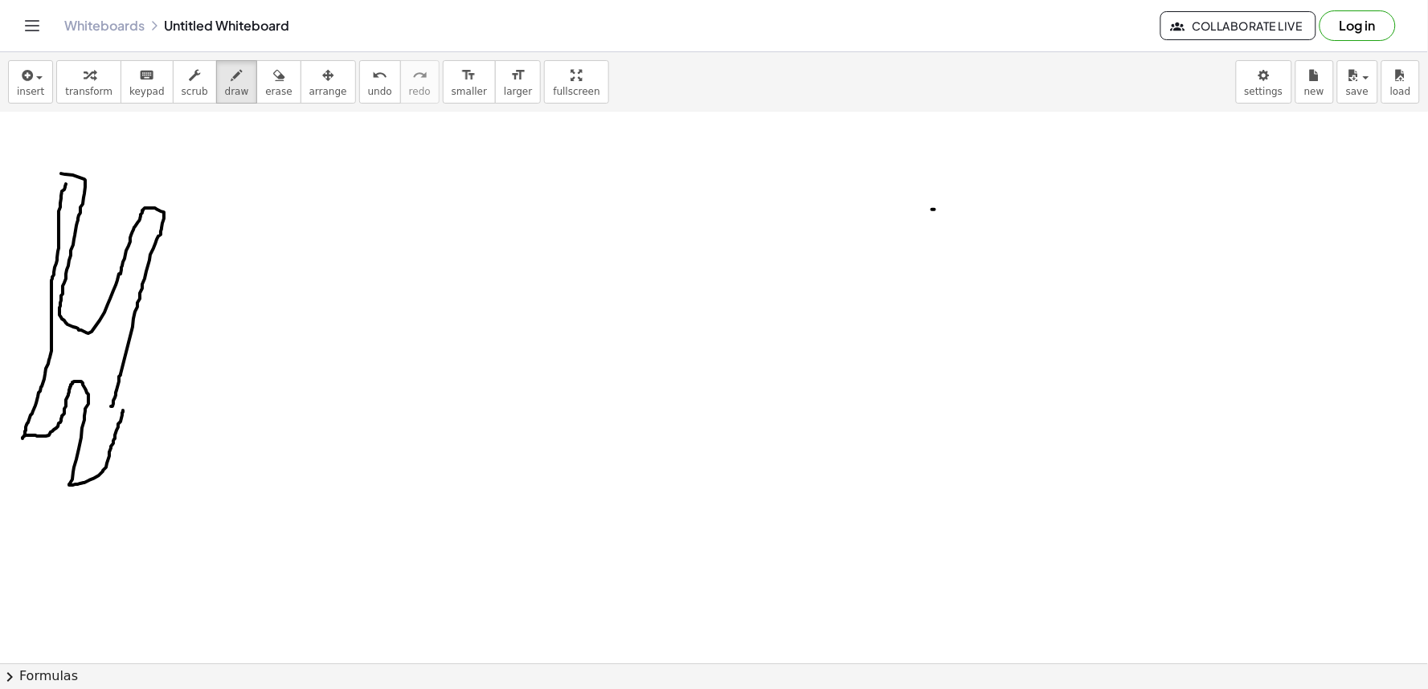
drag, startPoint x: 24, startPoint y: 436, endPoint x: 112, endPoint y: 406, distance: 93.3
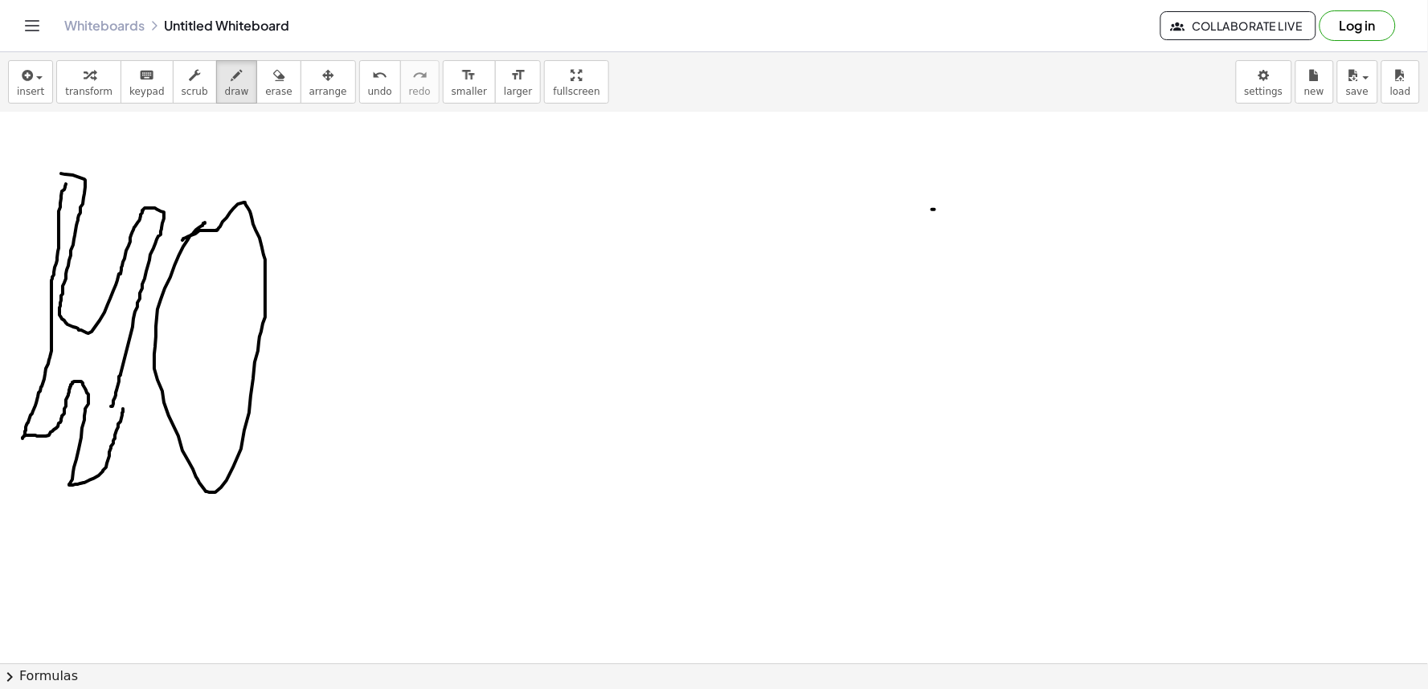
drag, startPoint x: 196, startPoint y: 229, endPoint x: 179, endPoint y: 243, distance: 22.2
drag, startPoint x: 276, startPoint y: 227, endPoint x: 267, endPoint y: 495, distance: 268.6
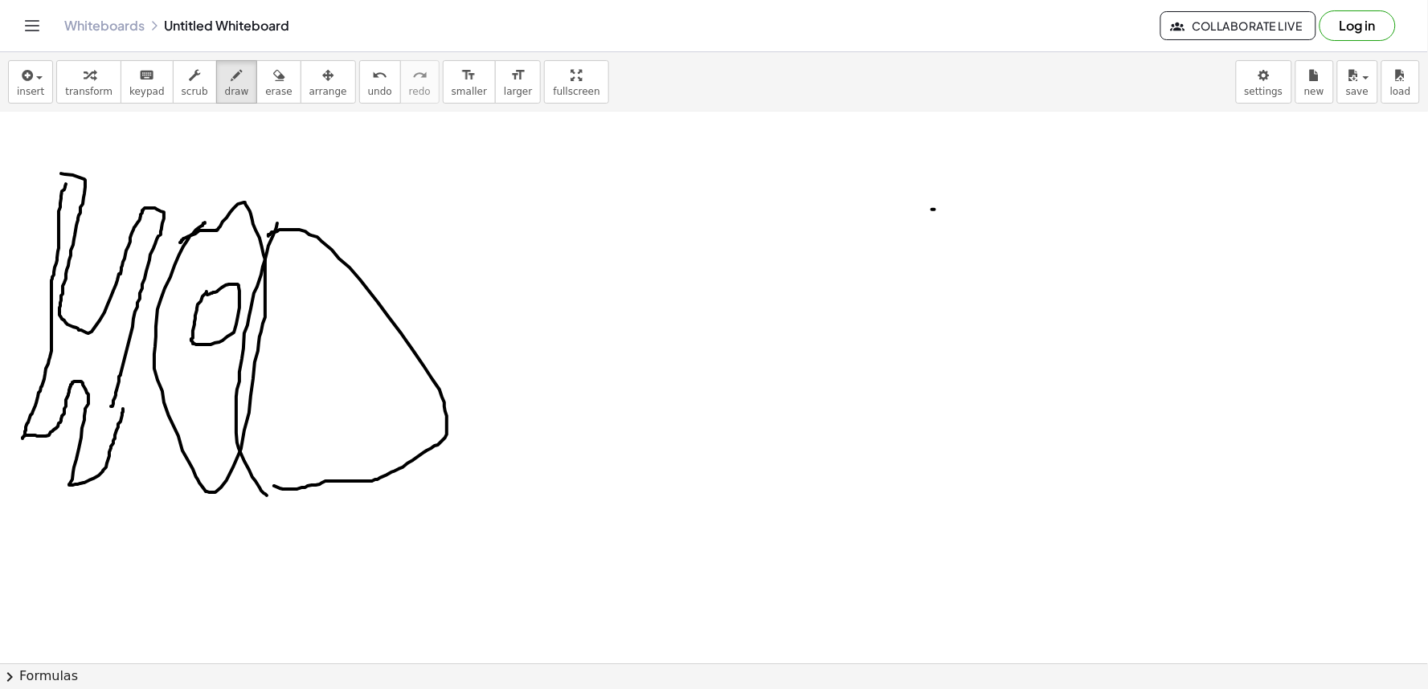
drag, startPoint x: 268, startPoint y: 235, endPoint x: 274, endPoint y: 485, distance: 250.0
drag, startPoint x: 285, startPoint y: 332, endPoint x: 285, endPoint y: 410, distance: 77.9
drag, startPoint x: 292, startPoint y: 330, endPoint x: 290, endPoint y: 406, distance: 75.6
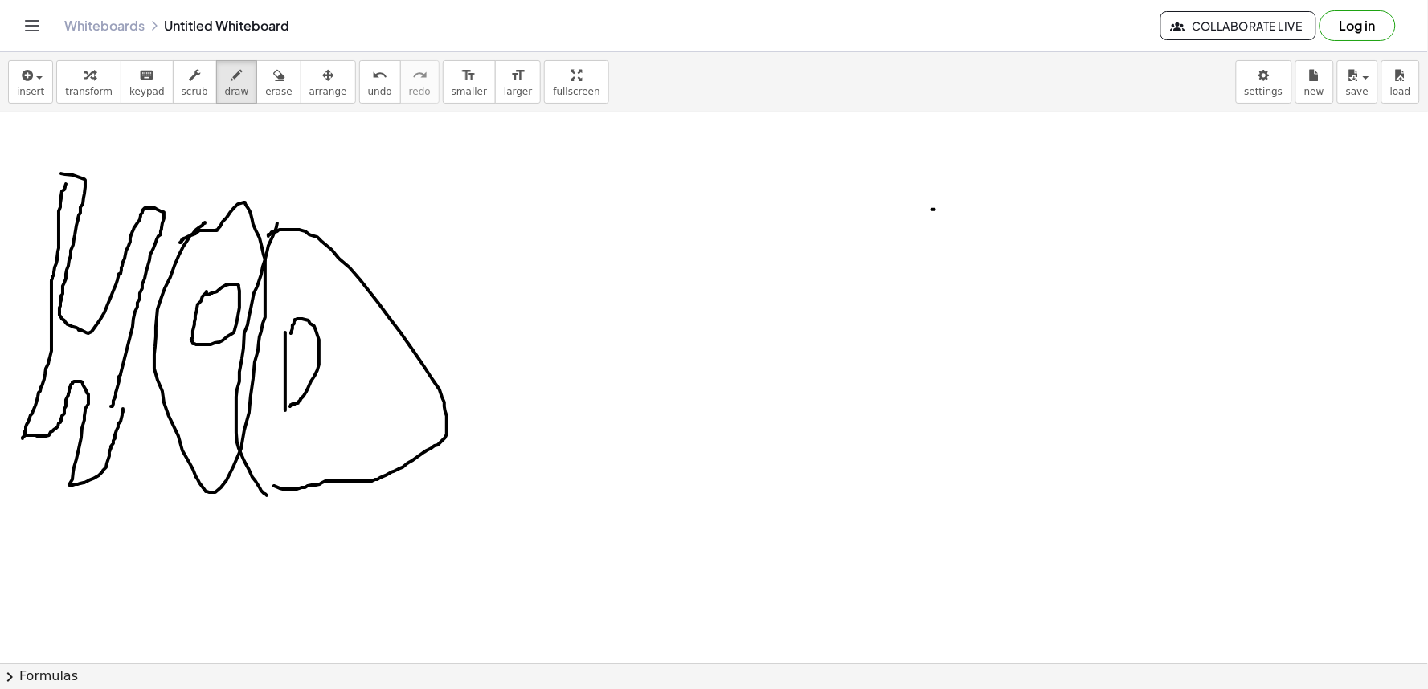
drag, startPoint x: 436, startPoint y: 247, endPoint x: 531, endPoint y: 284, distance: 102.5
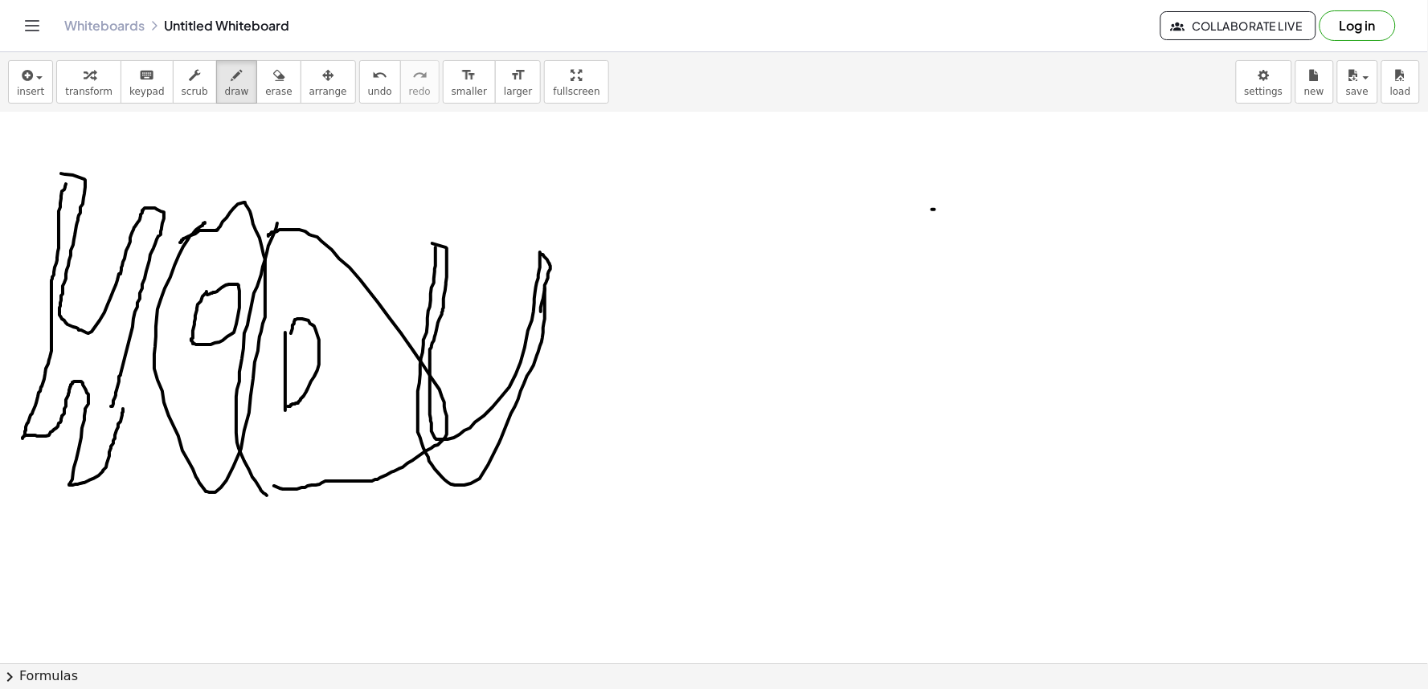
drag, startPoint x: 446, startPoint y: 247, endPoint x: 531, endPoint y: 316, distance: 109.7
drag, startPoint x: 573, startPoint y: 244, endPoint x: 573, endPoint y: 436, distance: 191.2
drag, startPoint x: 611, startPoint y: 190, endPoint x: 665, endPoint y: 419, distance: 235.3
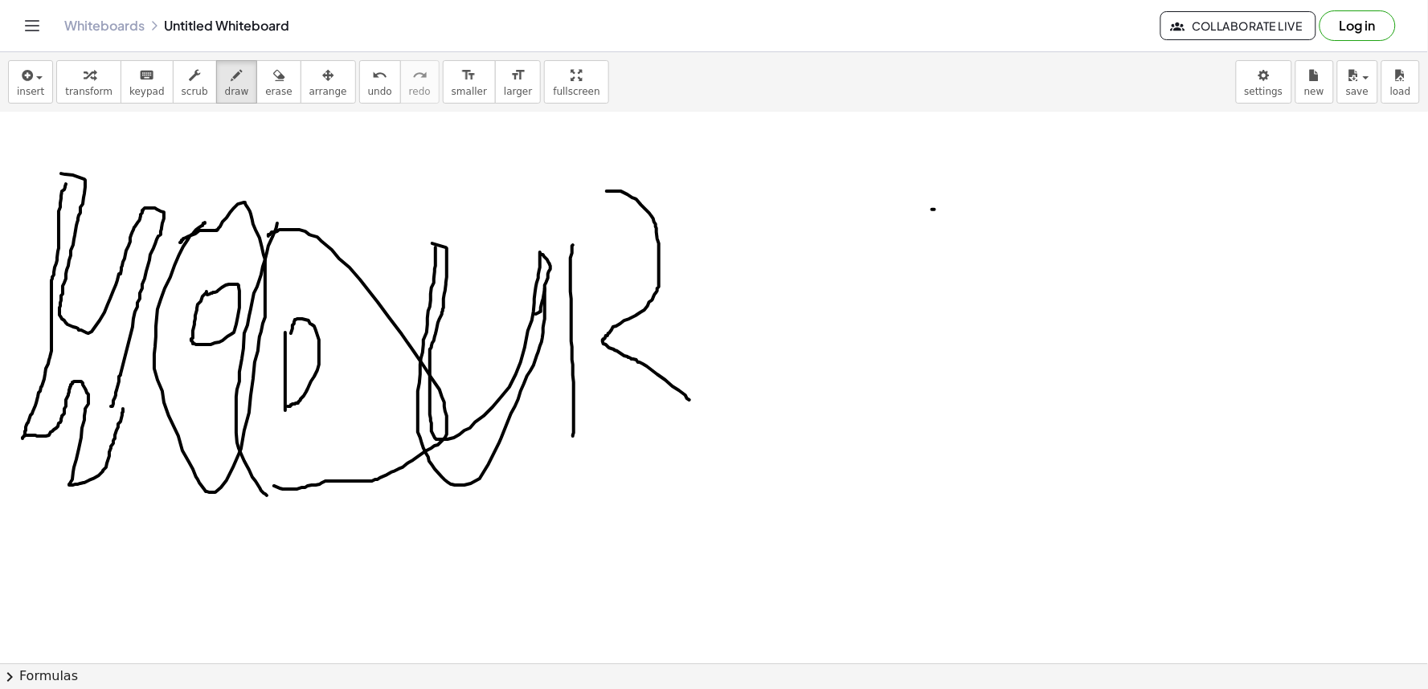
drag, startPoint x: 579, startPoint y: 427, endPoint x: 668, endPoint y: 378, distance: 101.5
drag, startPoint x: 616, startPoint y: 181, endPoint x: 551, endPoint y: 267, distance: 107.4
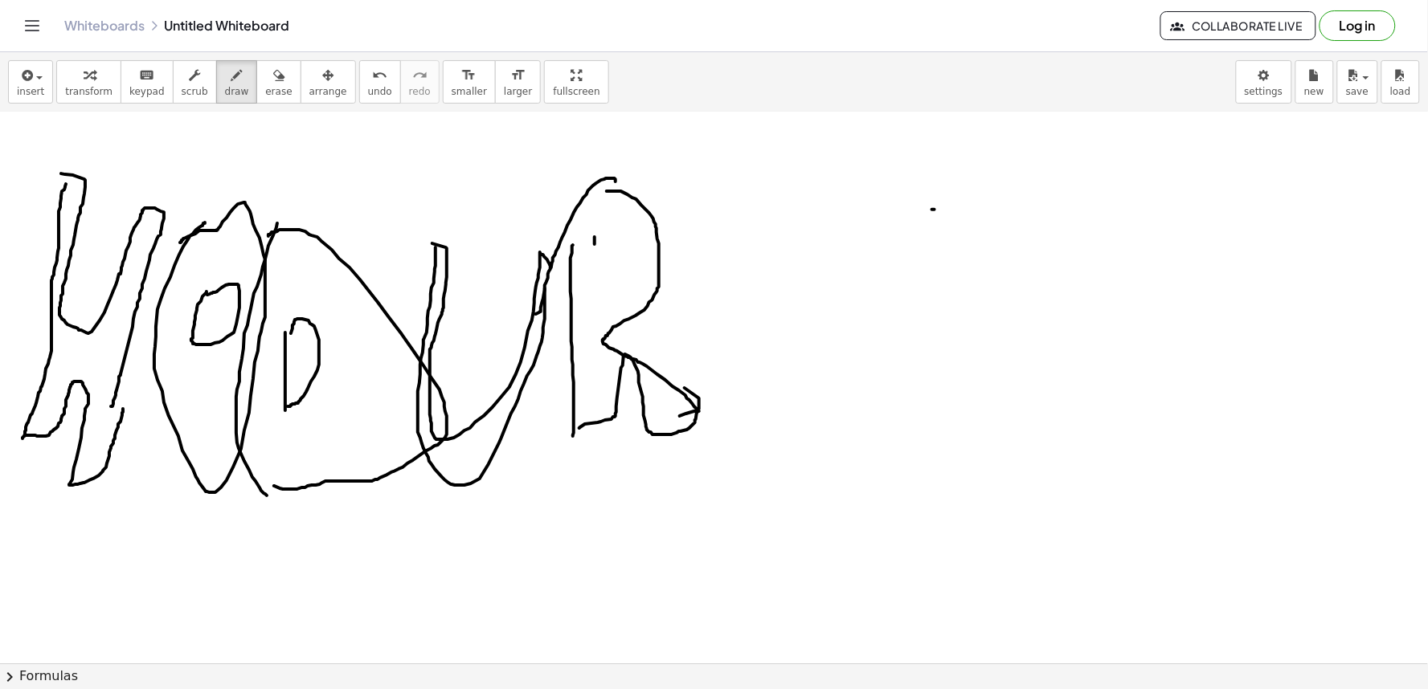
drag, startPoint x: 595, startPoint y: 236, endPoint x: 597, endPoint y: 271, distance: 34.6
drag, startPoint x: 608, startPoint y: 237, endPoint x: 596, endPoint y: 264, distance: 29.1
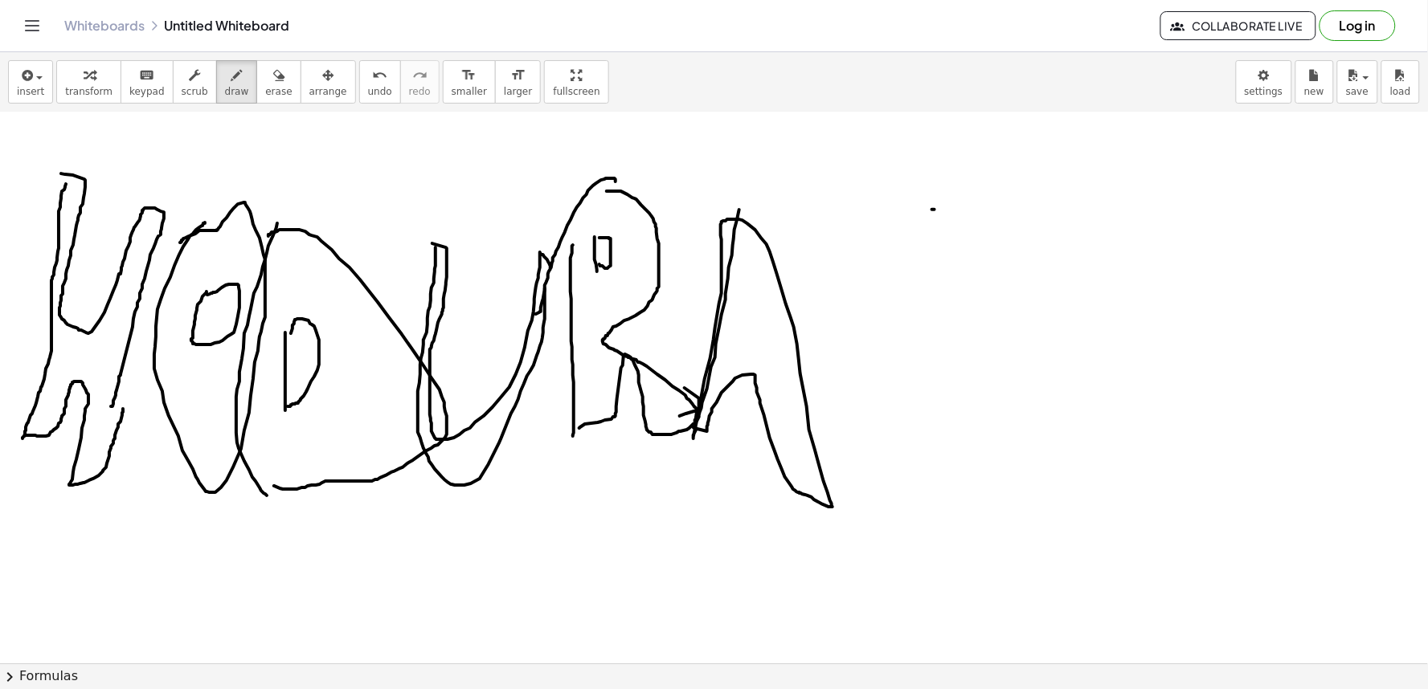
drag, startPoint x: 739, startPoint y: 209, endPoint x: 715, endPoint y: 374, distance: 166.5
drag, startPoint x: 746, startPoint y: 278, endPoint x: 734, endPoint y: 268, distance: 15.4
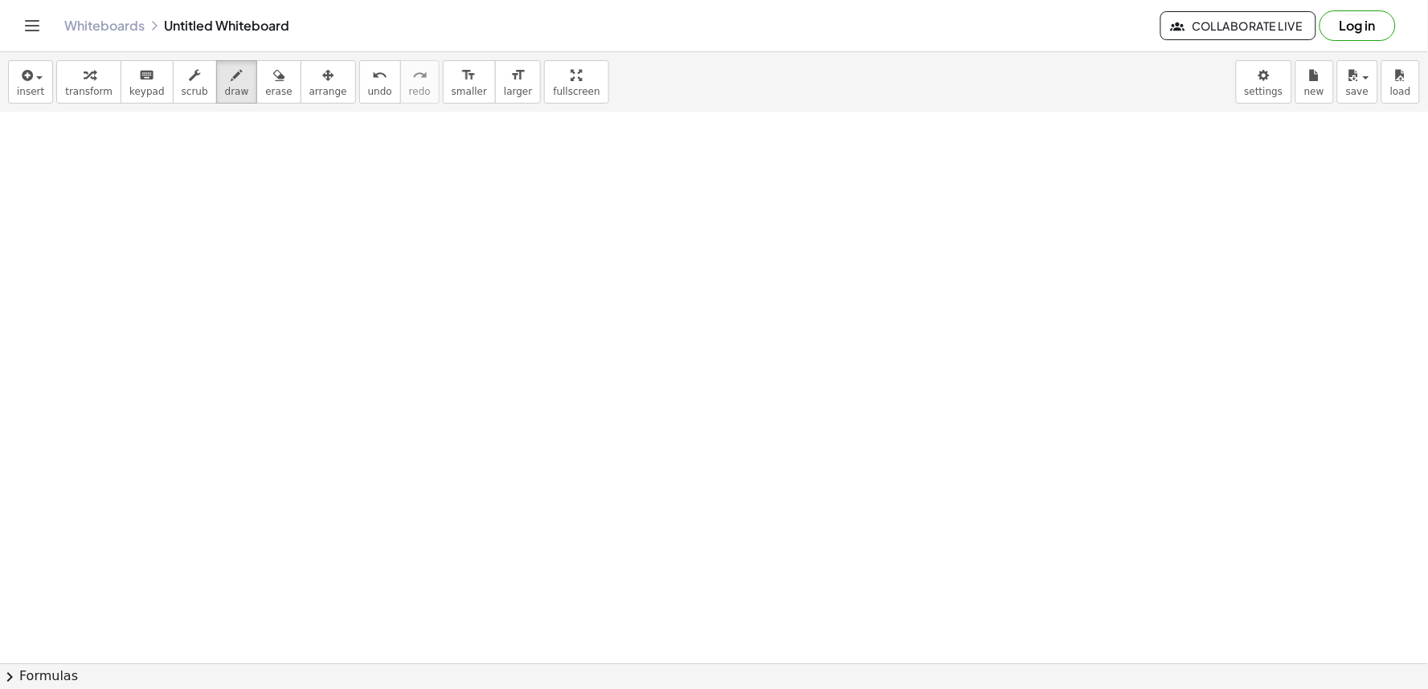
scroll to position [13221, 0]
drag, startPoint x: 65, startPoint y: 157, endPoint x: 67, endPoint y: 387, distance: 229.8
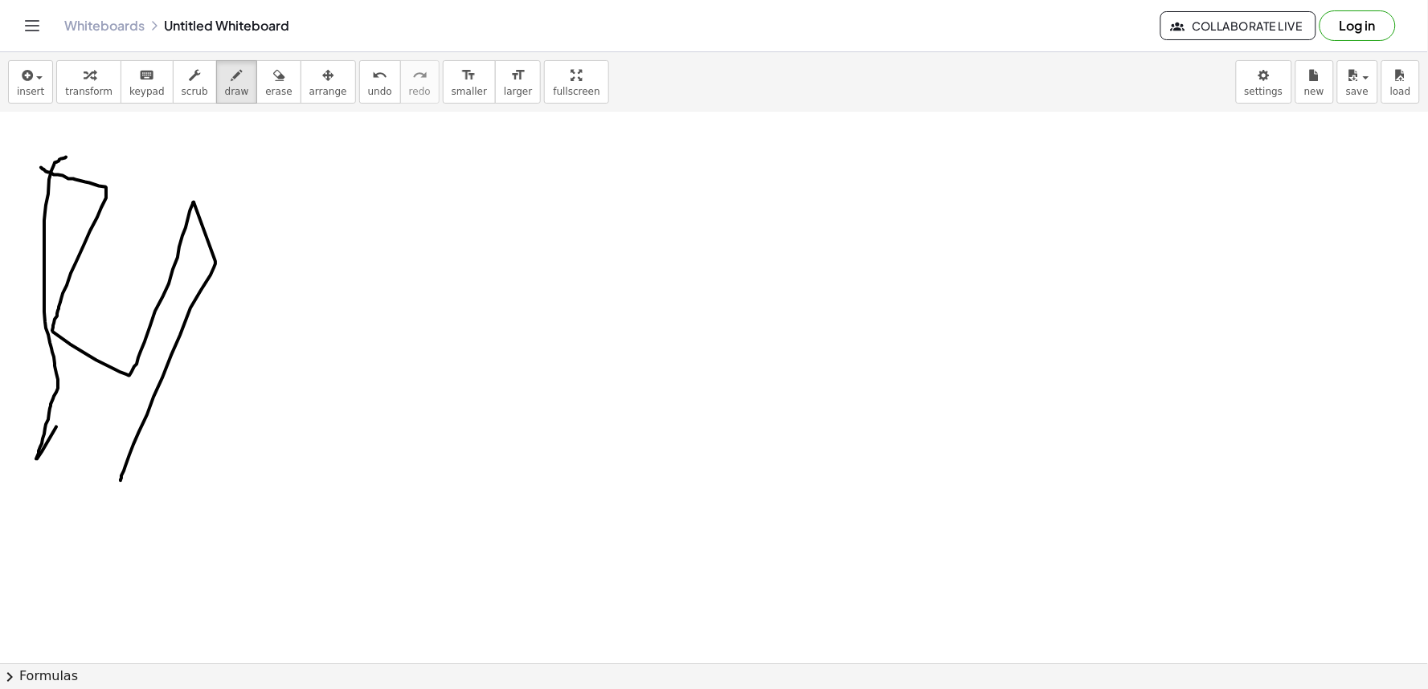
drag, startPoint x: 54, startPoint y: 174, endPoint x: 102, endPoint y: 464, distance: 293.3
drag, startPoint x: 35, startPoint y: 434, endPoint x: 130, endPoint y: 536, distance: 139.3
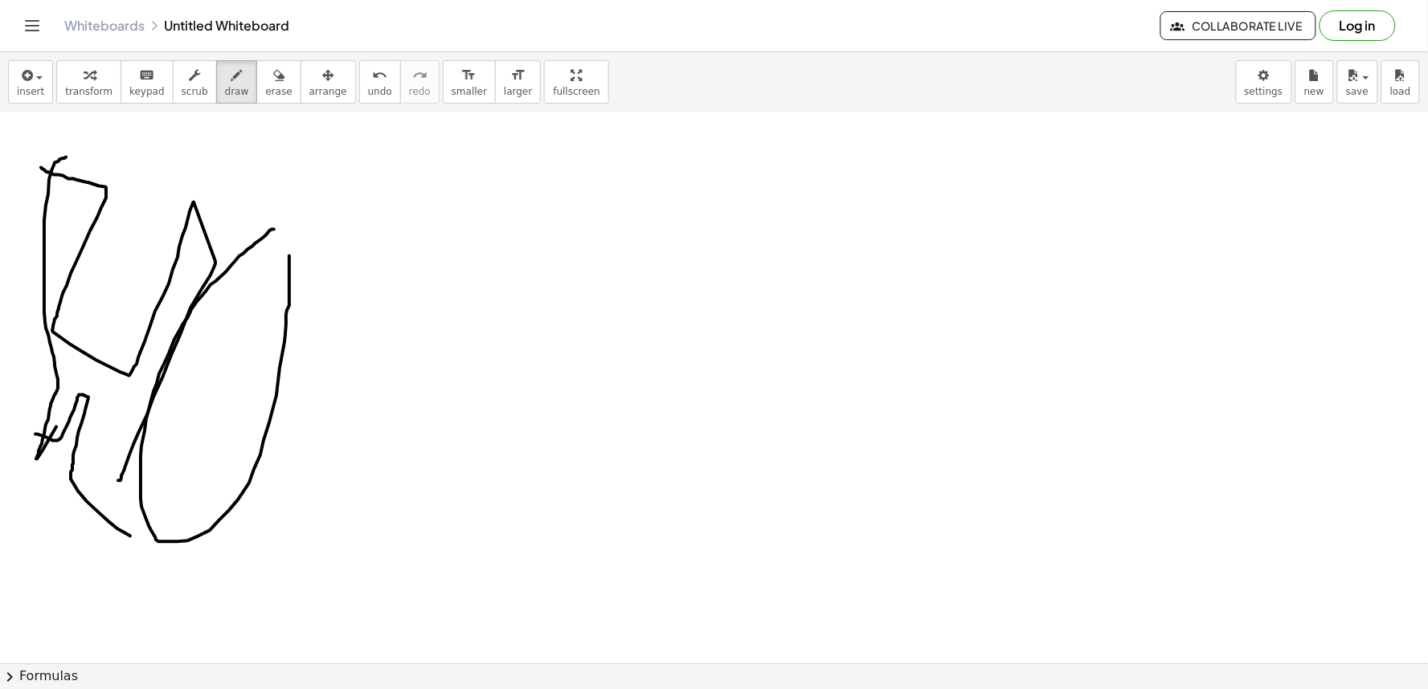
drag, startPoint x: 274, startPoint y: 229, endPoint x: 242, endPoint y: 226, distance: 32.3
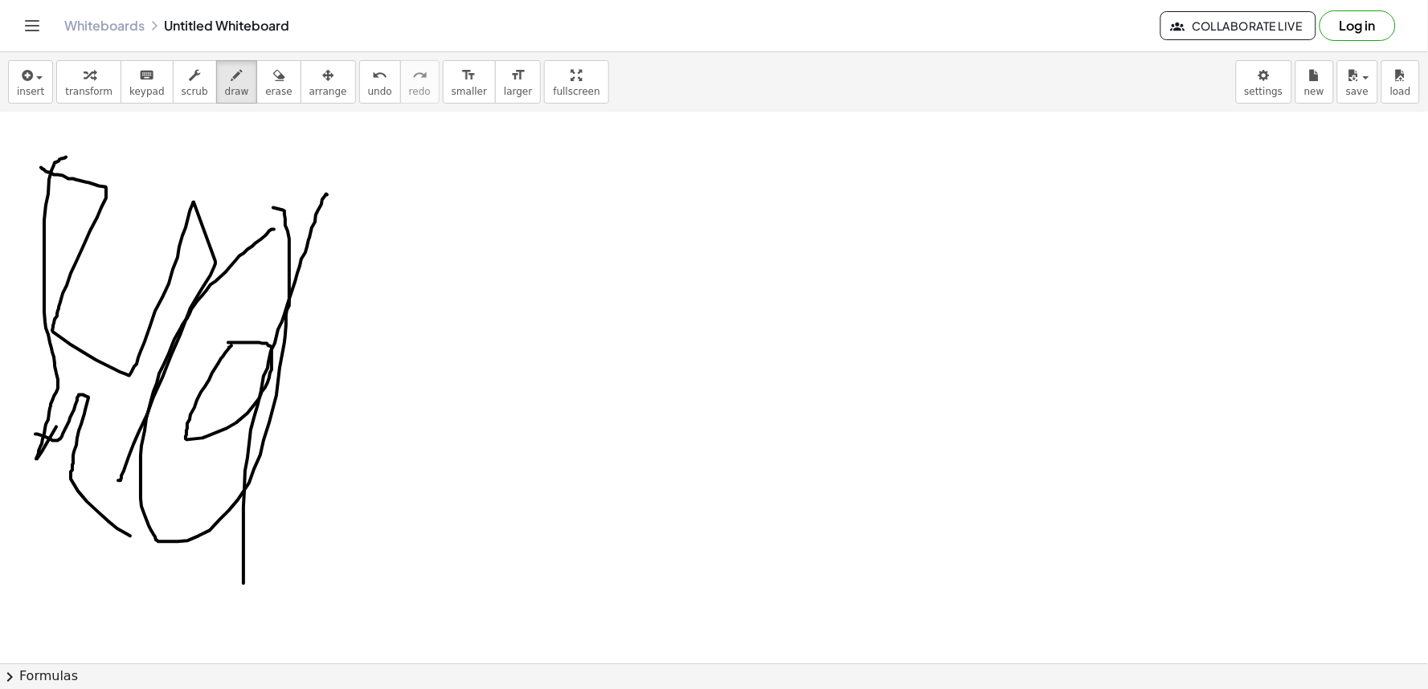
drag, startPoint x: 327, startPoint y: 194, endPoint x: 265, endPoint y: 555, distance: 366.1
drag, startPoint x: 291, startPoint y: 321, endPoint x: 284, endPoint y: 395, distance: 74.2
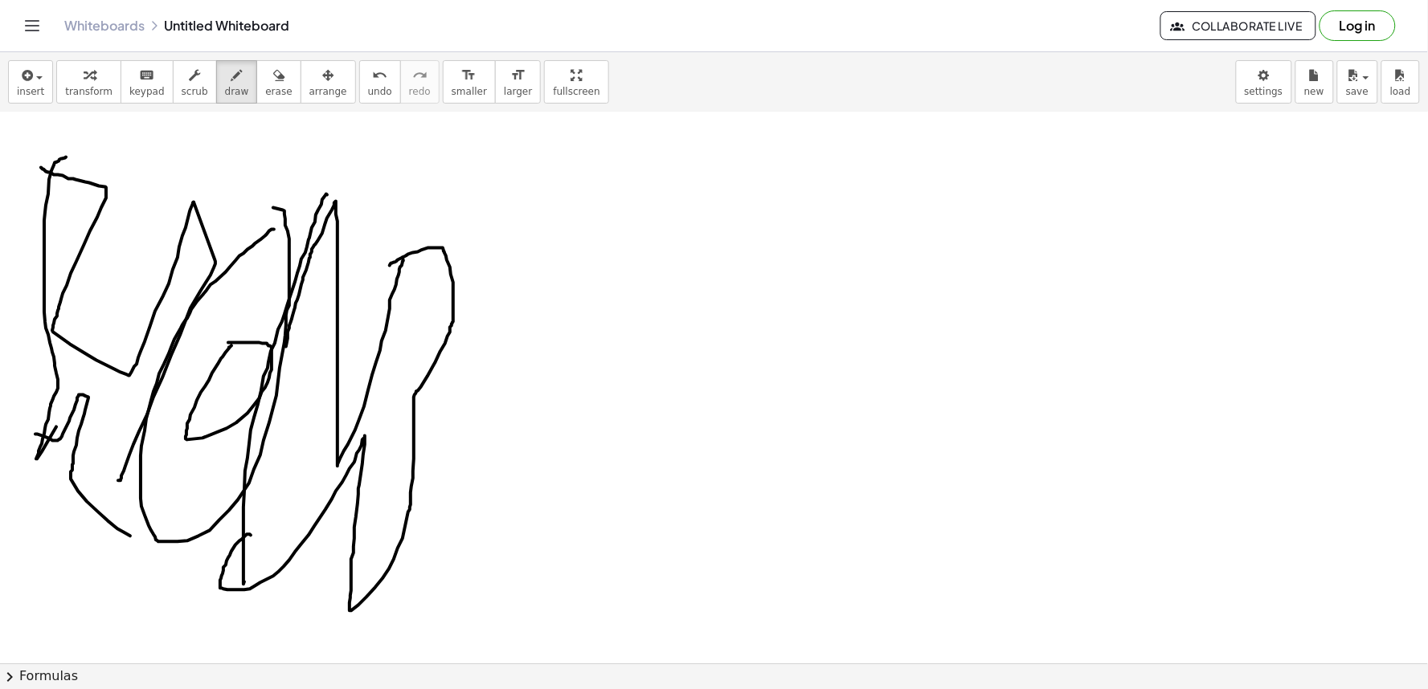
drag, startPoint x: 239, startPoint y: 541, endPoint x: 392, endPoint y: 268, distance: 313.0
drag, startPoint x: 482, startPoint y: 243, endPoint x: 483, endPoint y: 542, distance: 298.9
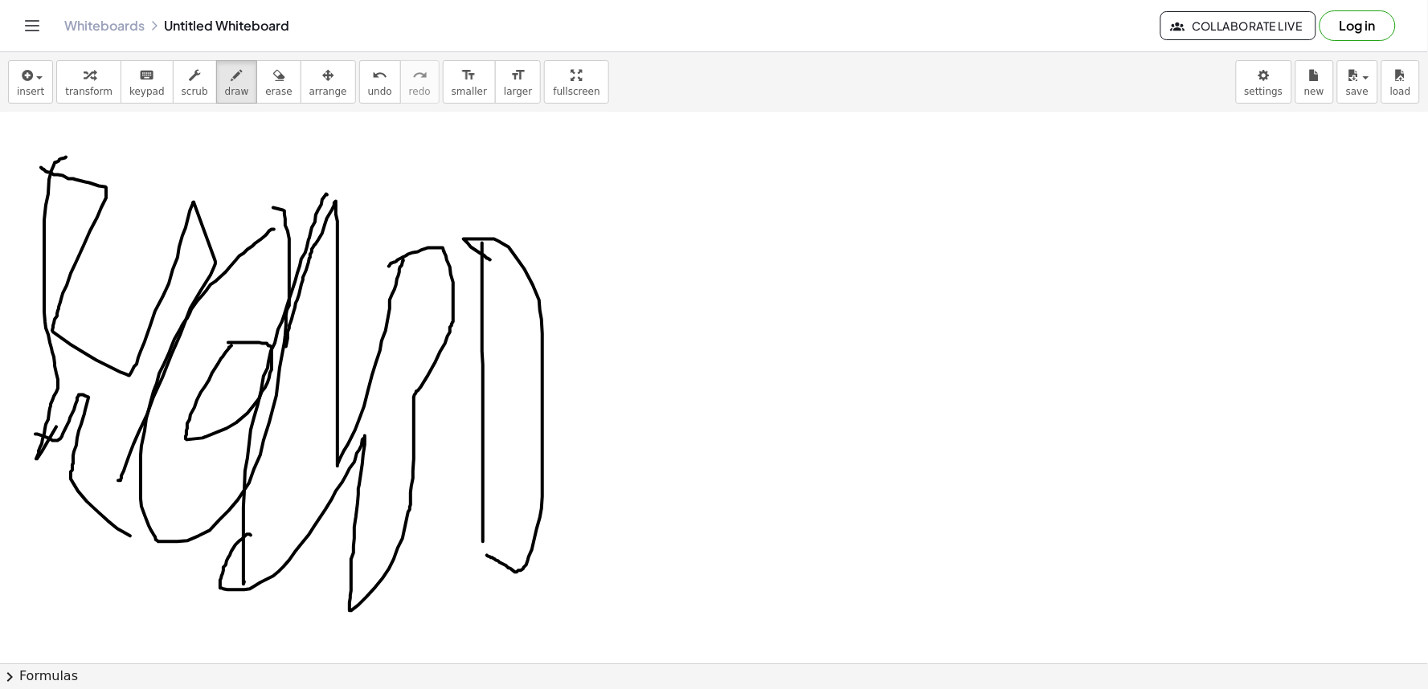
drag, startPoint x: 490, startPoint y: 260, endPoint x: 526, endPoint y: 434, distance: 177.9
drag, startPoint x: 487, startPoint y: 404, endPoint x: 485, endPoint y: 434, distance: 29.8
drag, startPoint x: 505, startPoint y: 374, endPoint x: 480, endPoint y: 446, distance: 75.7
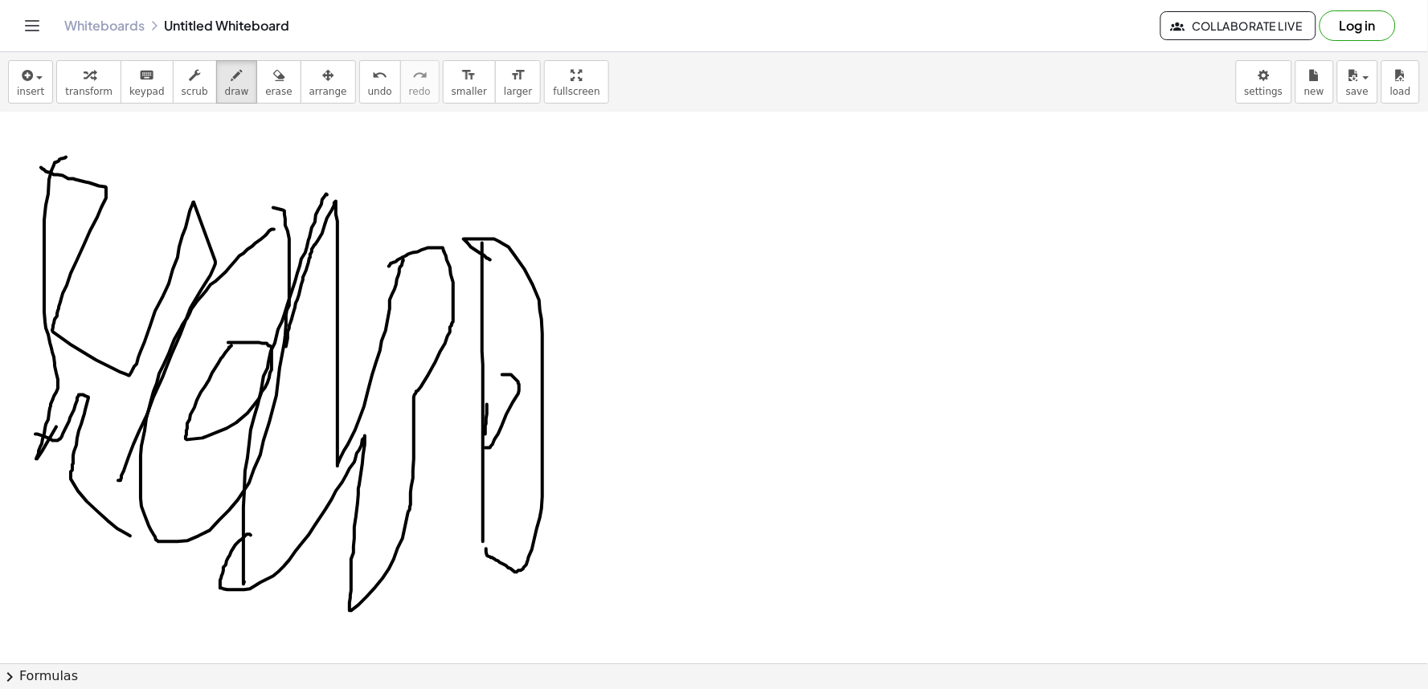
drag, startPoint x: 506, startPoint y: 374, endPoint x: 499, endPoint y: 430, distance: 56.7
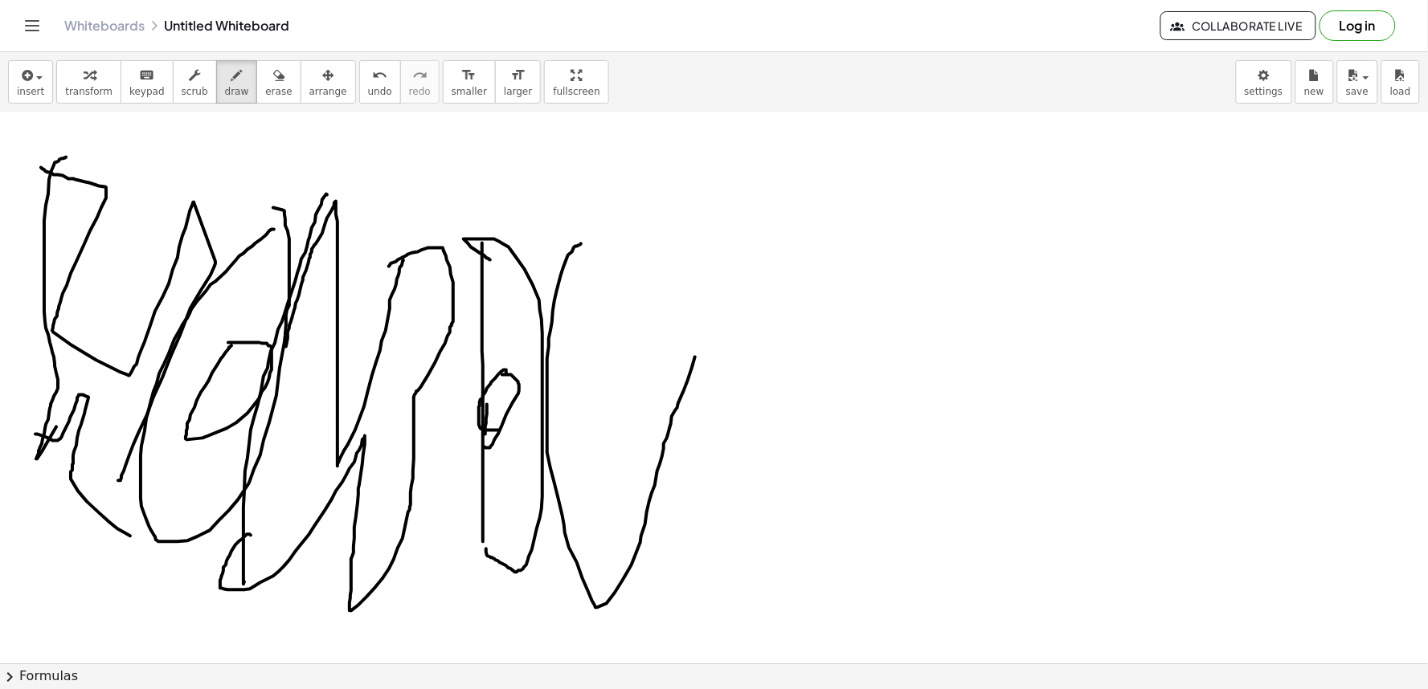
drag, startPoint x: 576, startPoint y: 246, endPoint x: 720, endPoint y: 260, distance: 144.6
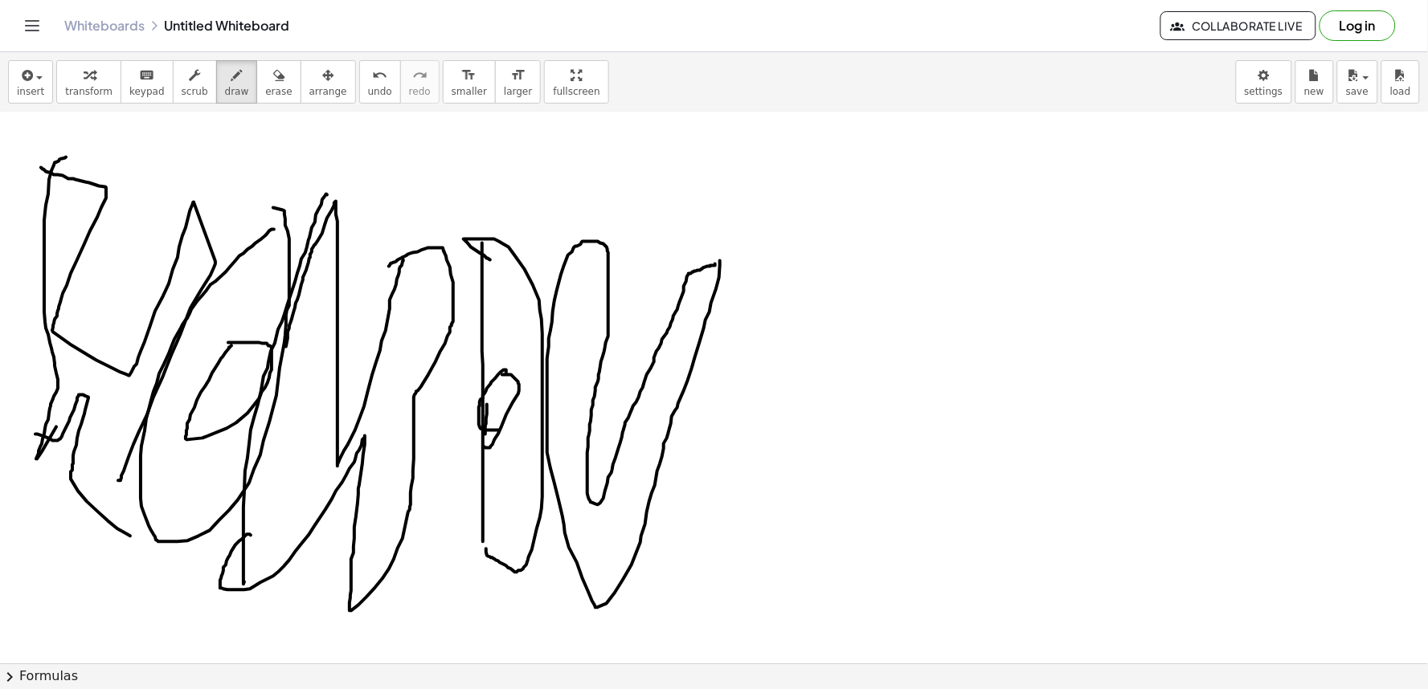
drag, startPoint x: 587, startPoint y: 241, endPoint x: 715, endPoint y: 264, distance: 129.7
drag, startPoint x: 772, startPoint y: 343, endPoint x: 749, endPoint y: 335, distance: 24.6
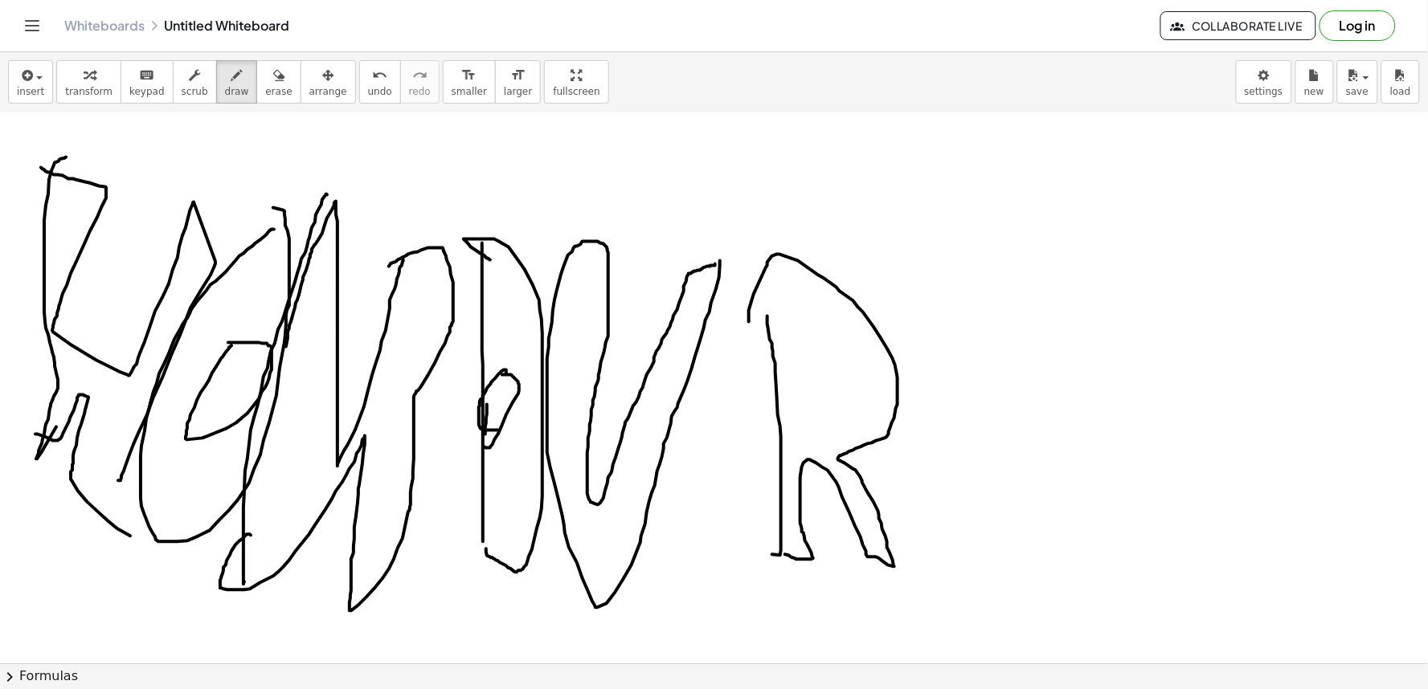
drag, startPoint x: 749, startPoint y: 310, endPoint x: 781, endPoint y: 548, distance: 240.0
drag, startPoint x: 807, startPoint y: 343, endPoint x: 802, endPoint y: 382, distance: 38.9
drag, startPoint x: 806, startPoint y: 346, endPoint x: 775, endPoint y: 379, distance: 44.9
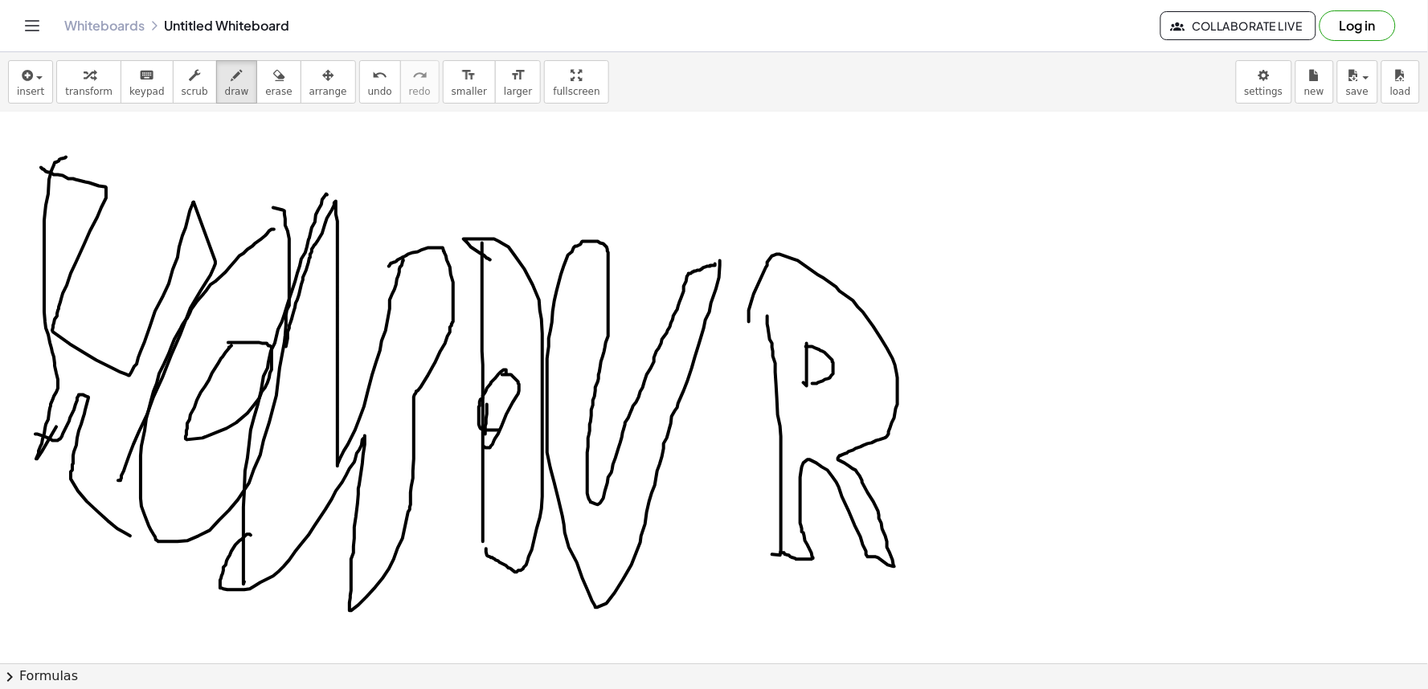
drag, startPoint x: 967, startPoint y: 276, endPoint x: 868, endPoint y: 446, distance: 196.7
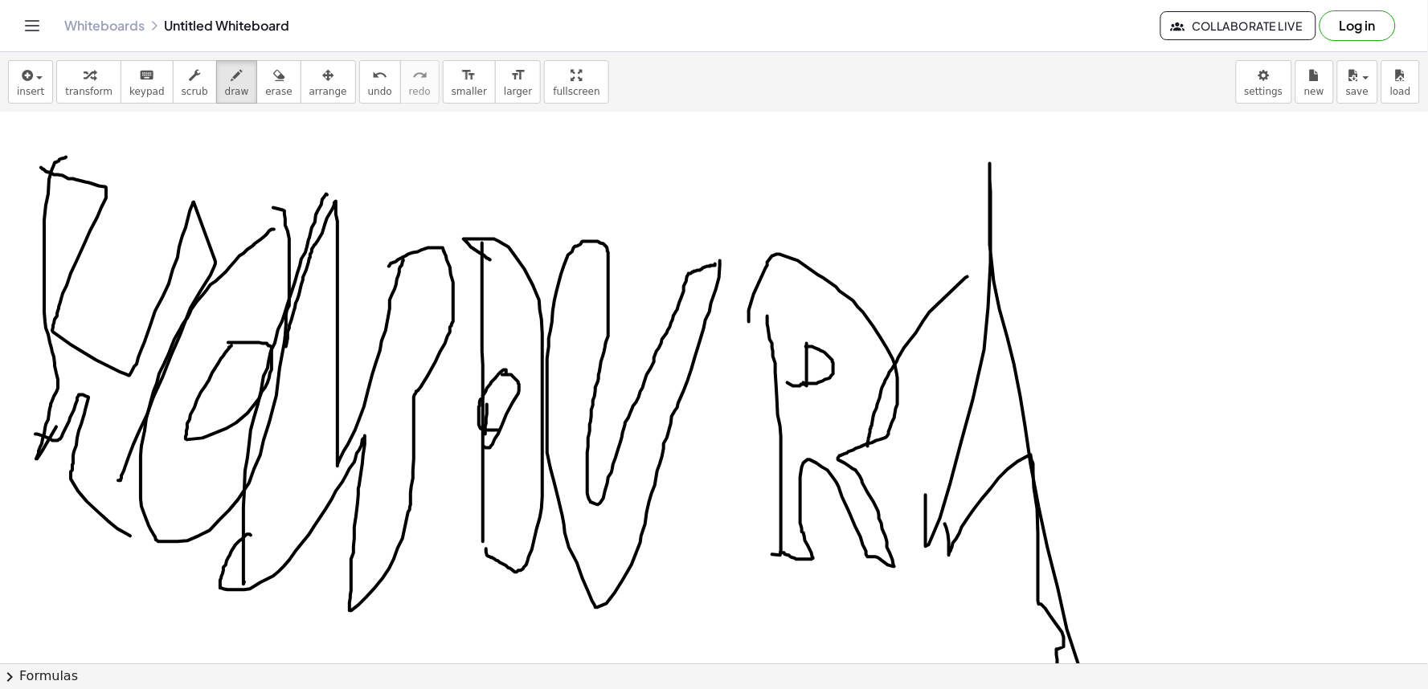
drag, startPoint x: 926, startPoint y: 501, endPoint x: 973, endPoint y: 477, distance: 53.2
drag, startPoint x: 997, startPoint y: 407, endPoint x: 1016, endPoint y: 421, distance: 23.0
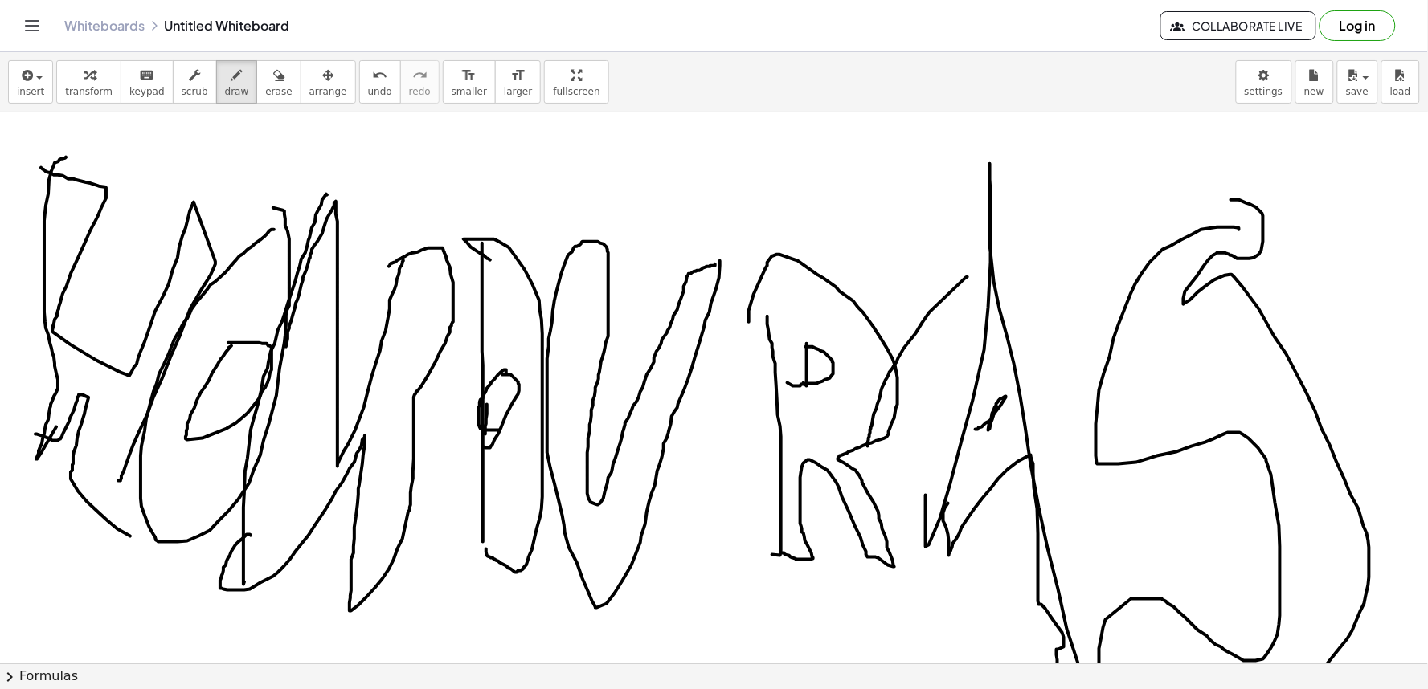
drag, startPoint x: 1239, startPoint y: 229, endPoint x: 1191, endPoint y: 266, distance: 60.8
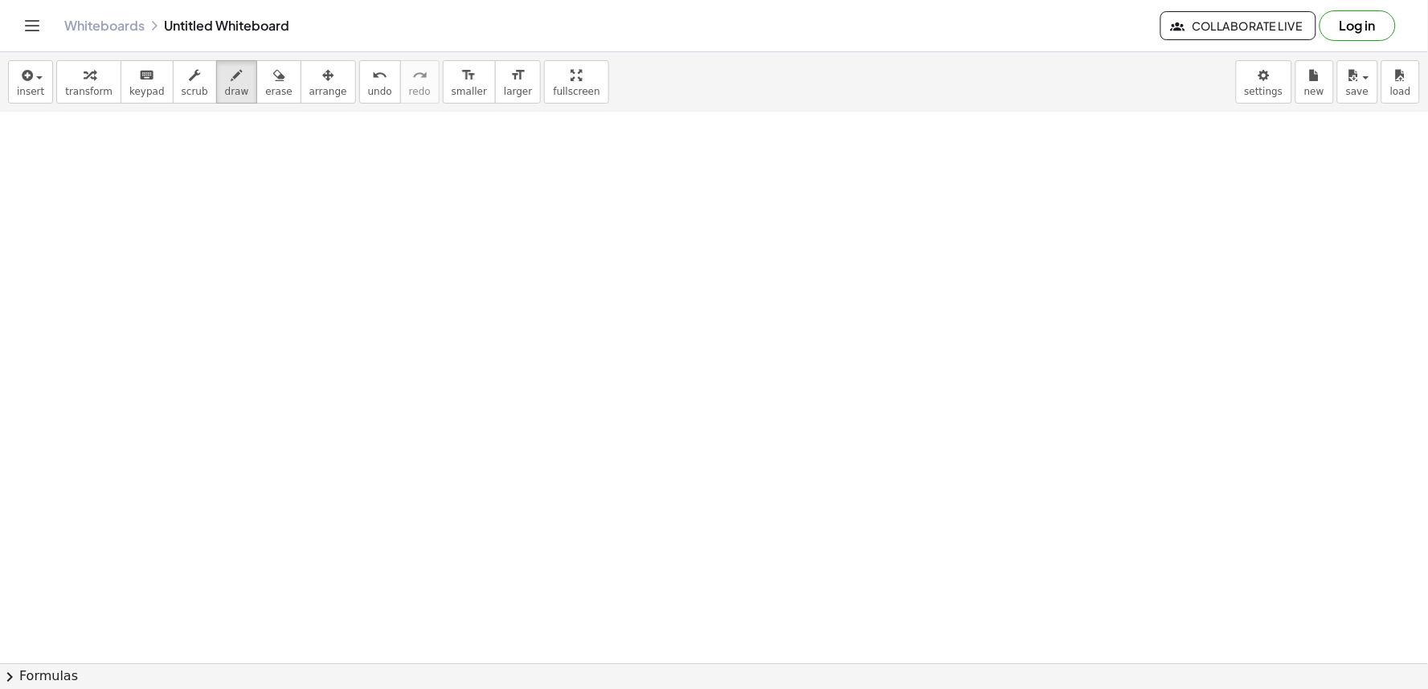
scroll to position [14072, 0]
drag, startPoint x: 607, startPoint y: 198, endPoint x: 672, endPoint y: 255, distance: 86.6
drag, startPoint x: 672, startPoint y: 194, endPoint x: 722, endPoint y: 262, distance: 83.9
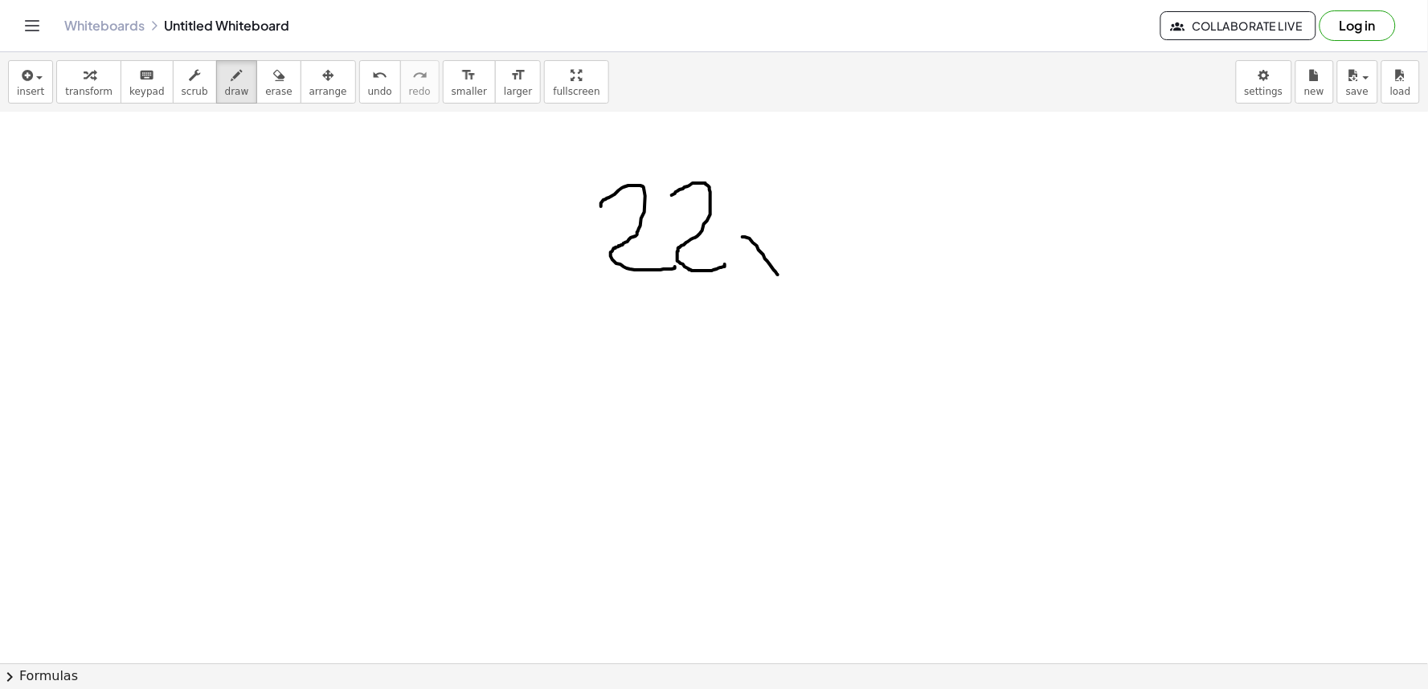
drag, startPoint x: 742, startPoint y: 236, endPoint x: 759, endPoint y: 260, distance: 28.8
drag, startPoint x: 768, startPoint y: 230, endPoint x: 732, endPoint y: 264, distance: 49.5
drag, startPoint x: 643, startPoint y: 321, endPoint x: 860, endPoint y: 340, distance: 217.7
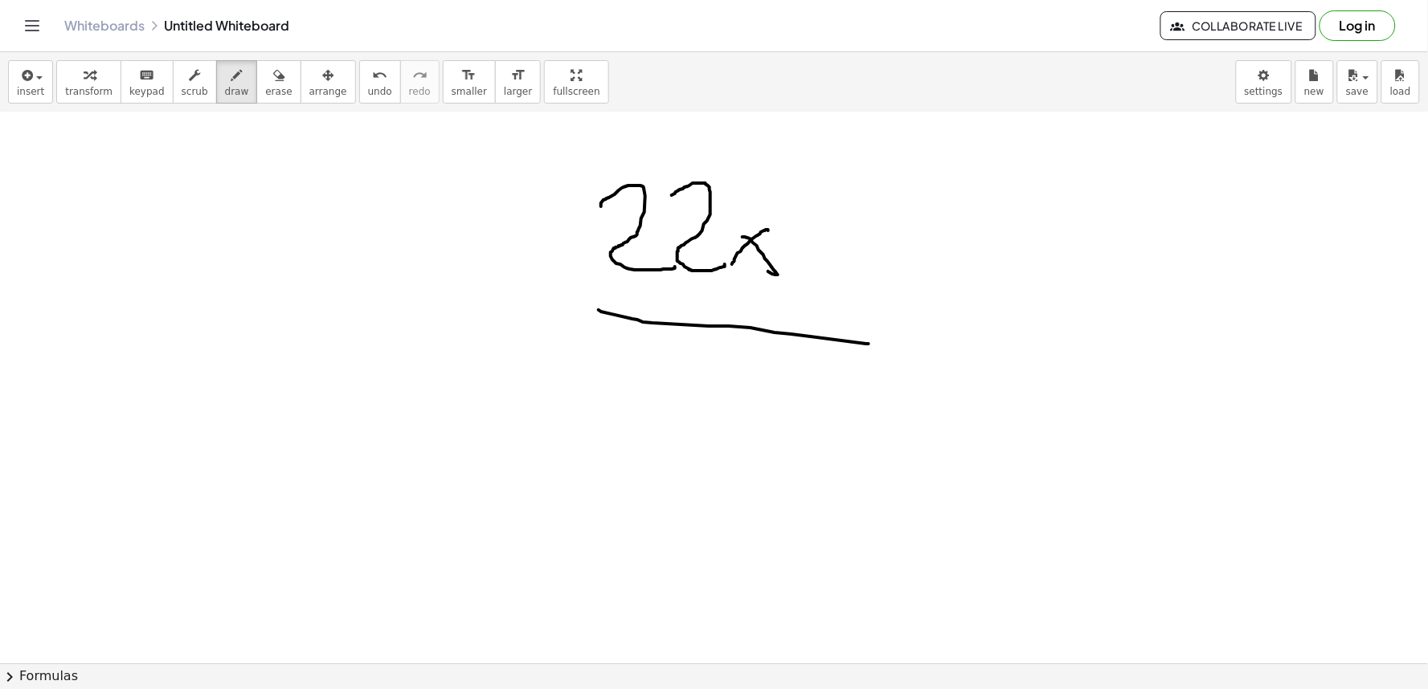
drag, startPoint x: 657, startPoint y: 343, endPoint x: 688, endPoint y: 436, distance: 98.1
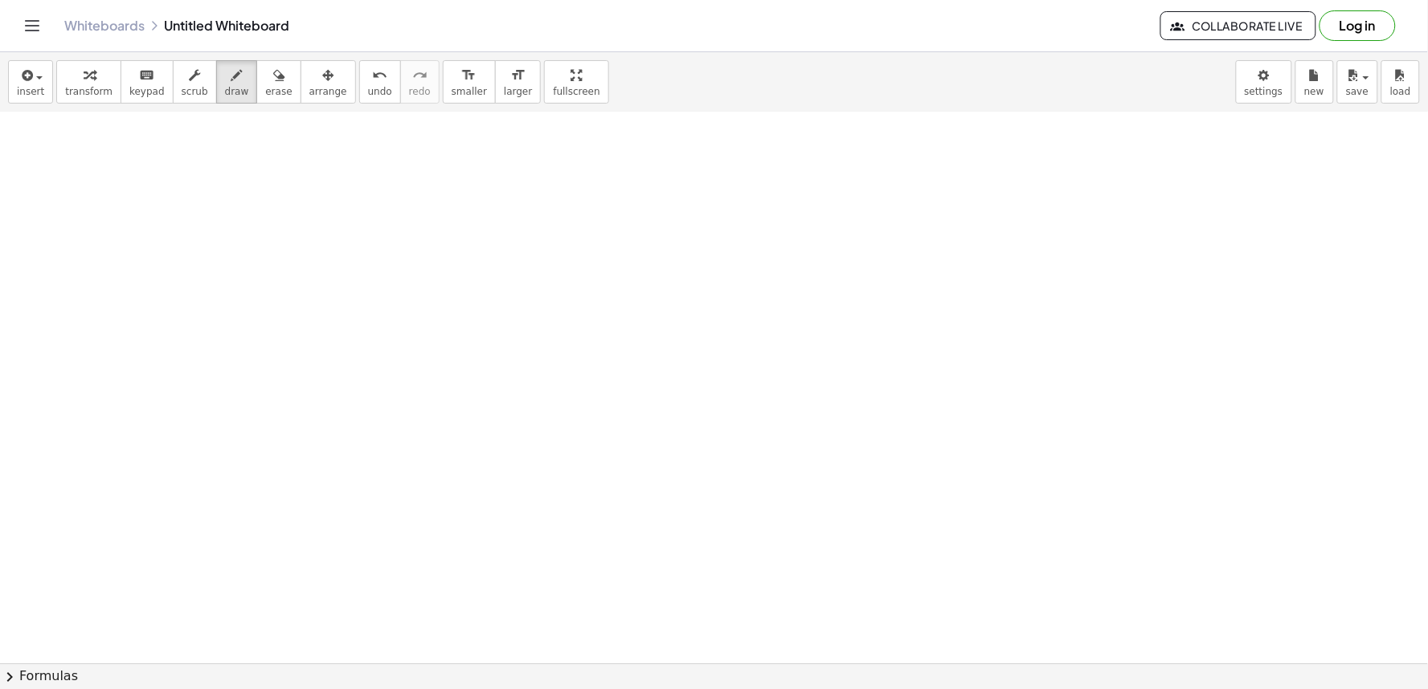
scroll to position [14445, 0]
click at [87, 72] on icon "button" at bounding box center [89, 75] width 11 height 19
